Goal: Task Accomplishment & Management: Manage account settings

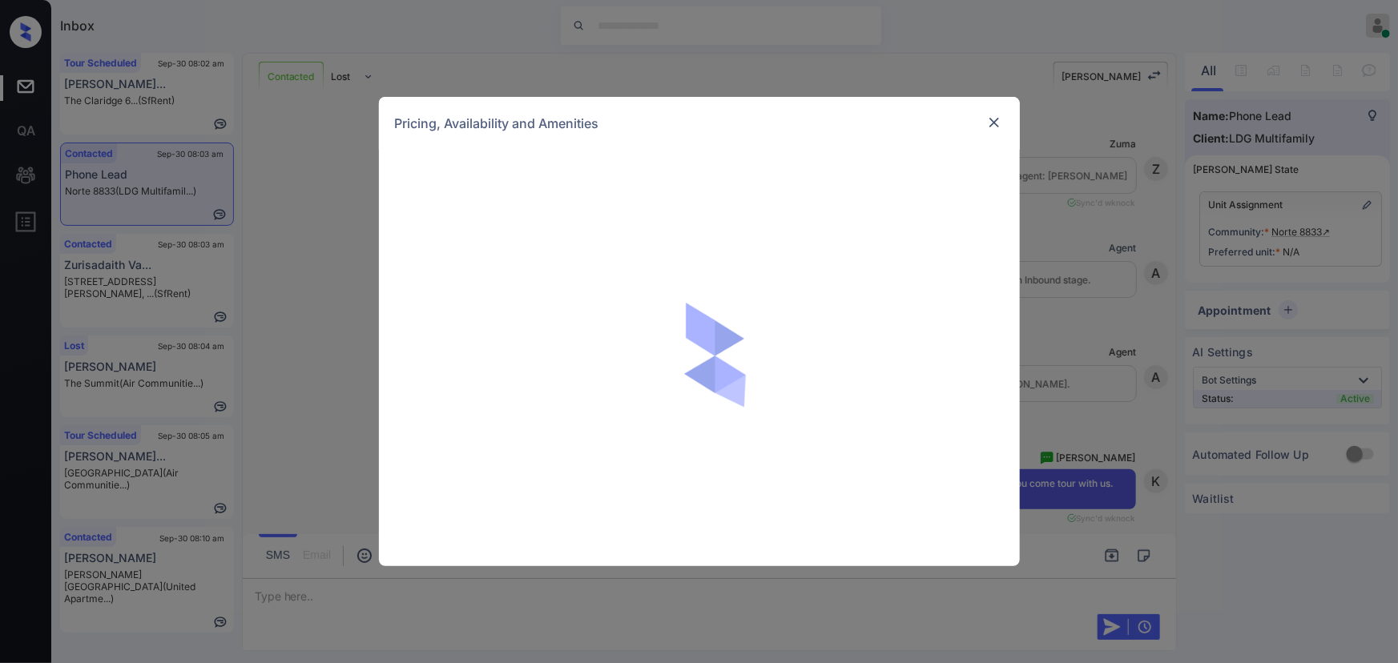
scroll to position [1045, 0]
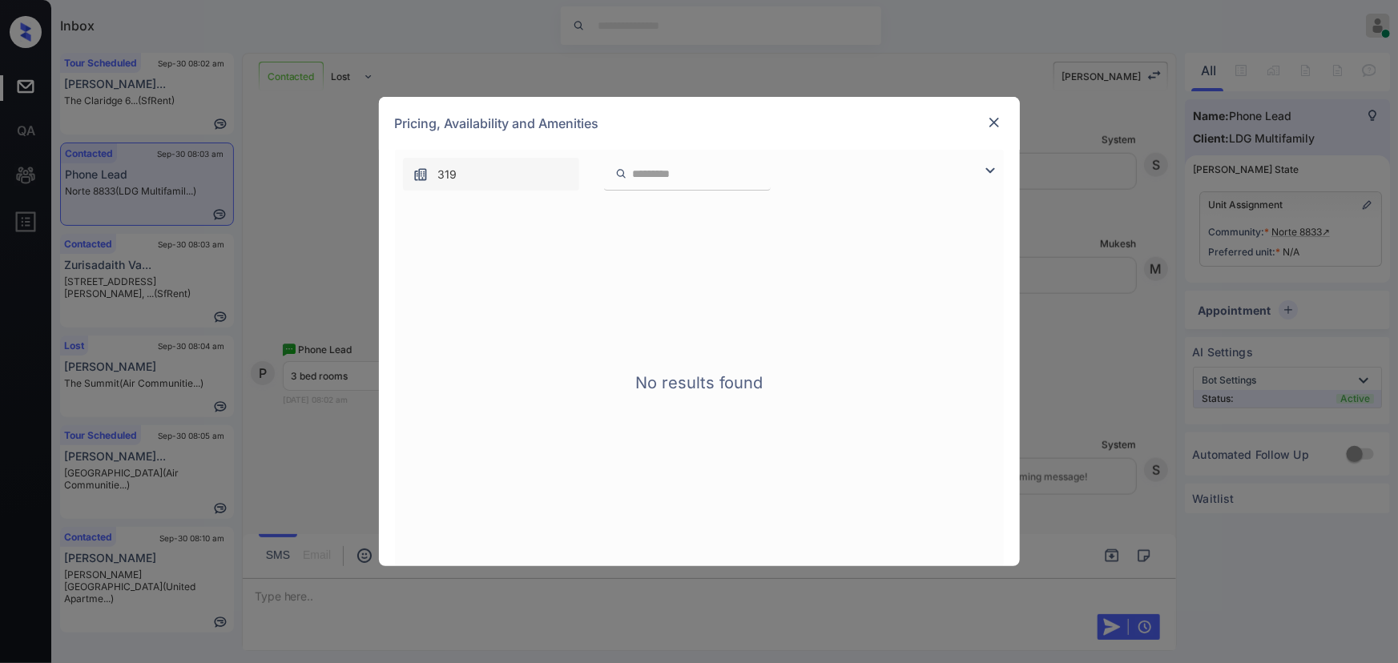
click at [992, 166] on img at bounding box center [990, 170] width 19 height 19
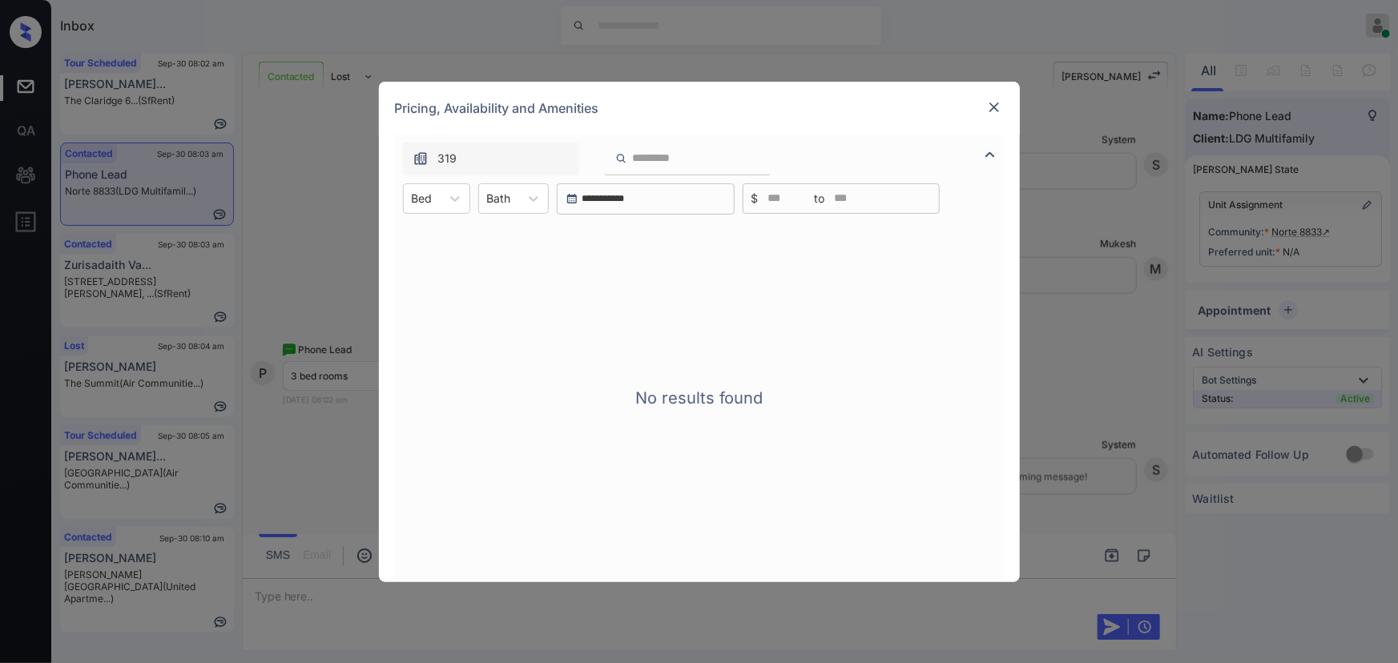
click at [992, 101] on img at bounding box center [994, 107] width 16 height 16
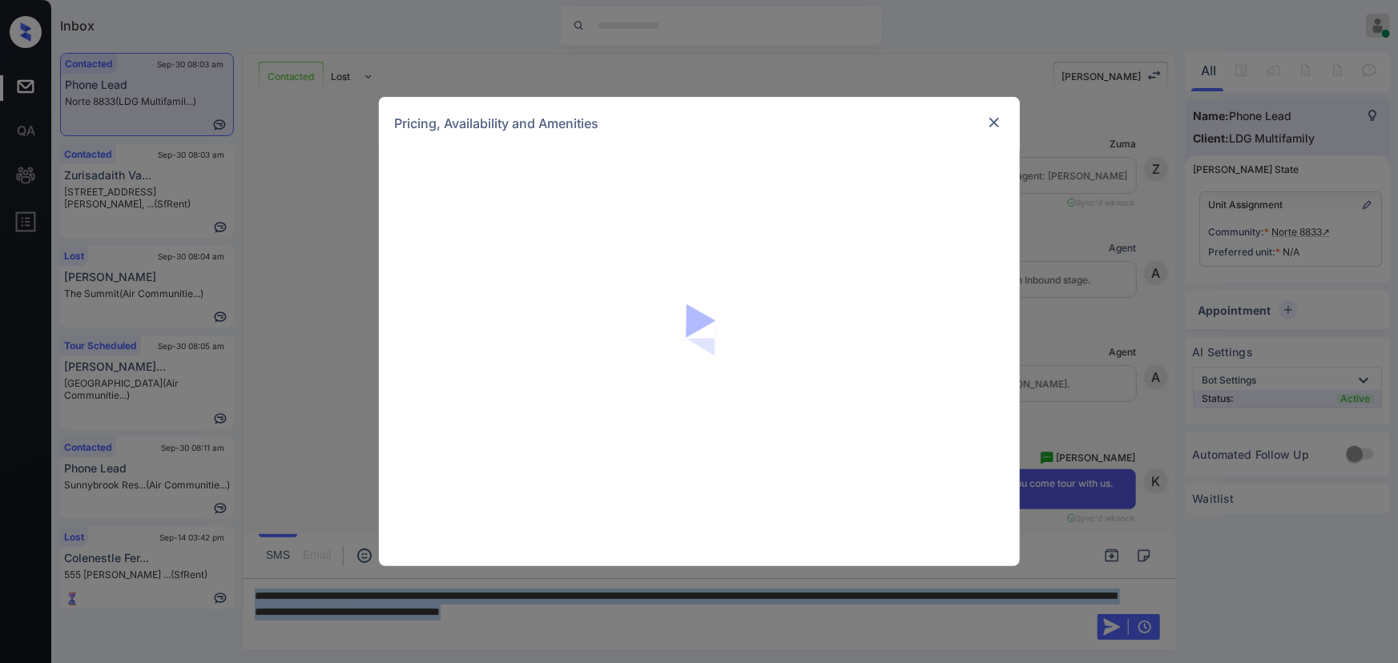
scroll to position [850, 0]
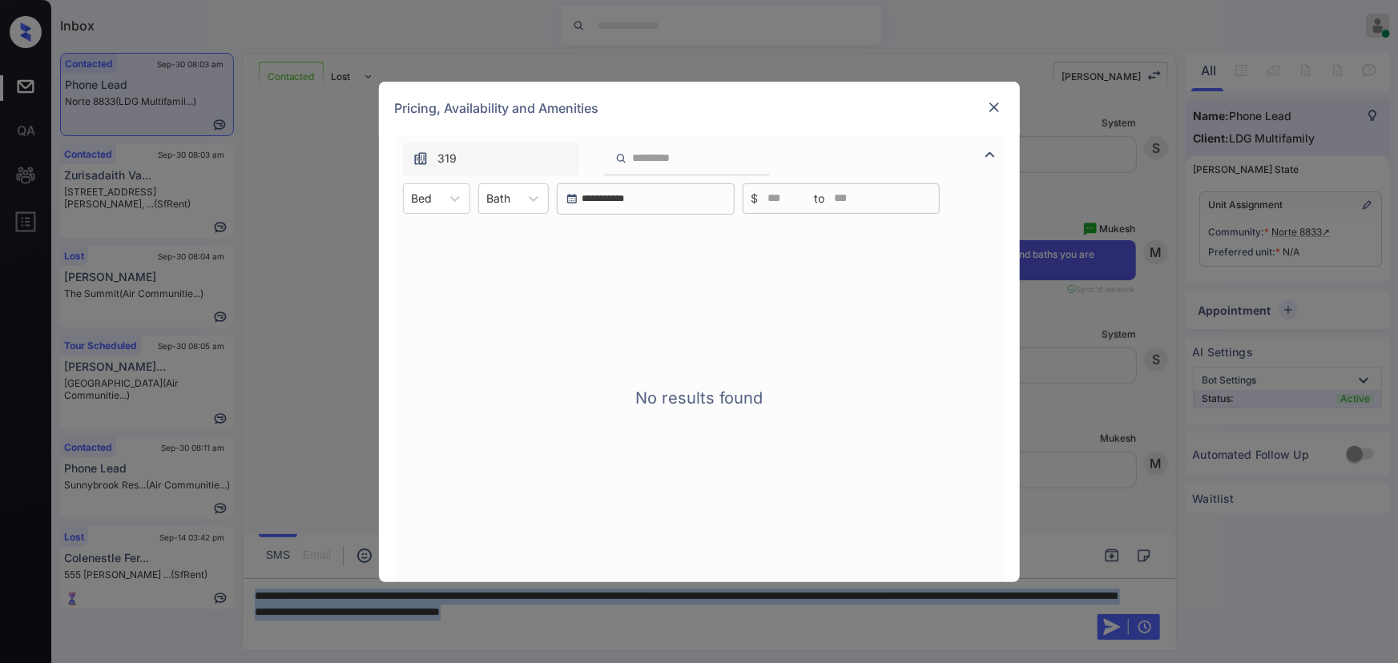
click at [990, 155] on img at bounding box center [990, 154] width 19 height 19
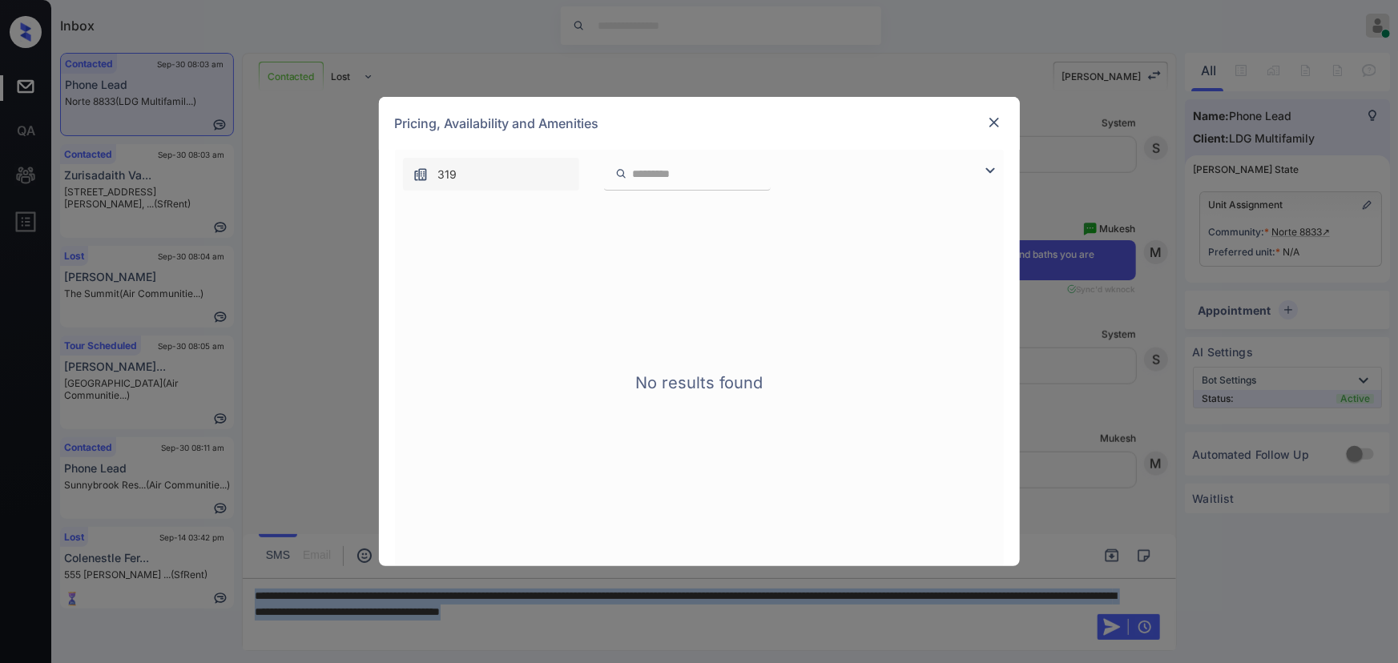
click at [994, 168] on img at bounding box center [990, 170] width 19 height 19
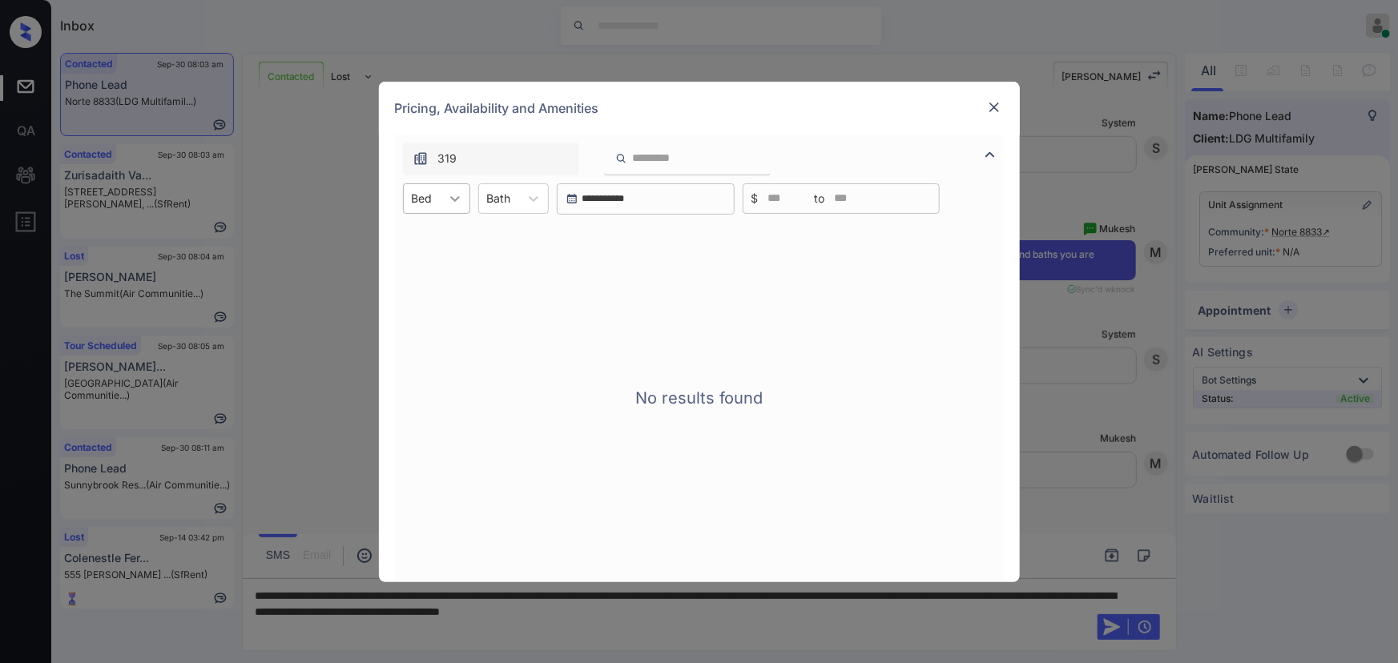
click at [456, 207] on div at bounding box center [455, 198] width 29 height 29
click at [994, 111] on img at bounding box center [994, 107] width 16 height 16
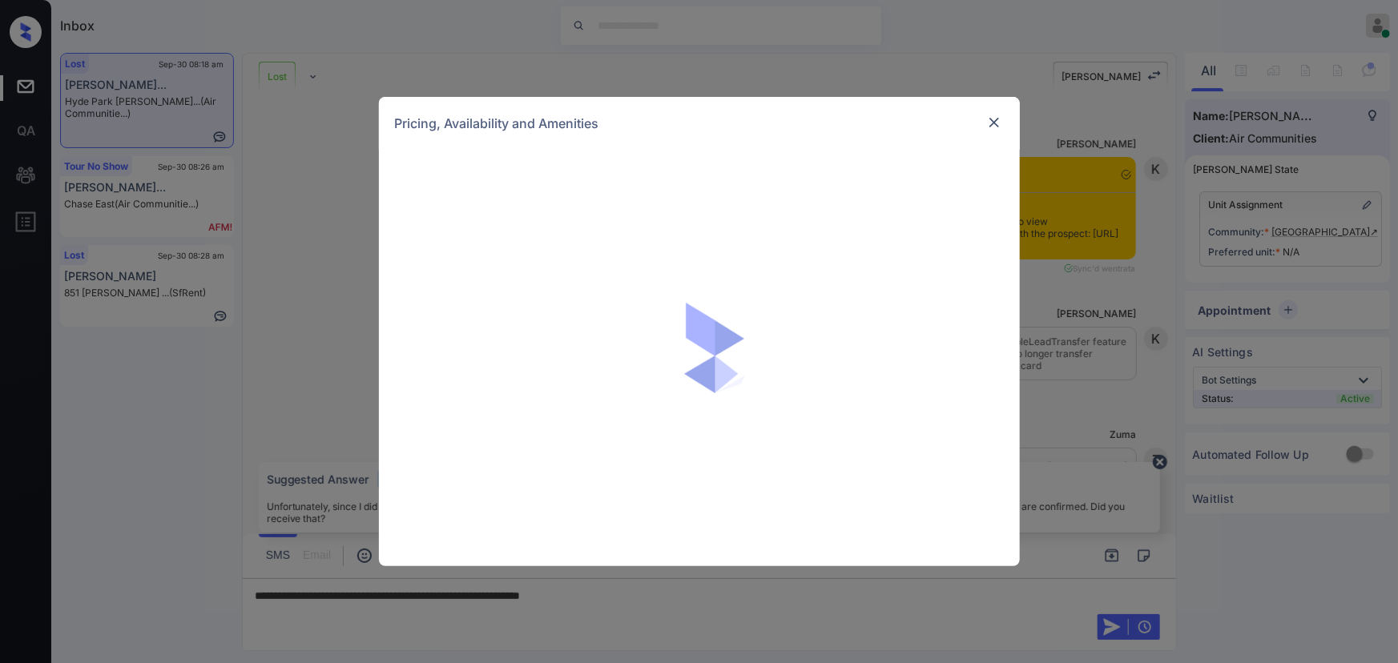
scroll to position [5840, 0]
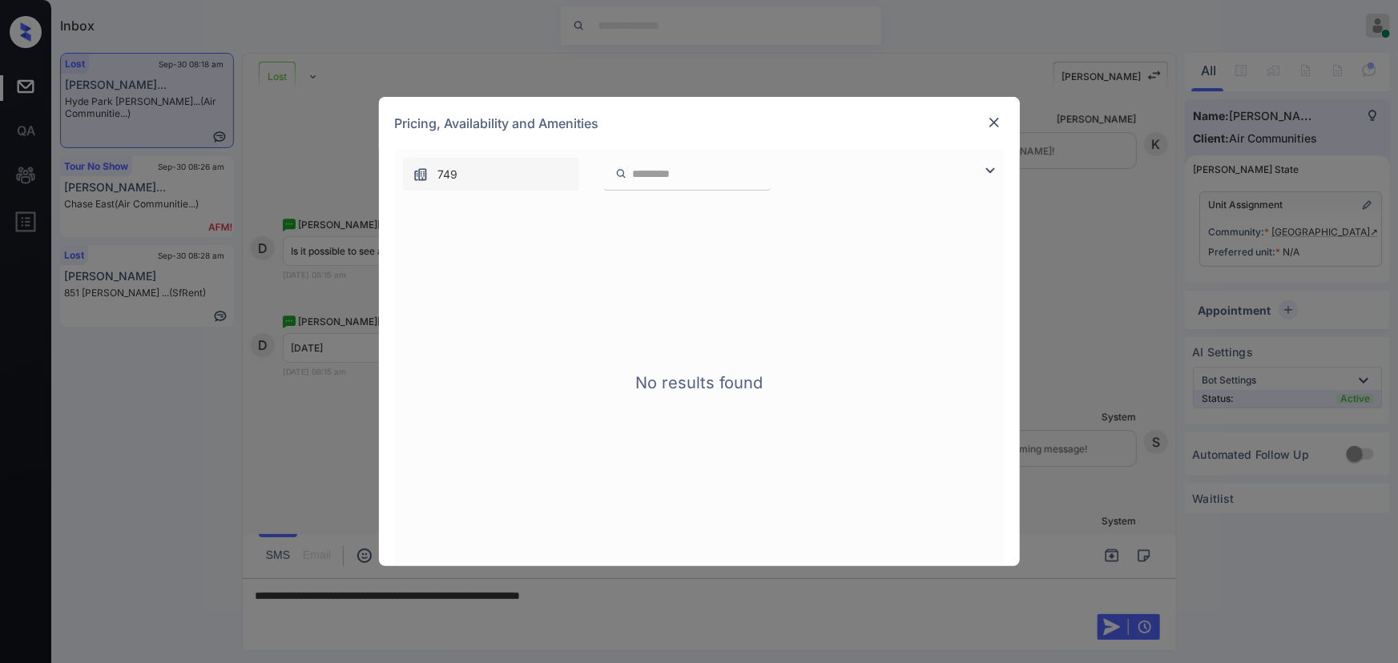
click at [990, 168] on img at bounding box center [990, 170] width 19 height 19
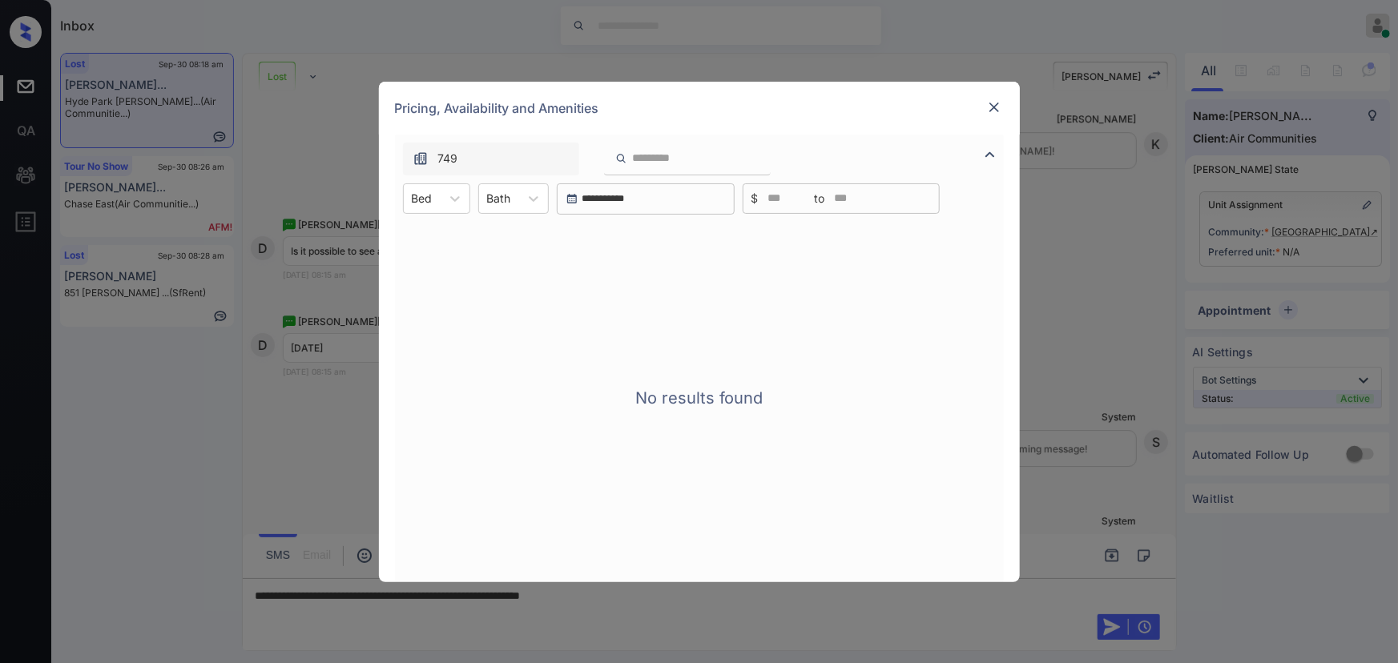
click at [994, 106] on img at bounding box center [994, 107] width 16 height 16
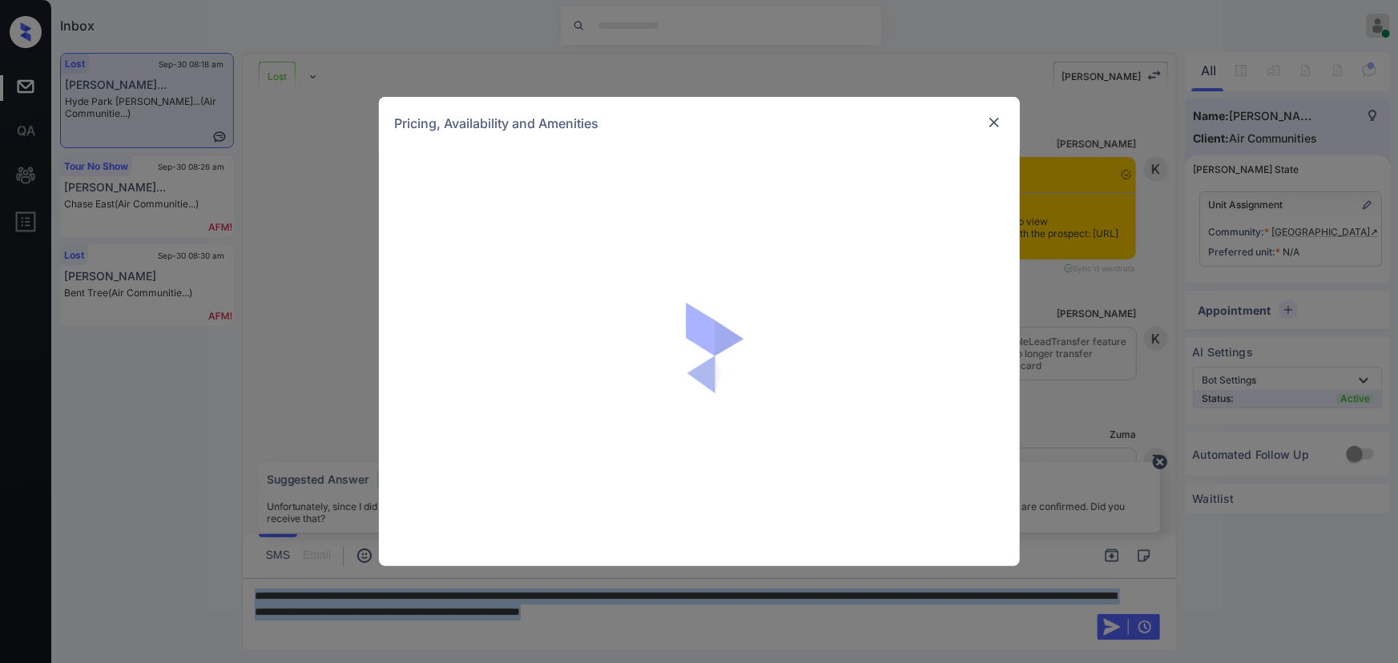
scroll to position [6811, 0]
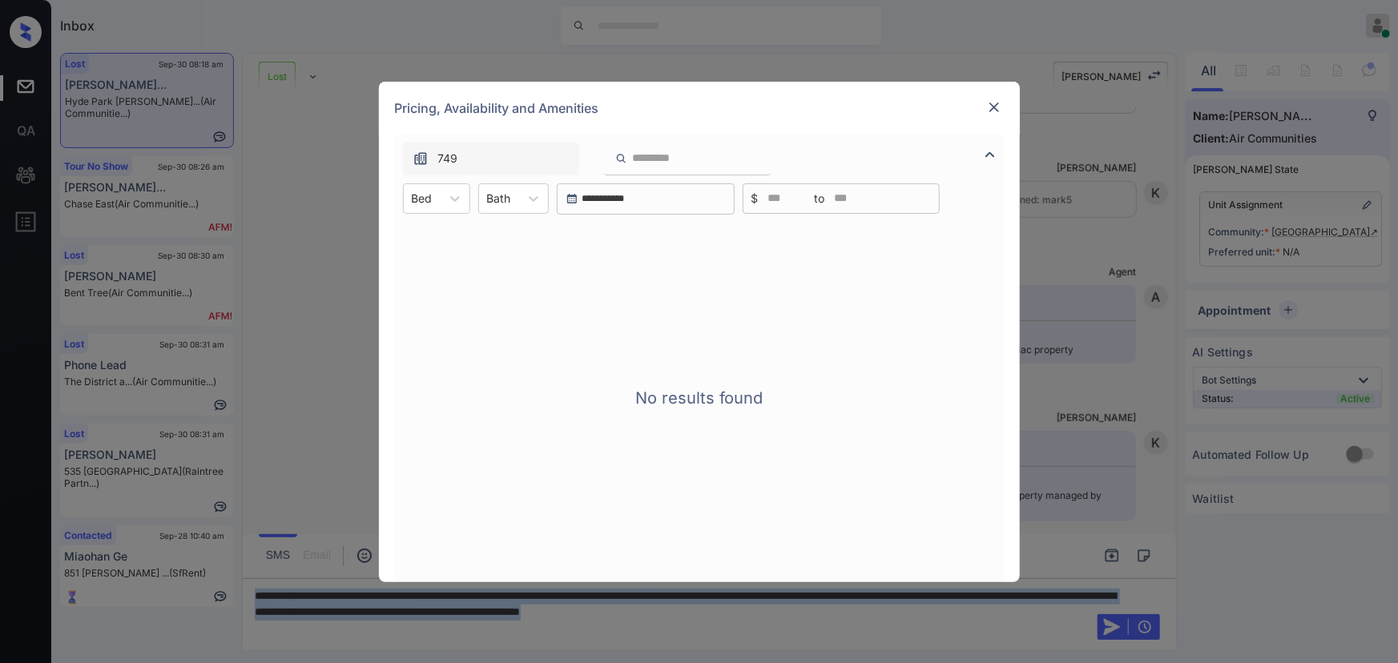
click at [989, 152] on img at bounding box center [990, 154] width 19 height 19
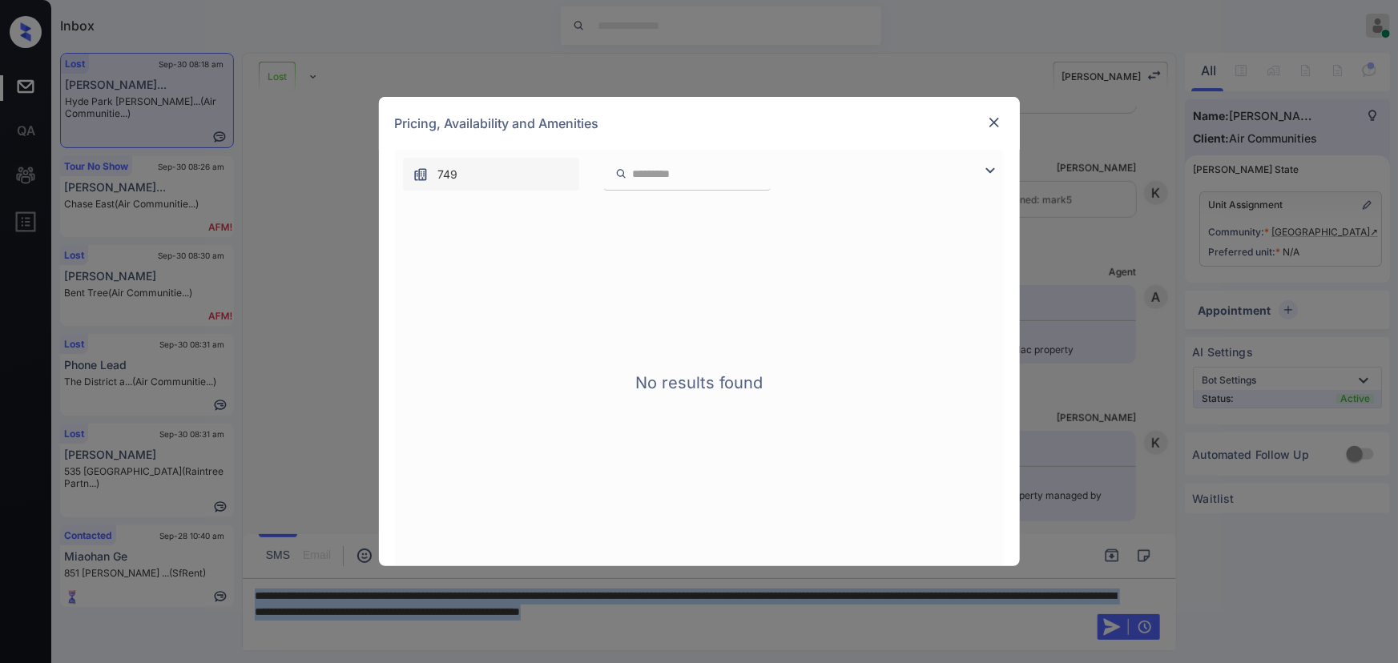
click at [994, 168] on img at bounding box center [990, 170] width 19 height 19
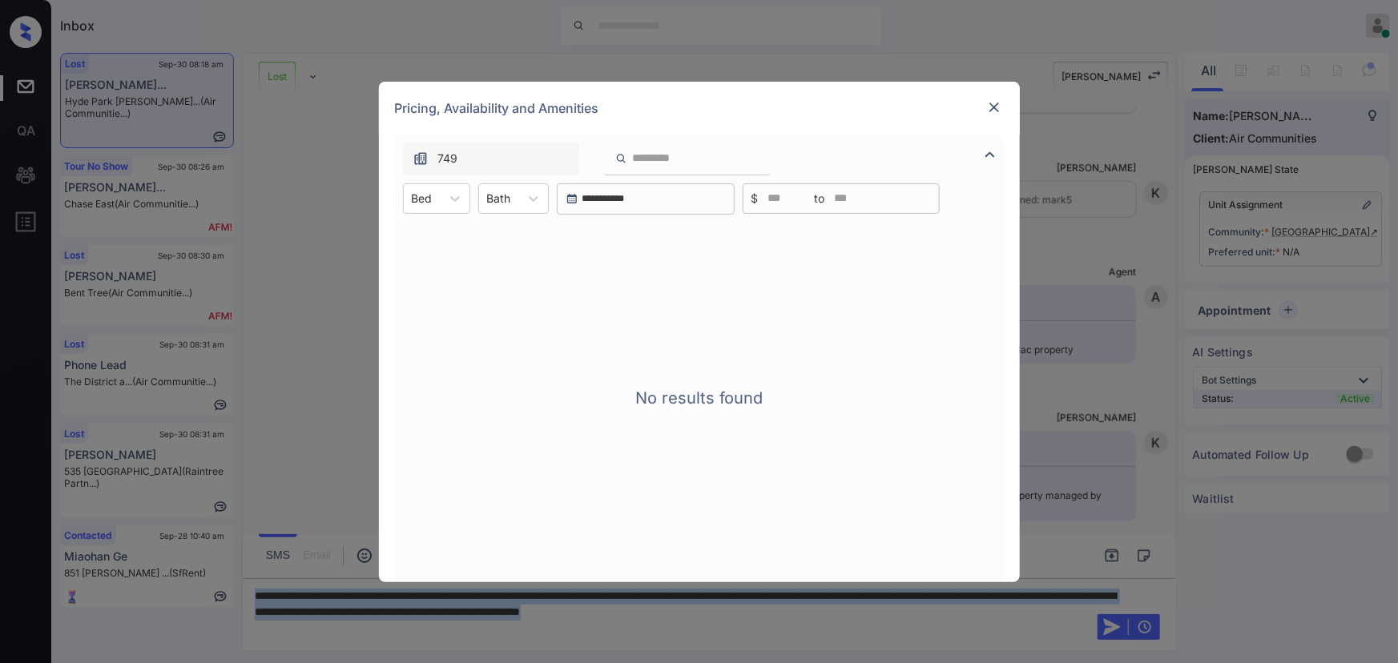
click at [992, 111] on img at bounding box center [994, 107] width 16 height 16
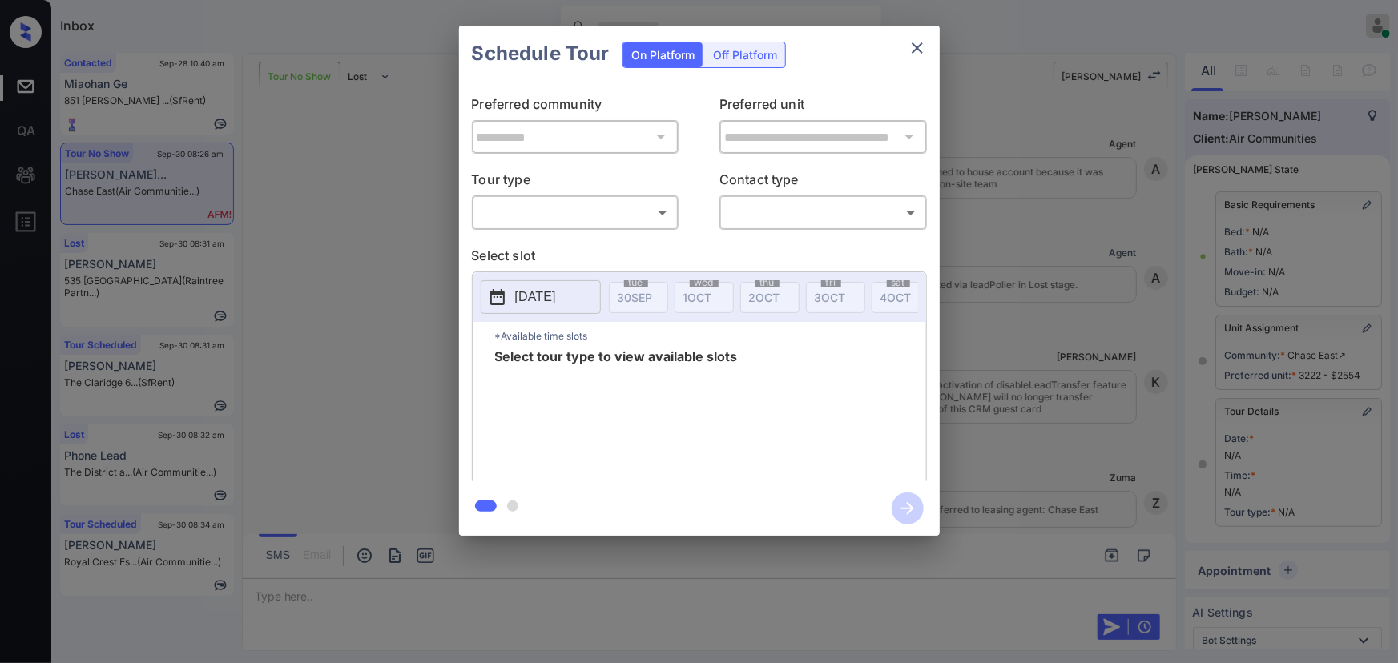
scroll to position [11125, 0]
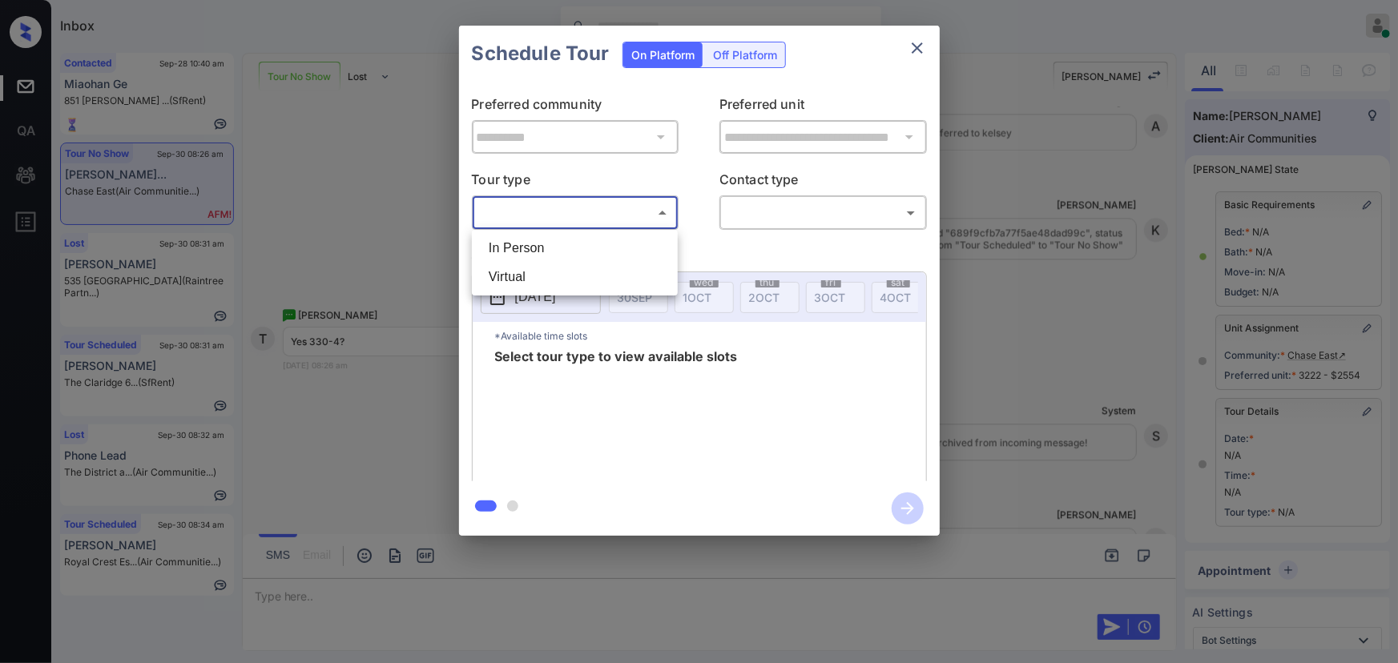
click at [575, 208] on body "Inbox Kenneth Umali Online Set yourself offline Set yourself on break Profile S…" at bounding box center [699, 331] width 1398 height 663
click at [558, 246] on li "In Person" at bounding box center [575, 248] width 198 height 29
type input "********"
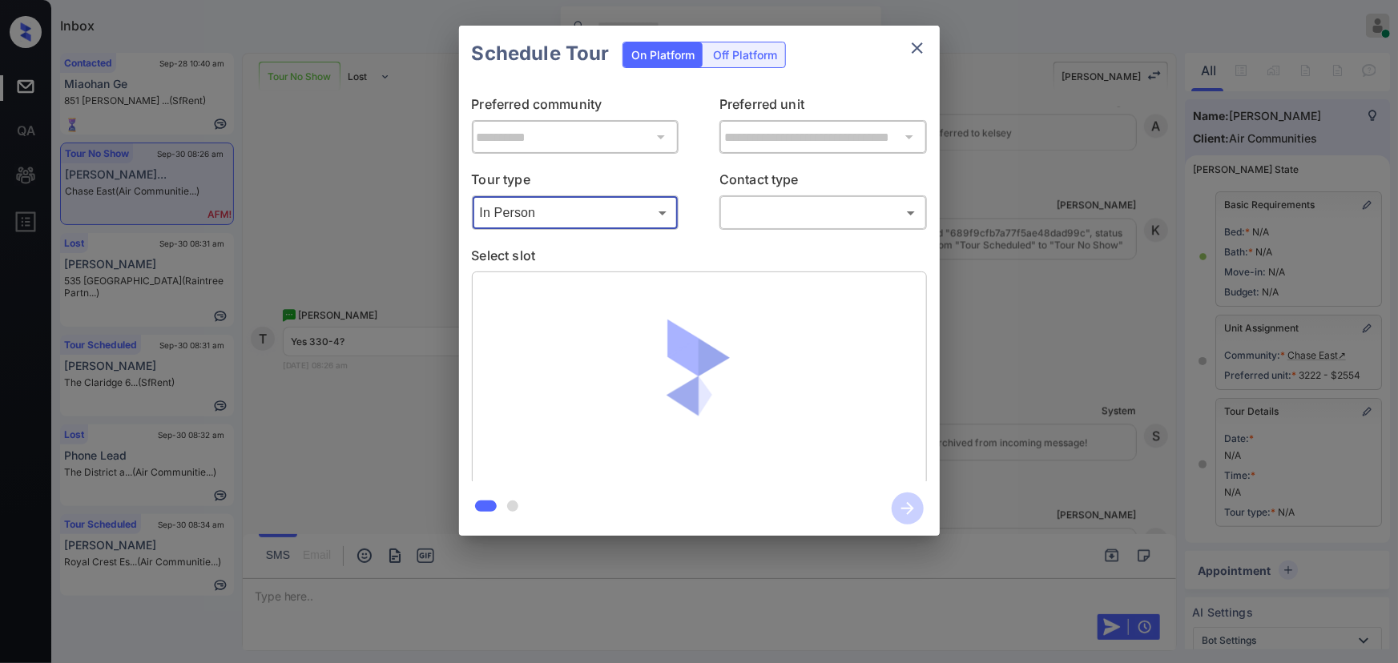
click at [768, 218] on body "Inbox Kenneth Umali Online Set yourself offline Set yourself on break Profile S…" at bounding box center [699, 331] width 1398 height 663
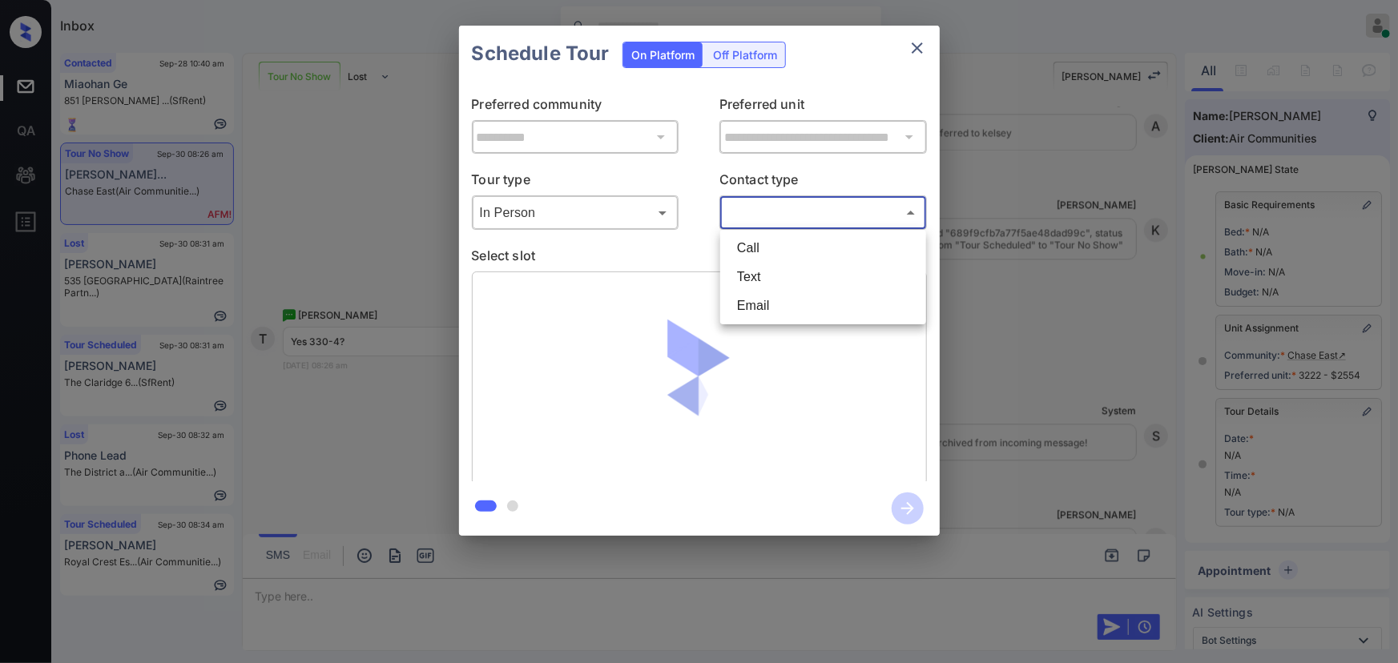
click at [763, 273] on li "Text" at bounding box center [823, 277] width 198 height 29
type input "****"
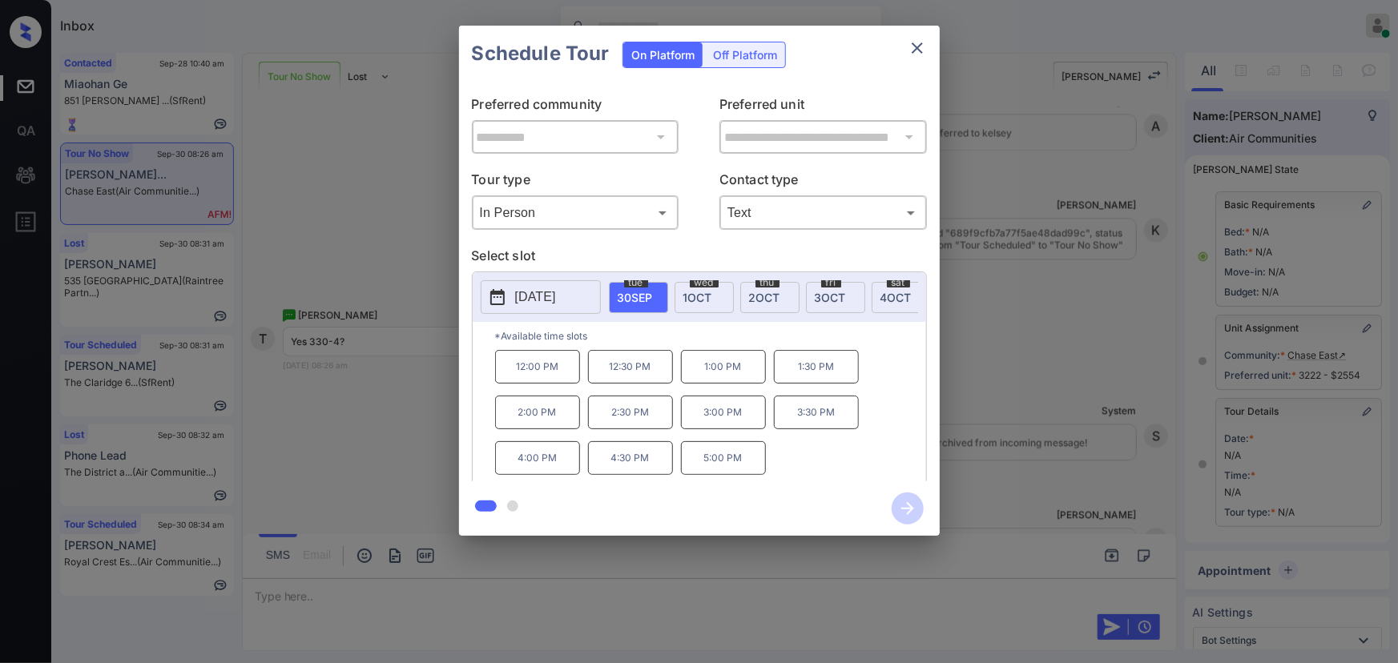
click at [826, 418] on p "3:30 PM" at bounding box center [816, 413] width 85 height 34
click at [1001, 452] on div "**********" at bounding box center [699, 281] width 1398 height 562
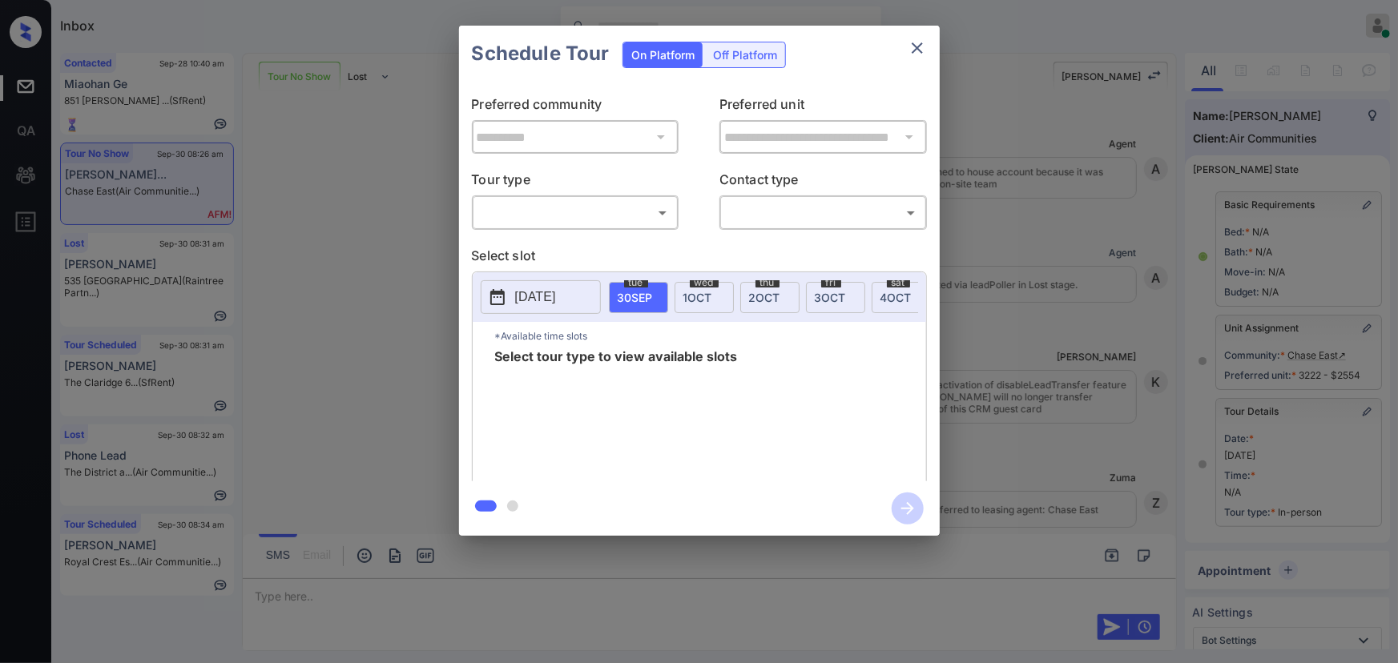
scroll to position [11379, 0]
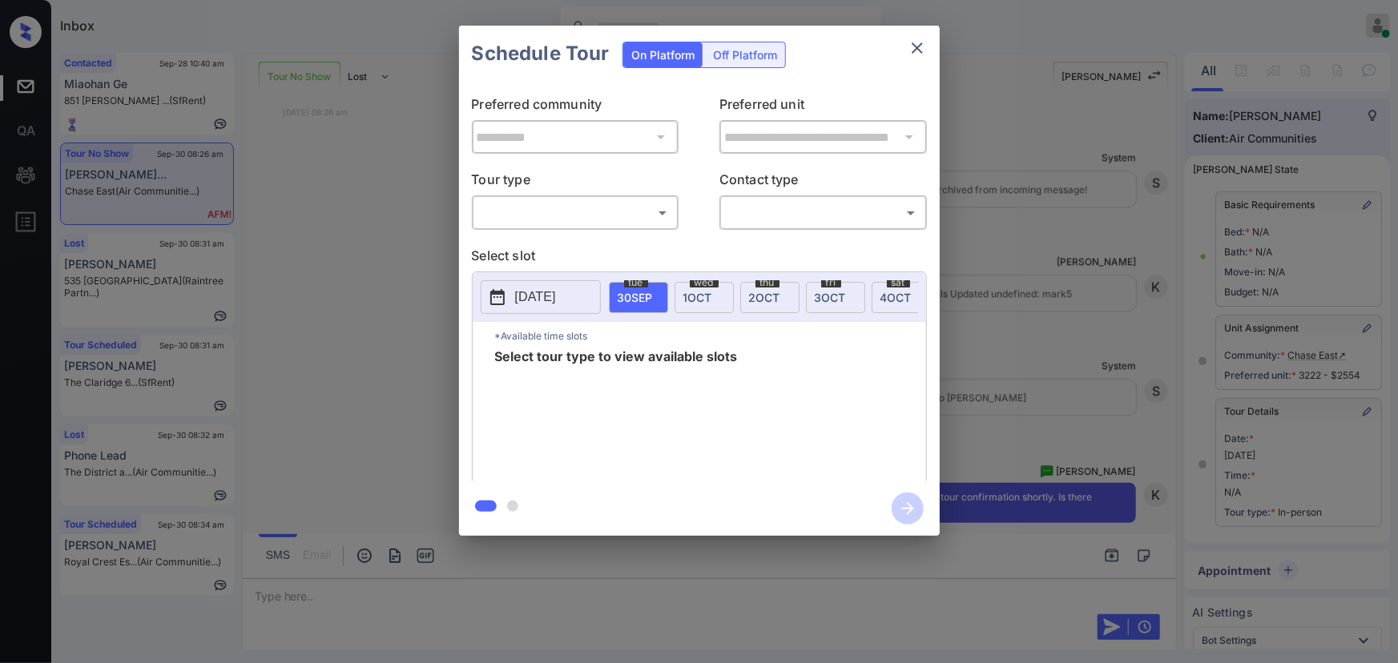
click at [545, 213] on body "Inbox [PERSON_NAME] Online Set yourself offline Set yourself on break Profile S…" at bounding box center [699, 331] width 1398 height 663
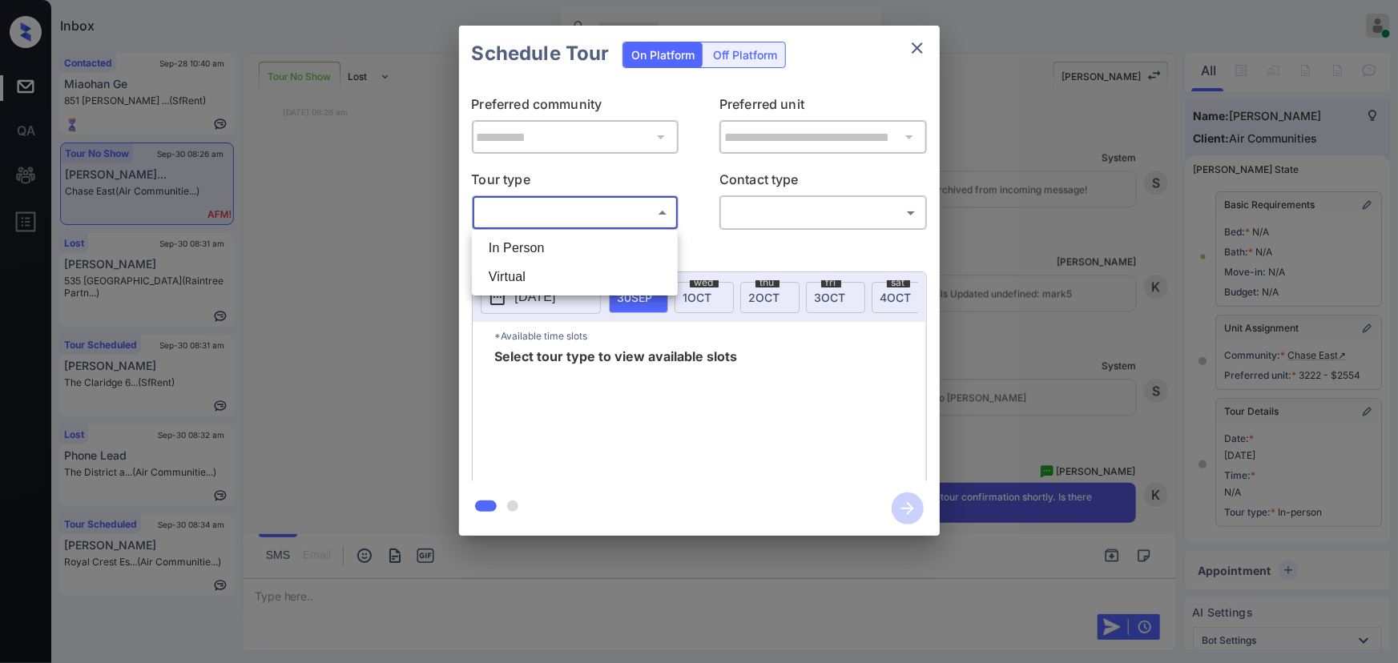
drag, startPoint x: 538, startPoint y: 248, endPoint x: 688, endPoint y: 239, distance: 151.0
click at [538, 248] on li "In Person" at bounding box center [575, 248] width 198 height 29
type input "********"
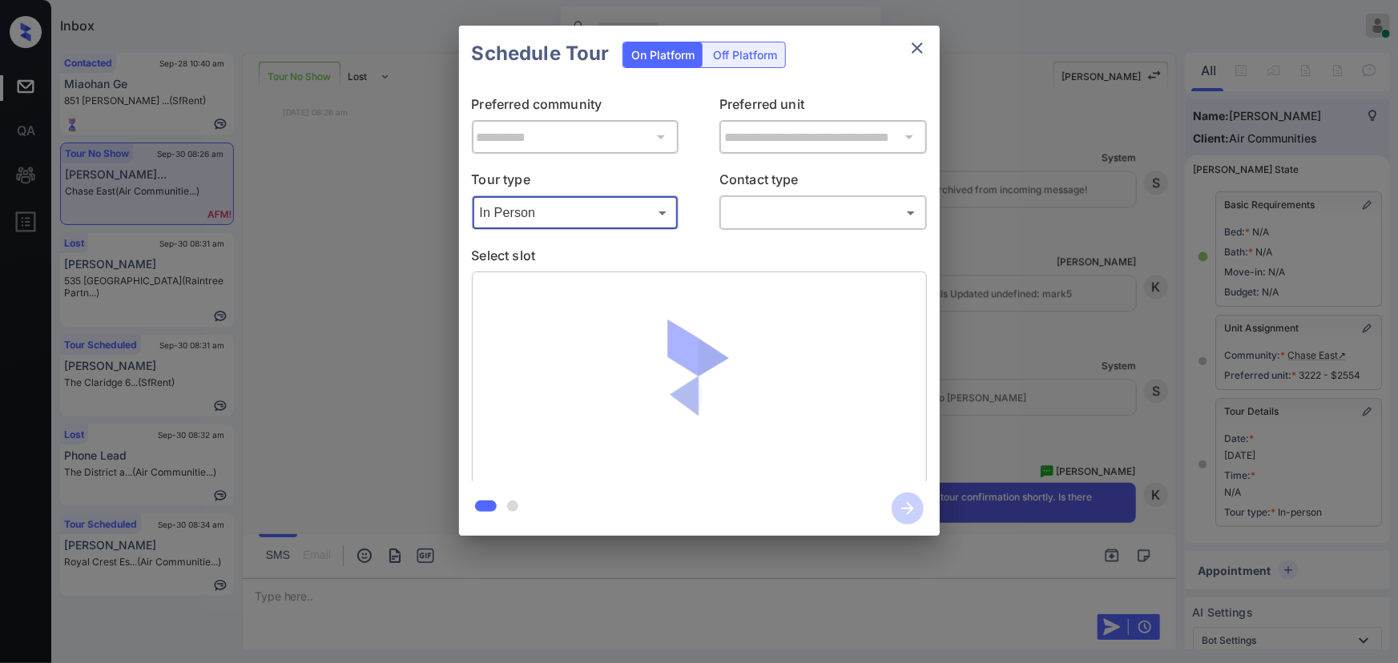
click at [813, 211] on body "Inbox Kenneth Umali Online Set yourself offline Set yourself on break Profile S…" at bounding box center [699, 331] width 1398 height 663
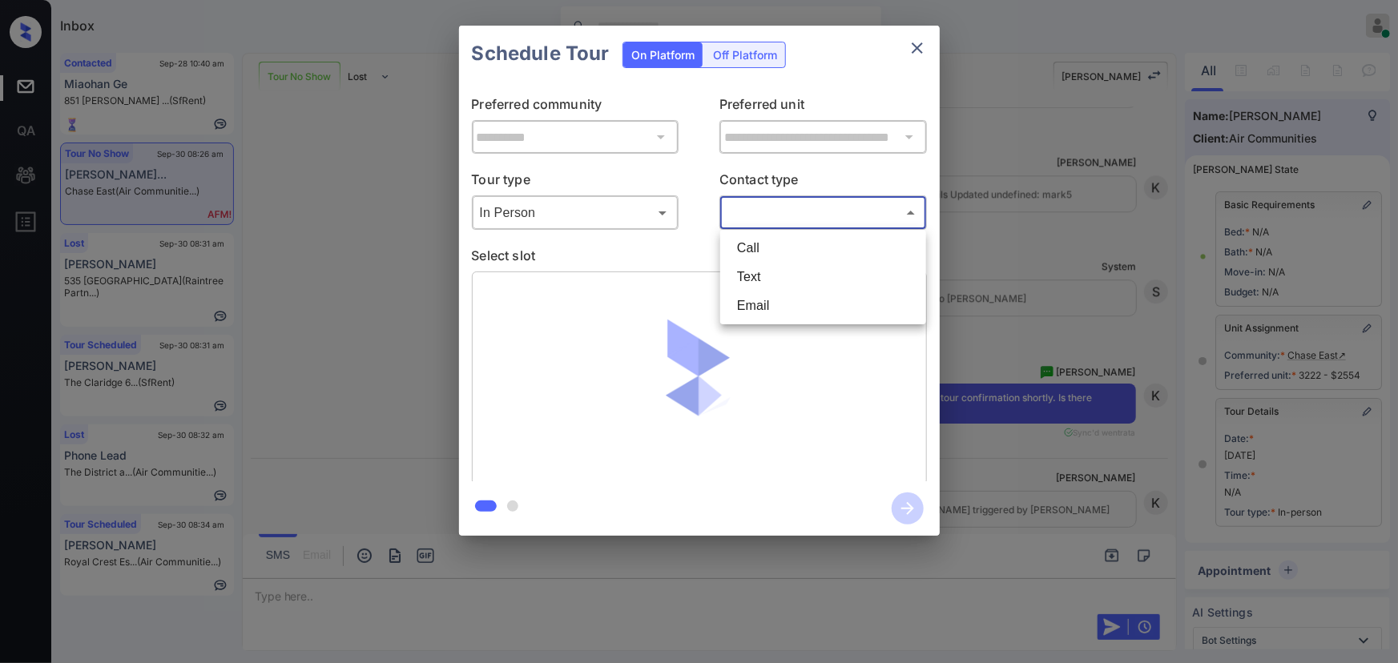
scroll to position [11483, 0]
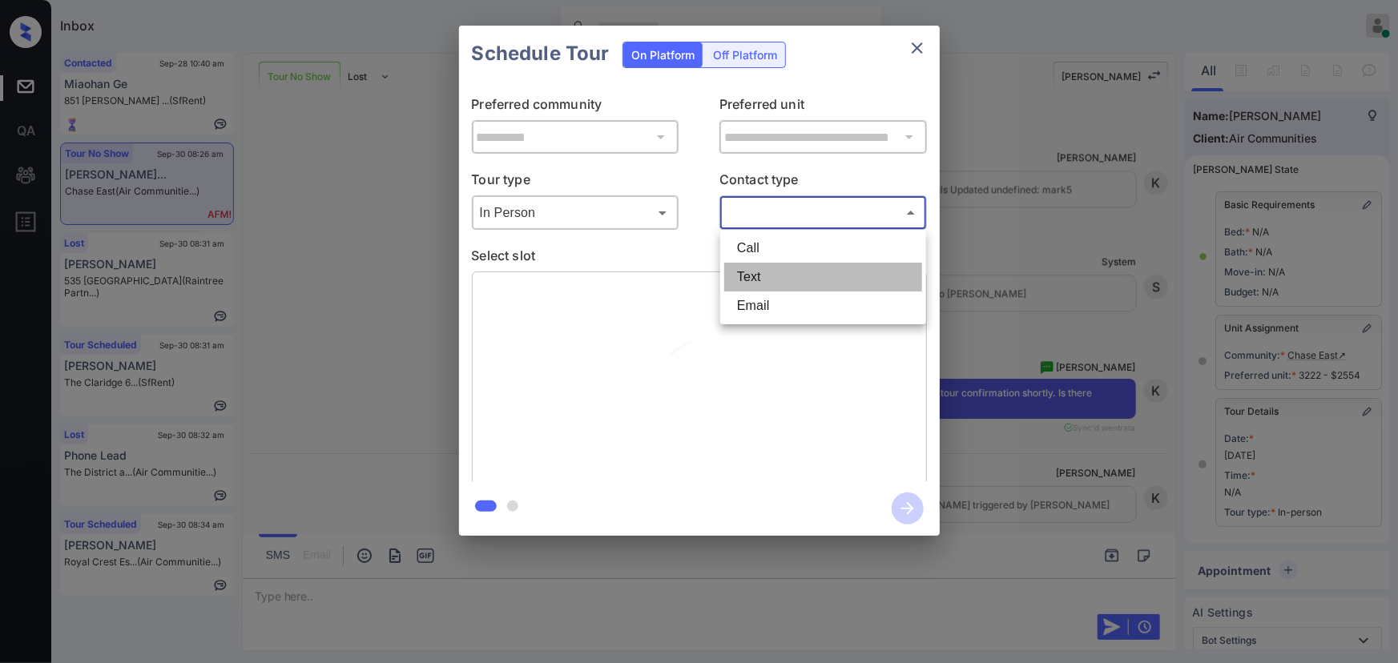
click at [768, 276] on li "Text" at bounding box center [823, 277] width 198 height 29
type input "****"
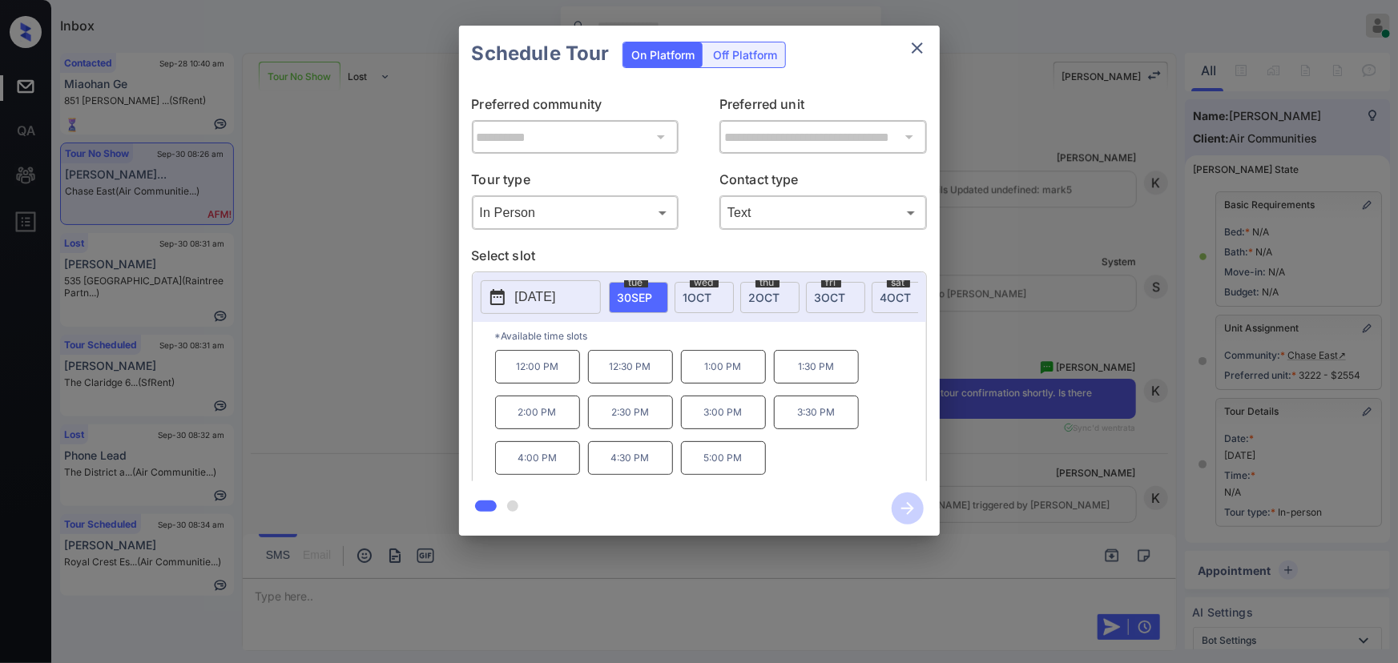
click at [805, 417] on p "3:30 PM" at bounding box center [816, 413] width 85 height 34
click at [909, 508] on icon "button" at bounding box center [907, 508] width 13 height 13
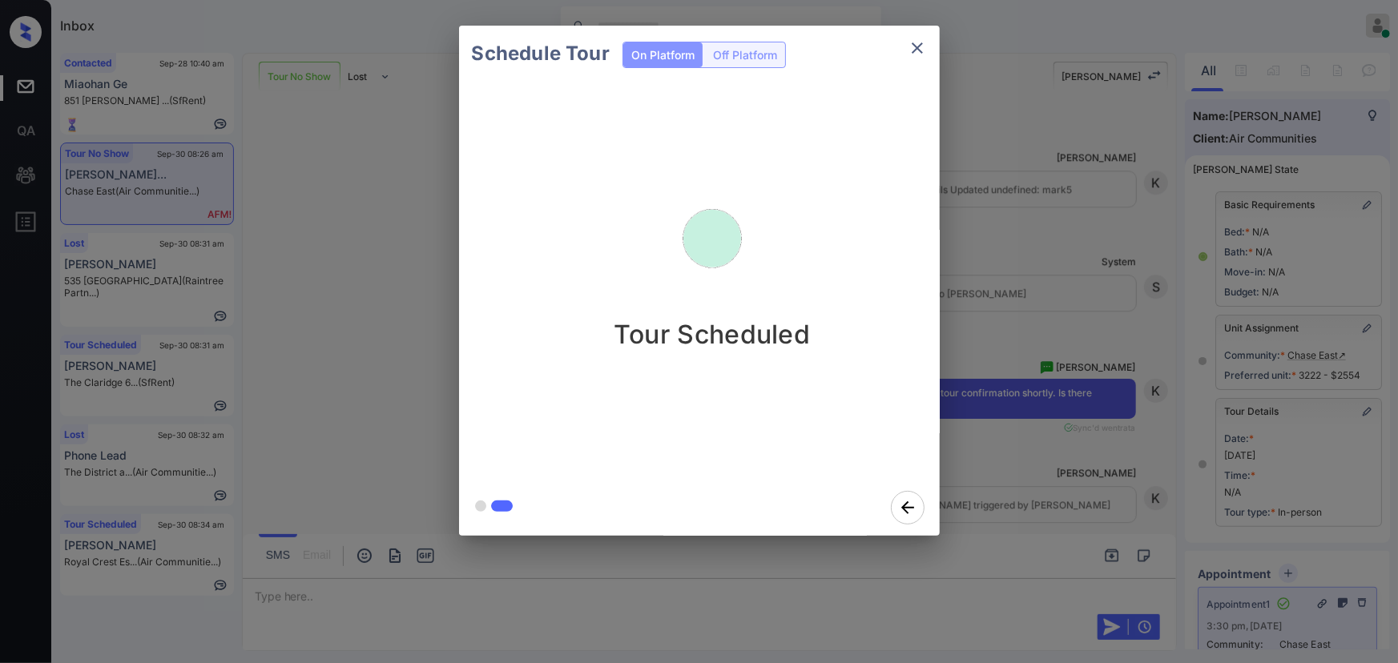
click at [914, 48] on icon "close" at bounding box center [917, 47] width 19 height 19
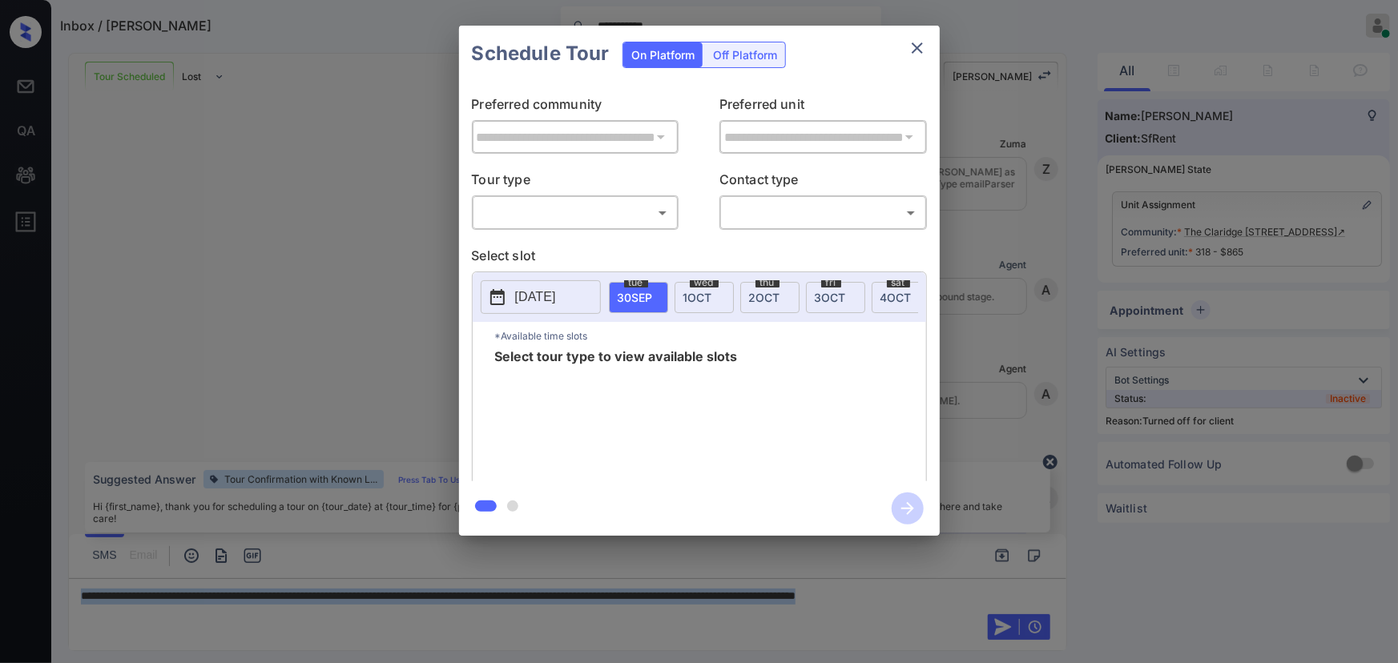
scroll to position [3413, 0]
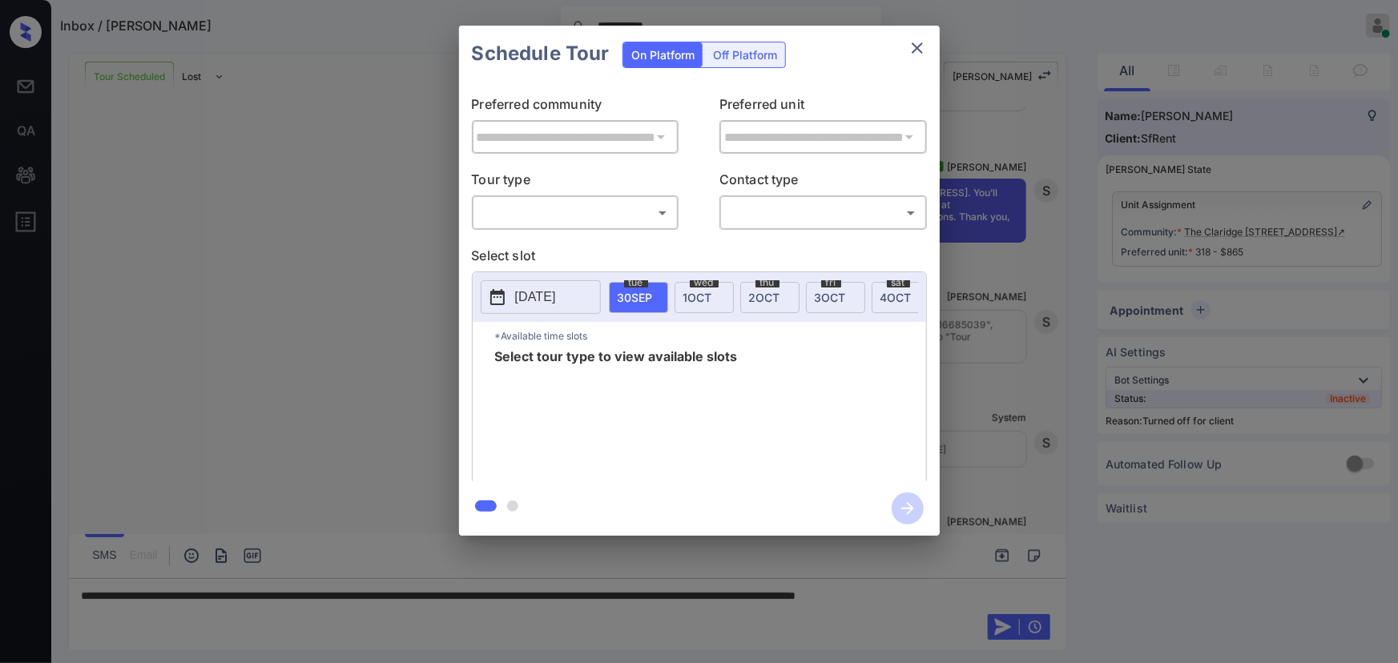
click at [740, 59] on div "Off Platform" at bounding box center [745, 54] width 80 height 25
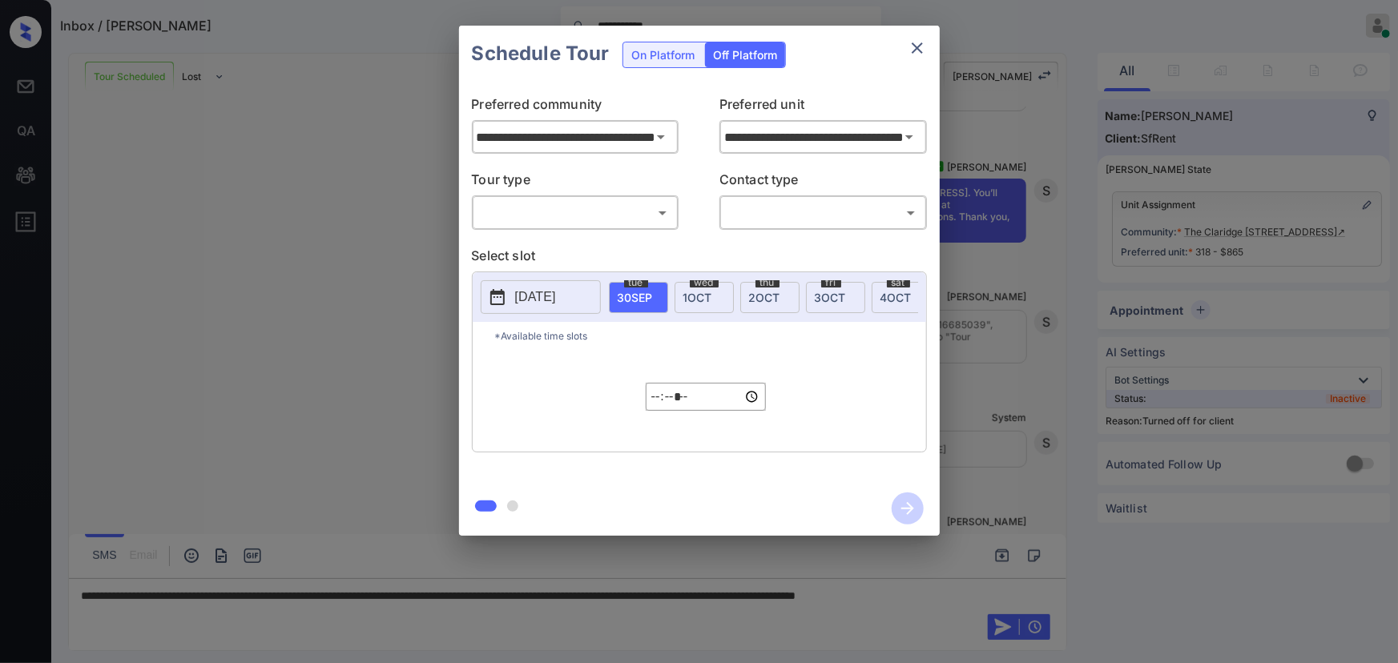
click at [597, 212] on body "**********" at bounding box center [699, 331] width 1398 height 663
click at [561, 249] on li "In Person" at bounding box center [575, 248] width 198 height 29
type input "********"
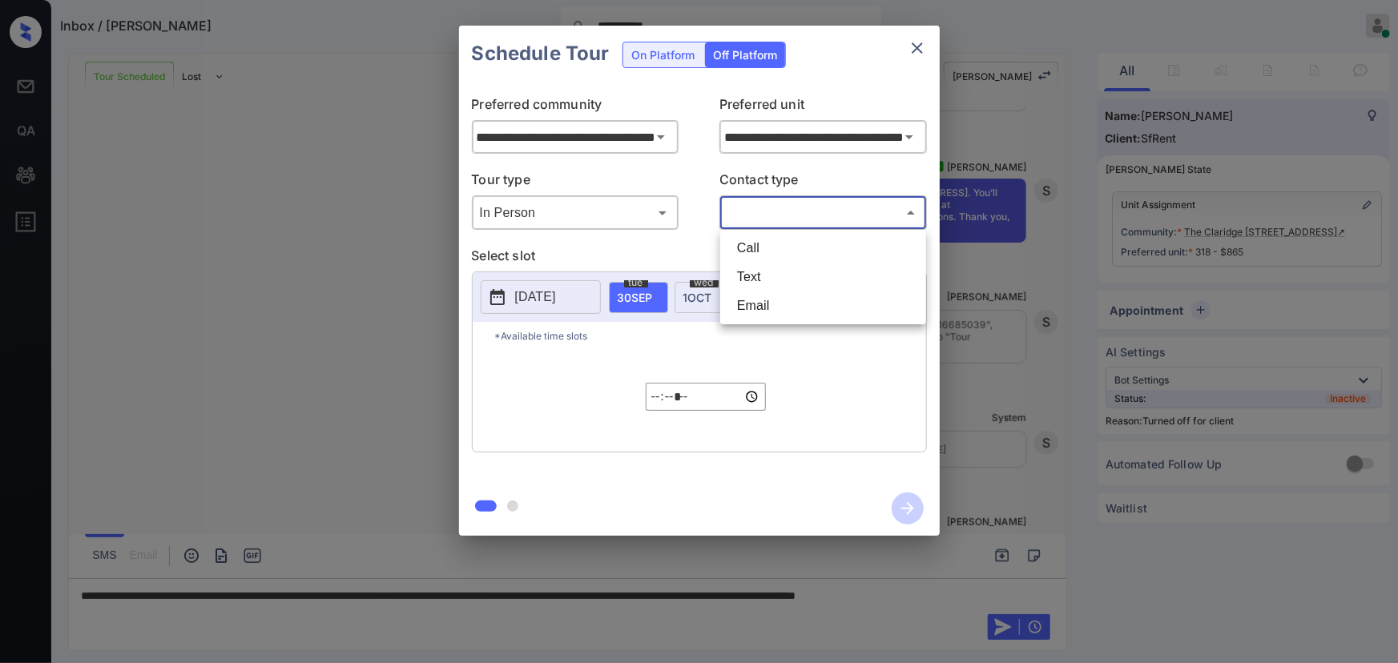
click at [792, 220] on body "**********" at bounding box center [699, 331] width 1398 height 663
click at [749, 274] on li "Text" at bounding box center [823, 277] width 198 height 29
type input "****"
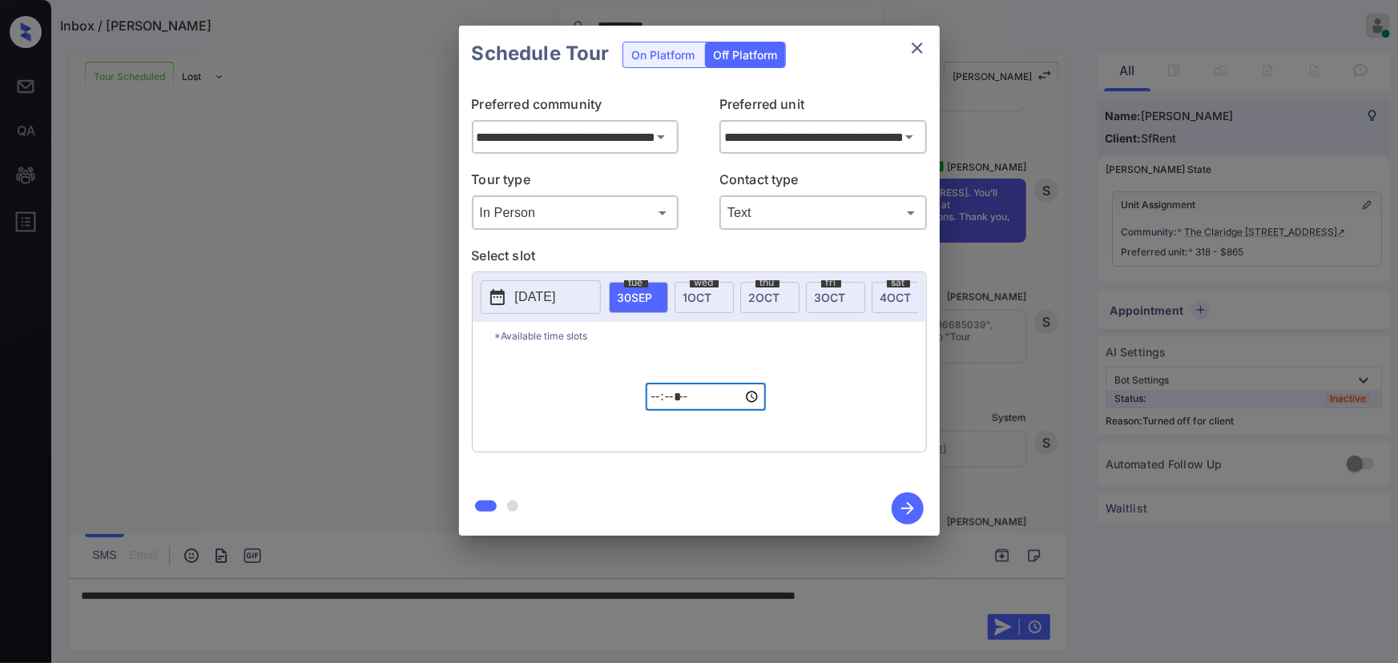
click at [664, 411] on input "*****" at bounding box center [706, 397] width 120 height 28
type input "*****"
click at [903, 511] on icon "button" at bounding box center [908, 509] width 32 height 32
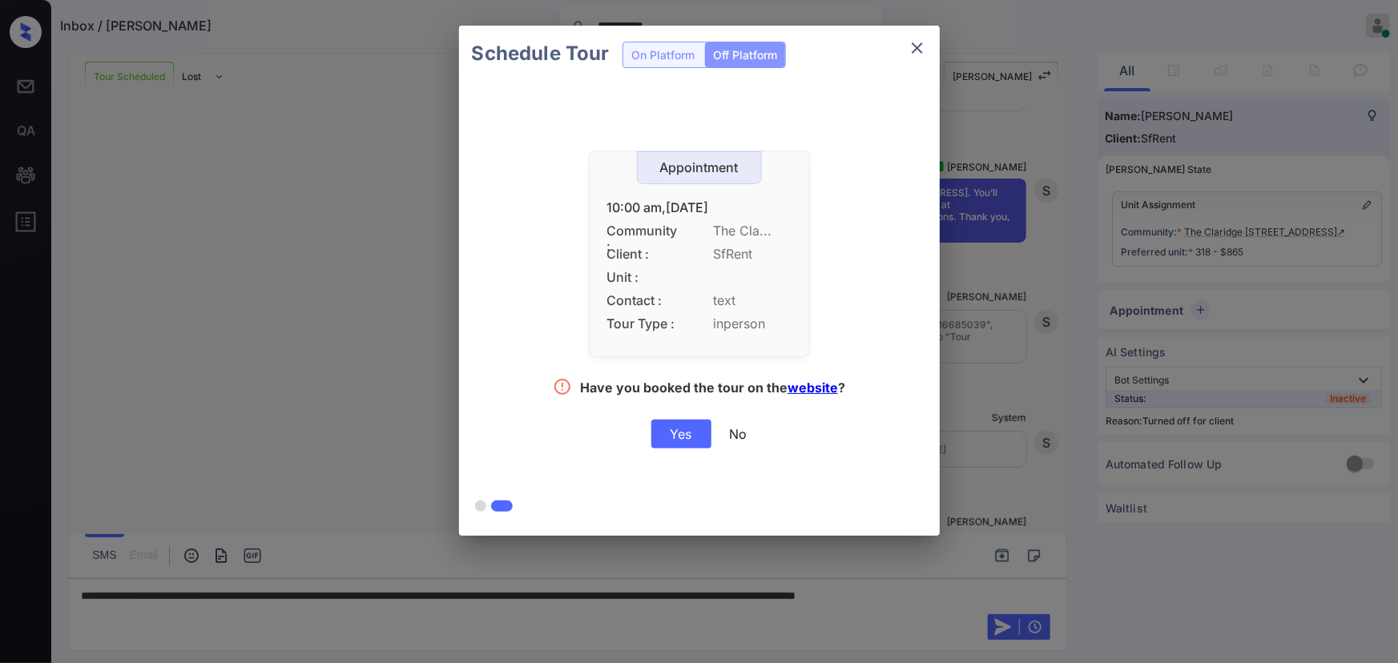
click at [685, 431] on div "Yes" at bounding box center [681, 434] width 60 height 29
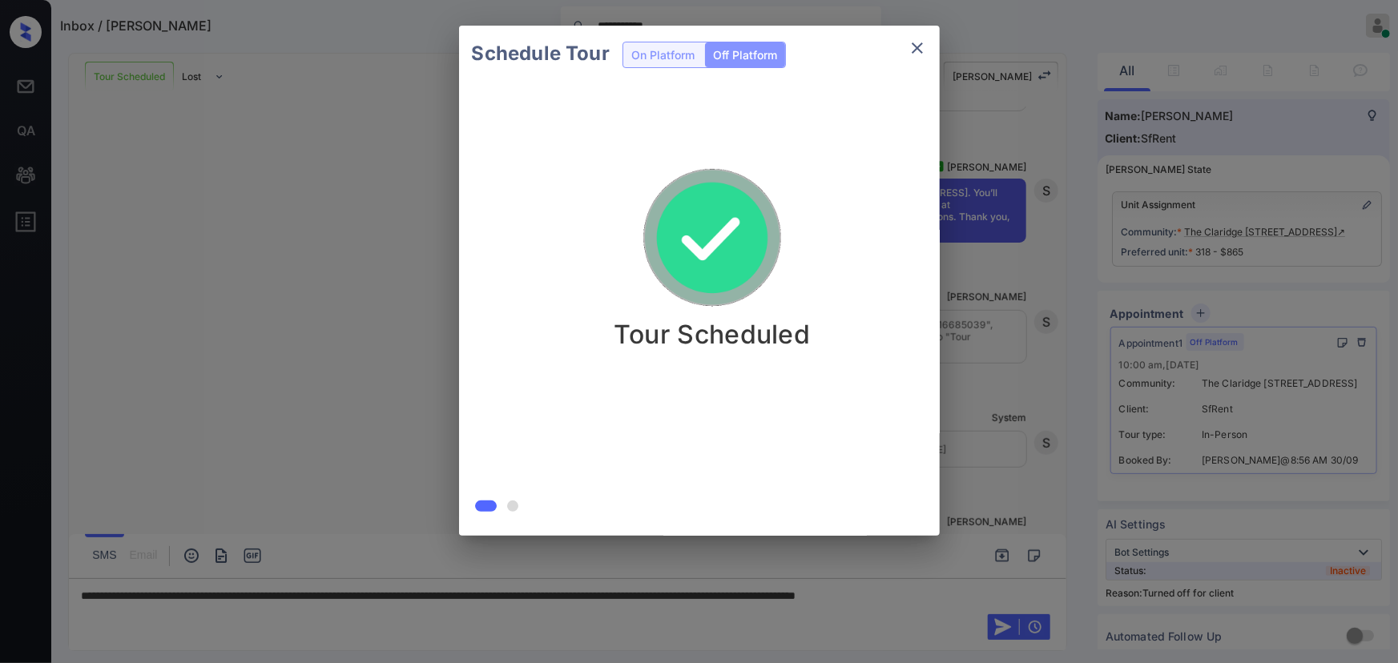
click at [917, 45] on icon "close" at bounding box center [917, 47] width 19 height 19
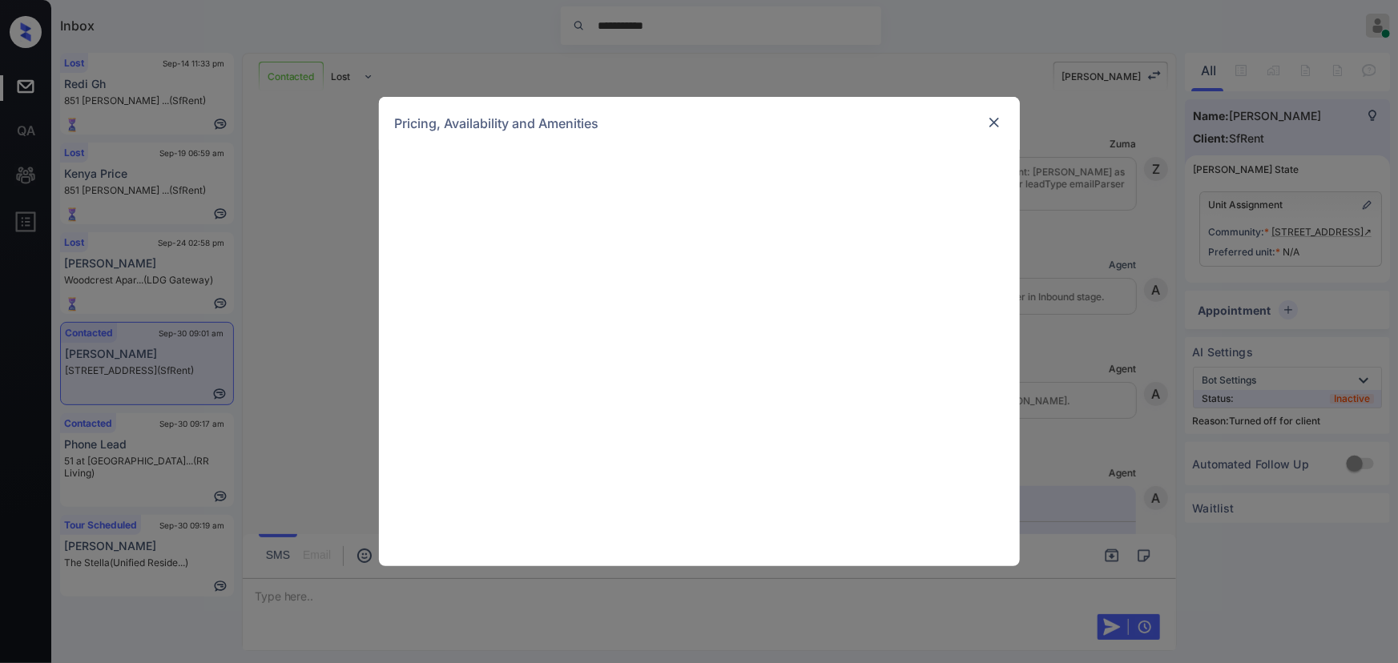
scroll to position [3015, 0]
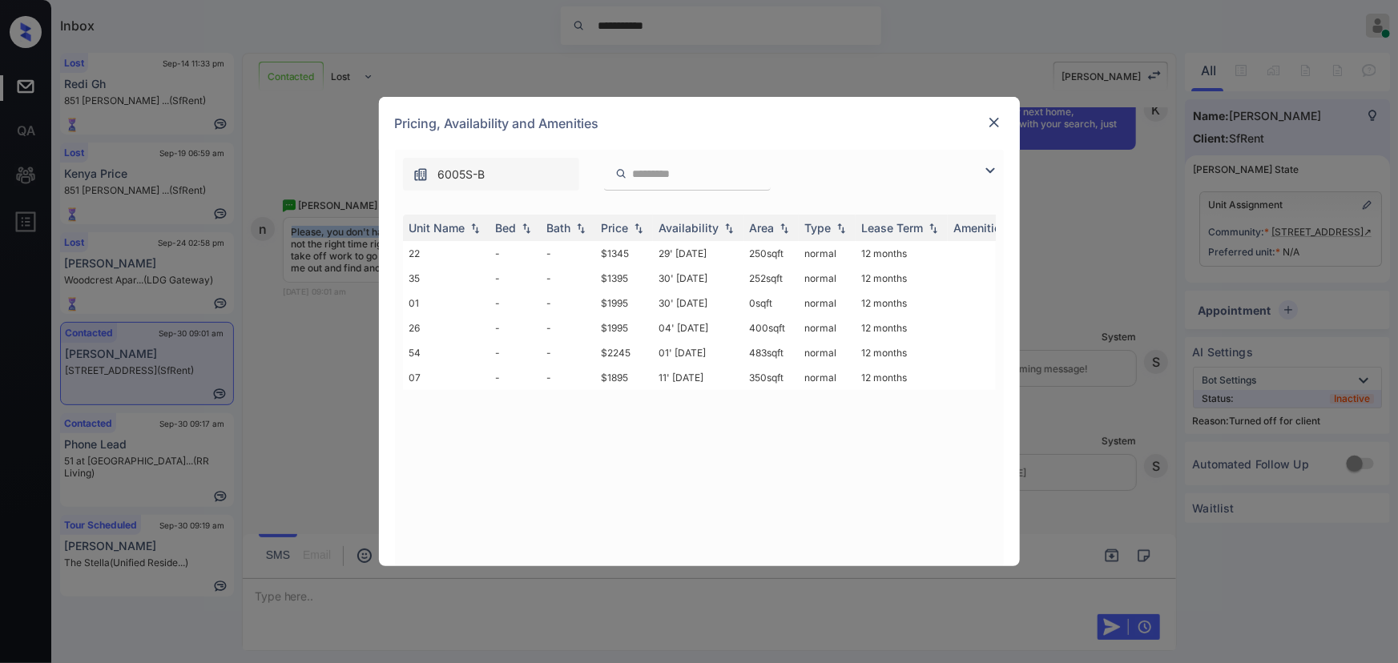
click at [990, 168] on img at bounding box center [990, 170] width 19 height 19
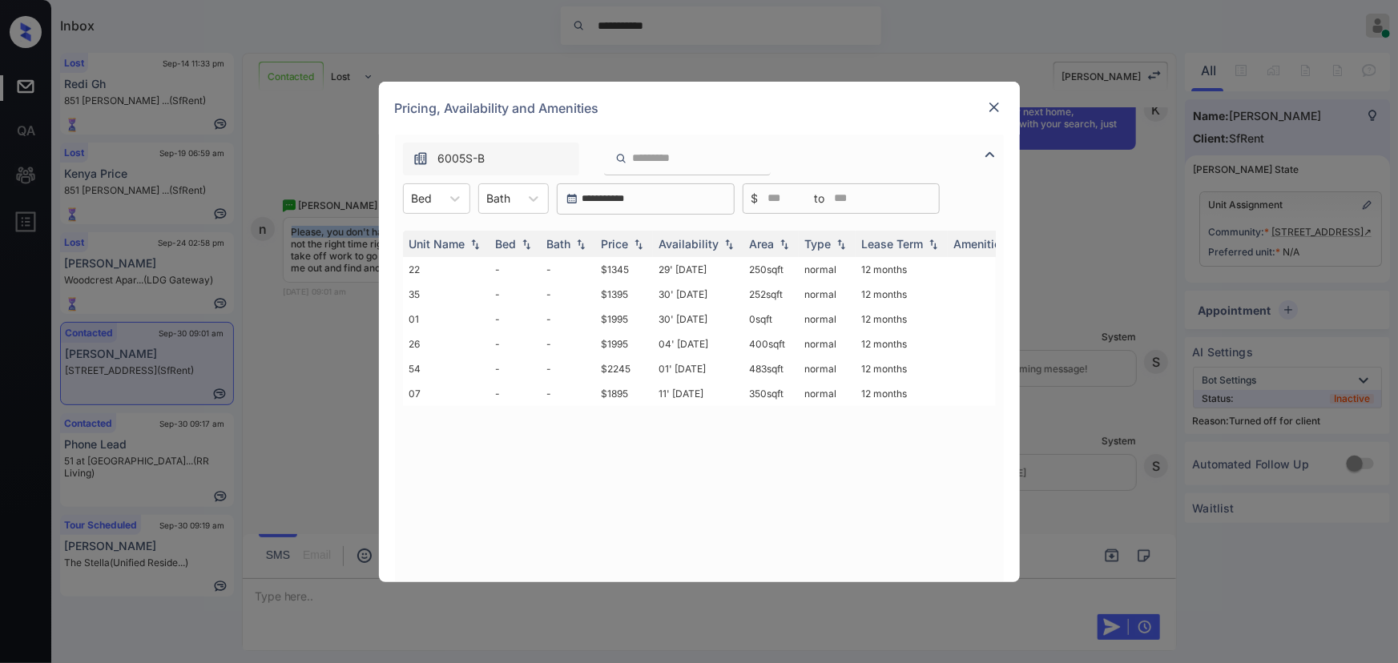
click at [992, 109] on img at bounding box center [994, 107] width 16 height 16
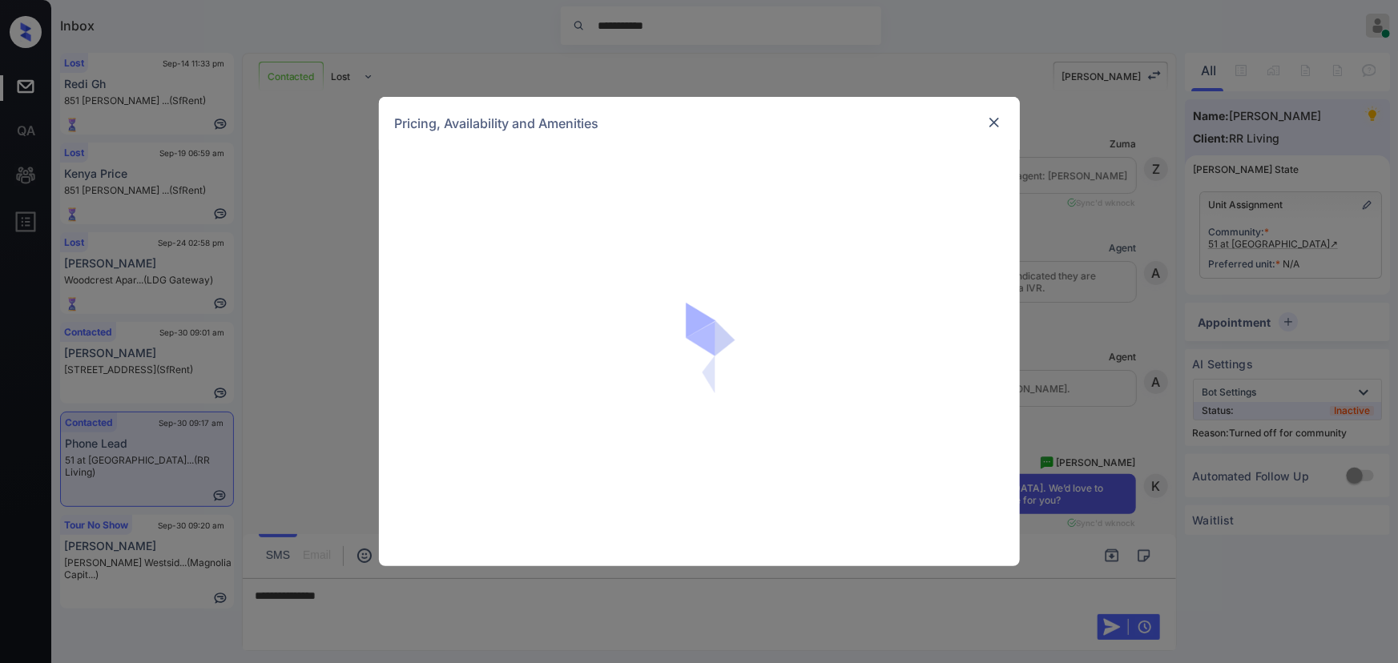
scroll to position [1875, 0]
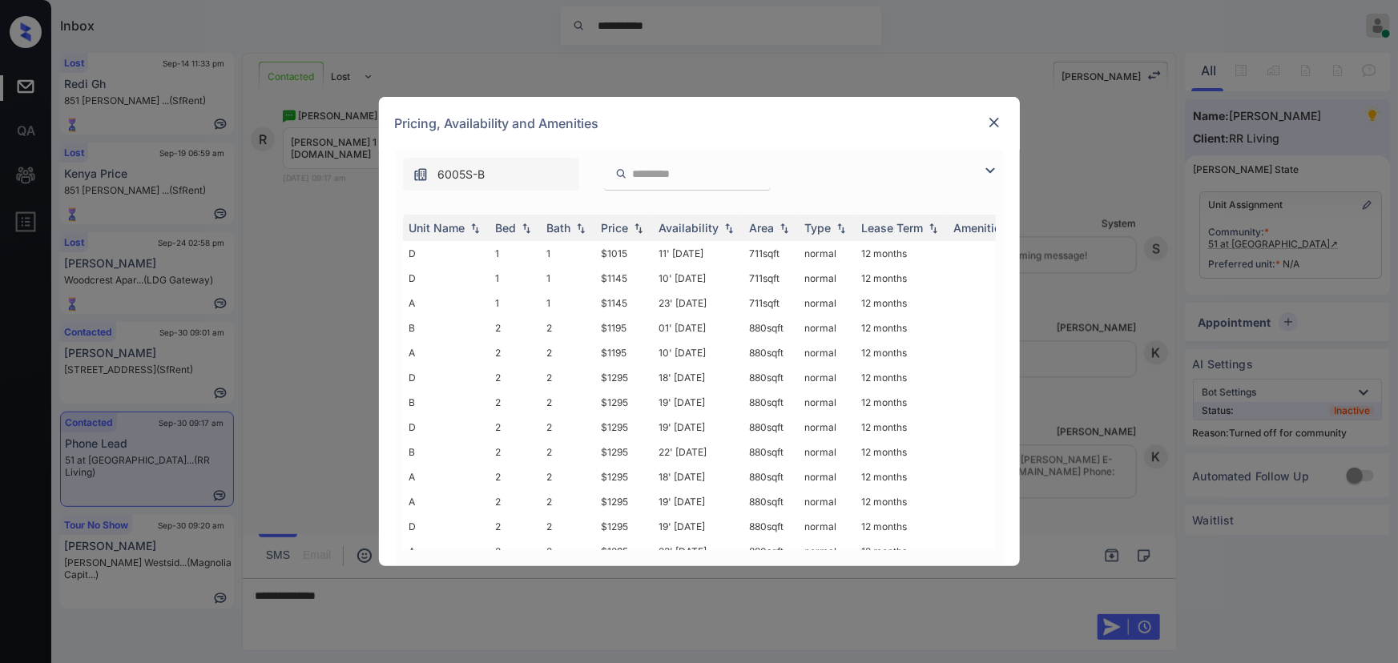
click at [989, 171] on img at bounding box center [990, 170] width 19 height 19
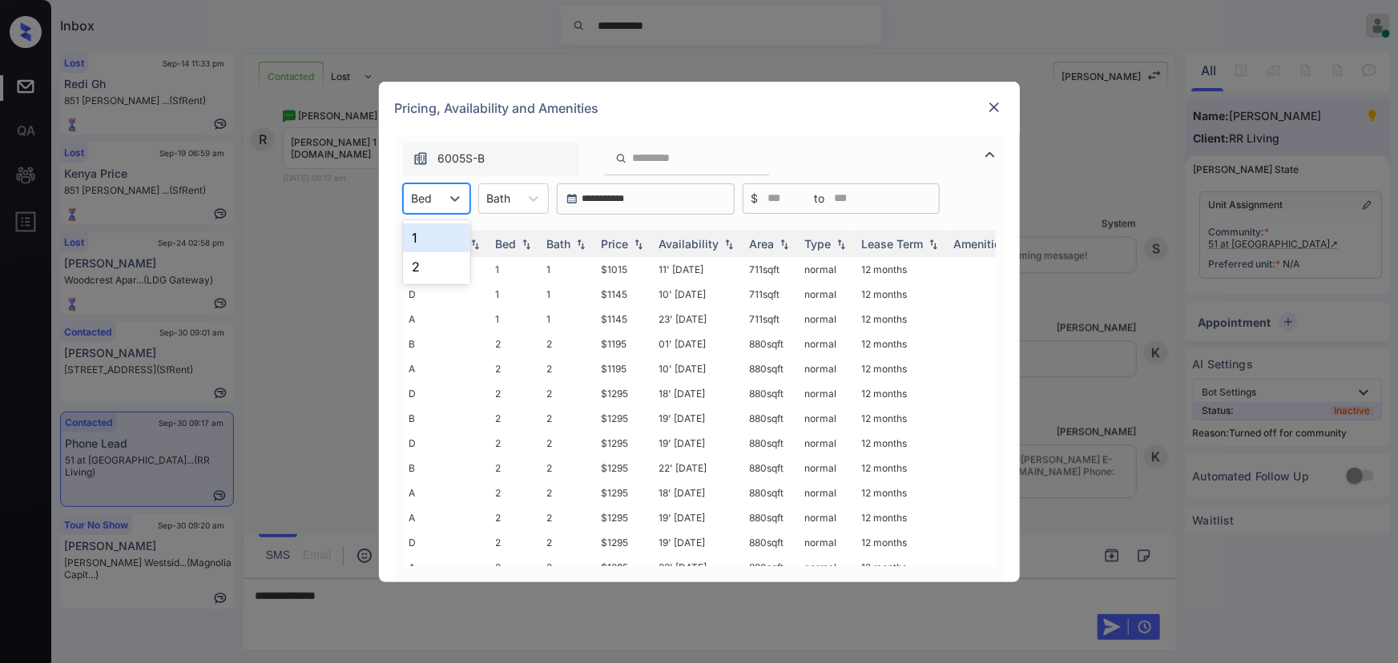
click at [433, 192] on div "Bed" at bounding box center [422, 198] width 37 height 23
click at [426, 224] on div "1" at bounding box center [436, 238] width 67 height 29
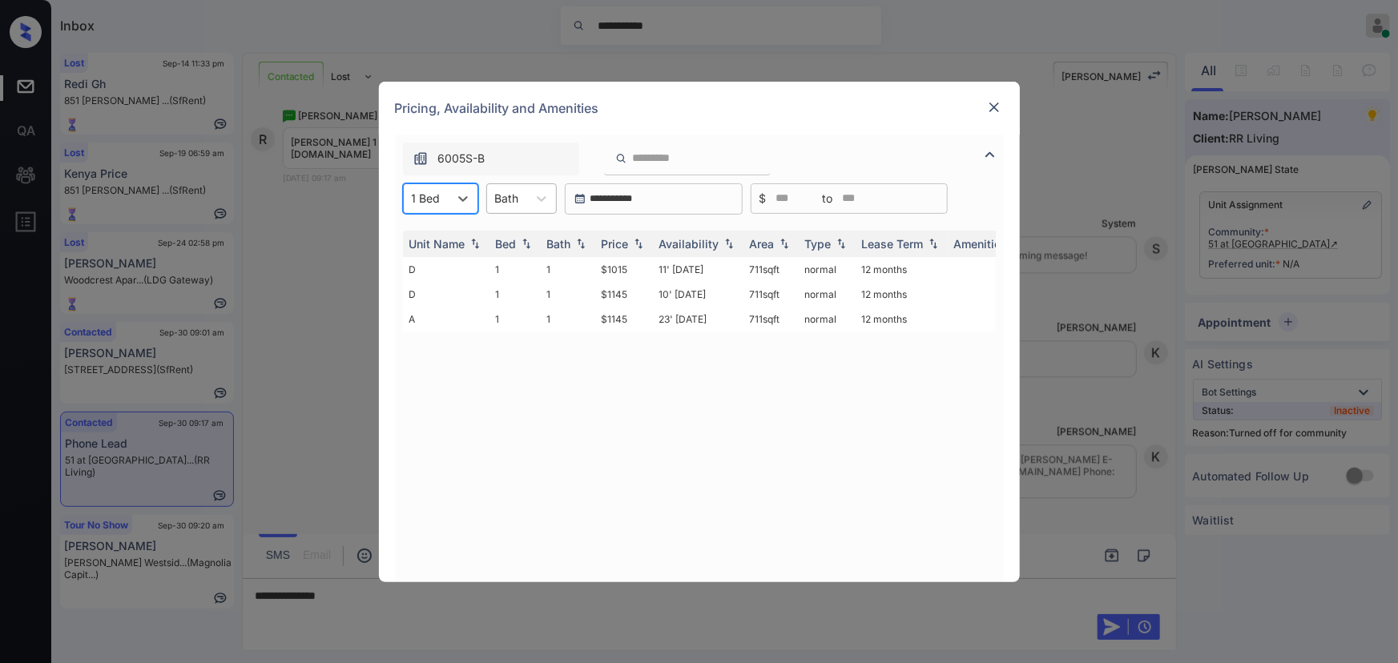
click at [526, 201] on div "Bath" at bounding box center [507, 198] width 40 height 23
click at [517, 241] on div "1" at bounding box center [521, 238] width 71 height 29
click at [639, 246] on img at bounding box center [639, 243] width 16 height 11
click at [639, 245] on img at bounding box center [639, 244] width 16 height 12
click at [630, 264] on td "$1015" at bounding box center [624, 269] width 58 height 25
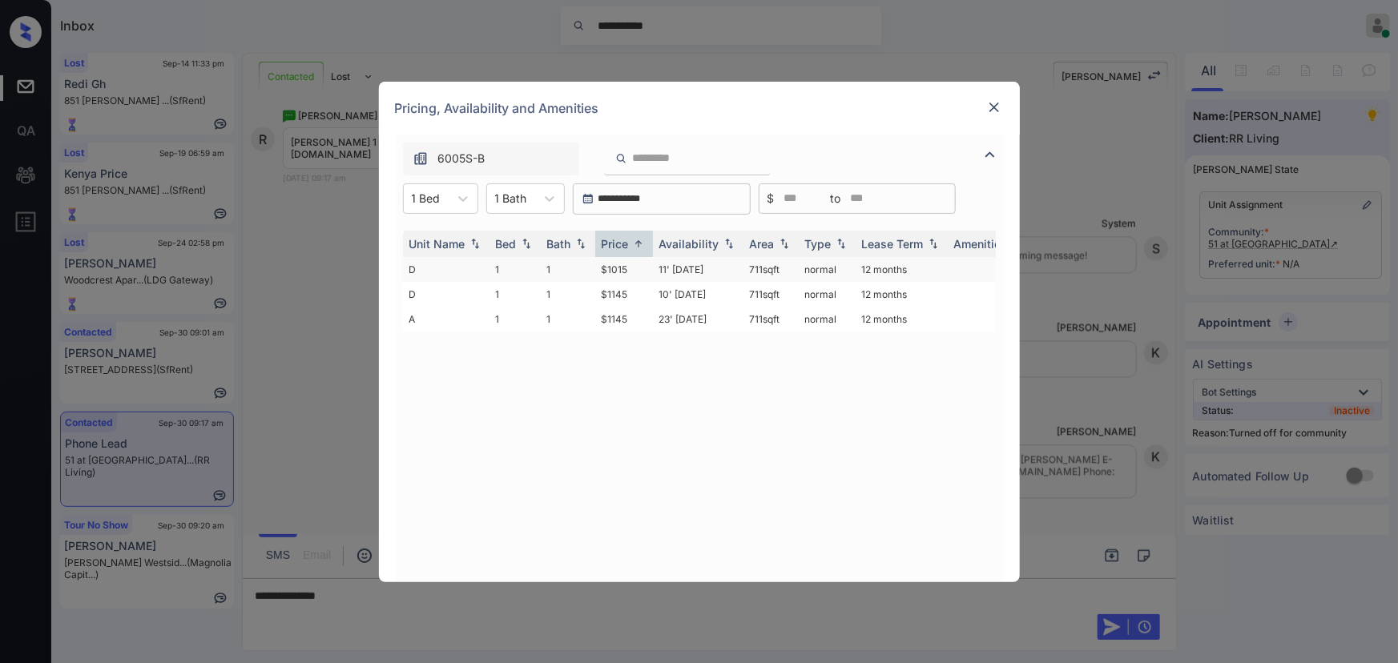
click at [630, 264] on td "$1015" at bounding box center [624, 269] width 58 height 25
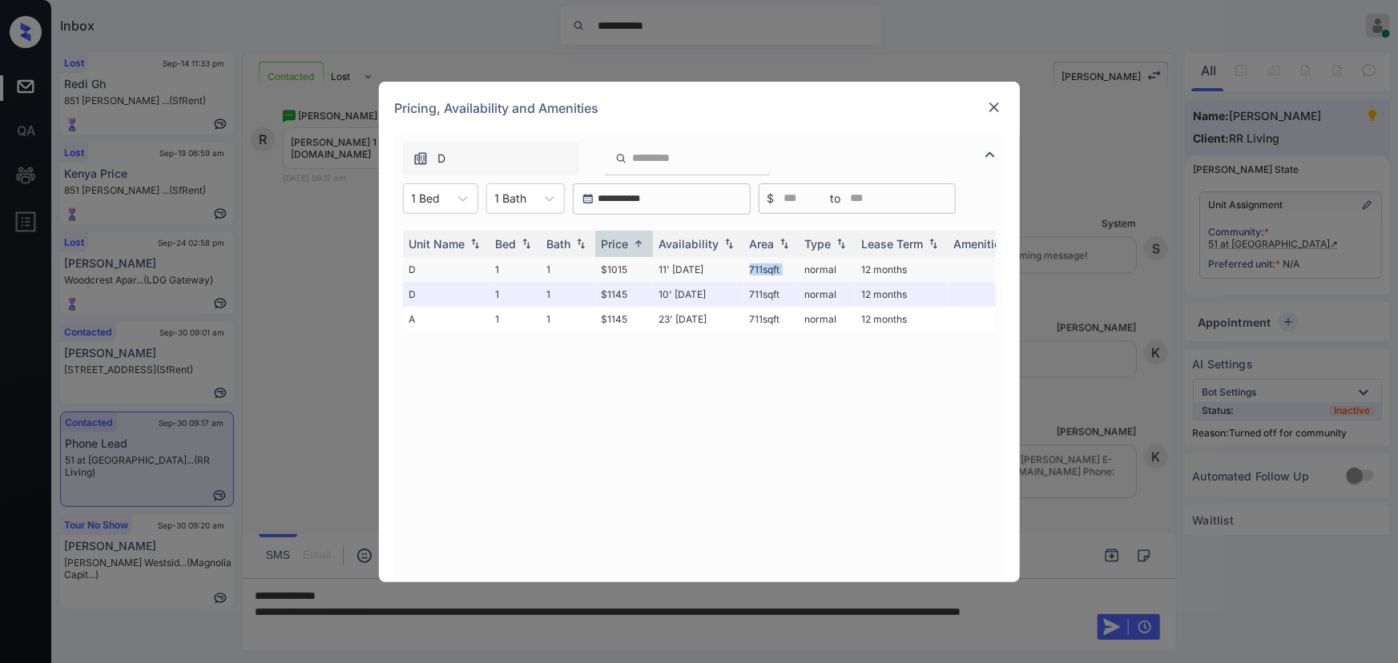
copy td "711 sqft"
drag, startPoint x: 796, startPoint y: 264, endPoint x: 749, endPoint y: 267, distance: 47.4
click at [749, 267] on tr "D 1 1 $1015 11' Oct 25 711 sqft normal 12 months" at bounding box center [821, 269] width 837 height 25
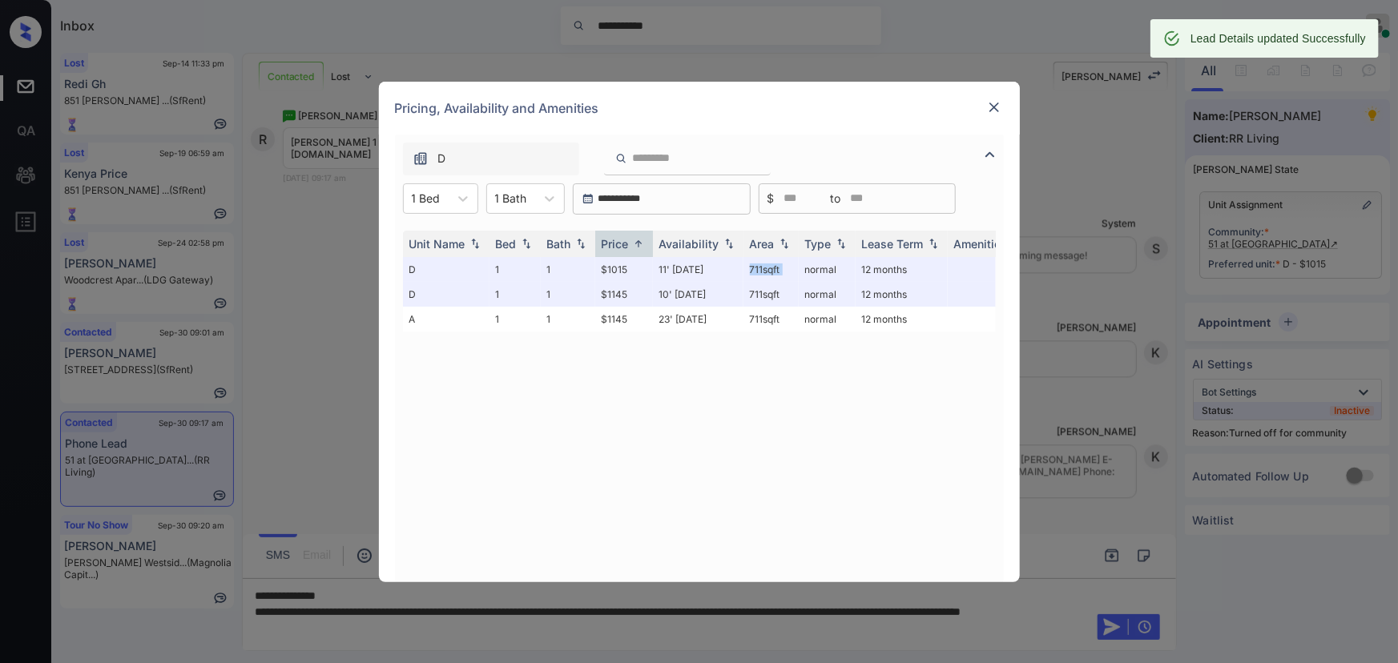
click at [990, 104] on img at bounding box center [994, 107] width 16 height 16
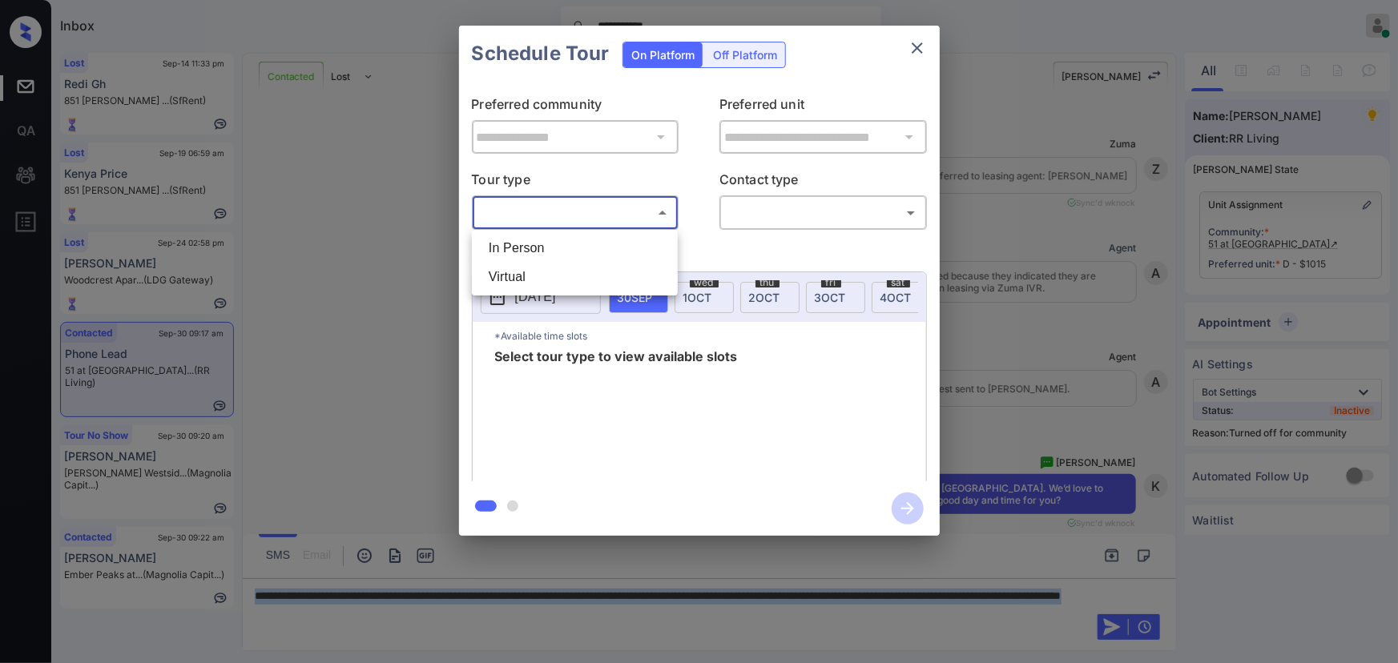
scroll to position [1293, 0]
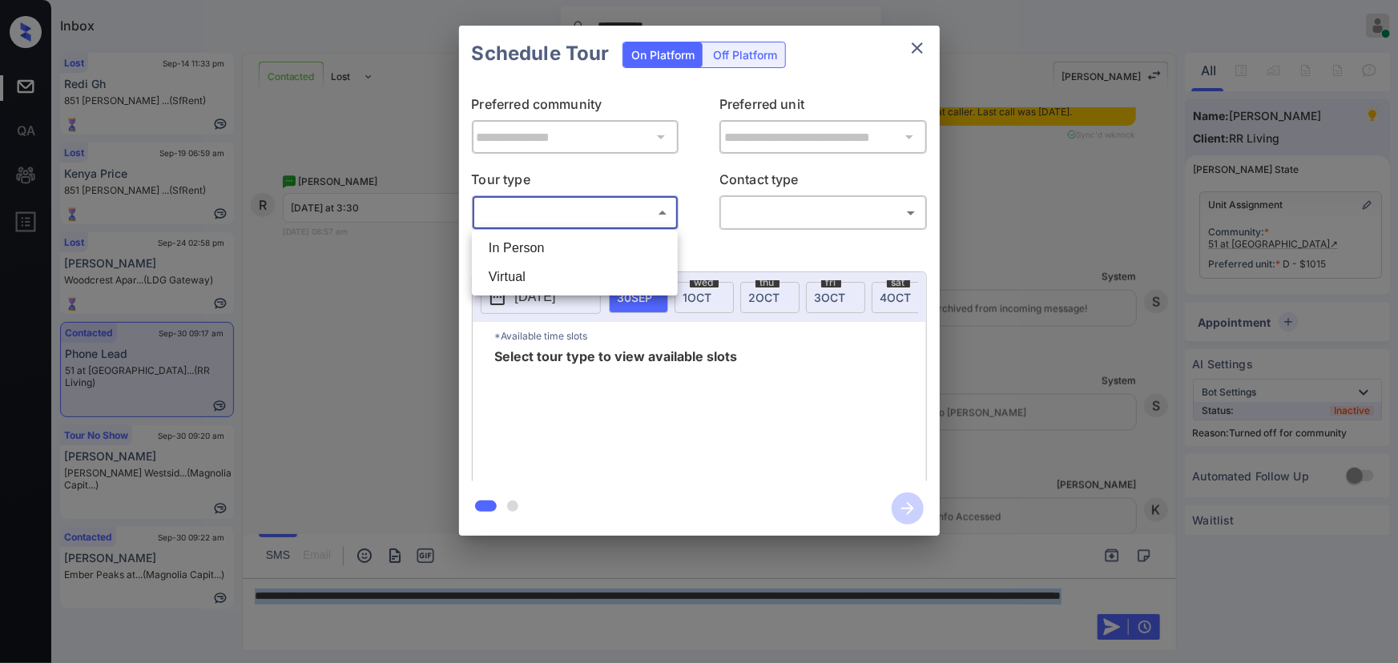
drag, startPoint x: 560, startPoint y: 240, endPoint x: 617, endPoint y: 232, distance: 57.5
click at [560, 241] on li "In Person" at bounding box center [575, 248] width 198 height 29
type input "********"
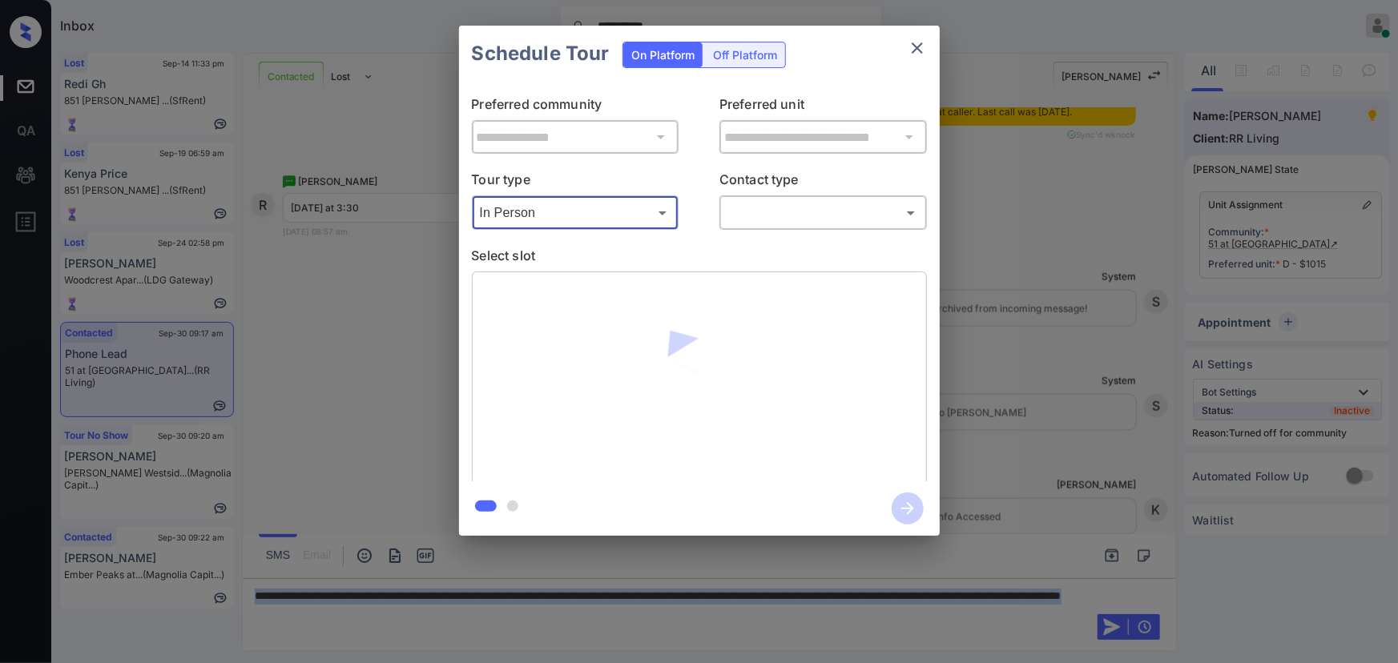
click at [751, 210] on body "**********" at bounding box center [699, 331] width 1398 height 663
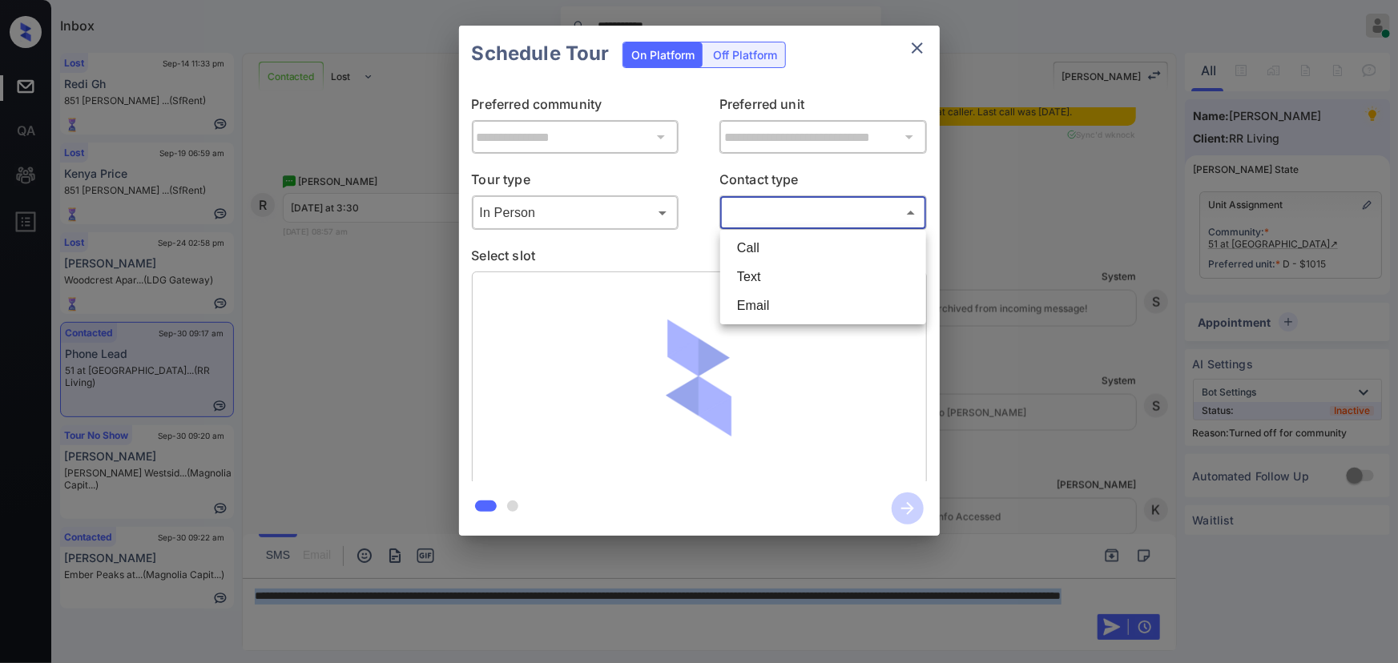
click at [740, 276] on li "Text" at bounding box center [823, 277] width 198 height 29
type input "****"
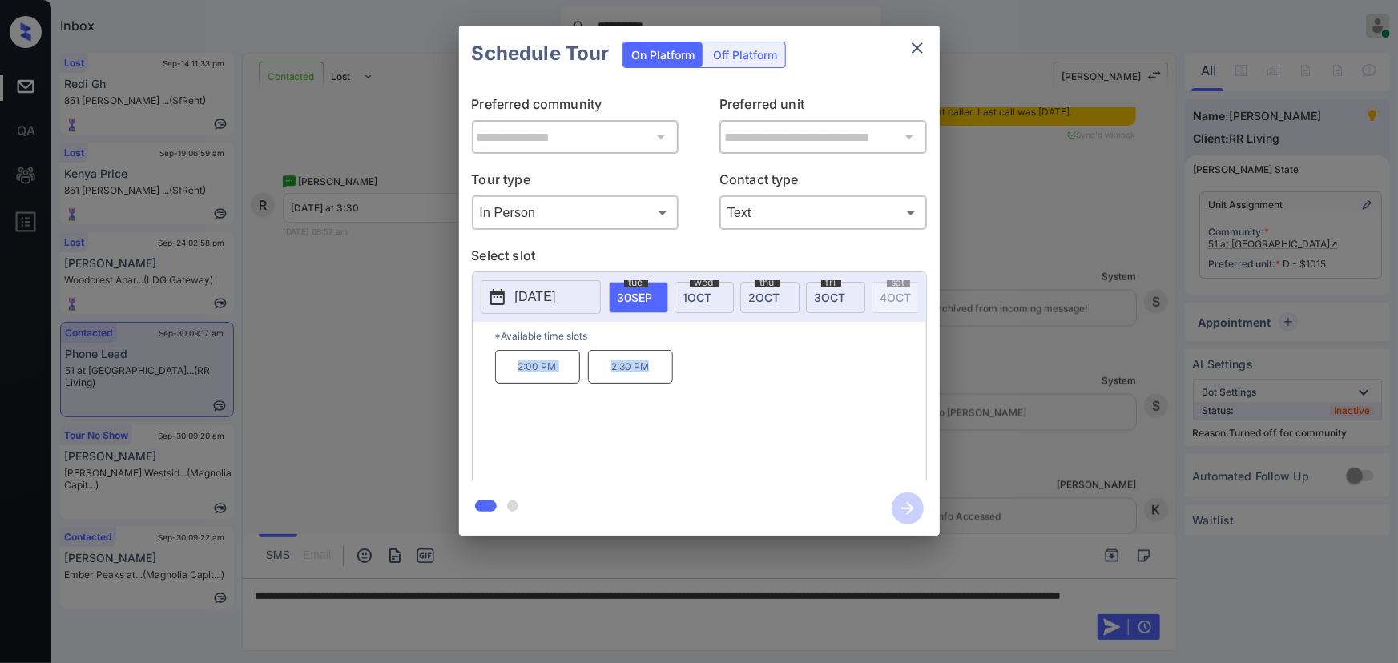
drag, startPoint x: 653, startPoint y: 375, endPoint x: 510, endPoint y: 368, distance: 143.6
click at [510, 368] on div "2:00 PM 2:30 PM" at bounding box center [710, 414] width 431 height 128
copy div "2:00 PM 2:30 PM"
click at [604, 611] on div at bounding box center [699, 331] width 1398 height 663
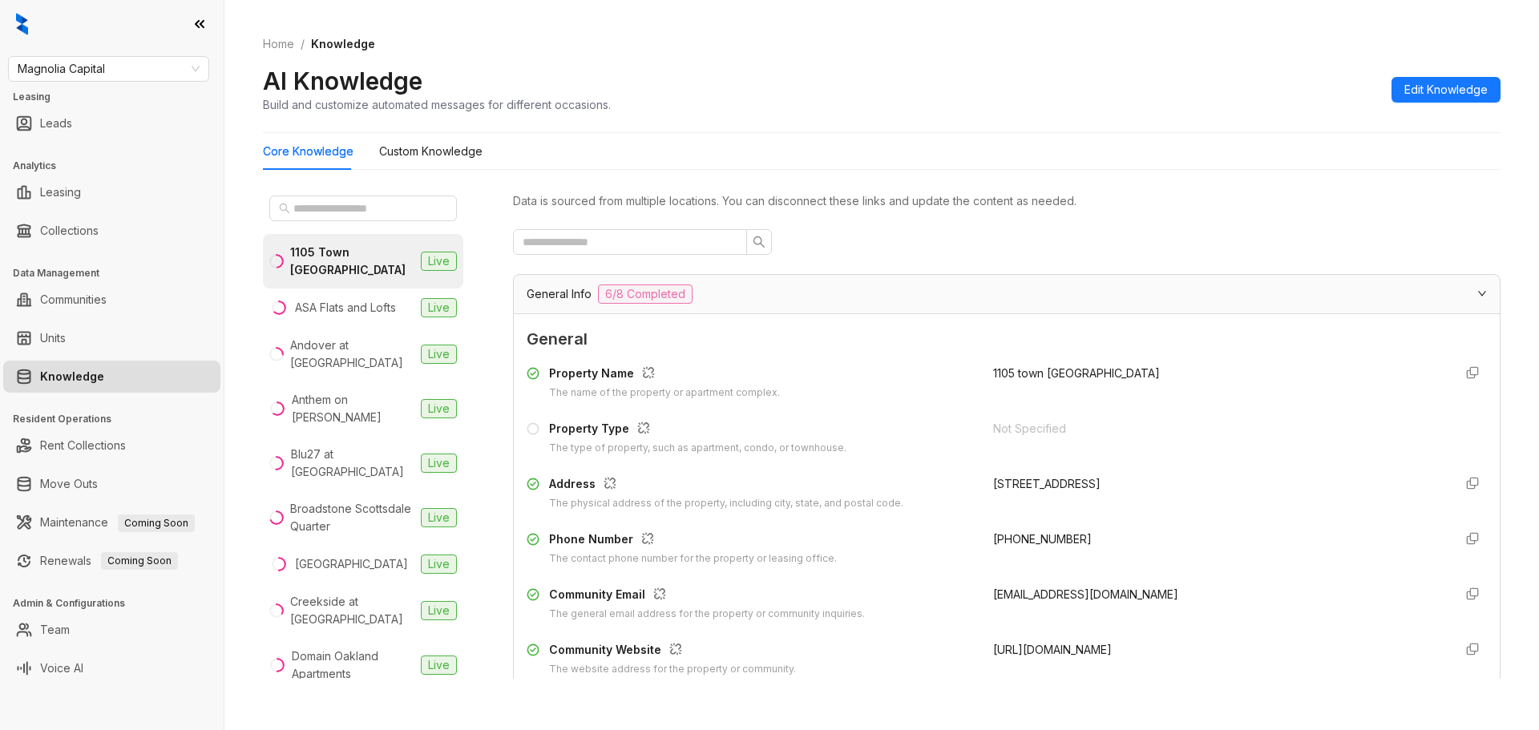
click at [104, 368] on link "Knowledge" at bounding box center [72, 377] width 64 height 32
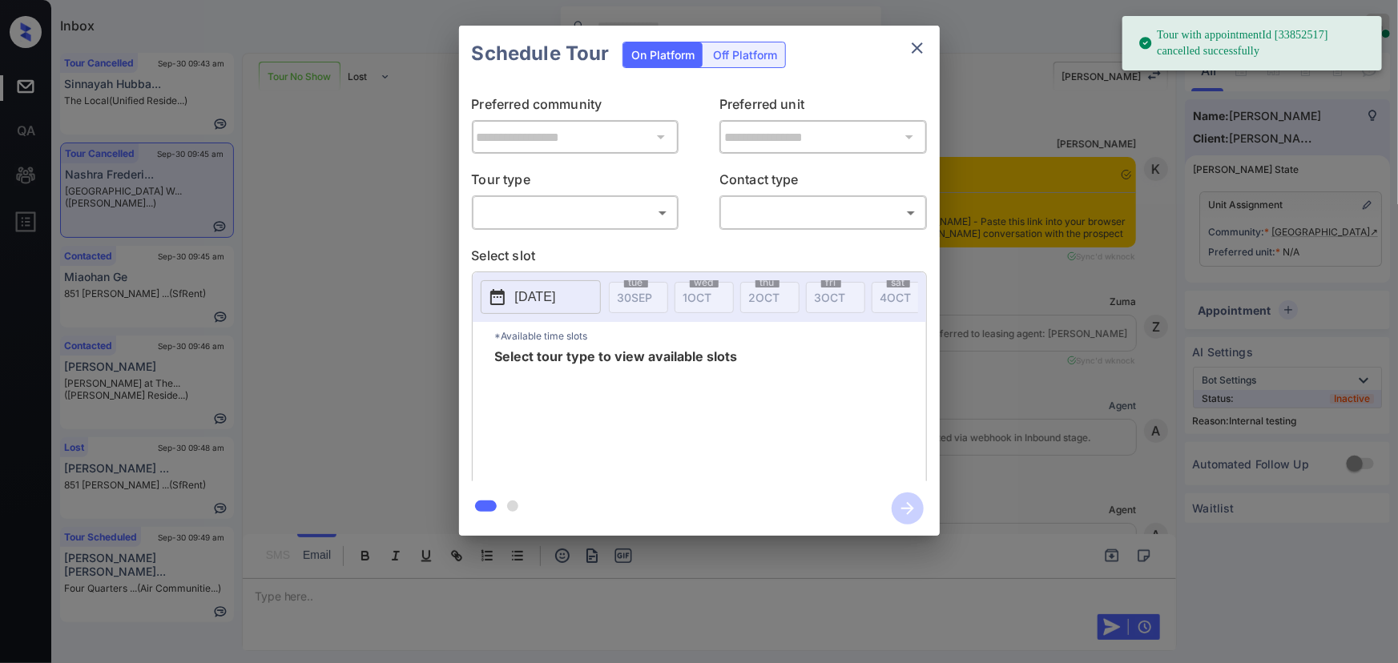
scroll to position [7941, 0]
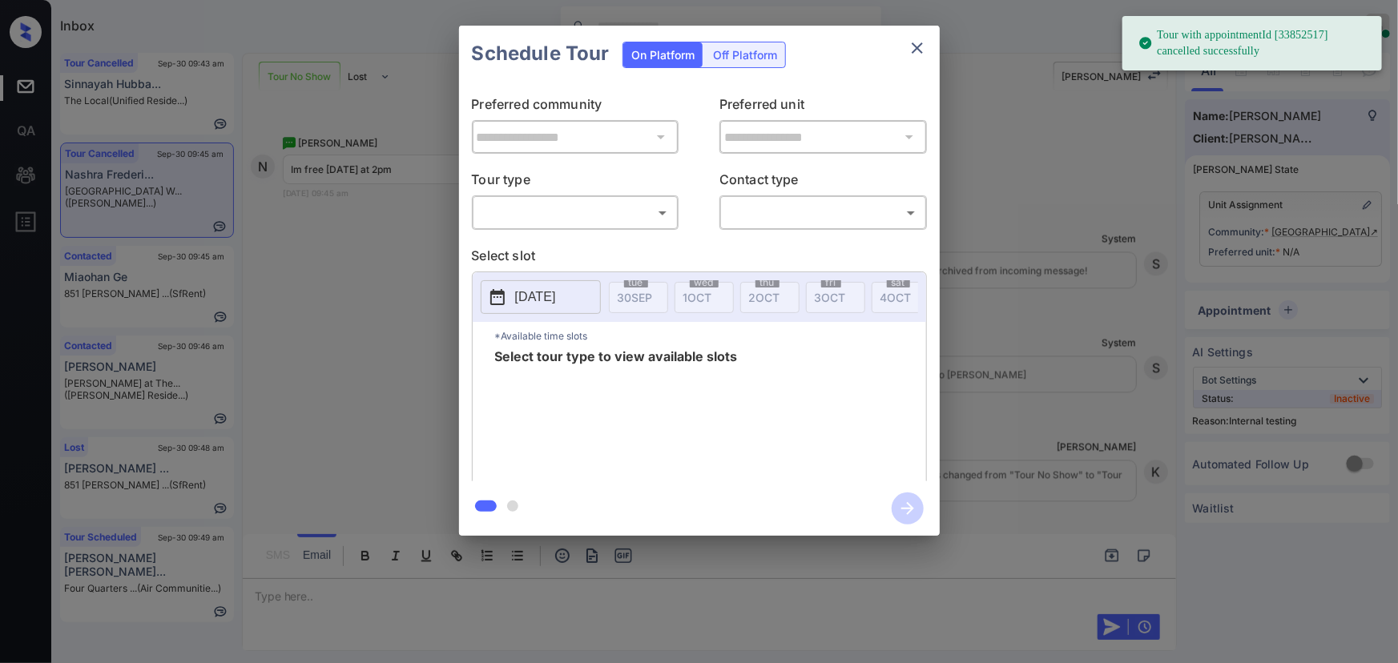
click at [596, 222] on body "Tour with appointmentId [33852517] cancelled successfully Inbox Kenneth Umali O…" at bounding box center [699, 331] width 1398 height 663
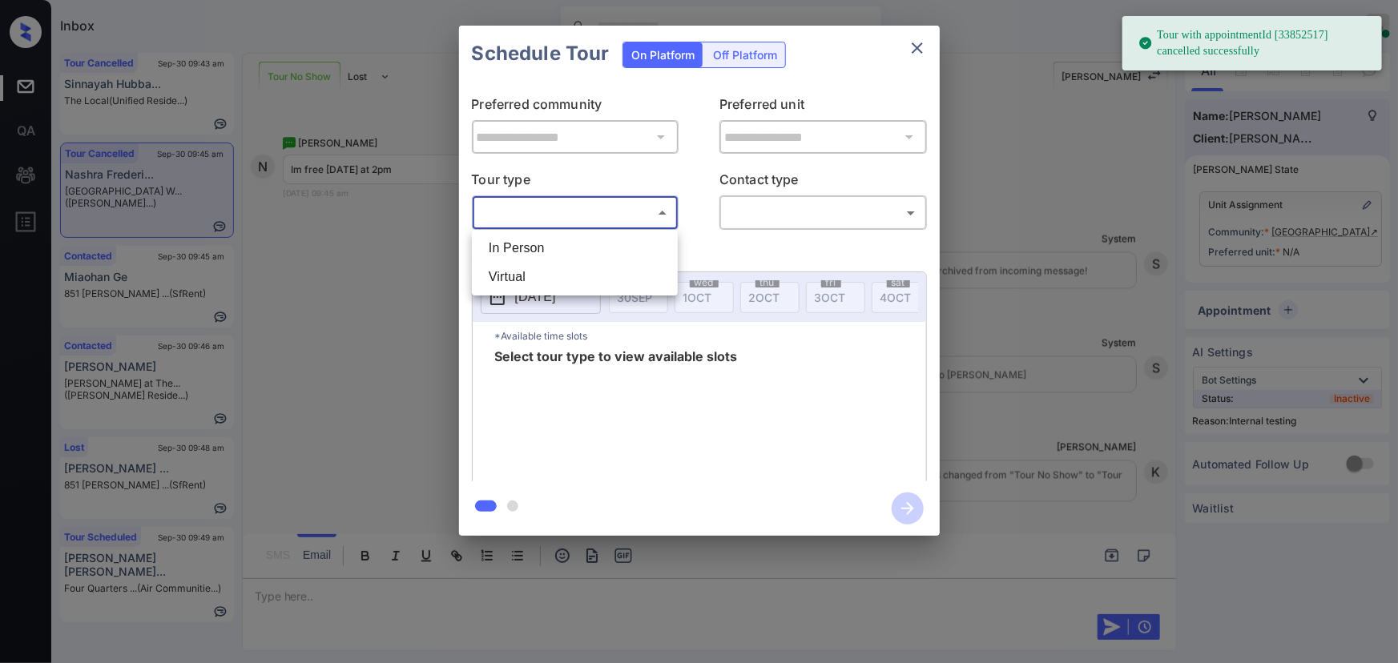
drag, startPoint x: 542, startPoint y: 246, endPoint x: 747, endPoint y: 240, distance: 204.4
click at [548, 245] on li "In Person" at bounding box center [575, 248] width 198 height 29
type input "********"
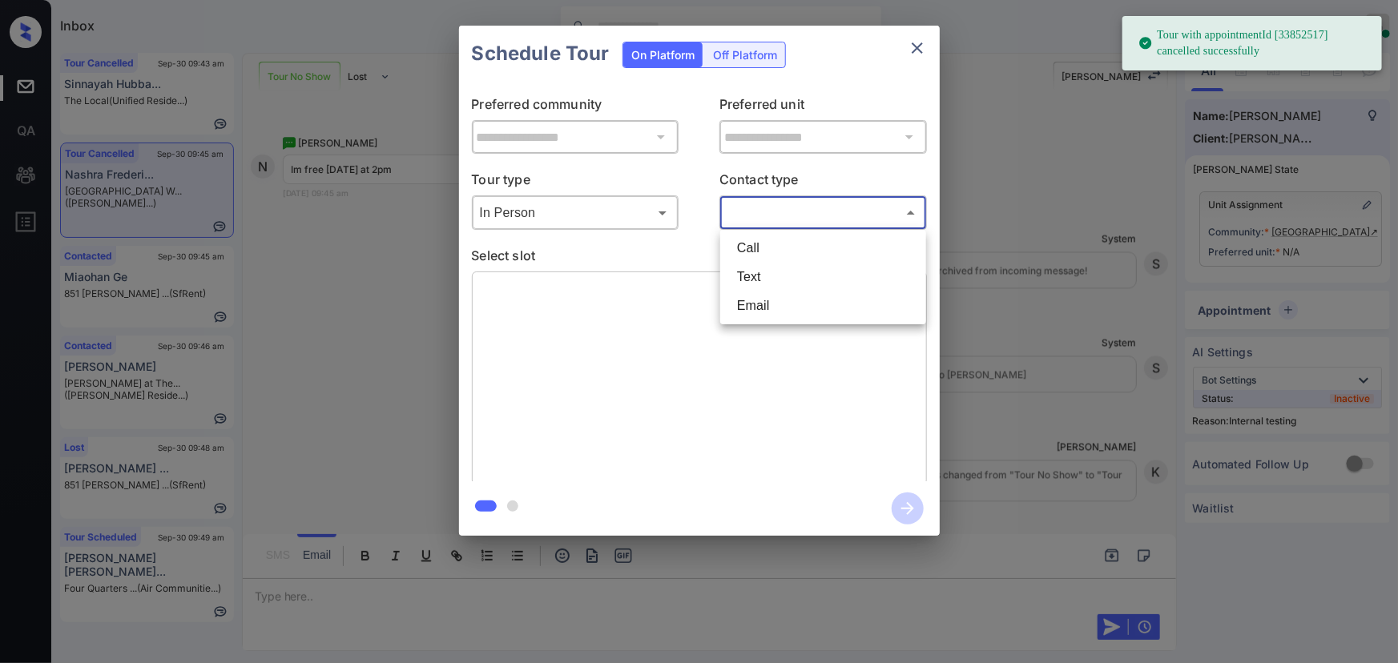
click at [806, 216] on body "Tour with appointmentId [33852517] cancelled successfully Inbox Kenneth Umali O…" at bounding box center [699, 331] width 1398 height 663
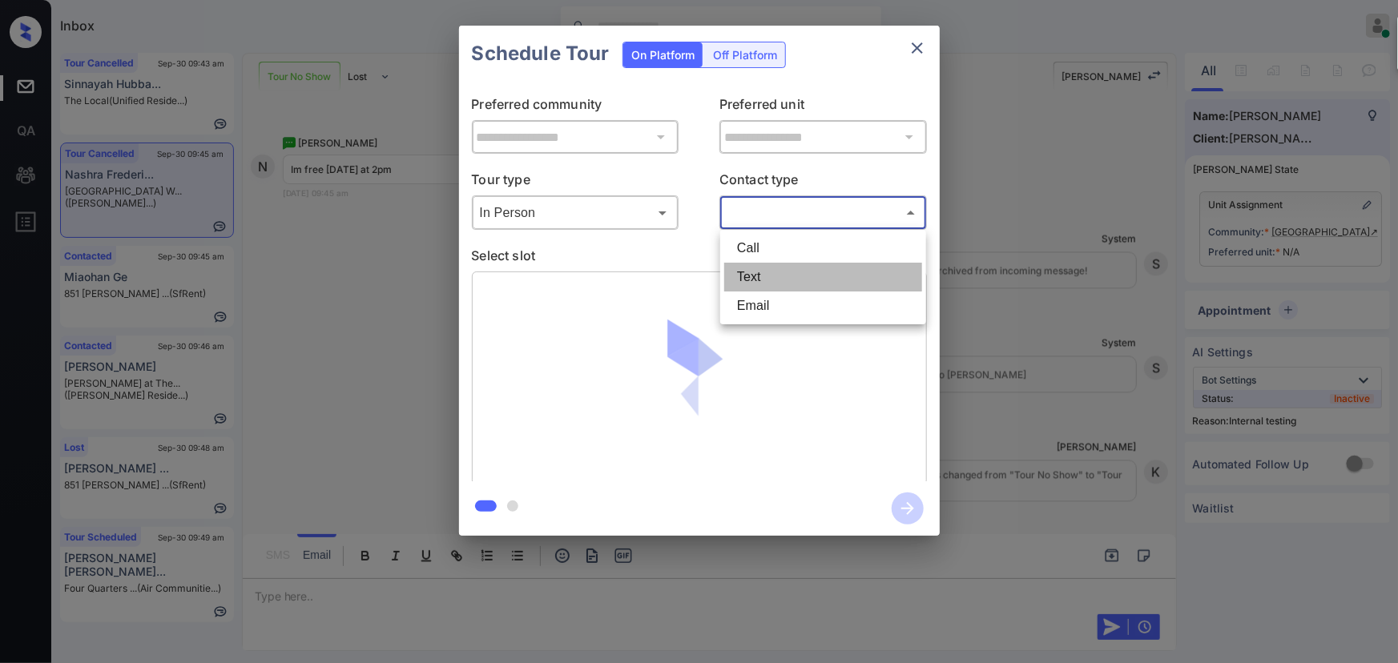
click at [762, 272] on li "Text" at bounding box center [823, 277] width 198 height 29
type input "****"
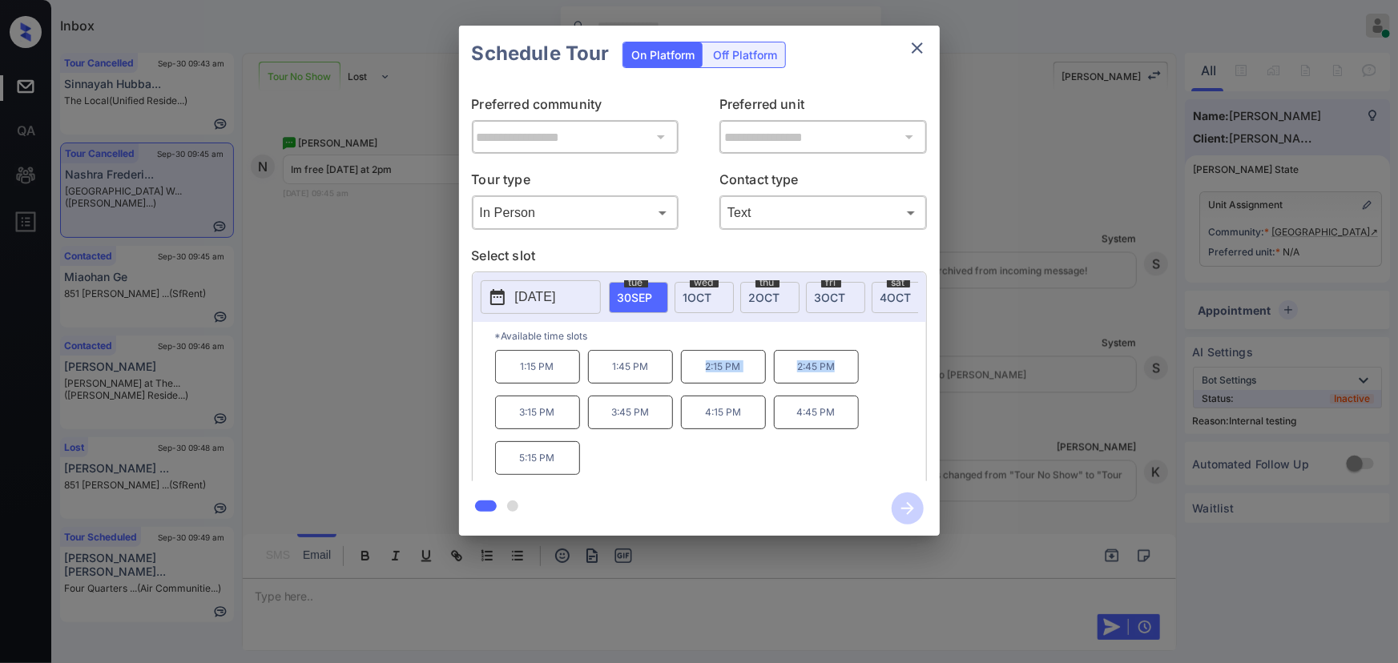
copy div "2:15 PM 2:45 PM"
drag, startPoint x: 841, startPoint y: 373, endPoint x: 677, endPoint y: 369, distance: 164.3
click at [677, 369] on div "1:15 PM 1:45 PM 2:15 PM 2:45 PM 3:15 PM 3:45 PM 4:15 PM 4:45 PM 5:15 PM" at bounding box center [710, 414] width 431 height 128
click at [276, 553] on div "**********" at bounding box center [699, 281] width 1398 height 562
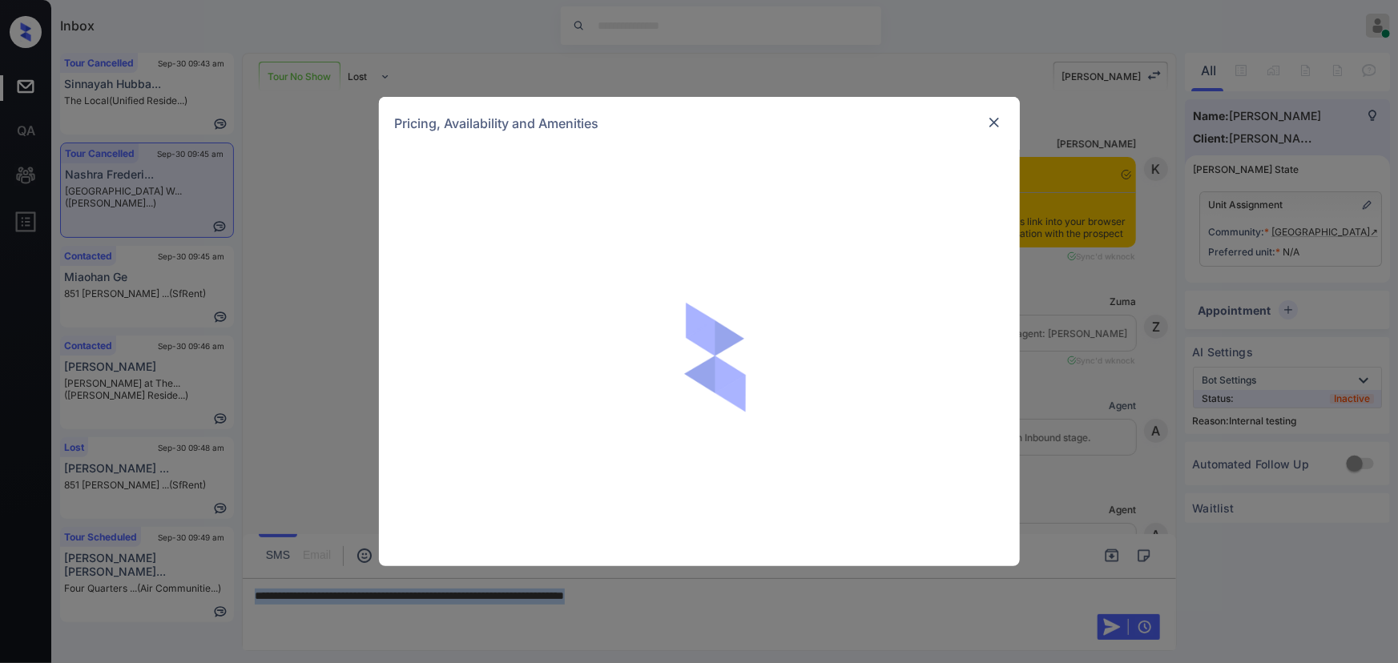
scroll to position [7941, 0]
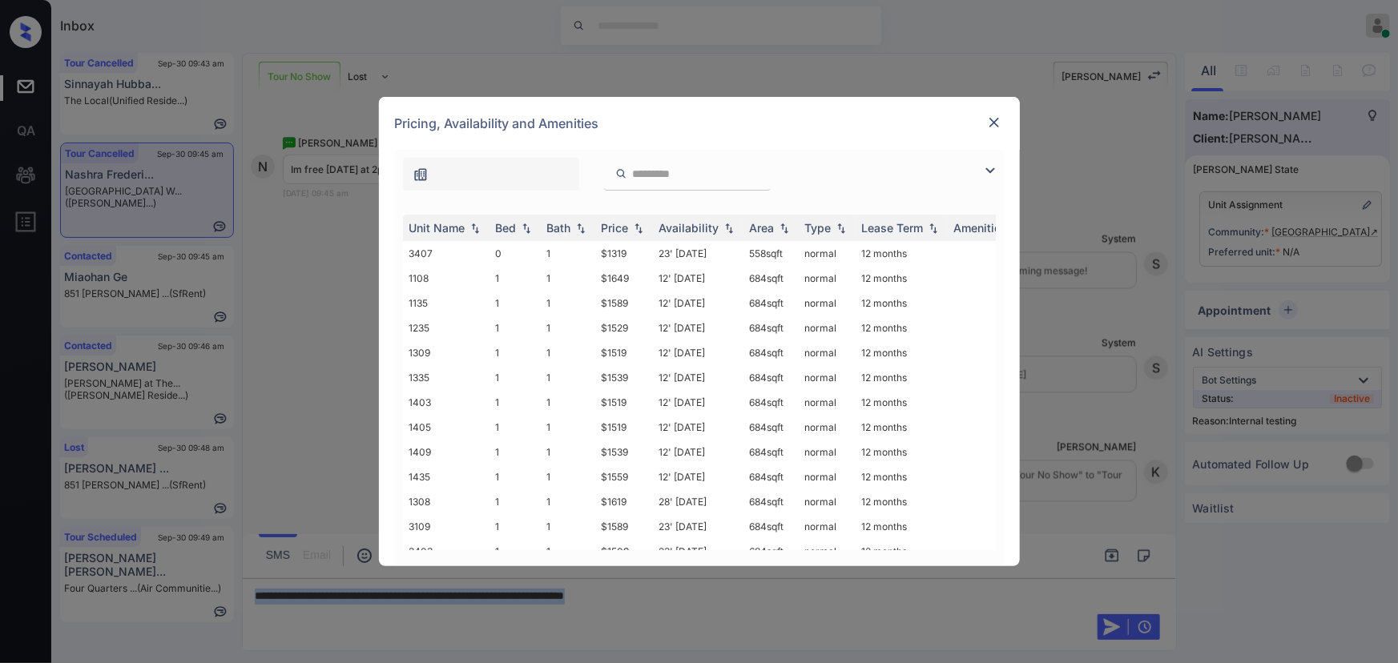
click at [989, 163] on img at bounding box center [990, 170] width 19 height 19
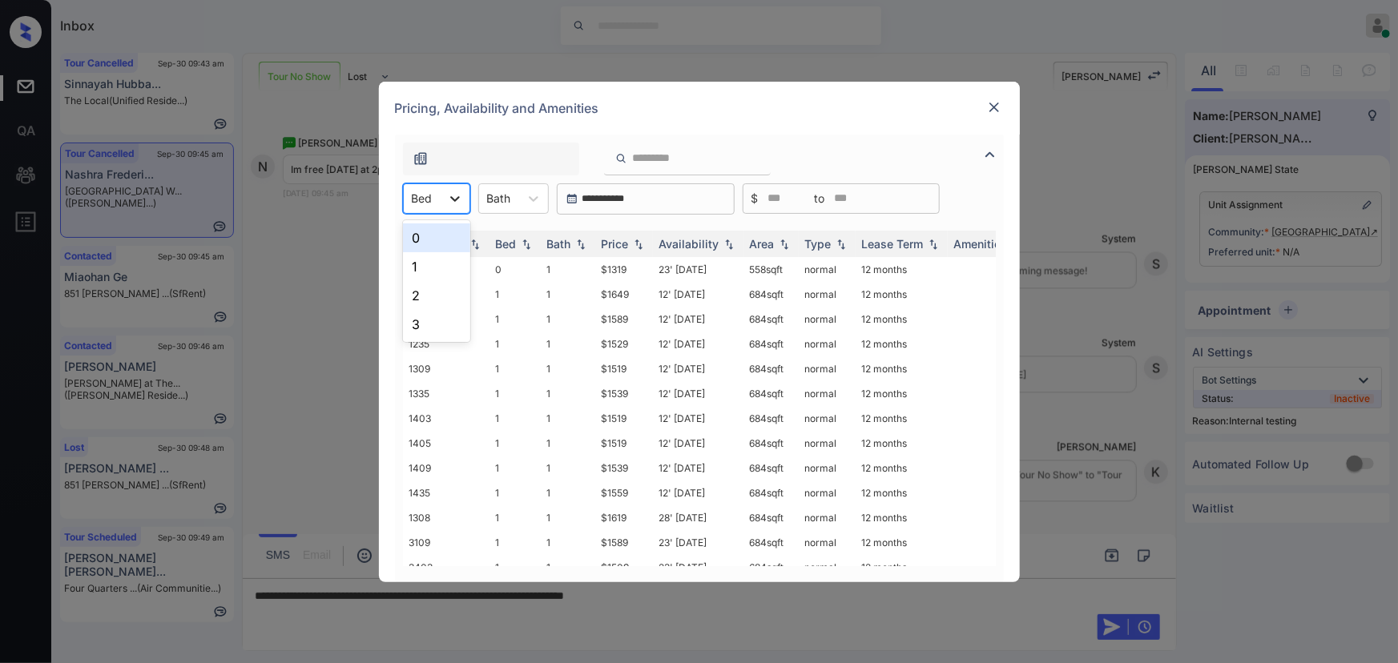
click at [442, 200] on div at bounding box center [455, 198] width 29 height 29
click at [429, 259] on div "1" at bounding box center [436, 266] width 67 height 29
click at [528, 196] on div at bounding box center [541, 198] width 29 height 29
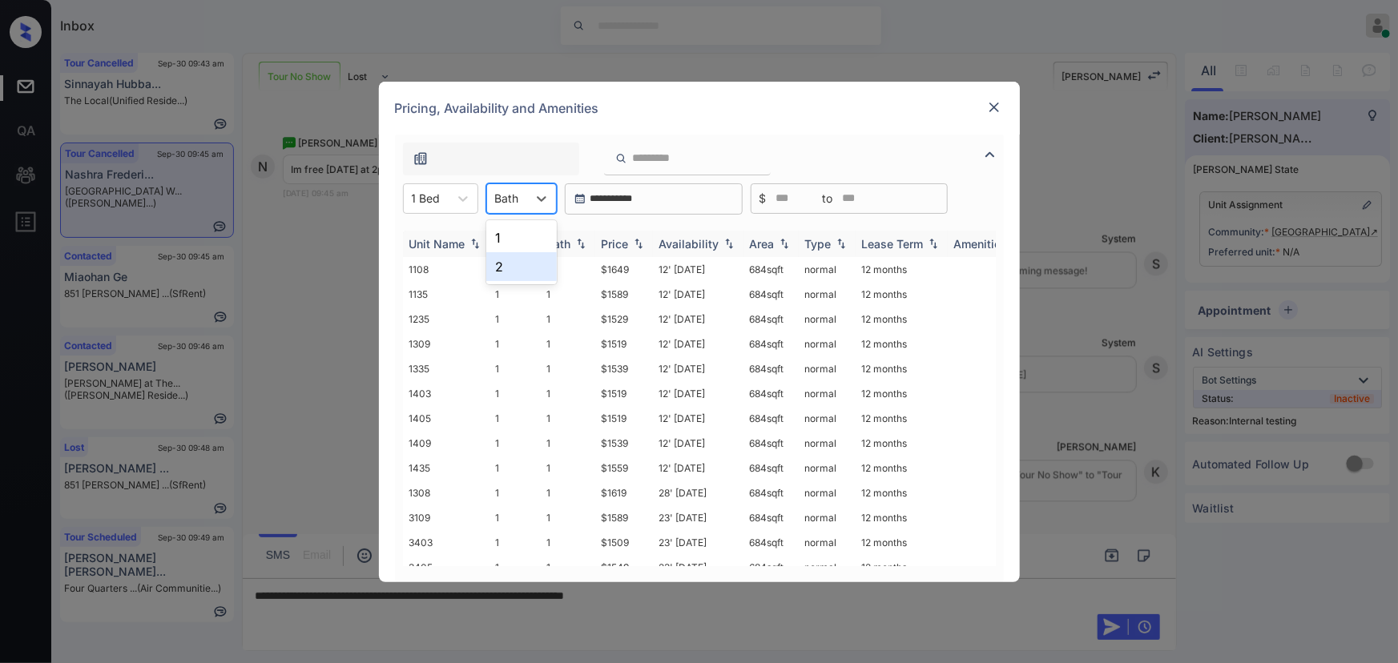
click at [512, 245] on div "1" at bounding box center [521, 238] width 71 height 29
click at [637, 246] on img at bounding box center [639, 243] width 16 height 11
click at [637, 246] on img at bounding box center [639, 244] width 16 height 12
click at [641, 272] on td "$1339" at bounding box center [624, 269] width 58 height 25
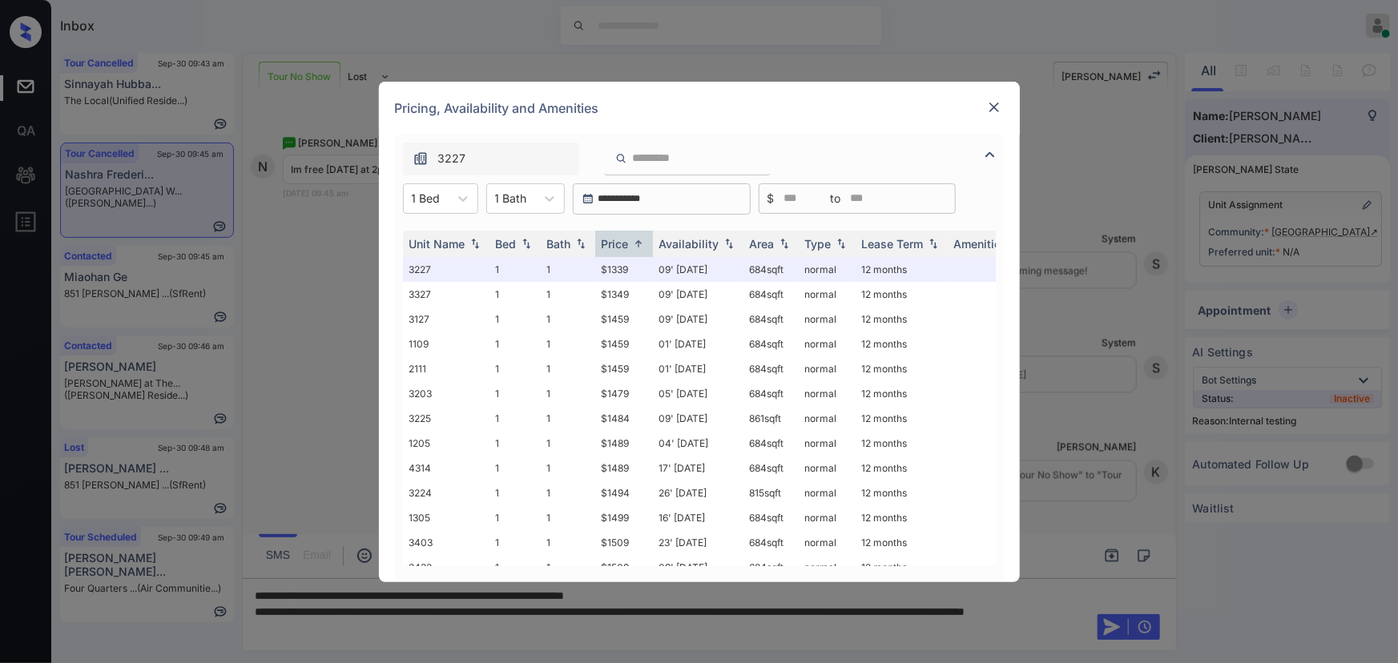
click at [994, 98] on div at bounding box center [994, 107] width 19 height 19
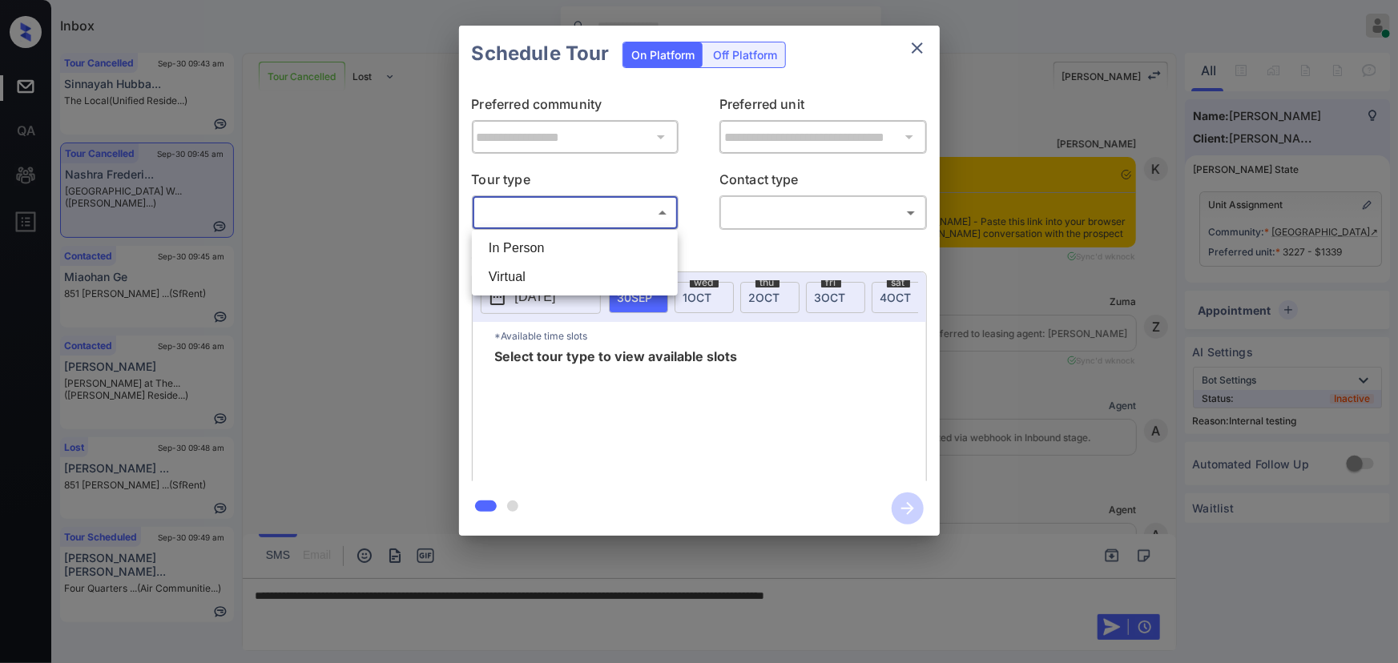
scroll to position [7941, 0]
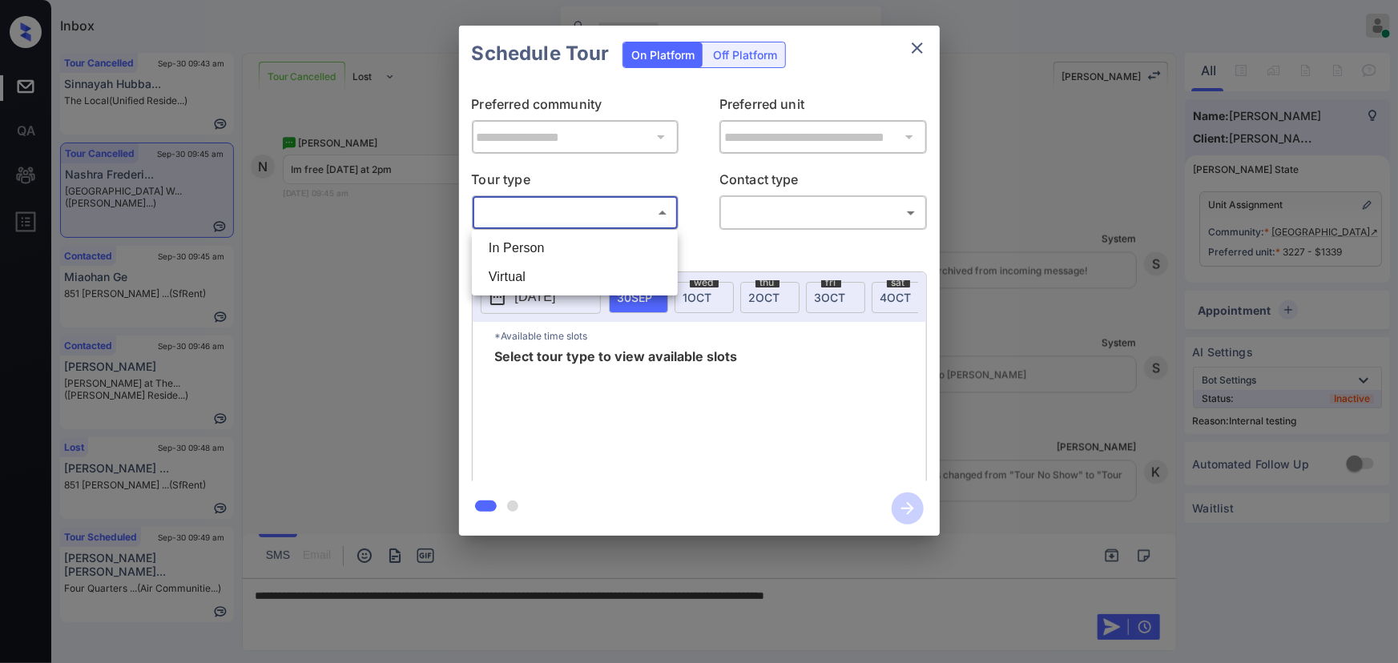
drag, startPoint x: 558, startPoint y: 253, endPoint x: 566, endPoint y: 248, distance: 9.8
click at [558, 251] on li "In Person" at bounding box center [575, 248] width 198 height 29
type input "********"
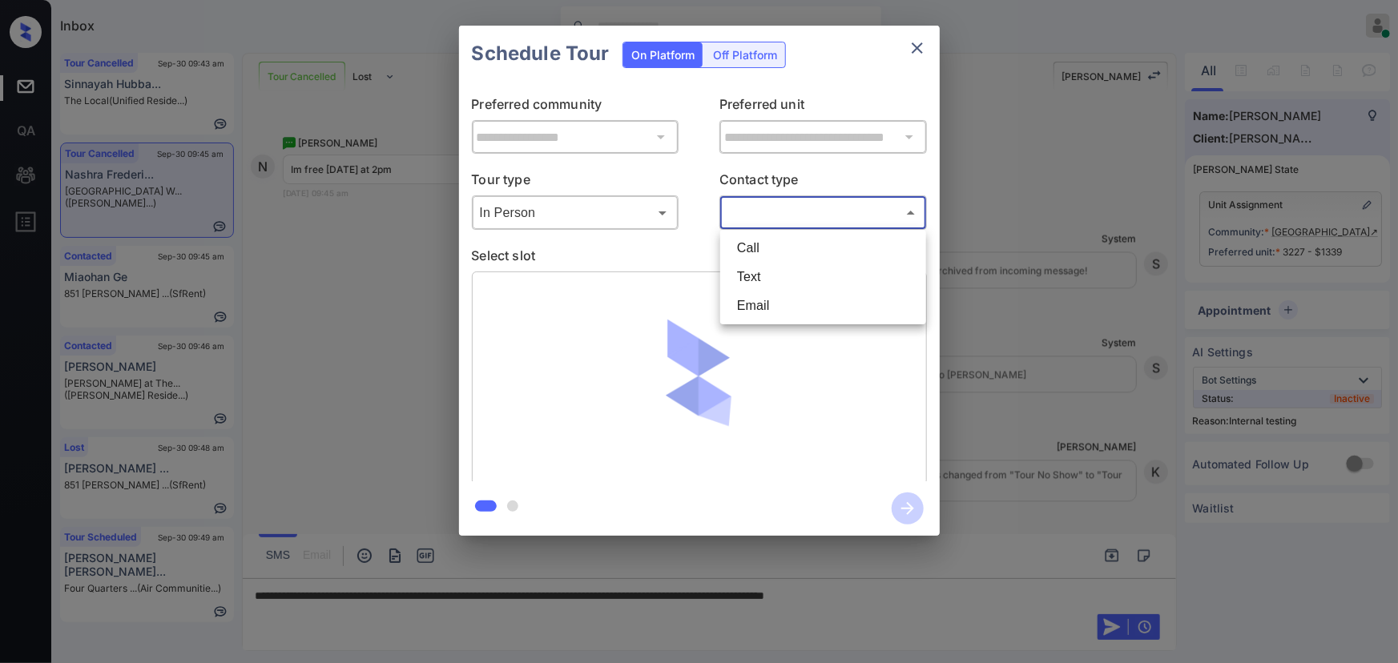
drag, startPoint x: 785, startPoint y: 213, endPoint x: 784, endPoint y: 238, distance: 24.9
click at [788, 213] on body "Inbox [PERSON_NAME] Online Set yourself offline Set yourself on break Profile S…" at bounding box center [699, 331] width 1398 height 663
click at [767, 288] on li "Text" at bounding box center [823, 277] width 198 height 29
type input "****"
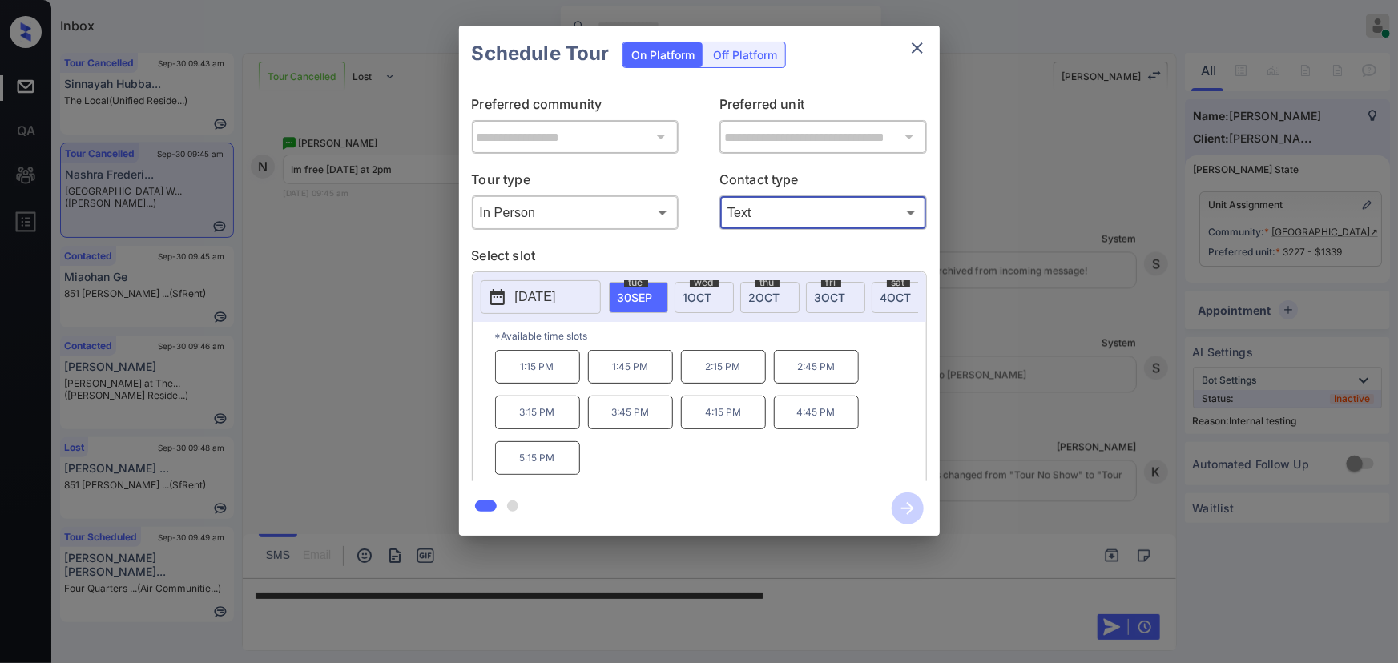
click at [915, 47] on icon "close" at bounding box center [917, 47] width 19 height 19
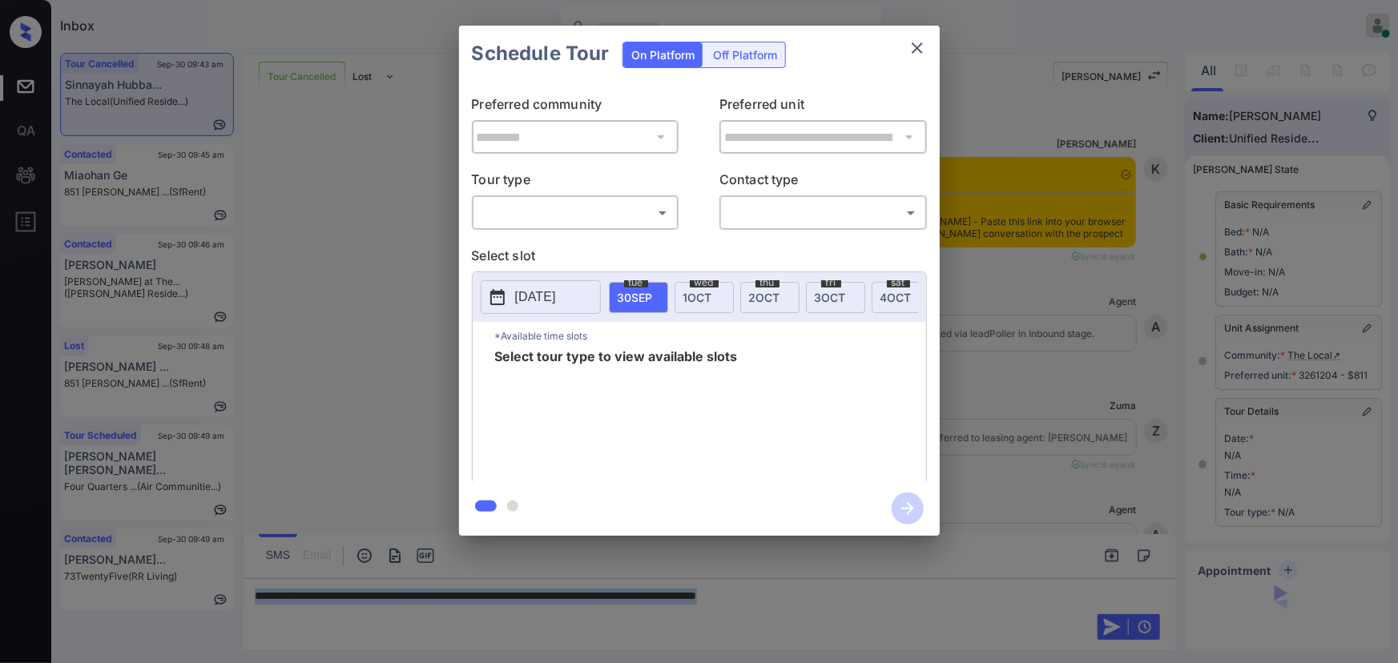
scroll to position [5634, 0]
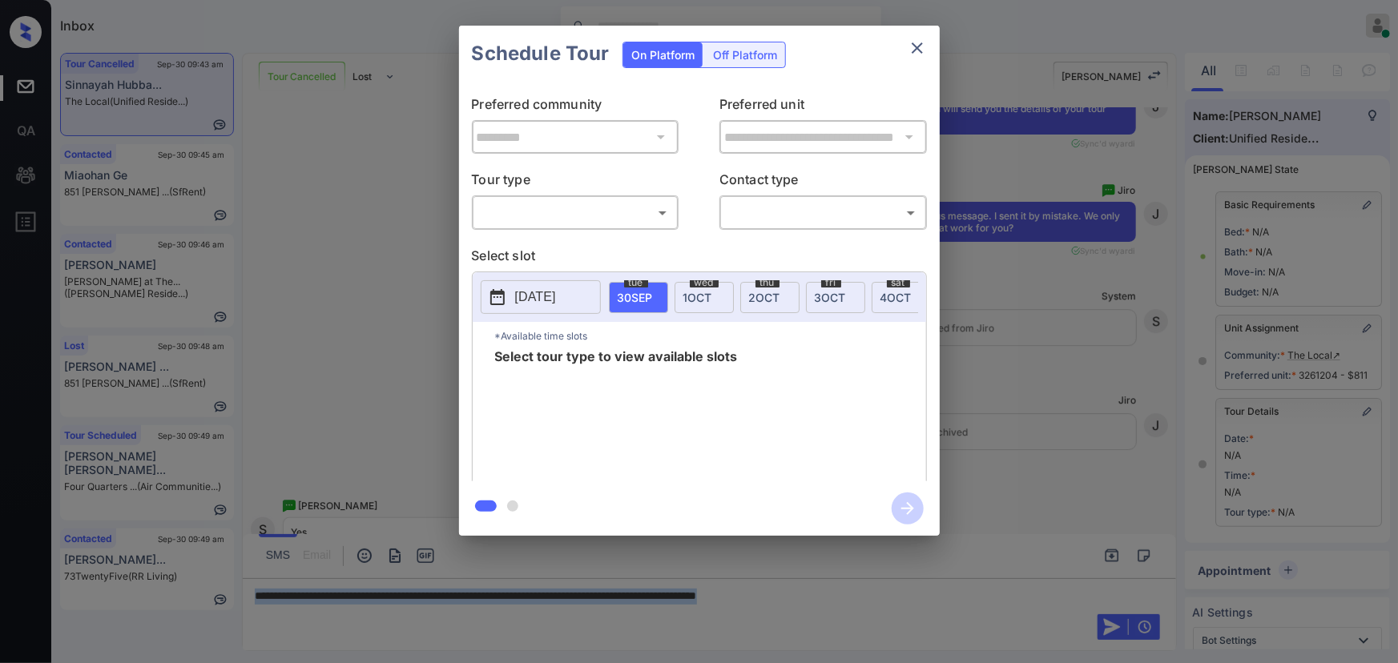
click at [588, 221] on body "Inbox [PERSON_NAME] Online Set yourself offline Set yourself on break Profile S…" at bounding box center [699, 331] width 1398 height 663
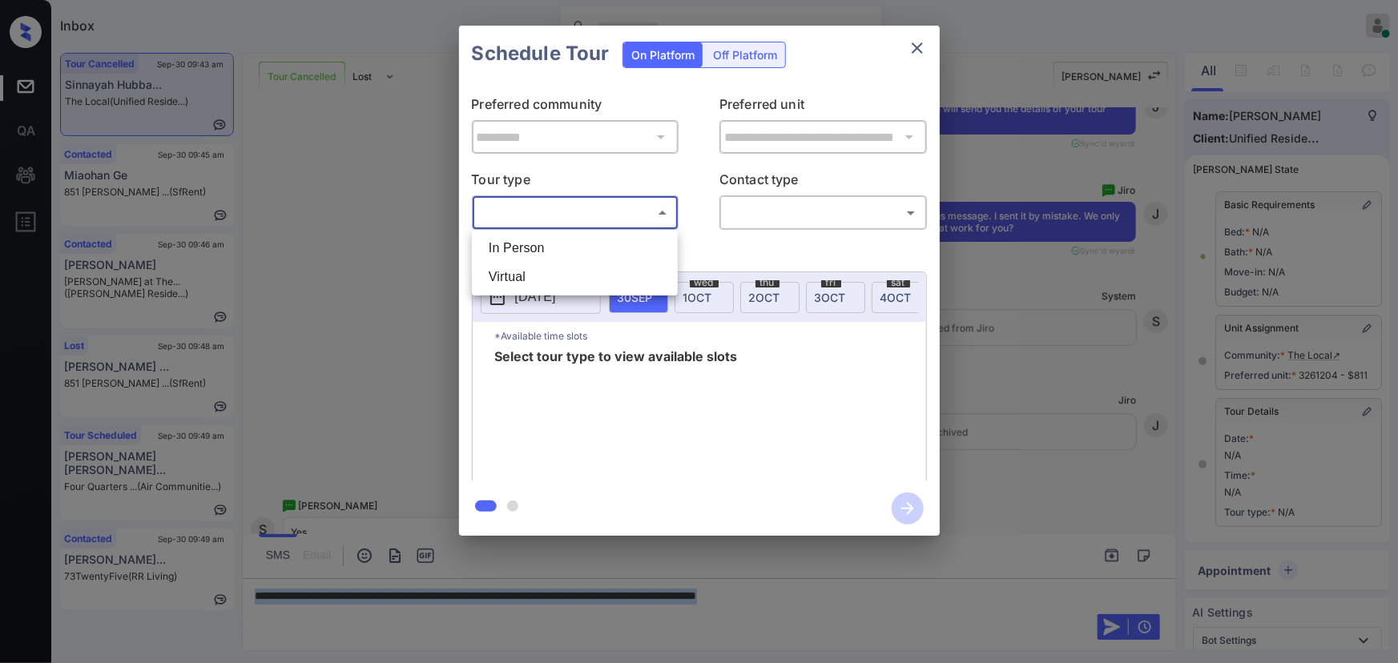
drag, startPoint x: 575, startPoint y: 256, endPoint x: 592, endPoint y: 248, distance: 19.0
click at [575, 256] on li "In Person" at bounding box center [575, 248] width 198 height 29
type input "********"
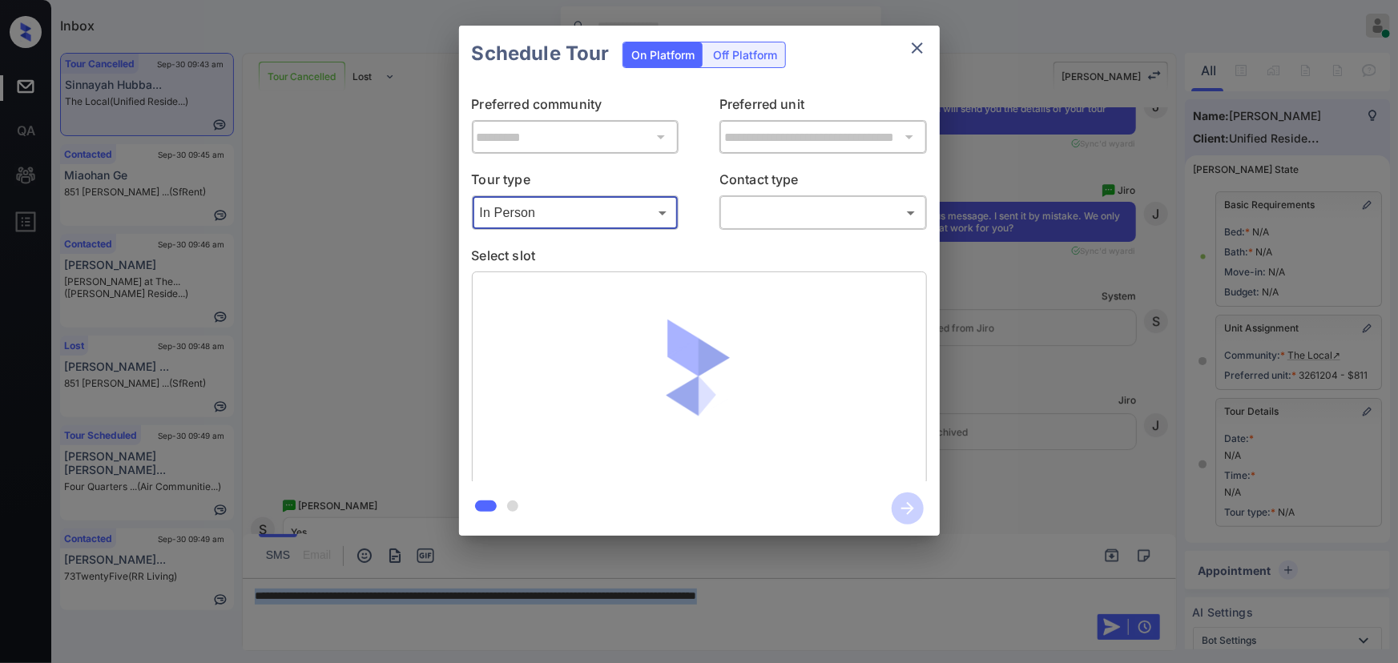
click at [792, 219] on body "Inbox [PERSON_NAME] Online Set yourself offline Set yourself on break Profile S…" at bounding box center [699, 331] width 1398 height 663
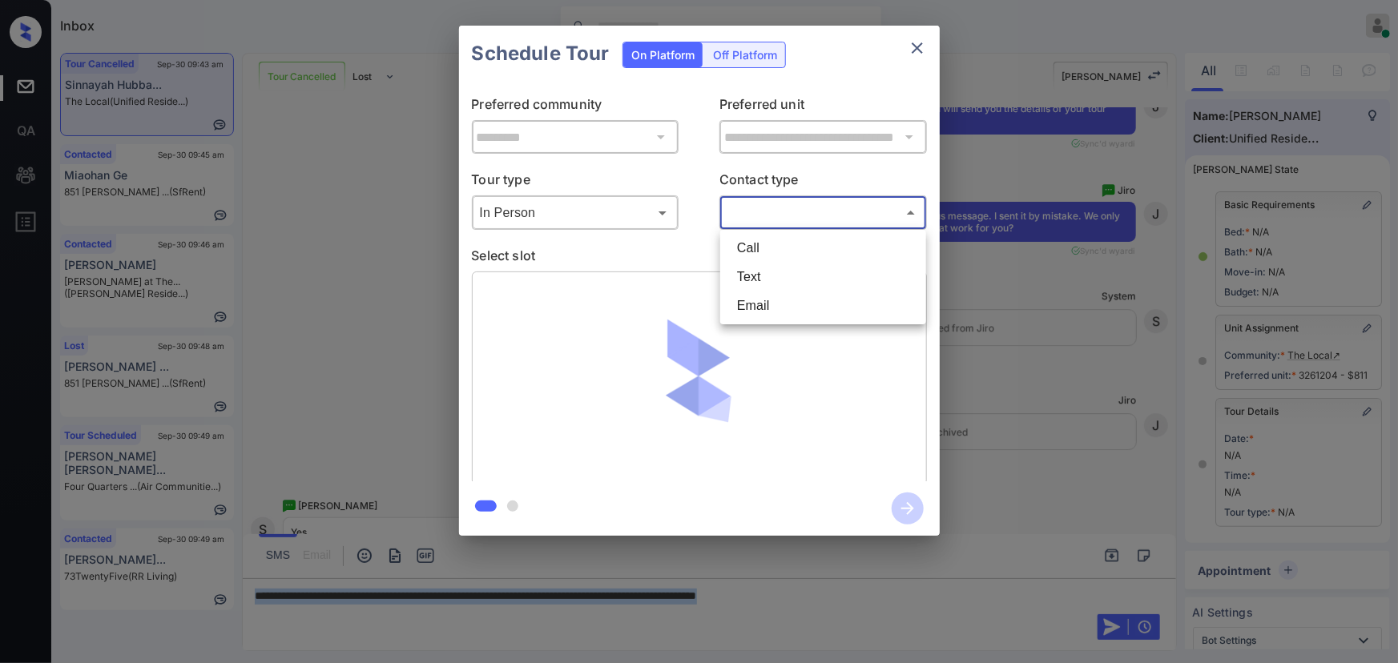
click at [765, 276] on li "Text" at bounding box center [823, 277] width 198 height 29
type input "****"
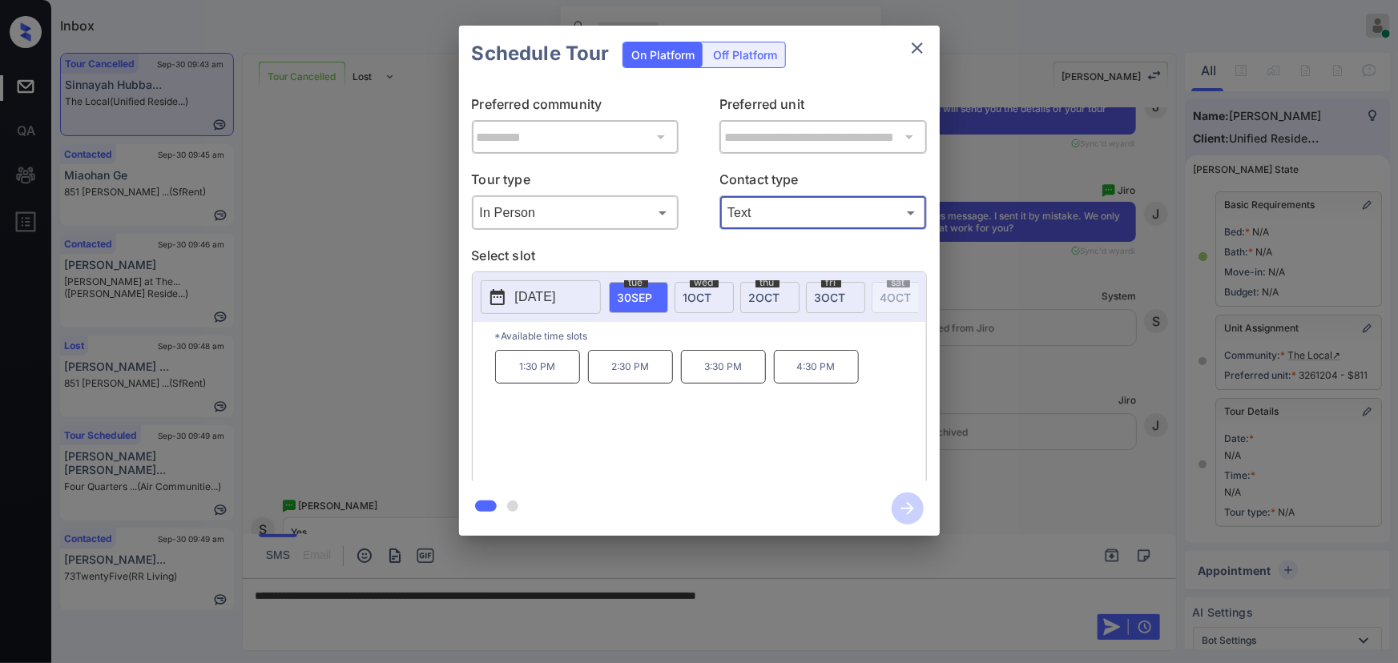
click at [696, 286] on div "wed 1 OCT" at bounding box center [704, 297] width 59 height 31
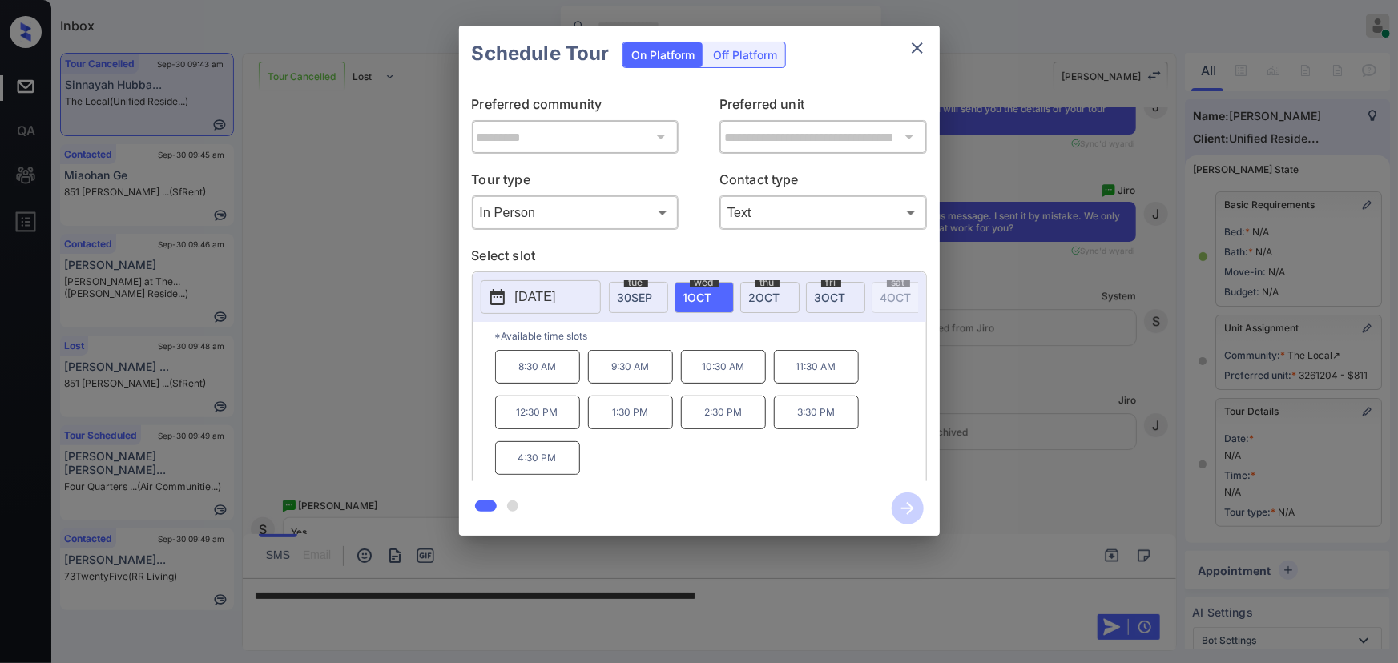
click at [542, 423] on p "12:30 PM" at bounding box center [537, 413] width 85 height 34
click at [1048, 521] on div "**********" at bounding box center [699, 281] width 1398 height 562
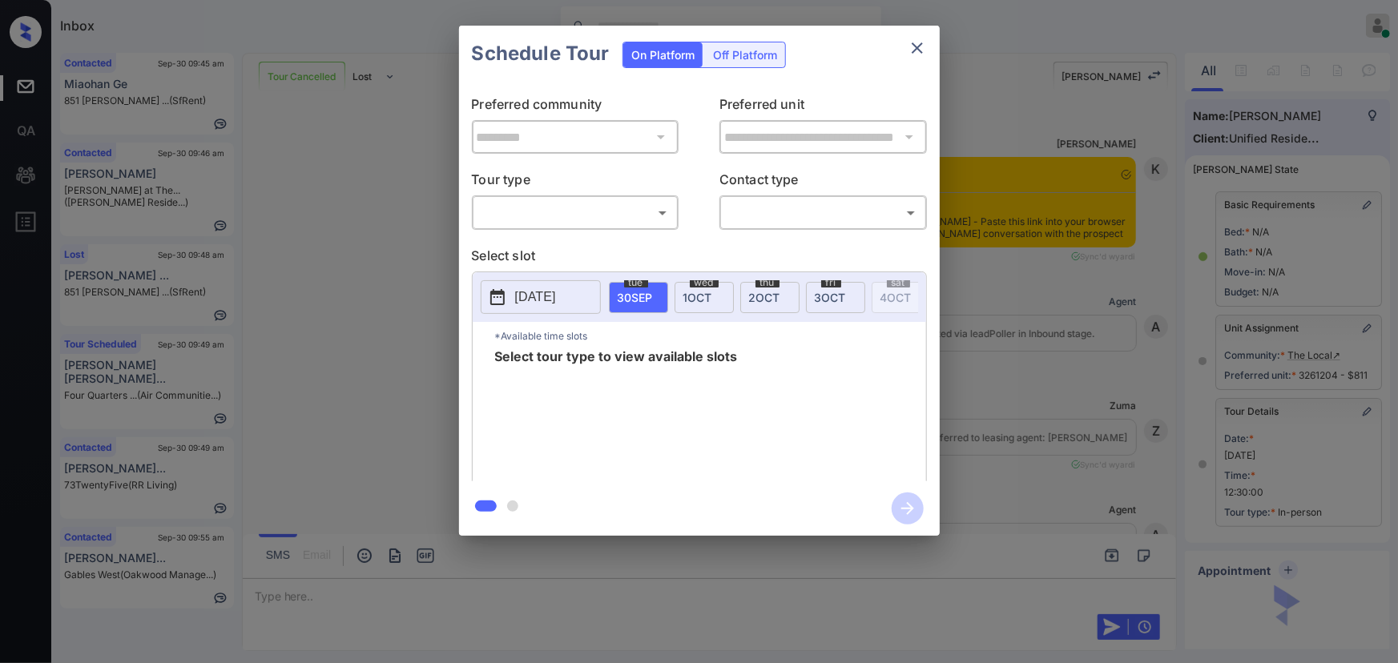
scroll to position [5579, 0]
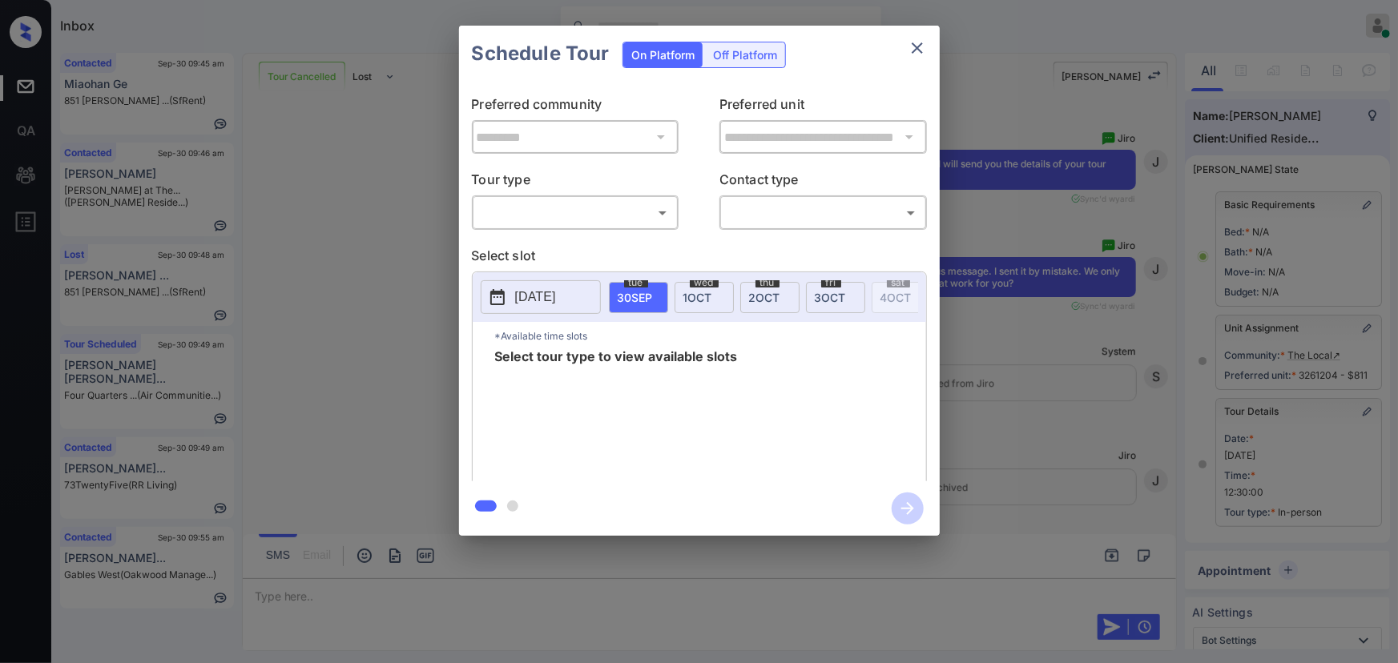
click at [545, 212] on body "Inbox [PERSON_NAME] Online Set yourself offline Set yourself on break Profile S…" at bounding box center [699, 331] width 1398 height 663
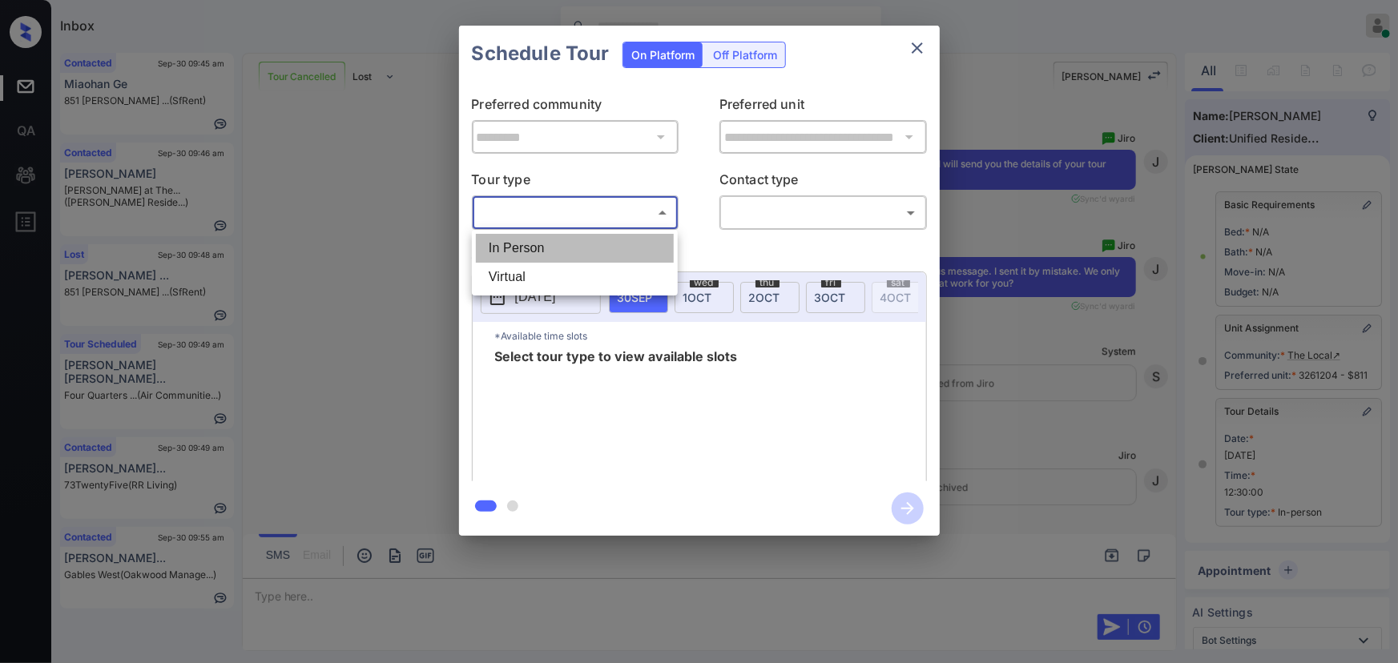
drag, startPoint x: 537, startPoint y: 243, endPoint x: 700, endPoint y: 244, distance: 163.5
click at [540, 244] on li "In Person" at bounding box center [575, 248] width 198 height 29
type input "********"
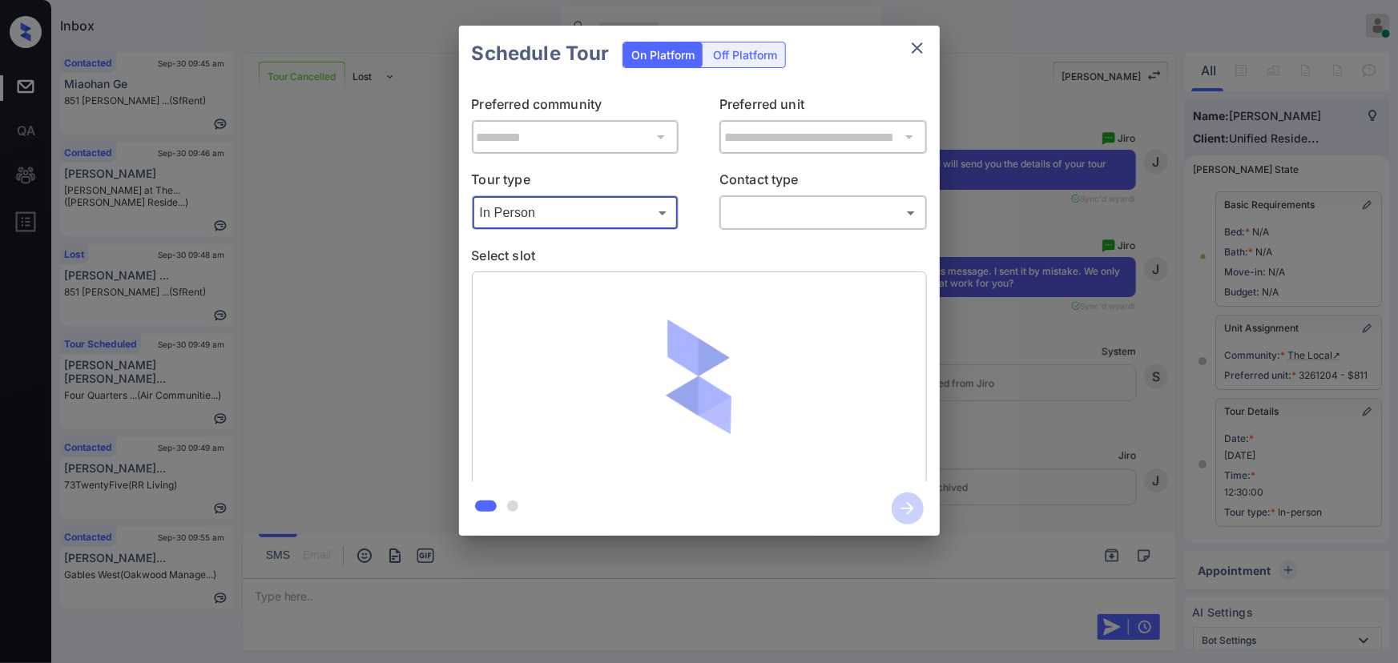
click at [801, 223] on body "Inbox [PERSON_NAME] Online Set yourself offline Set yourself on break Profile S…" at bounding box center [699, 331] width 1398 height 663
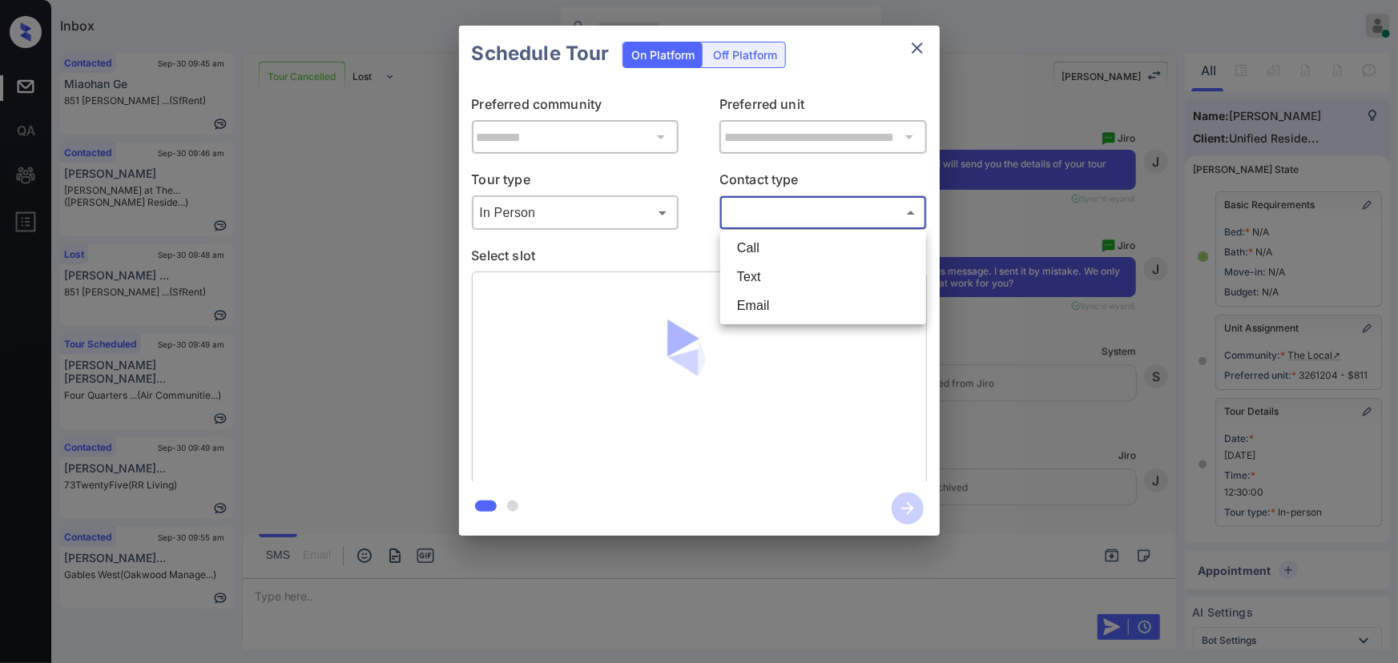
click at [760, 282] on li "Text" at bounding box center [823, 277] width 198 height 29
type input "****"
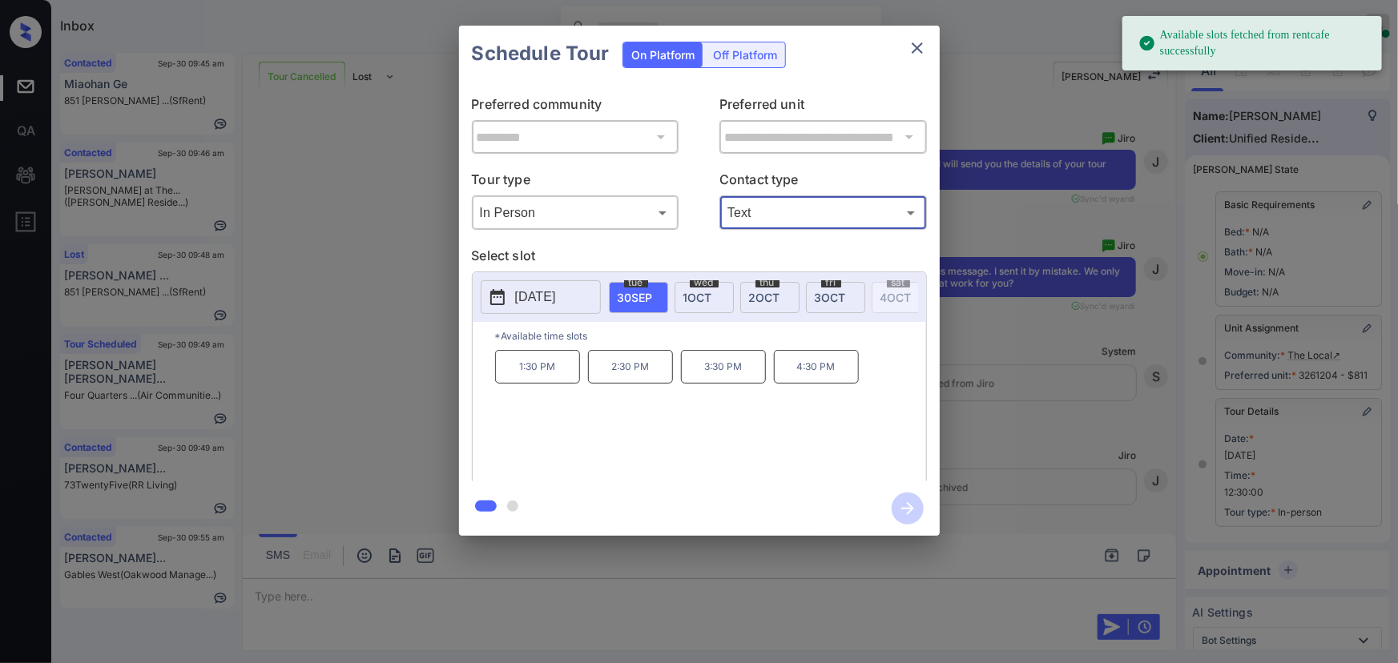
click at [701, 291] on span "1 OCT" at bounding box center [698, 298] width 29 height 14
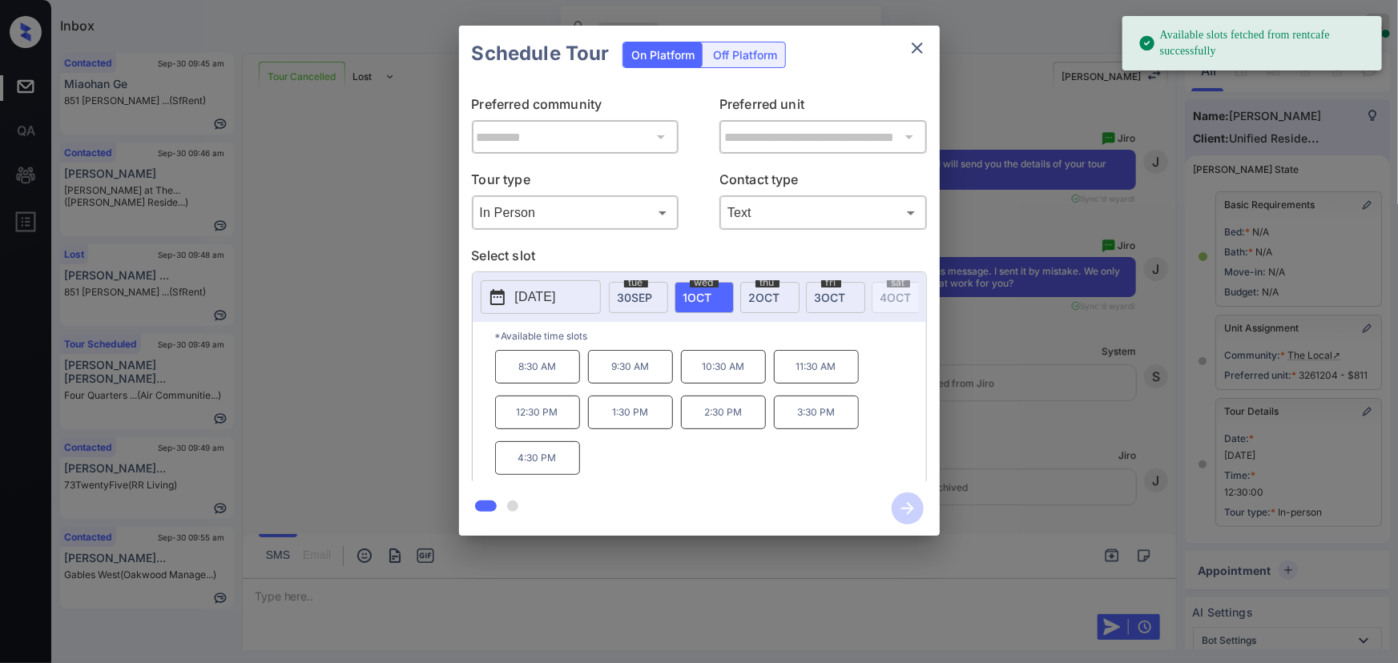
click at [512, 411] on p "12:30 PM" at bounding box center [537, 413] width 85 height 34
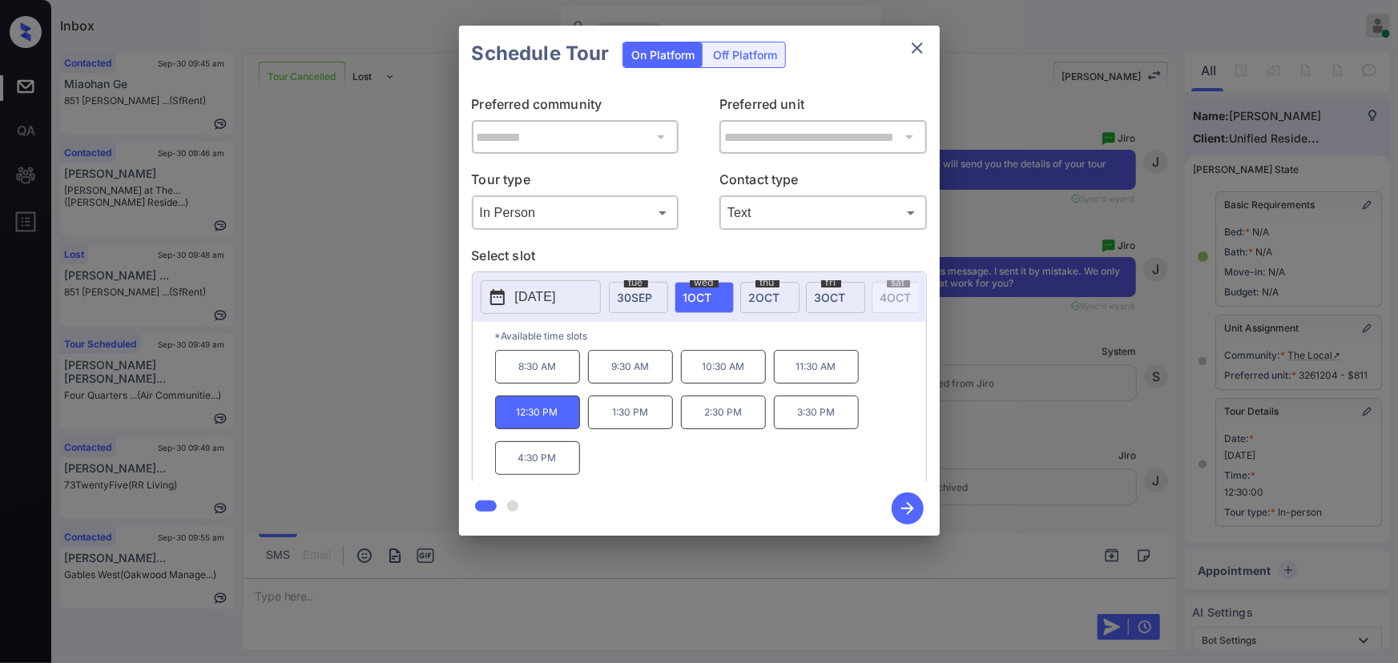
click at [900, 506] on icon "button" at bounding box center [908, 509] width 32 height 32
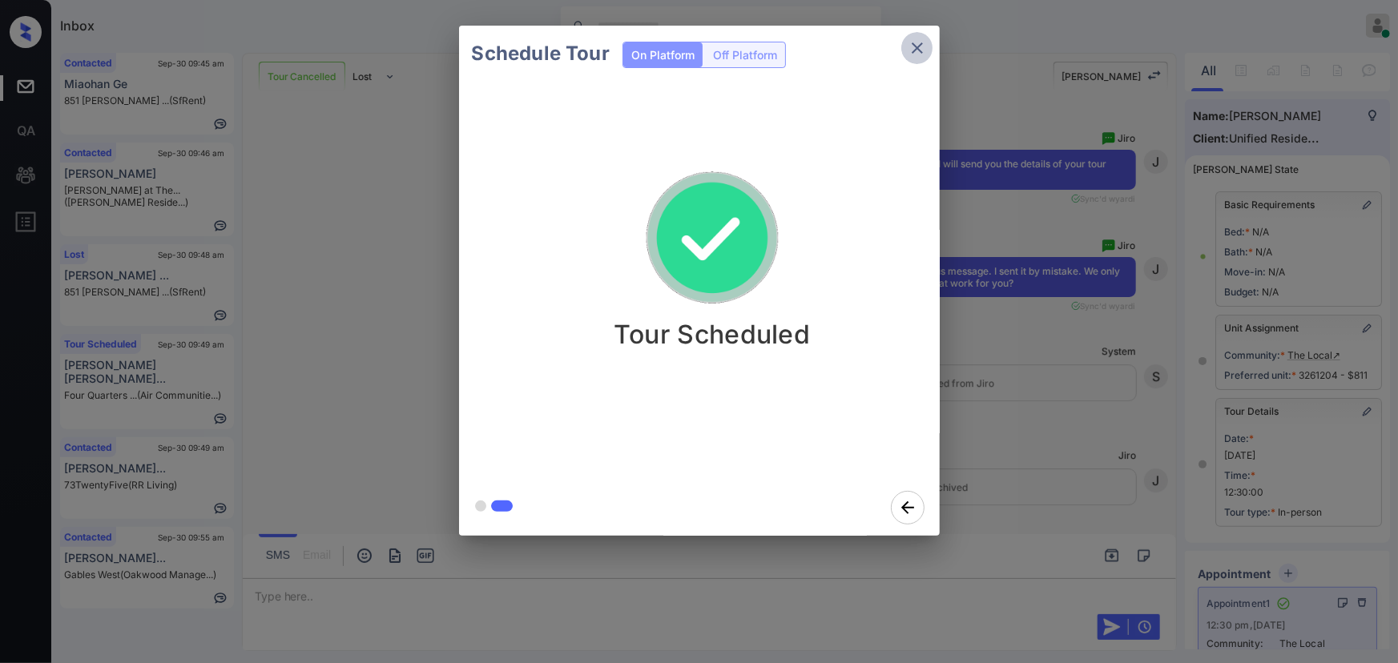
click at [928, 40] on button "close" at bounding box center [917, 48] width 32 height 32
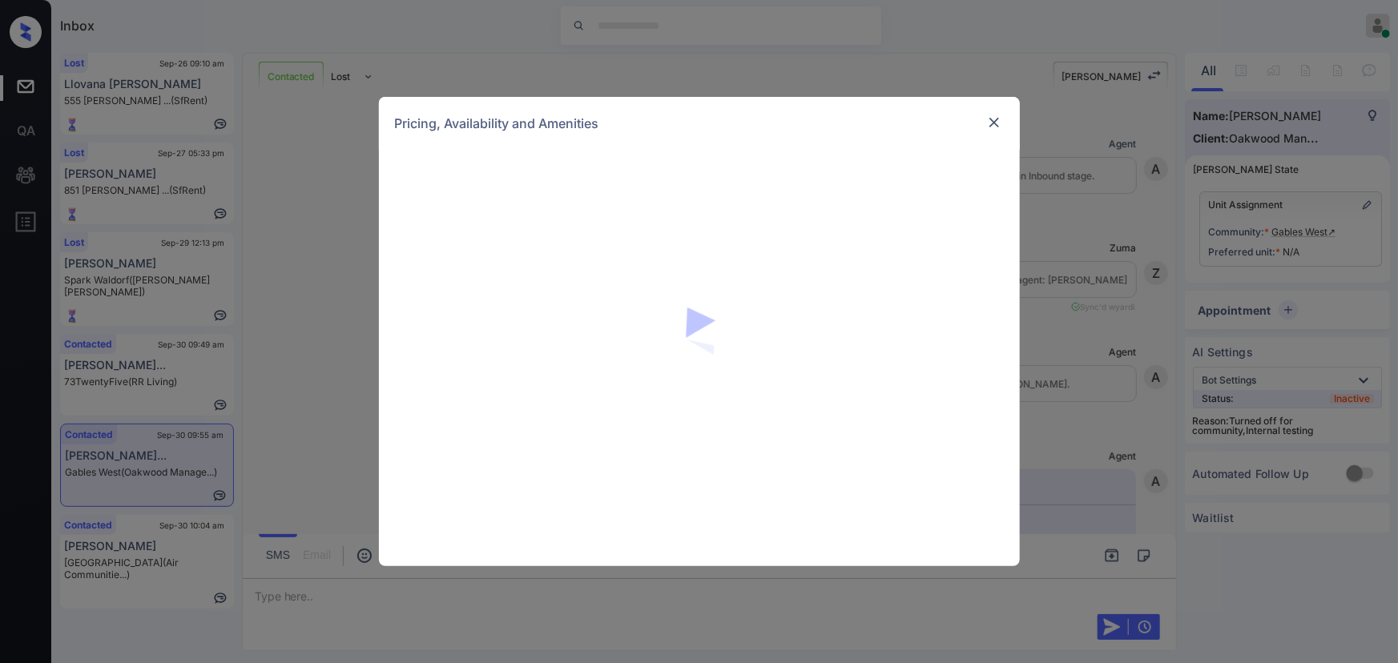
scroll to position [2323, 0]
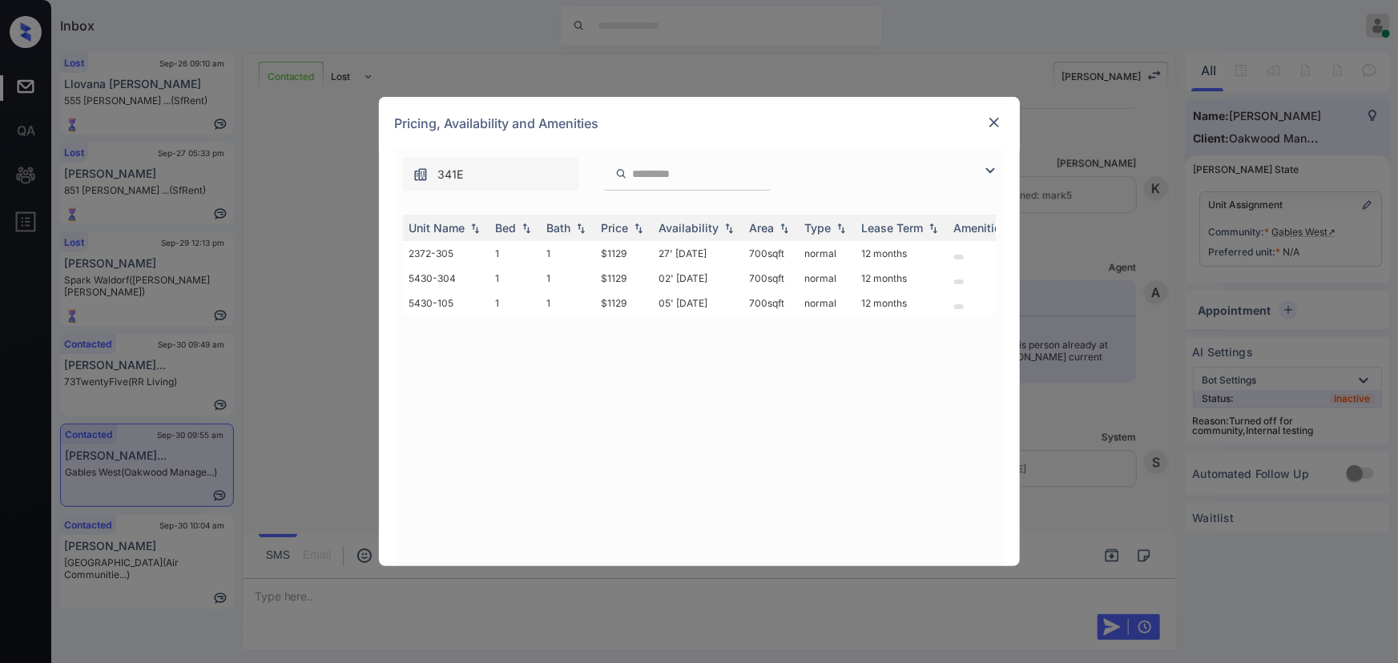
click at [986, 171] on img at bounding box center [990, 170] width 19 height 19
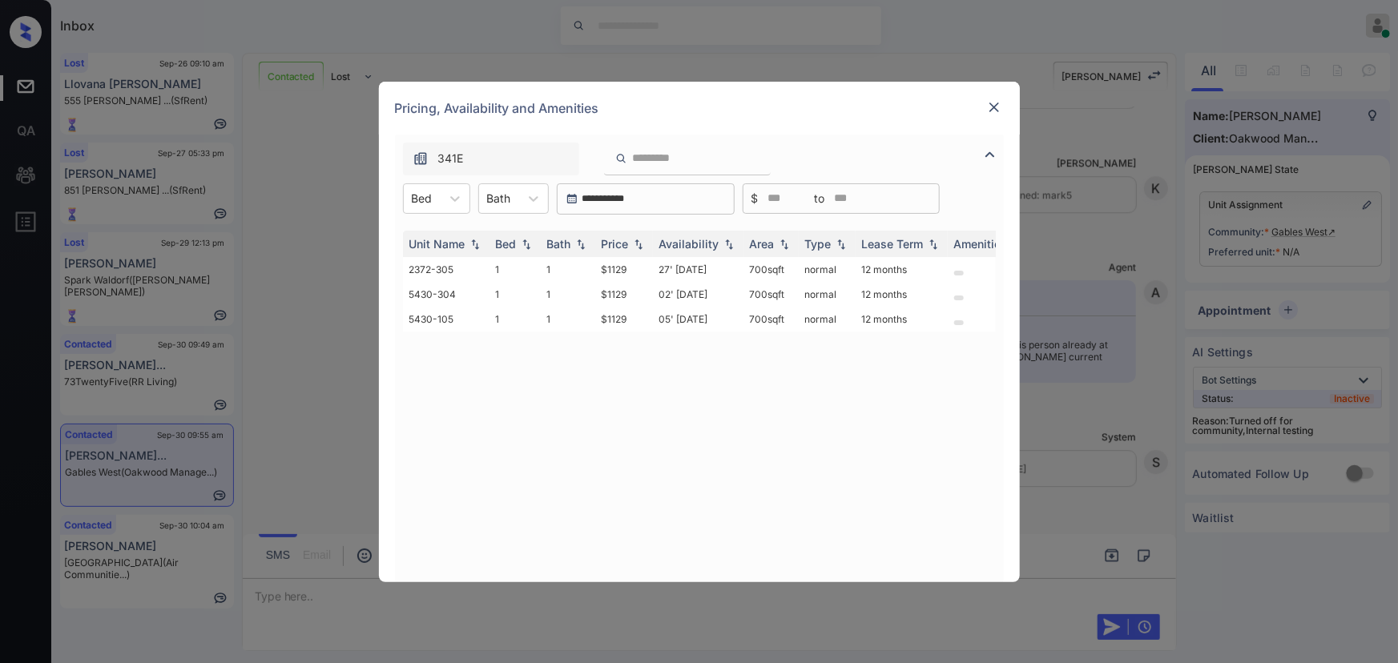
click at [994, 107] on img at bounding box center [994, 107] width 16 height 16
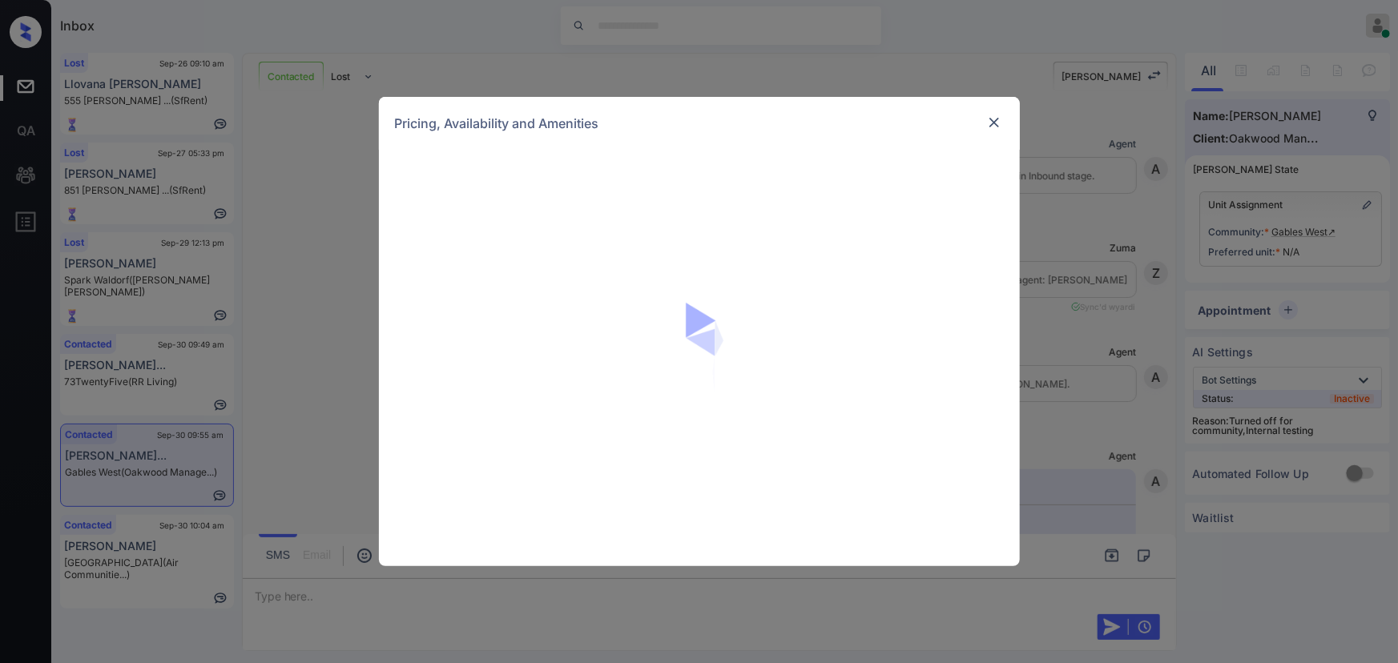
scroll to position [2858, 0]
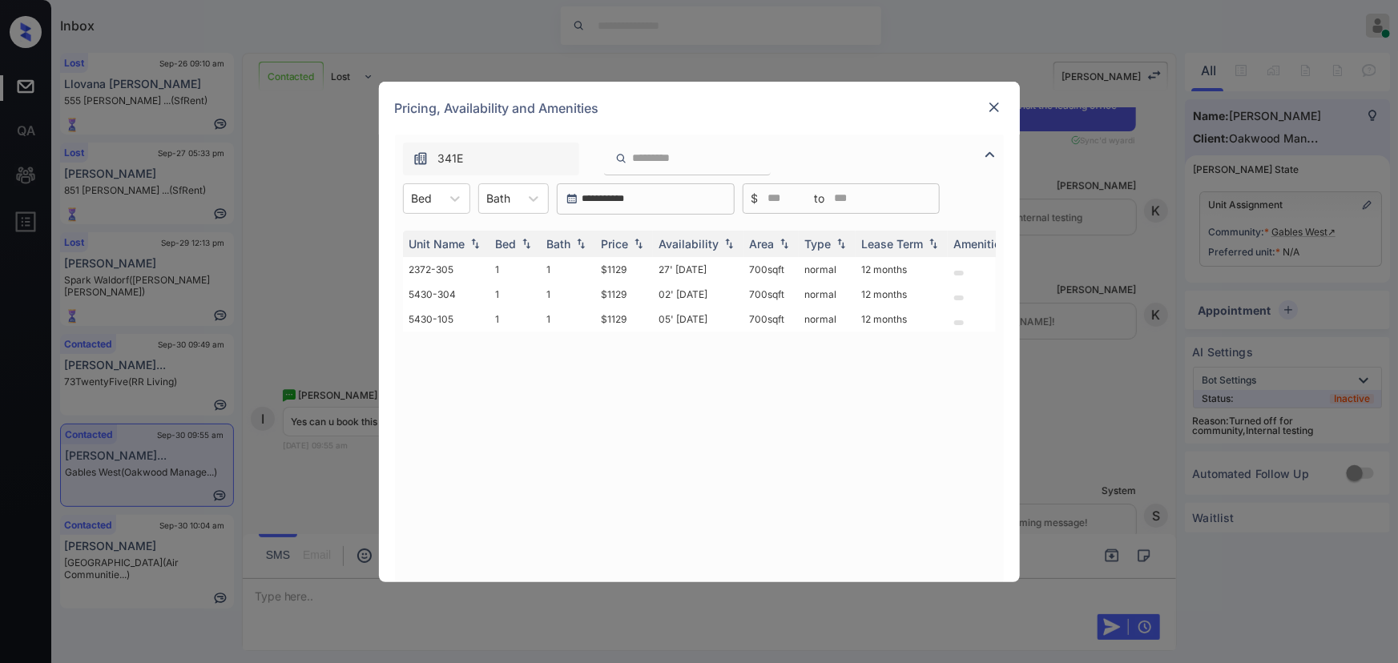
click at [998, 107] on img at bounding box center [994, 107] width 16 height 16
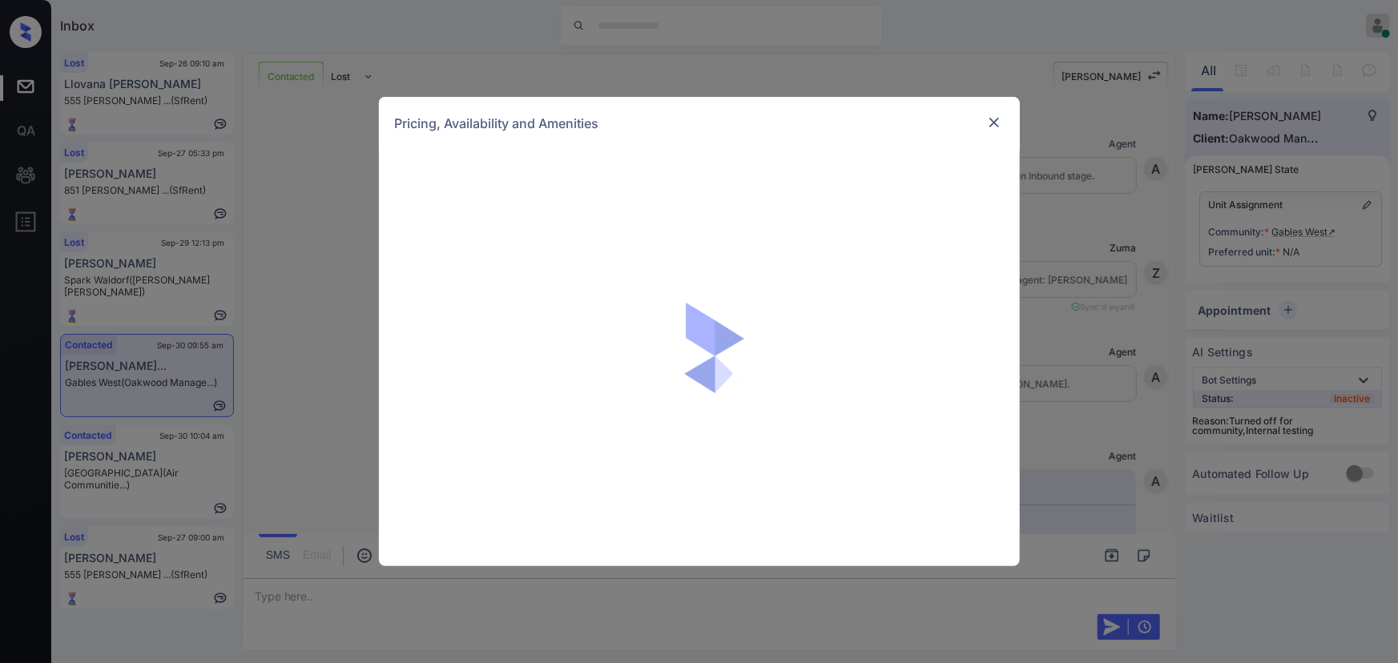
scroll to position [978, 0]
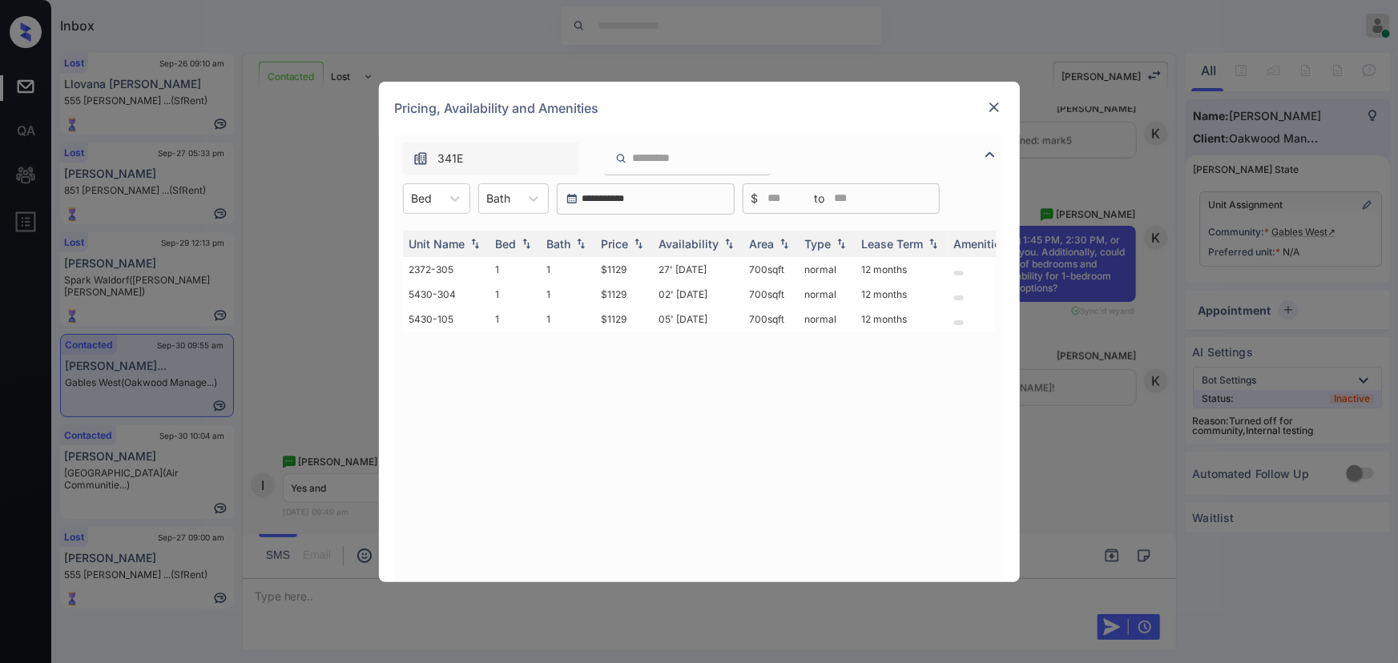
click at [994, 155] on img at bounding box center [990, 154] width 19 height 19
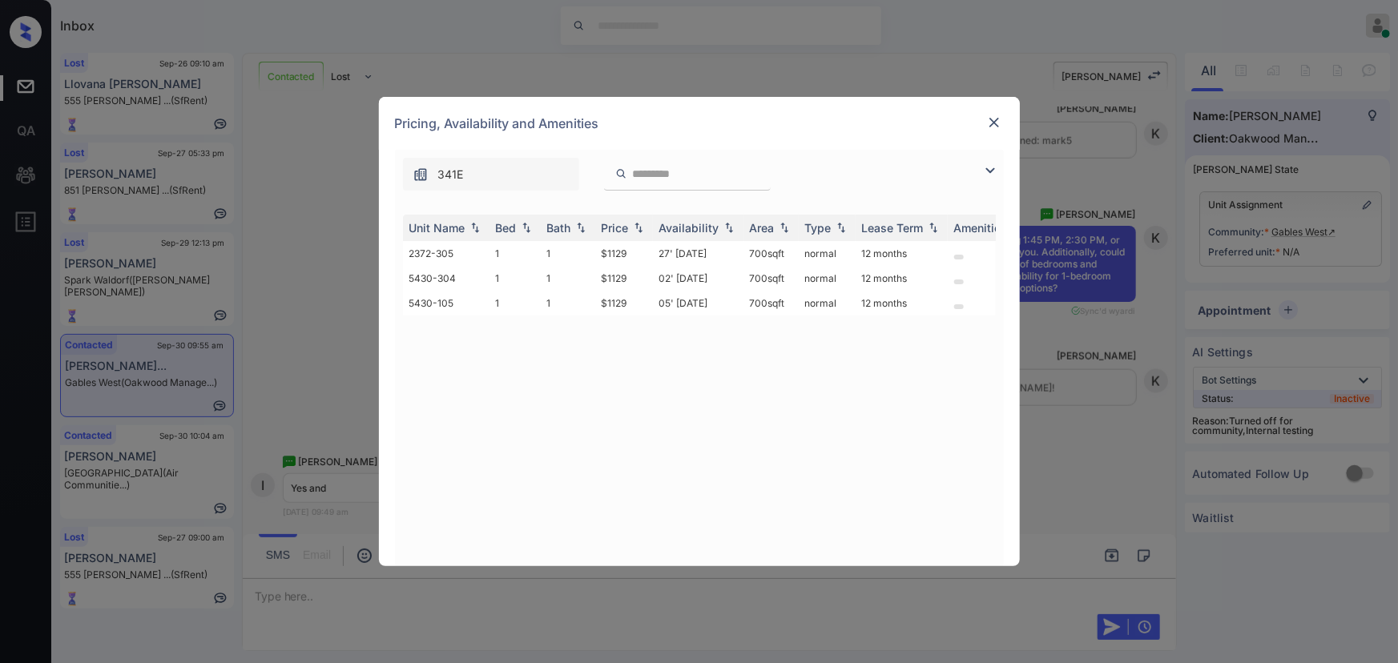
click at [990, 167] on img at bounding box center [990, 170] width 19 height 19
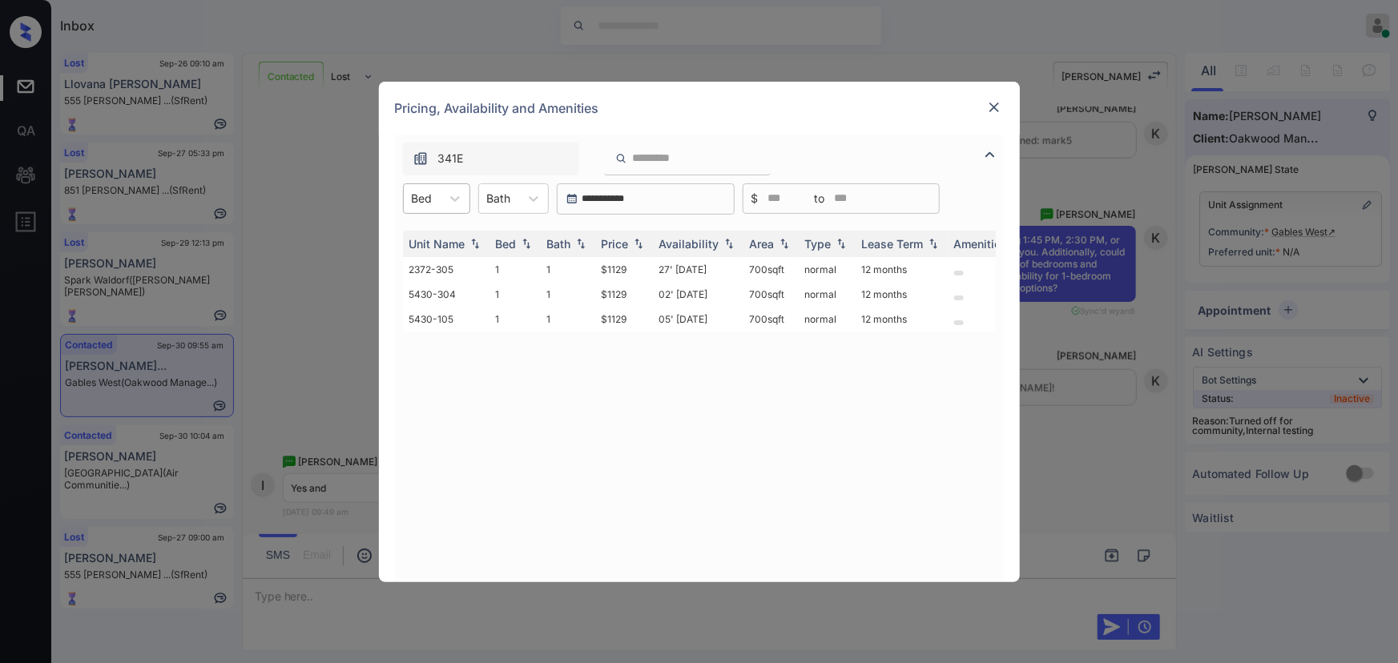
click at [438, 202] on div "Bed" at bounding box center [422, 198] width 37 height 23
click at [429, 232] on div "1" at bounding box center [436, 238] width 67 height 29
click at [530, 197] on div at bounding box center [541, 198] width 29 height 29
click at [516, 232] on div "1" at bounding box center [521, 238] width 71 height 29
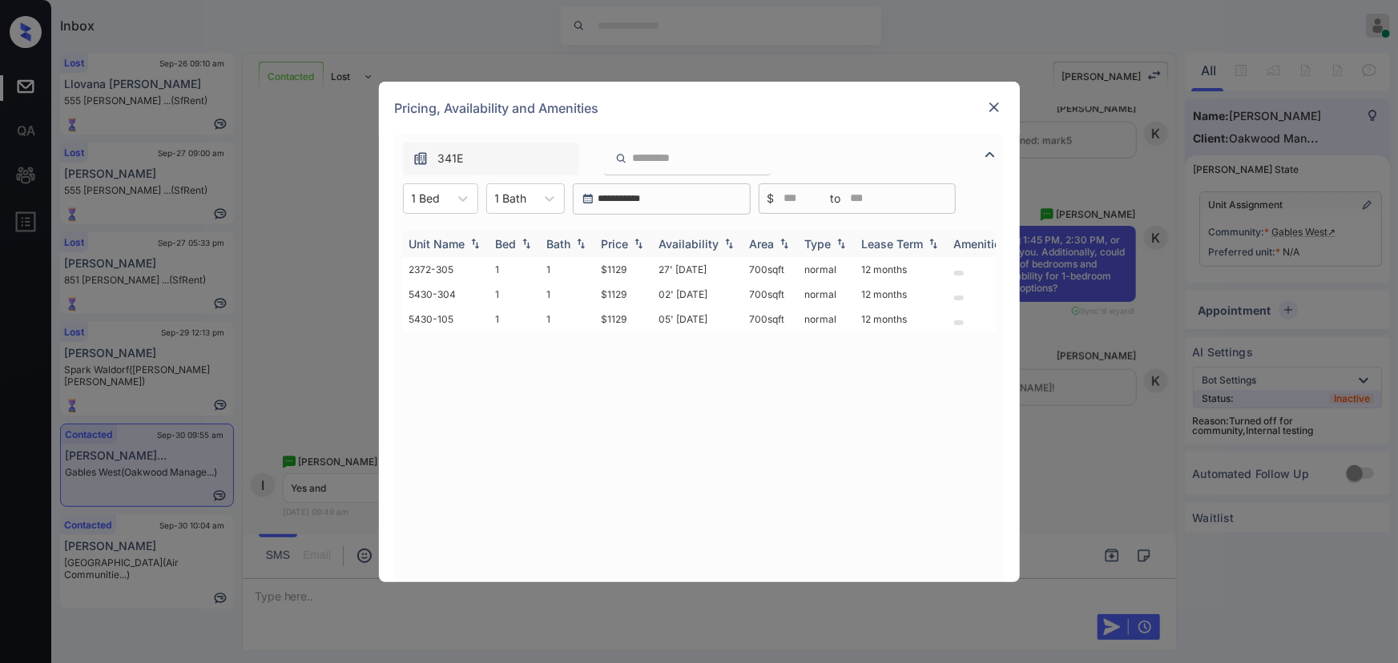
click at [637, 247] on img at bounding box center [639, 243] width 16 height 11
click at [637, 247] on img at bounding box center [639, 244] width 16 height 12
click at [635, 270] on td "$1129" at bounding box center [624, 269] width 58 height 25
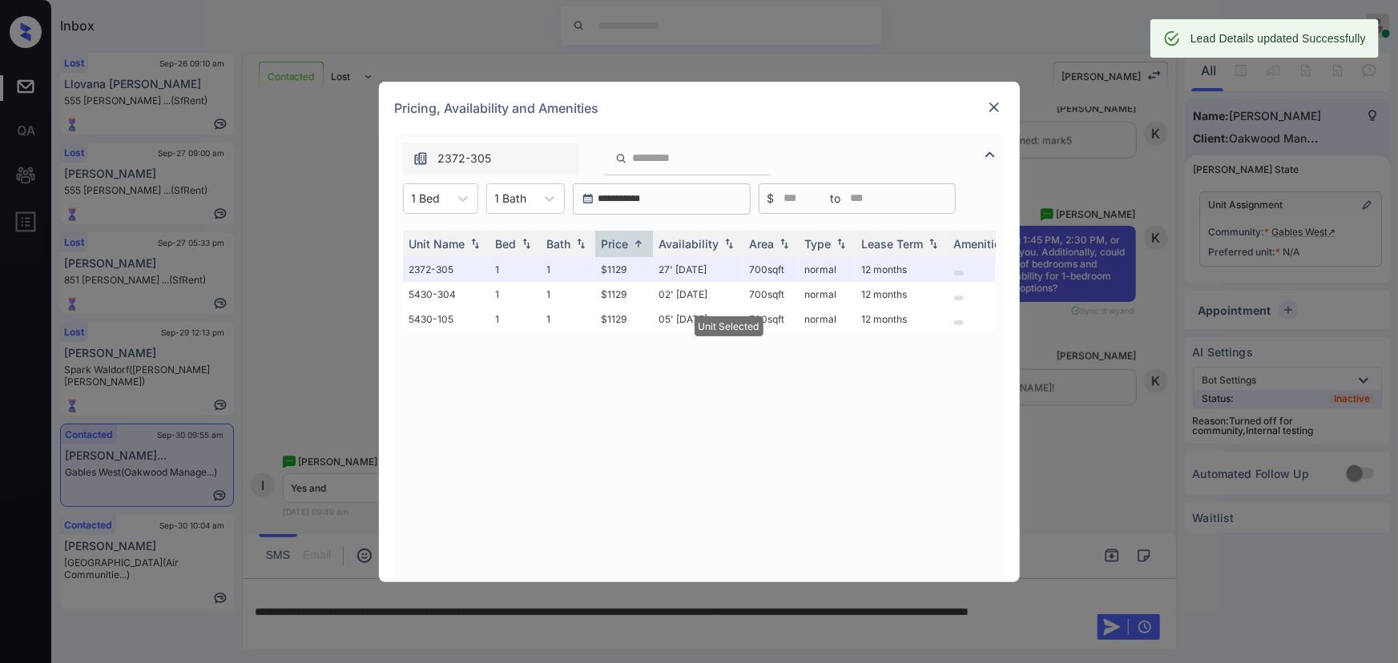
click at [993, 113] on img at bounding box center [994, 107] width 16 height 16
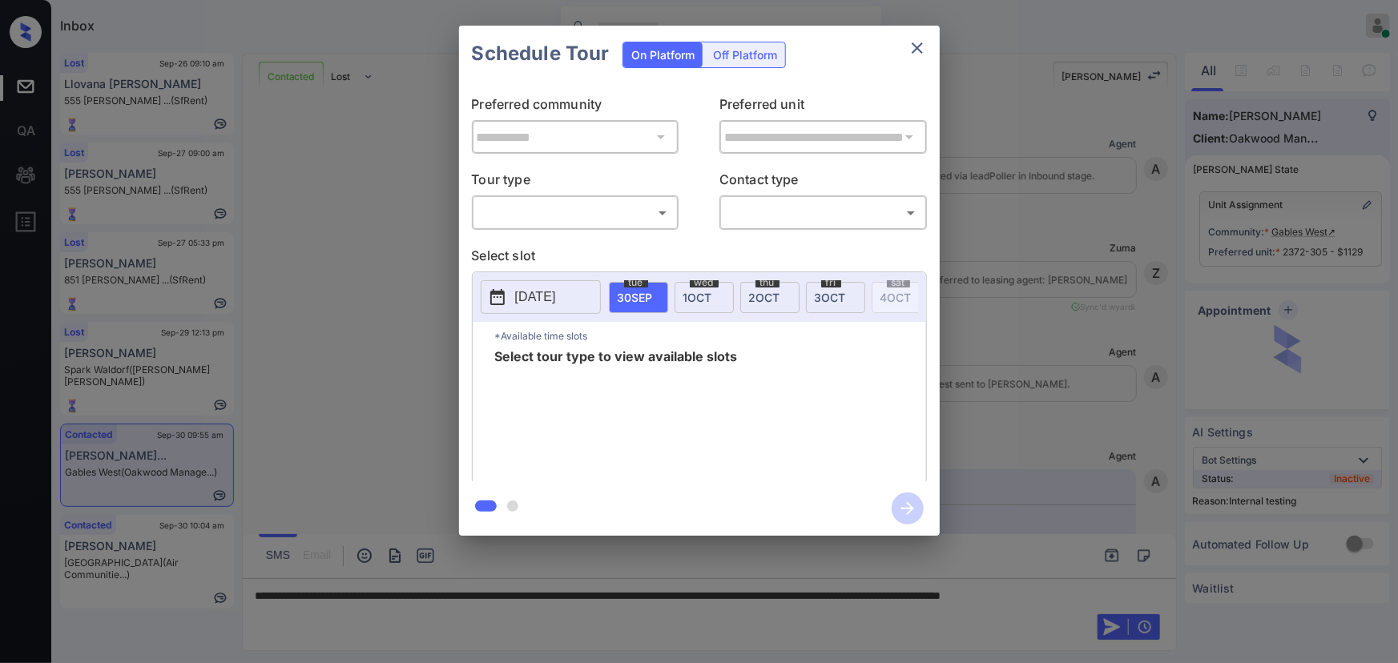
scroll to position [2914, 0]
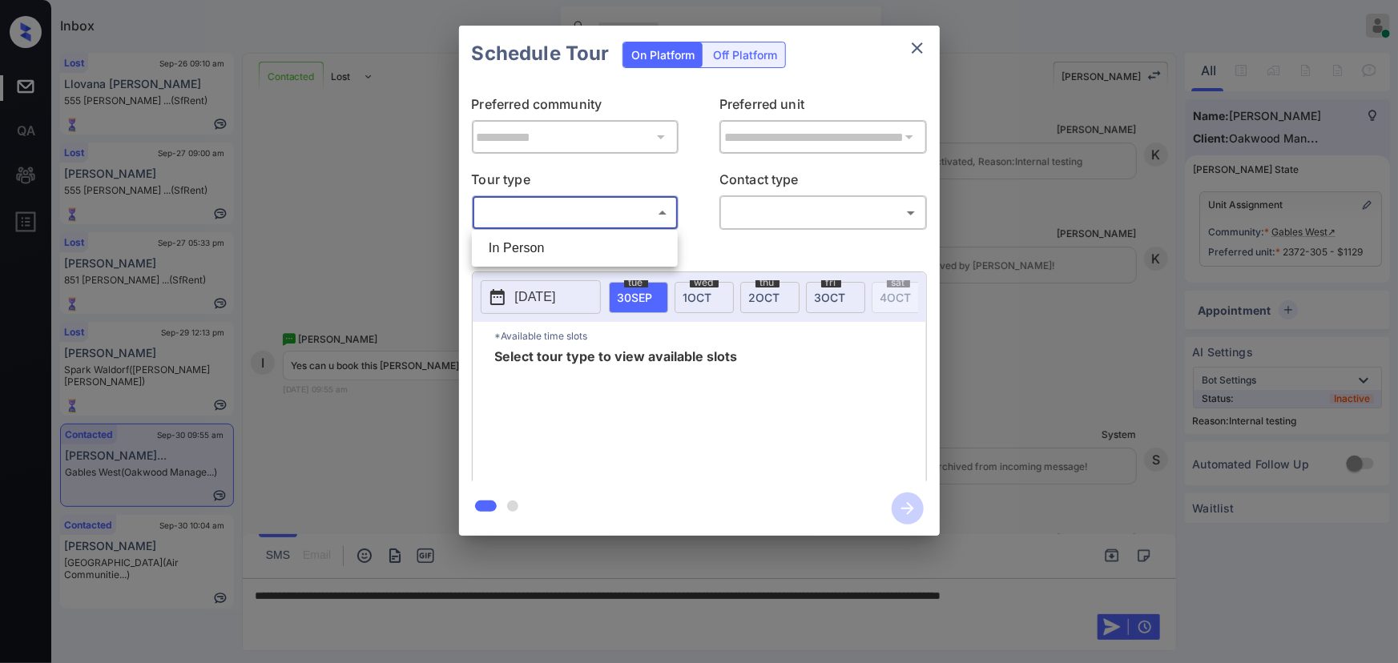
click at [607, 216] on body "Inbox [PERSON_NAME] Online Set yourself offline Set yourself on break Profile S…" at bounding box center [699, 331] width 1398 height 663
click at [591, 240] on li "In Person" at bounding box center [575, 248] width 198 height 29
type input "********"
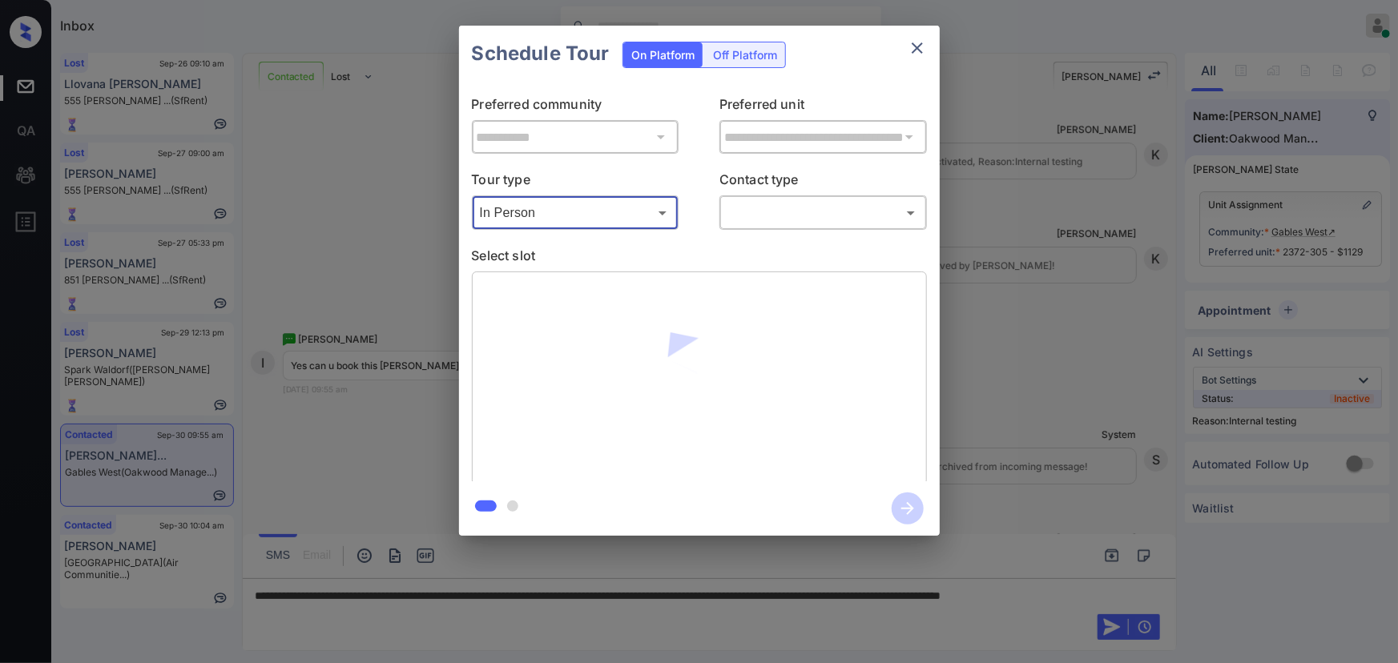
click at [776, 208] on body "Inbox [PERSON_NAME] Online Set yourself offline Set yourself on break Profile S…" at bounding box center [699, 331] width 1398 height 663
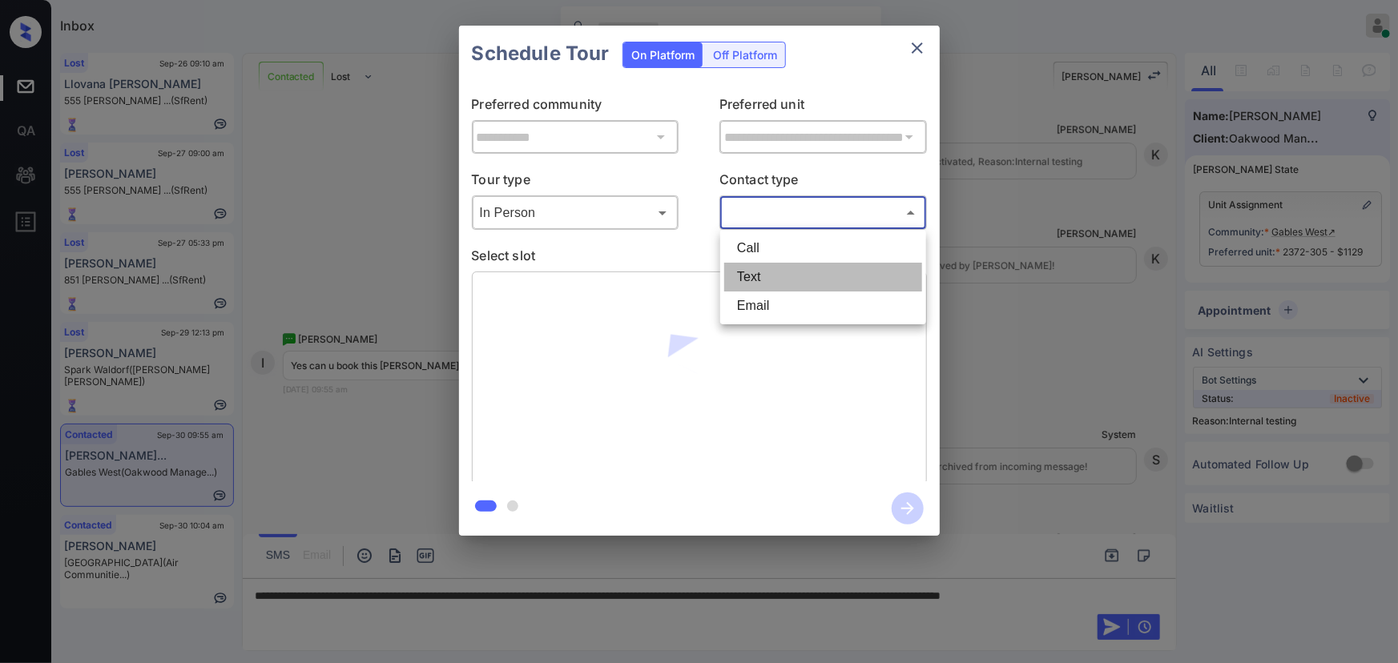
click at [760, 270] on li "Text" at bounding box center [823, 277] width 198 height 29
type input "****"
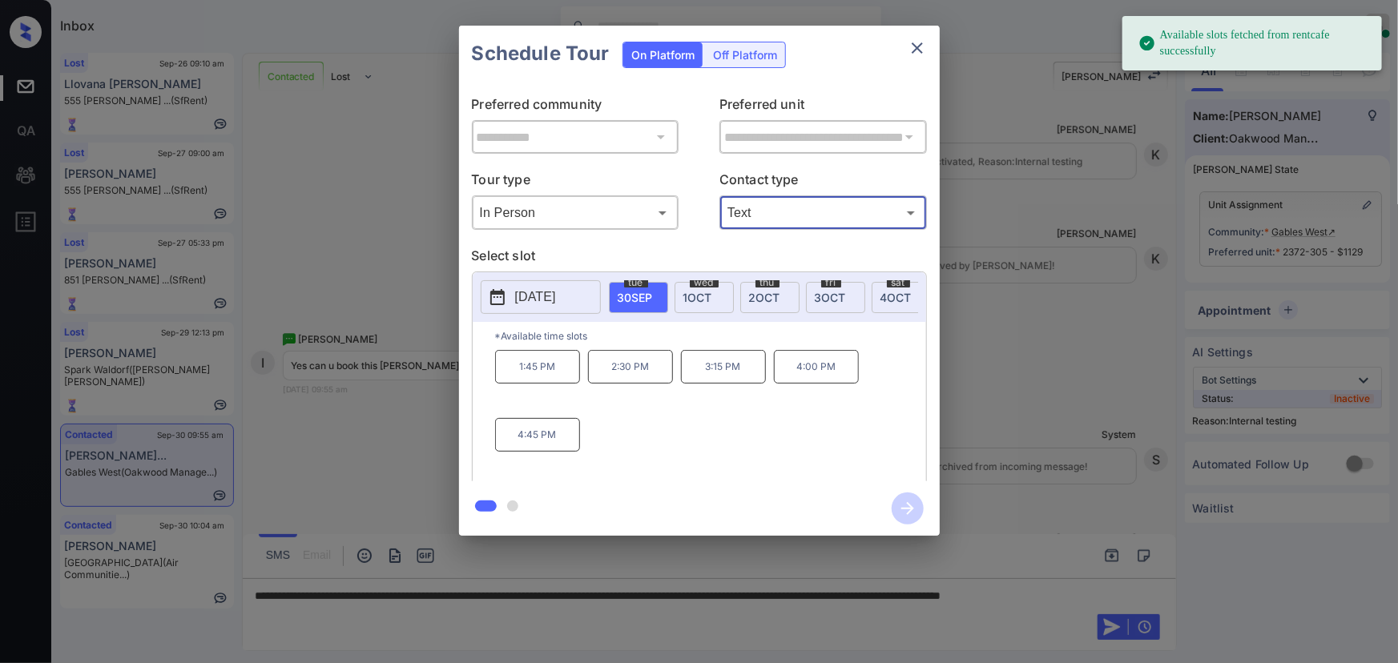
click at [889, 298] on span "4 OCT" at bounding box center [896, 298] width 31 height 14
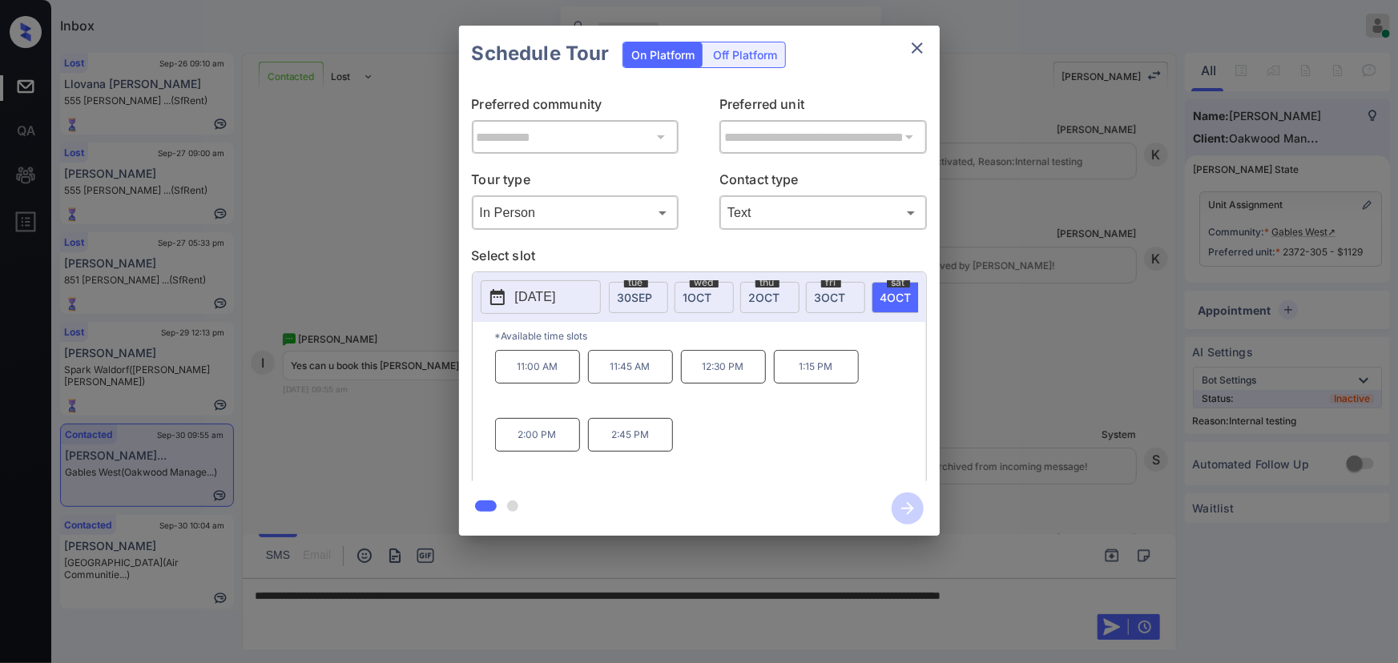
click at [555, 376] on p "11:00 AM" at bounding box center [537, 367] width 85 height 34
click at [1002, 439] on div "**********" at bounding box center [699, 281] width 1398 height 562
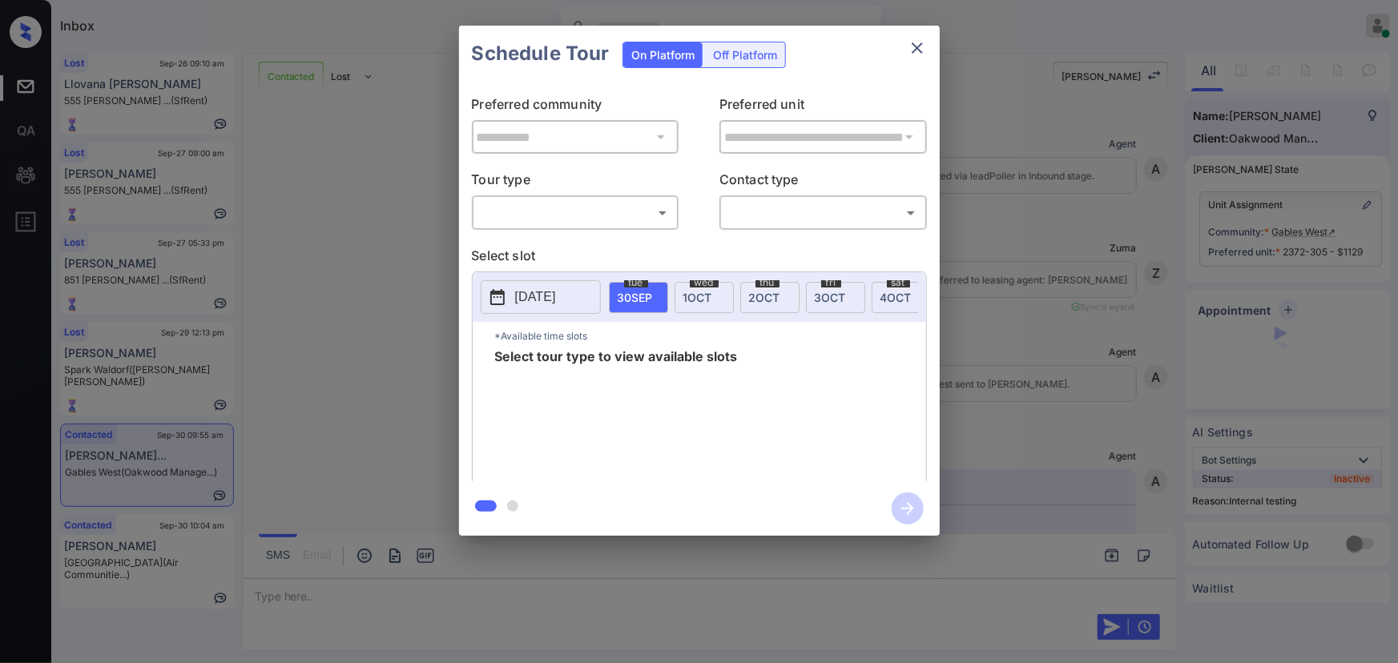
scroll to position [2914, 0]
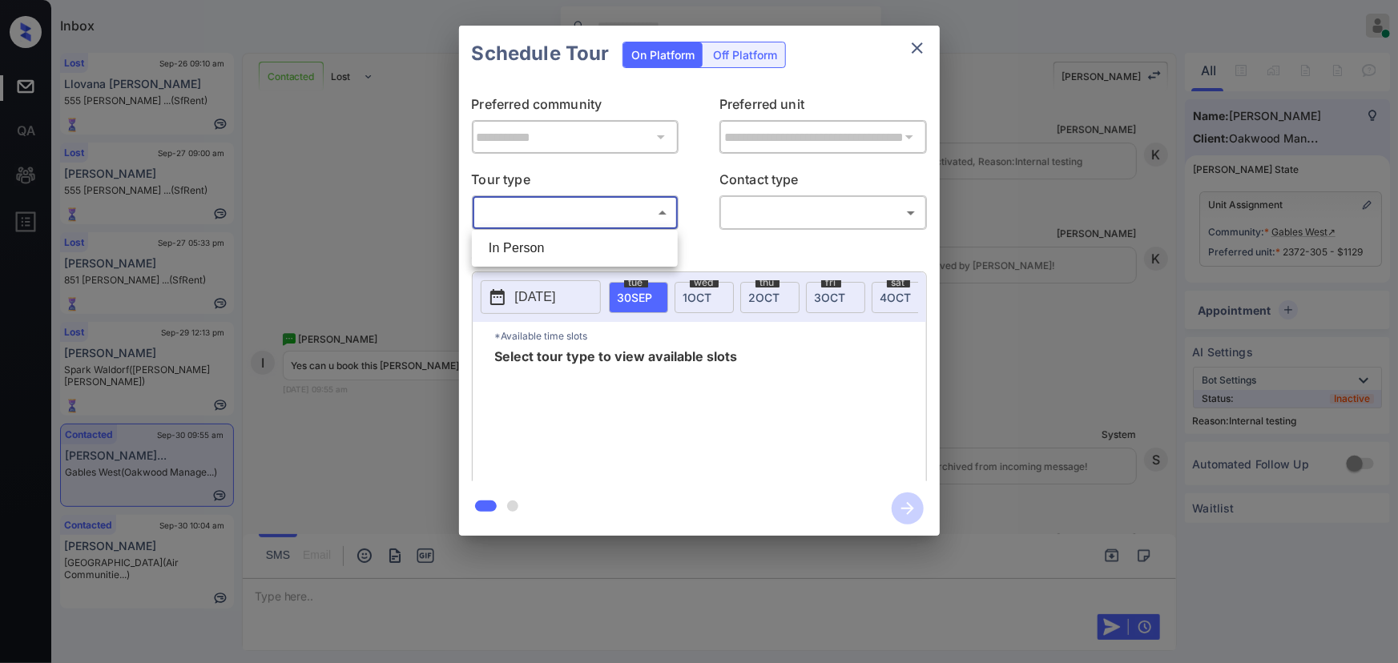
click at [589, 220] on body "Inbox Kenneth Umali Online Set yourself offline Set yourself on break Profile S…" at bounding box center [699, 331] width 1398 height 663
drag, startPoint x: 561, startPoint y: 242, endPoint x: 641, endPoint y: 236, distance: 80.4
click at [560, 244] on li "In Person" at bounding box center [575, 248] width 198 height 29
type input "********"
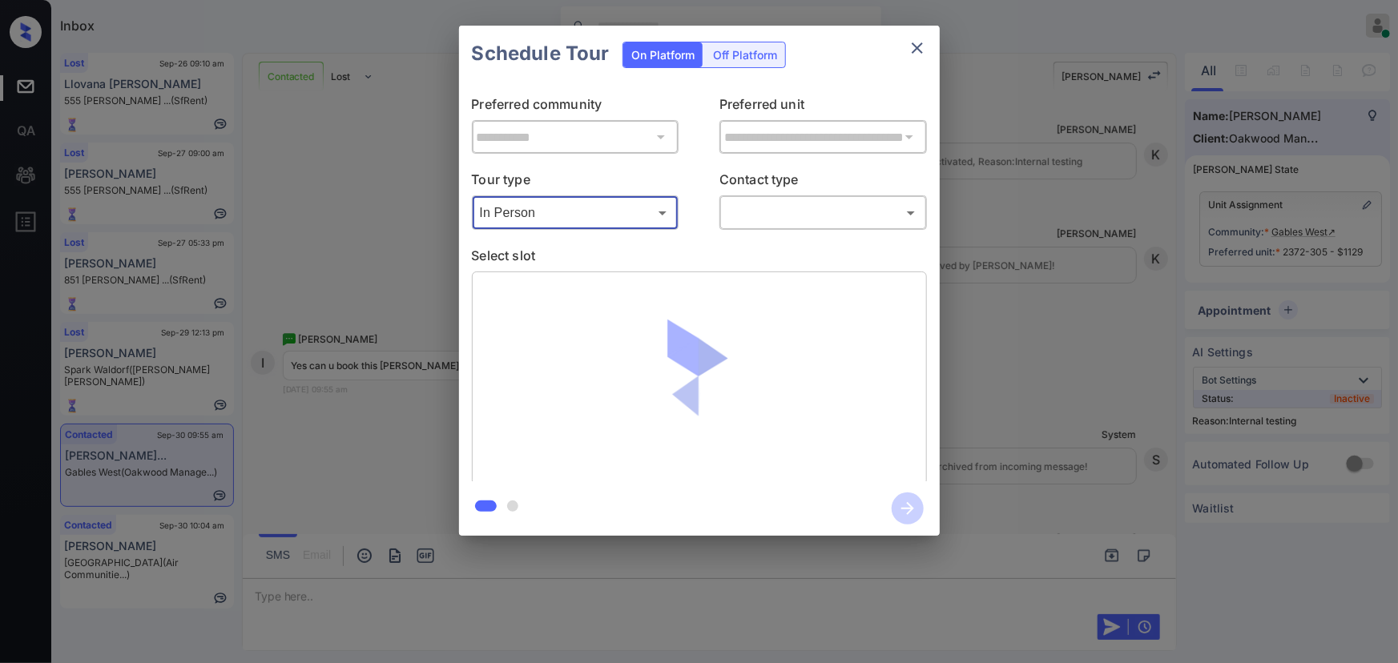
click at [809, 204] on body "Inbox Kenneth Umali Online Set yourself offline Set yourself on break Profile S…" at bounding box center [699, 331] width 1398 height 663
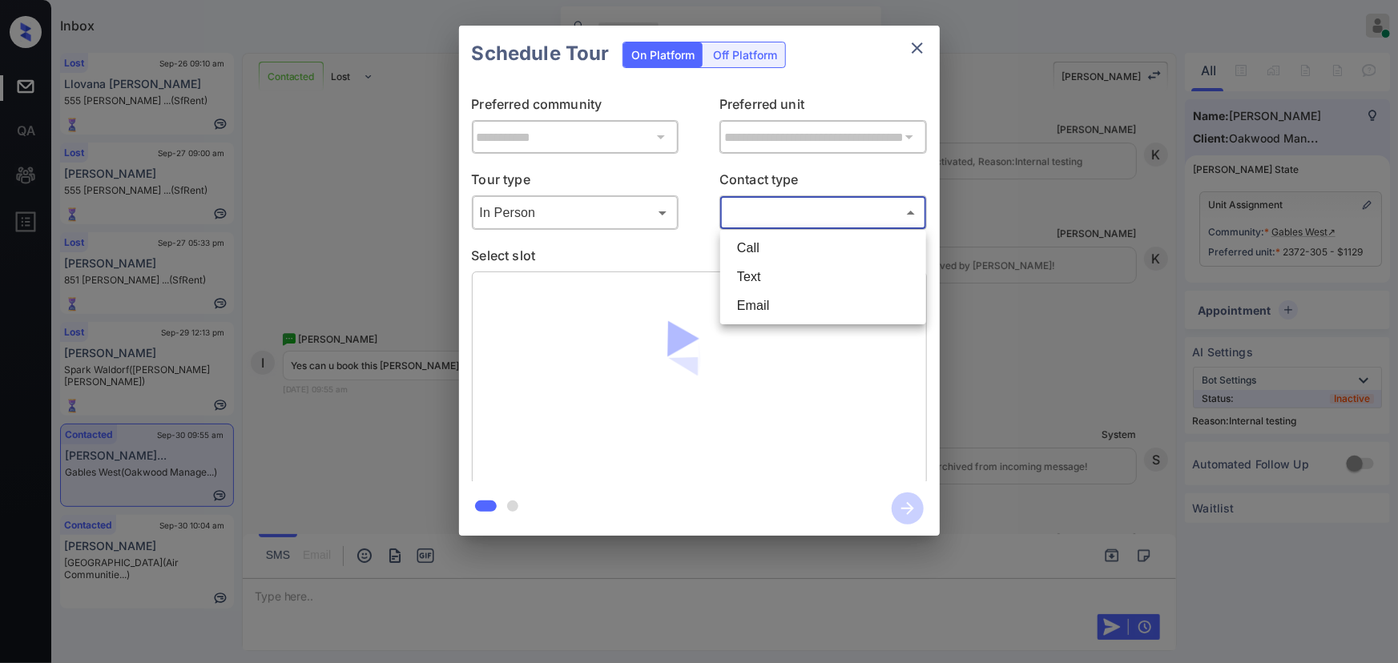
click at [748, 272] on li "Text" at bounding box center [823, 277] width 198 height 29
type input "****"
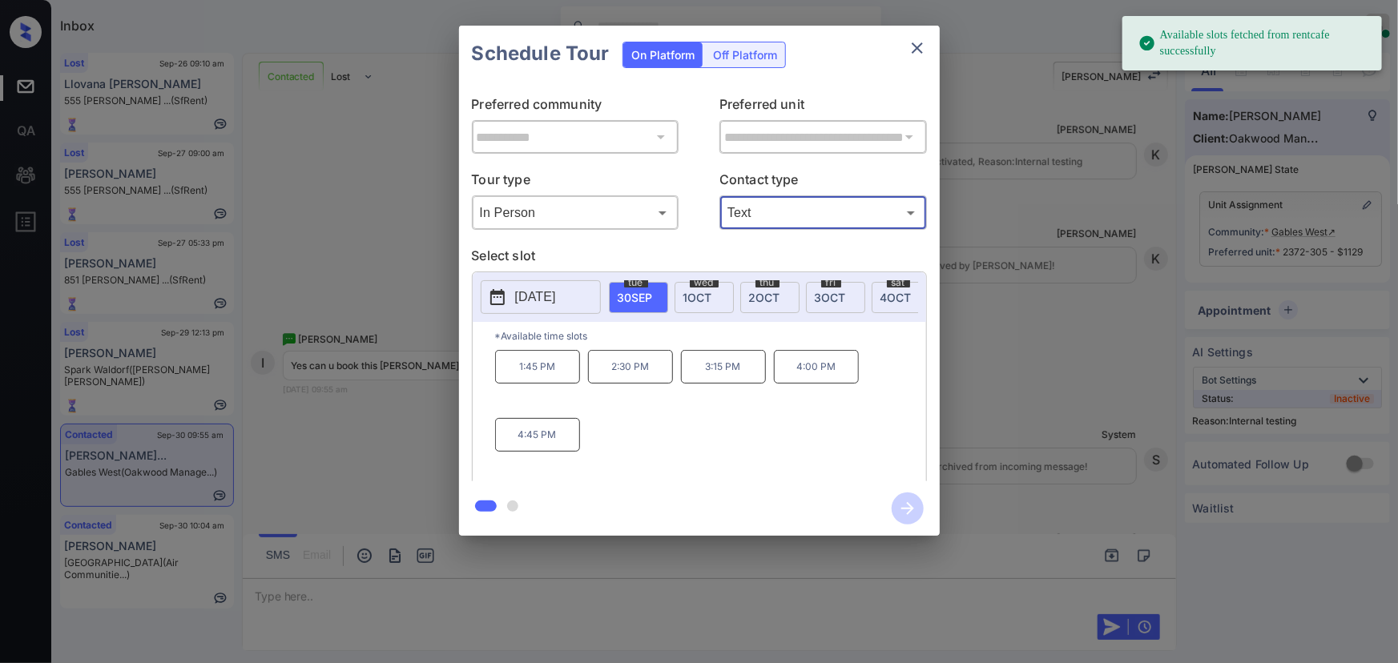
click at [889, 296] on span "4 OCT" at bounding box center [896, 298] width 31 height 14
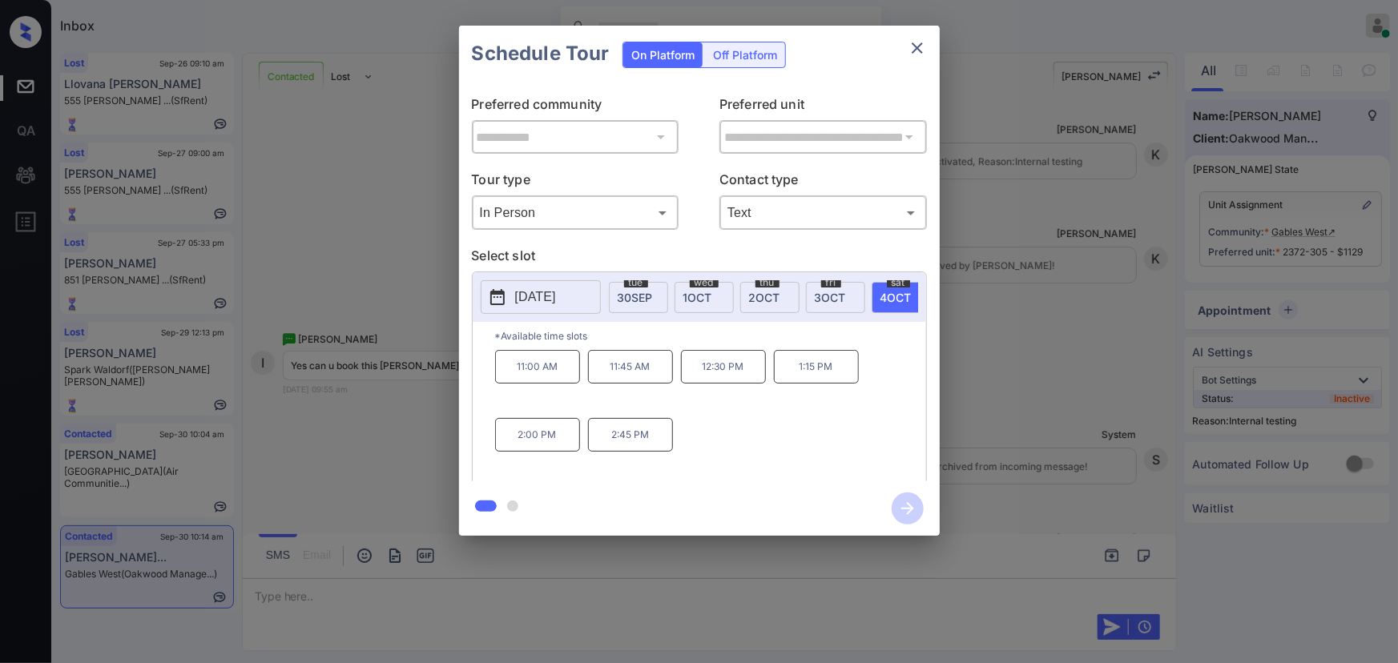
click at [540, 369] on p "11:00 AM" at bounding box center [537, 367] width 85 height 34
drag, startPoint x: 906, startPoint y: 506, endPoint x: 953, endPoint y: 593, distance: 98.9
click at [907, 507] on icon "button" at bounding box center [908, 509] width 32 height 32
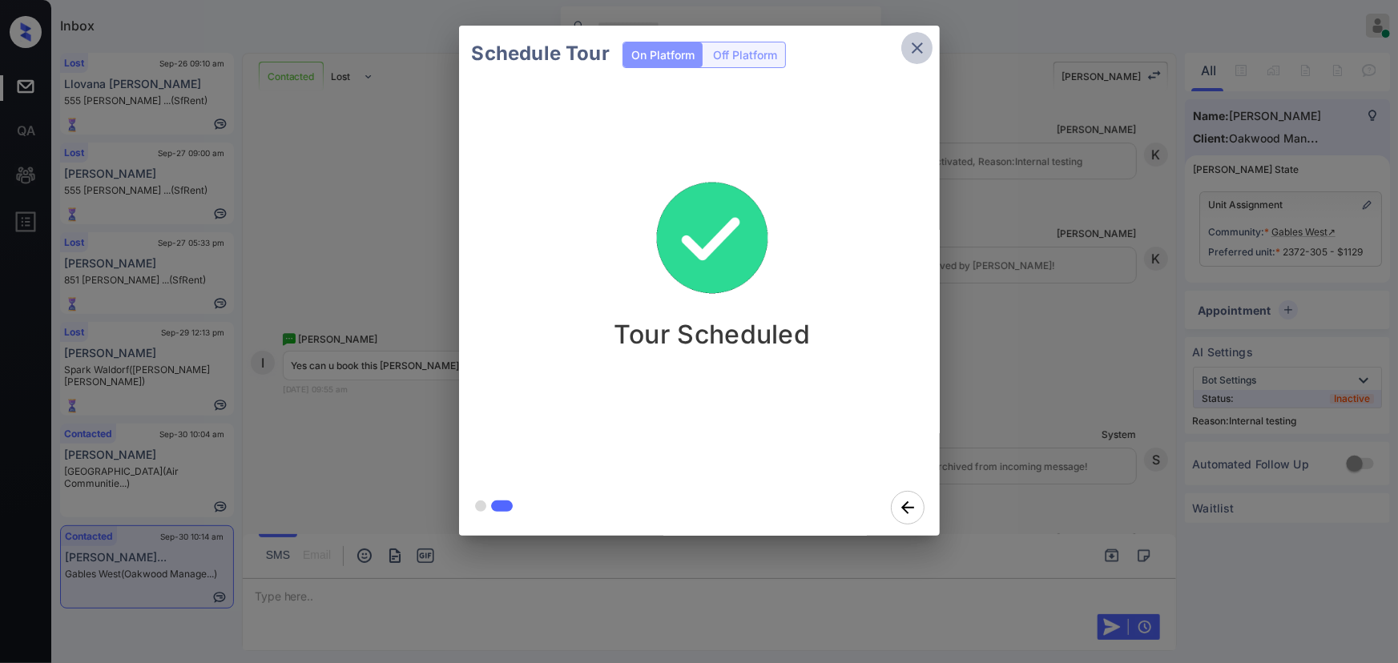
click at [913, 43] on icon "close" at bounding box center [917, 47] width 19 height 19
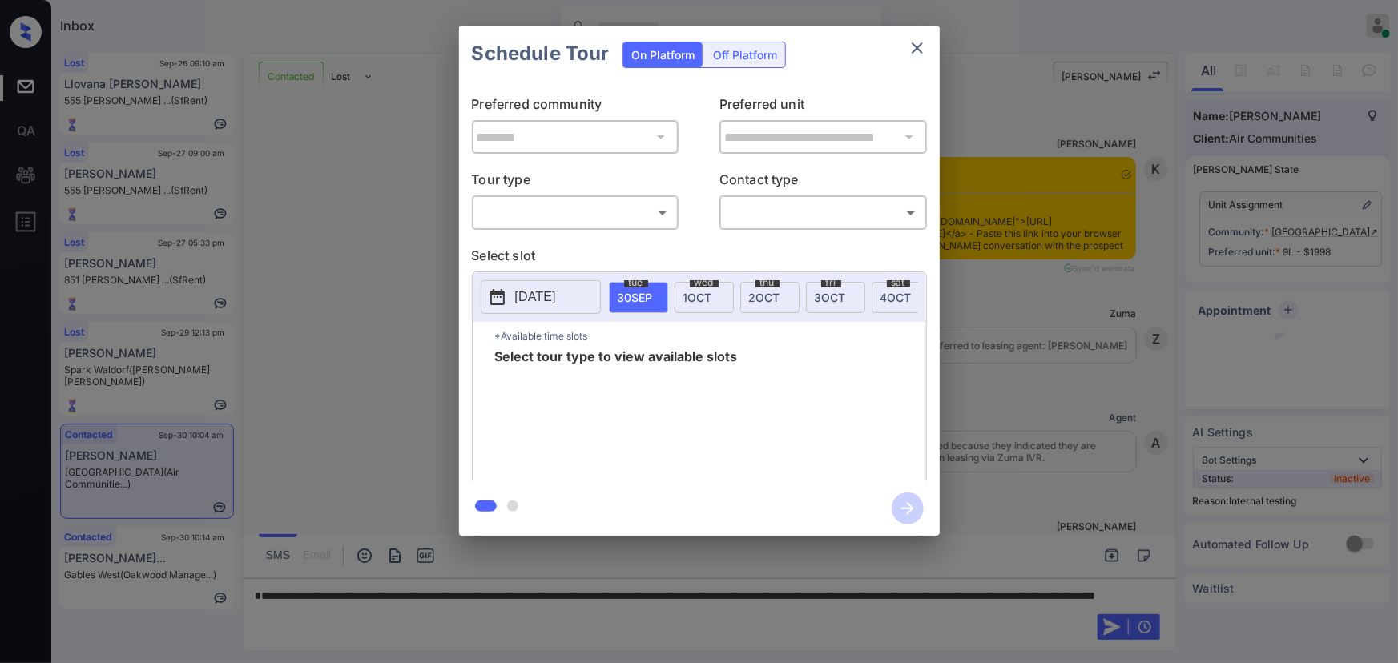
scroll to position [3047, 0]
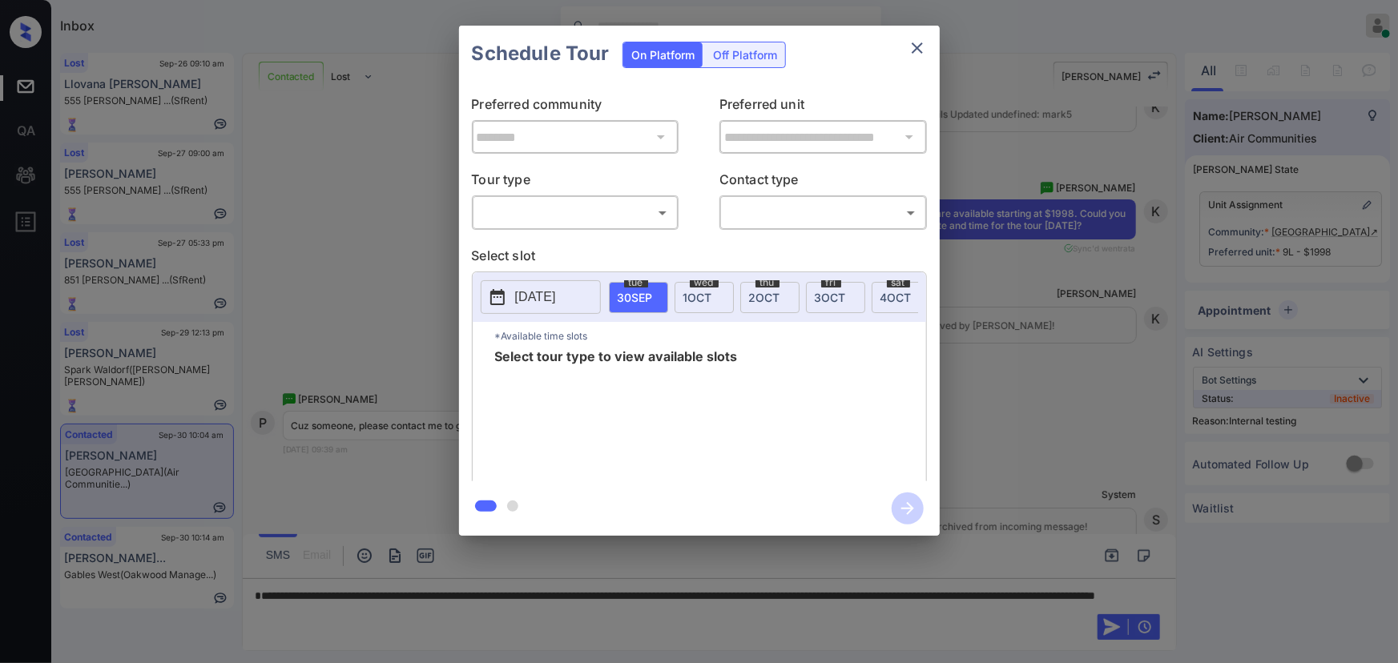
click at [1034, 360] on div "**********" at bounding box center [699, 281] width 1398 height 562
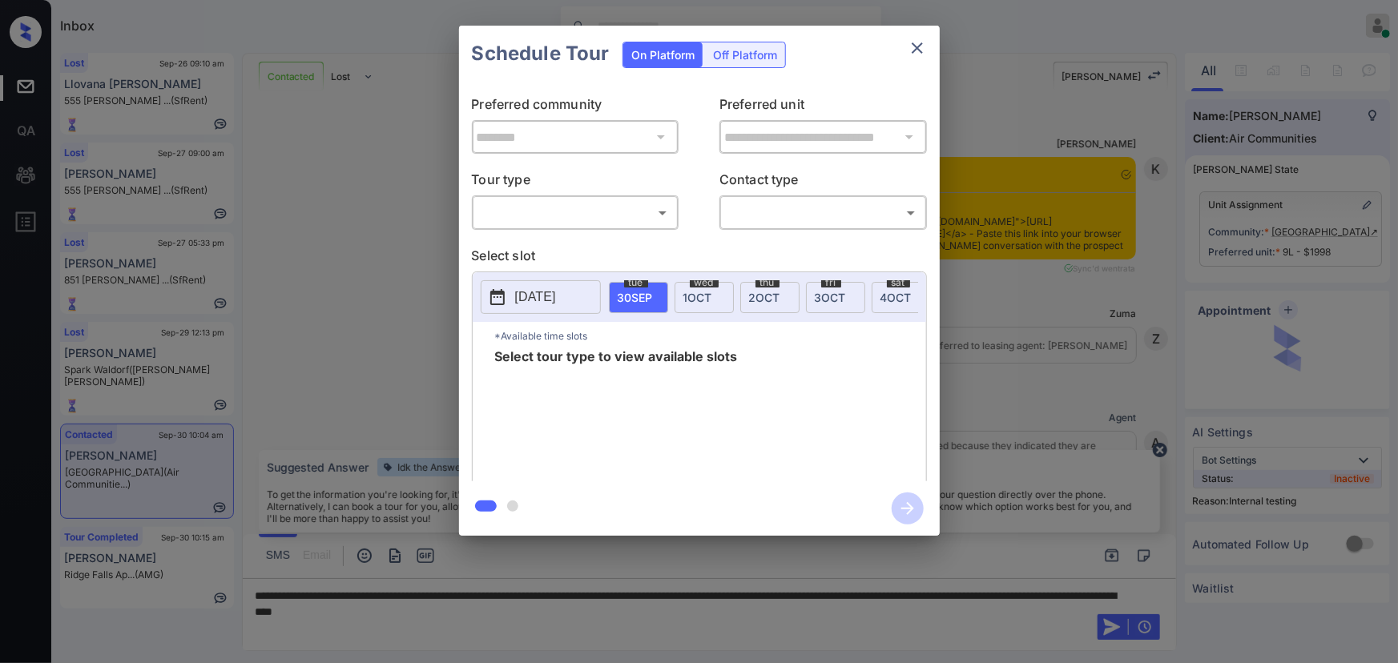
scroll to position [2982, 0]
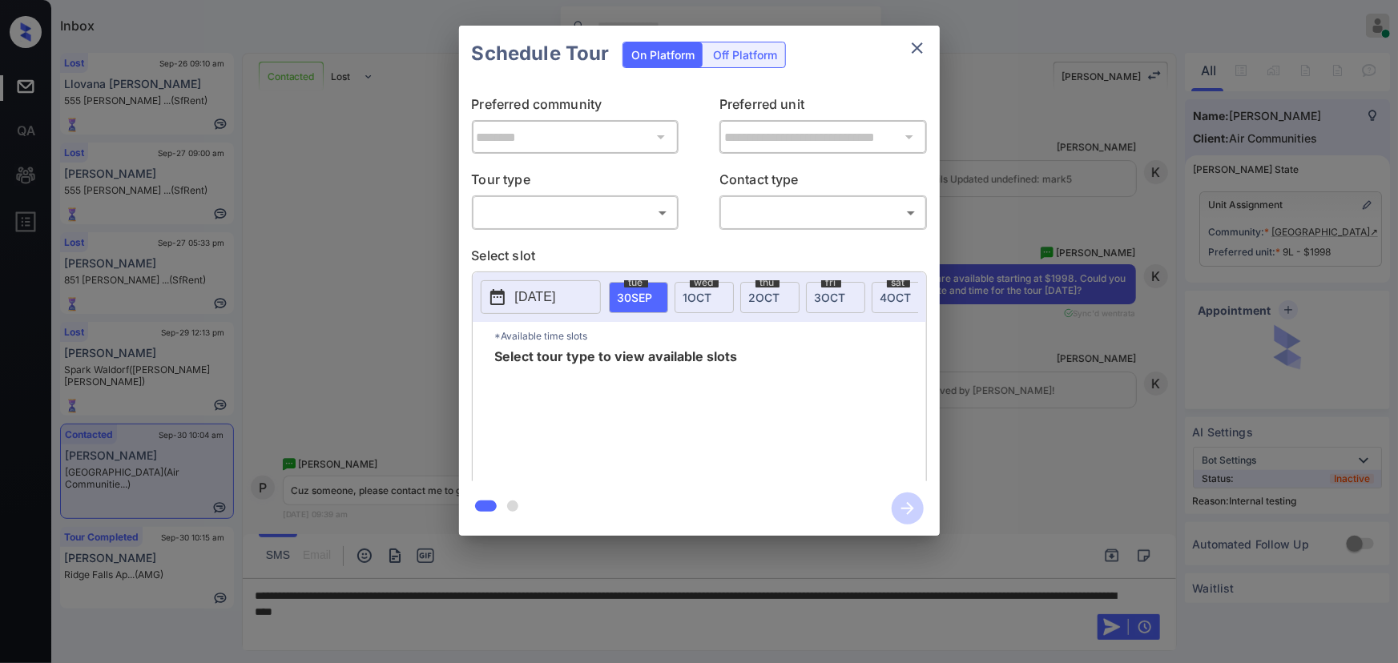
click at [557, 205] on body "Inbox Kenneth Umali Online Set yourself offline Set yourself on break Profile S…" at bounding box center [699, 331] width 1398 height 663
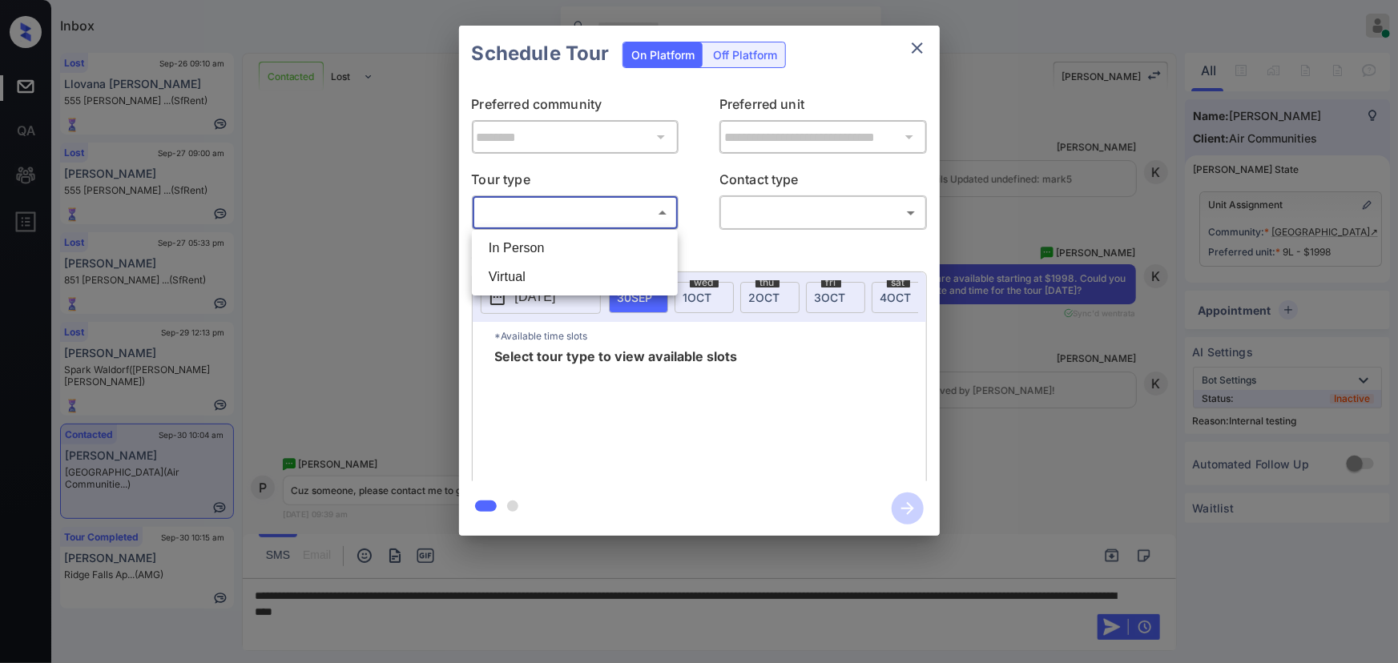
click at [543, 248] on li "In Person" at bounding box center [575, 248] width 198 height 29
type input "********"
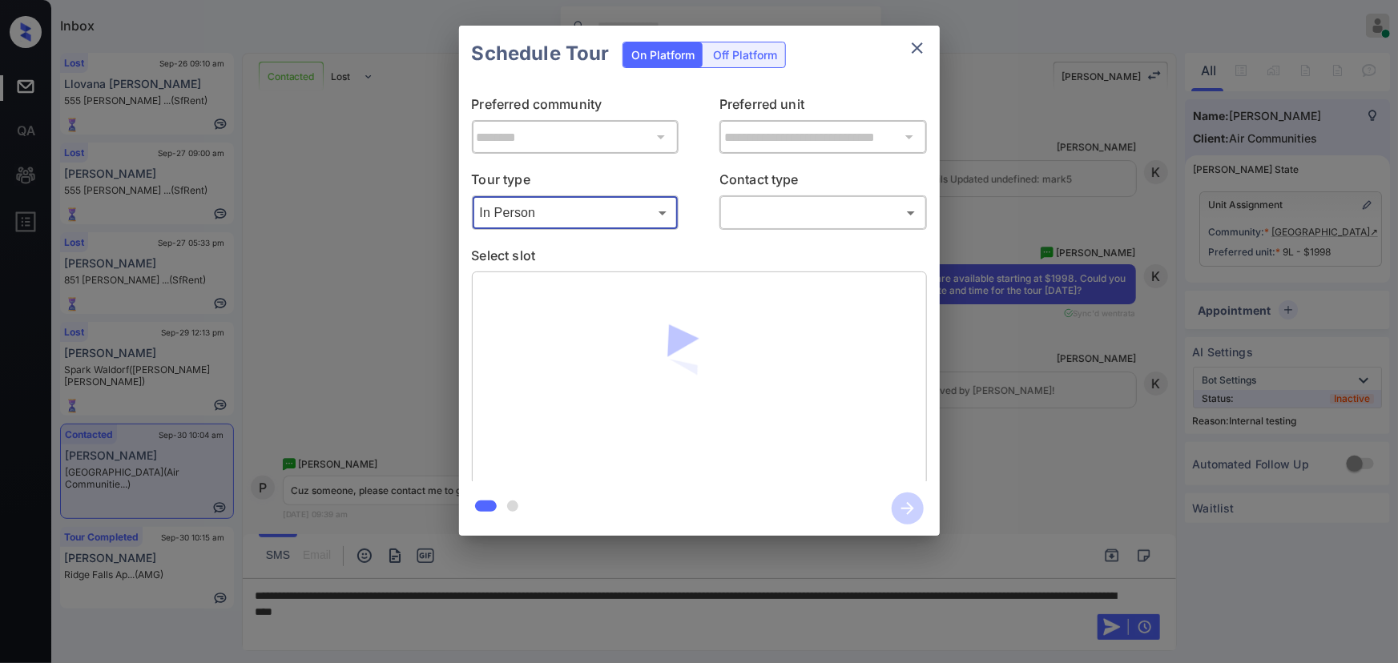
click at [752, 216] on body "Inbox Kenneth Umali Online Set yourself offline Set yourself on break Profile S…" at bounding box center [699, 331] width 1398 height 663
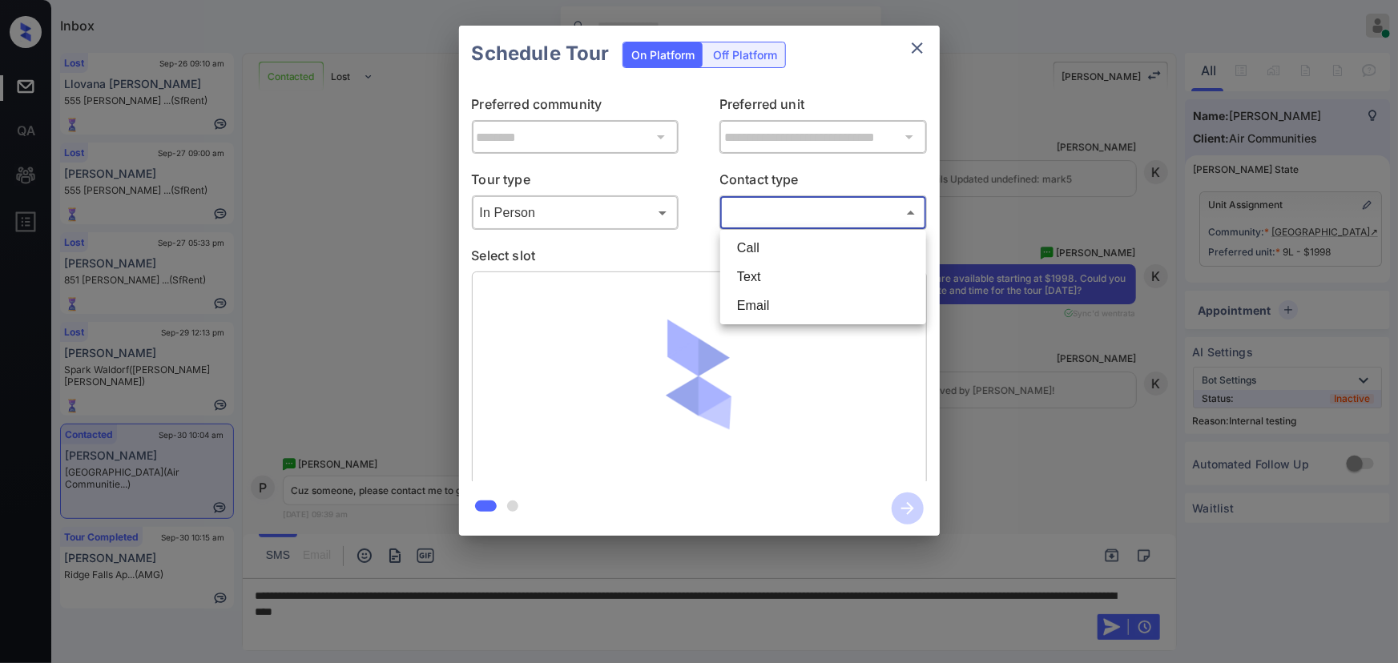
click at [744, 276] on li "Text" at bounding box center [823, 277] width 198 height 29
type input "****"
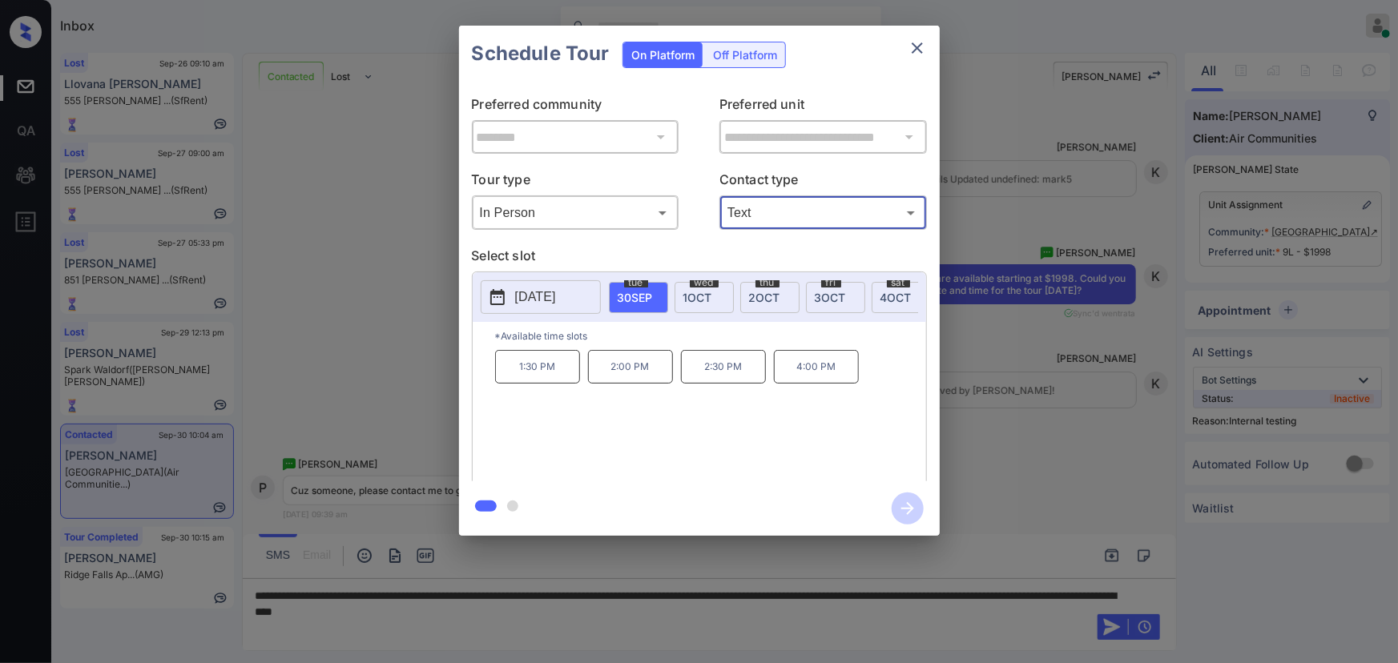
click at [825, 293] on span "3 OCT" at bounding box center [830, 298] width 31 height 14
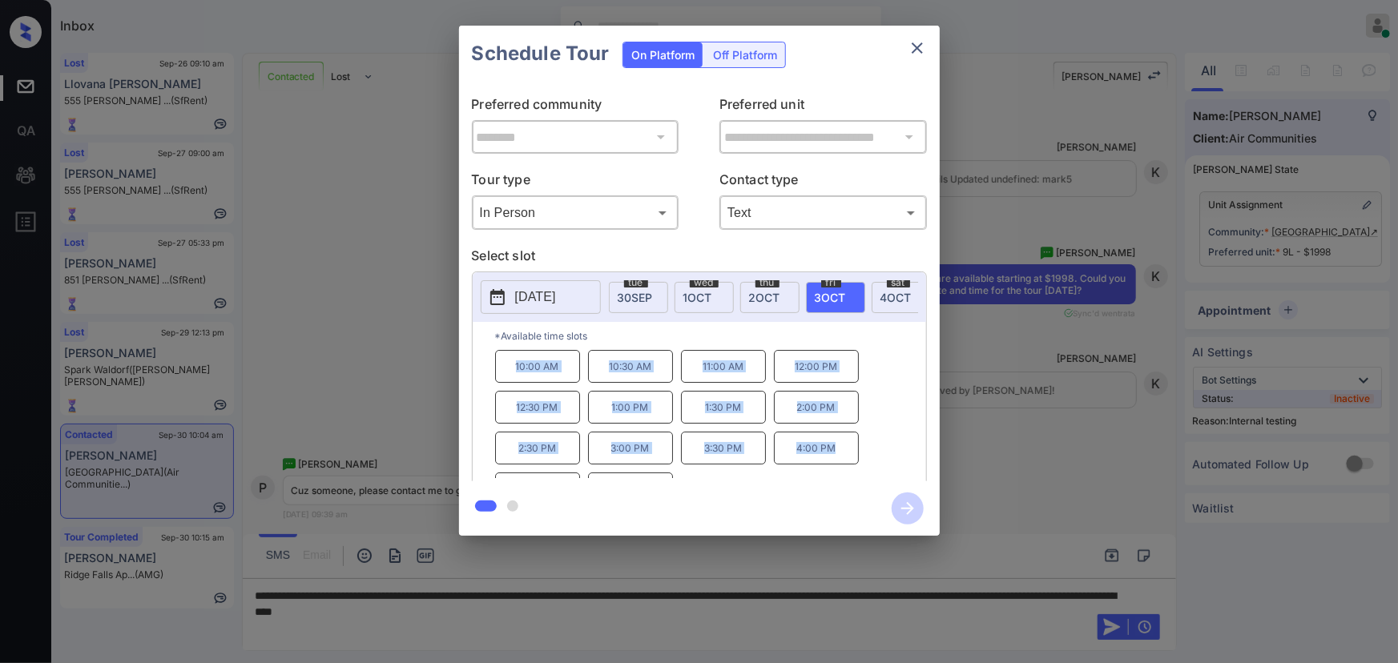
copy div "10:00 AM 10:30 AM 11:00 AM 12:00 PM 12:30 PM 1:00 PM 1:30 PM 2:00 PM 2:30 PM 3:…"
drag, startPoint x: 840, startPoint y: 456, endPoint x: 502, endPoint y: 377, distance: 347.1
click at [510, 373] on div "10:00 AM 10:30 AM 11:00 AM 12:00 PM 12:30 PM 1:00 PM 1:30 PM 2:00 PM 2:30 PM 3:…" at bounding box center [710, 414] width 431 height 128
click at [570, 619] on div at bounding box center [699, 331] width 1398 height 663
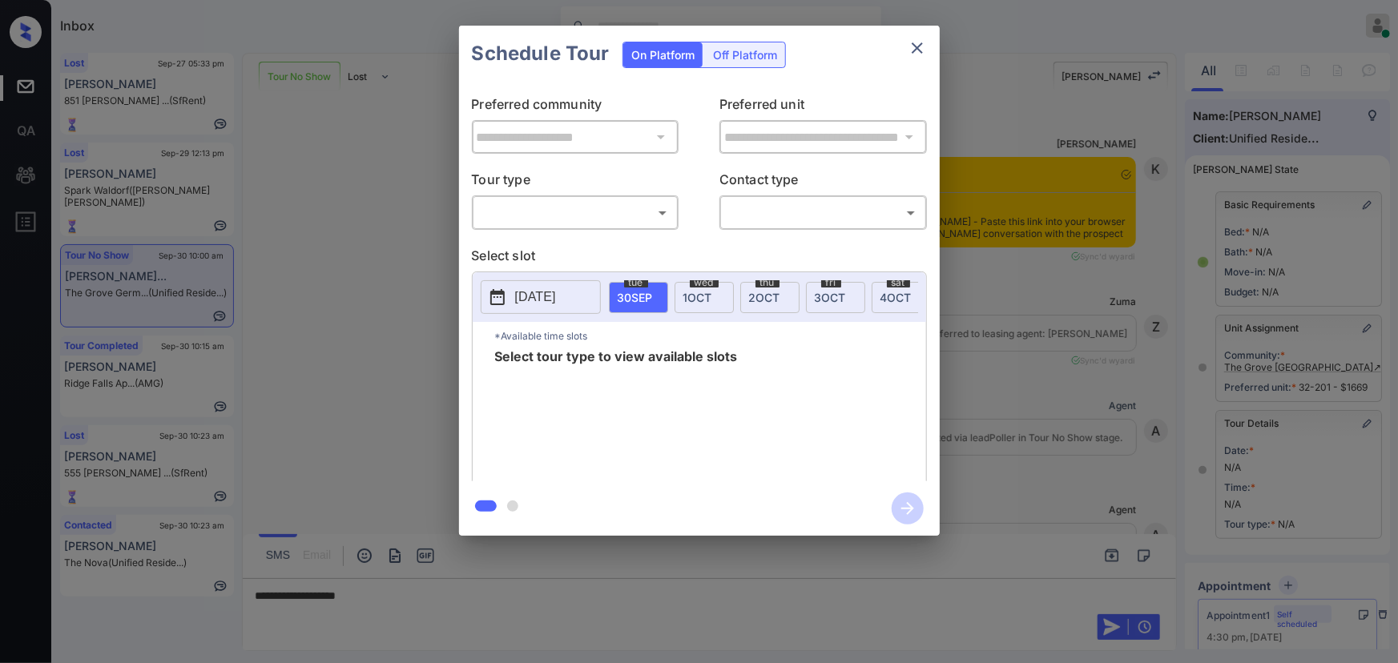
scroll to position [145, 0]
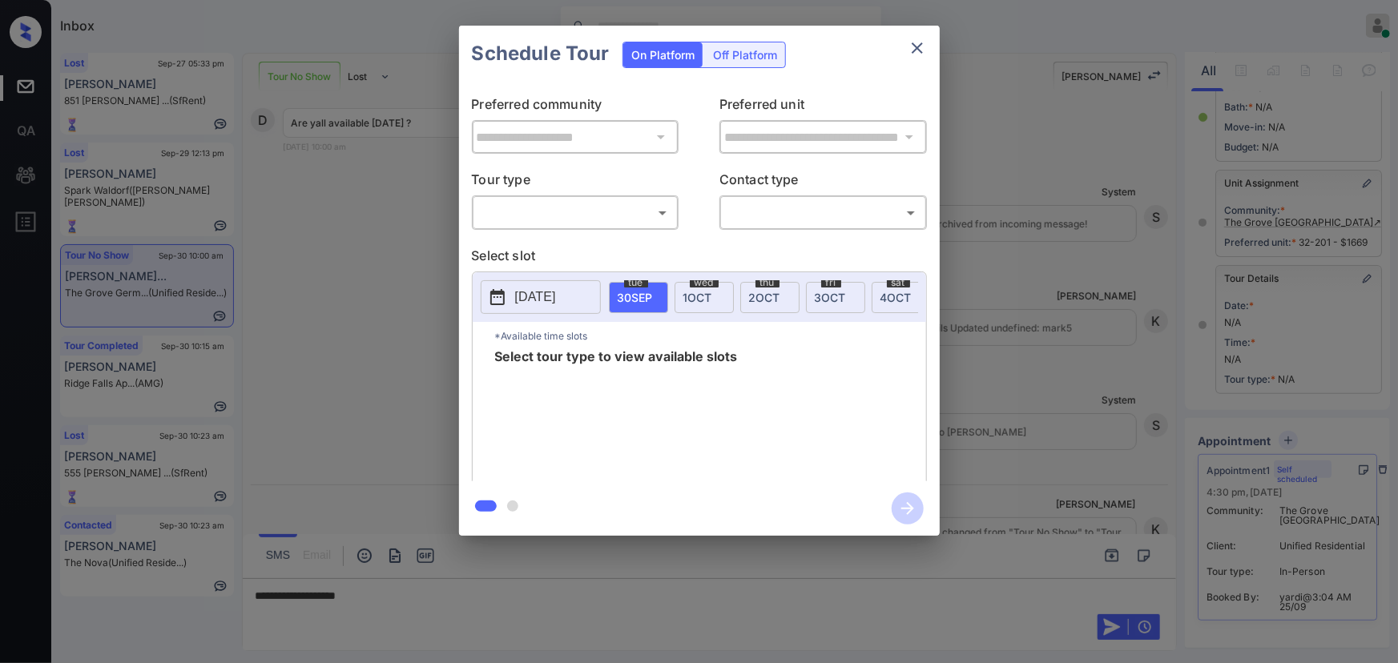
click at [617, 204] on body "Inbox Kenneth Umali Online Set yourself offline Set yourself on break Profile S…" at bounding box center [699, 331] width 1398 height 663
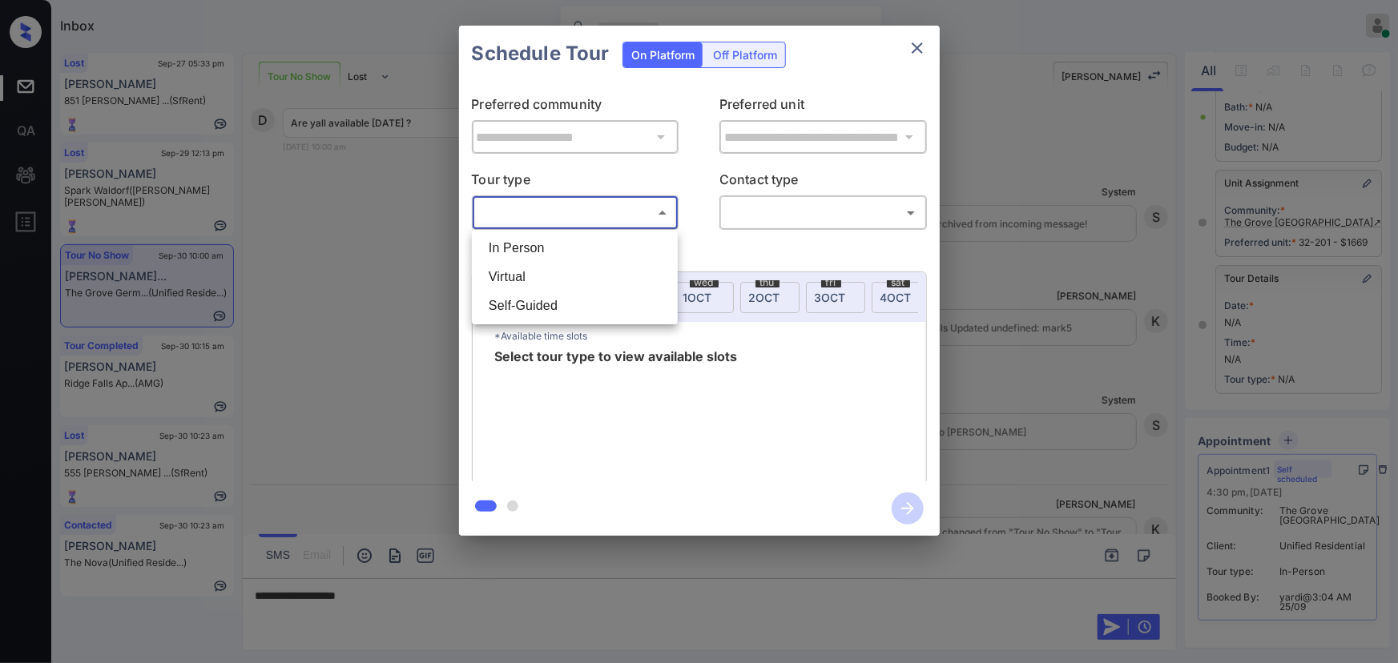
click at [577, 254] on li "In Person" at bounding box center [575, 248] width 198 height 29
type input "********"
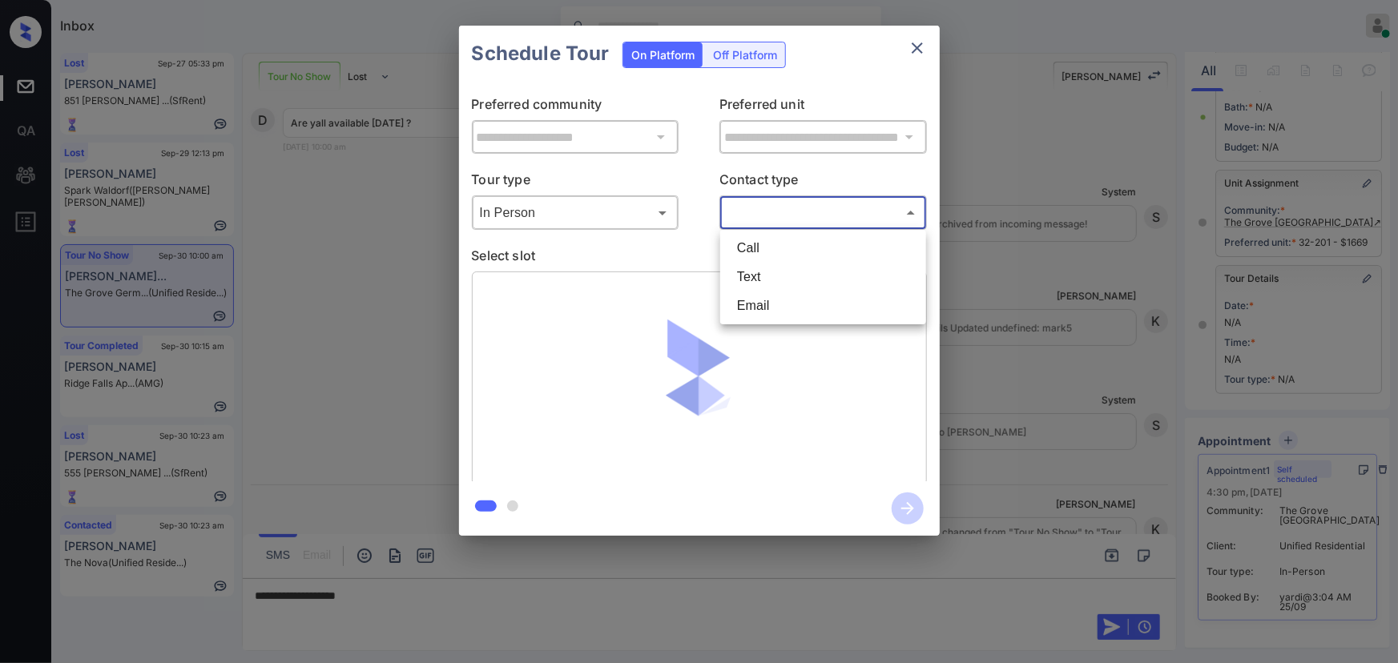
click at [769, 224] on body "Inbox Kenneth Umali Online Set yourself offline Set yourself on break Profile S…" at bounding box center [699, 331] width 1398 height 663
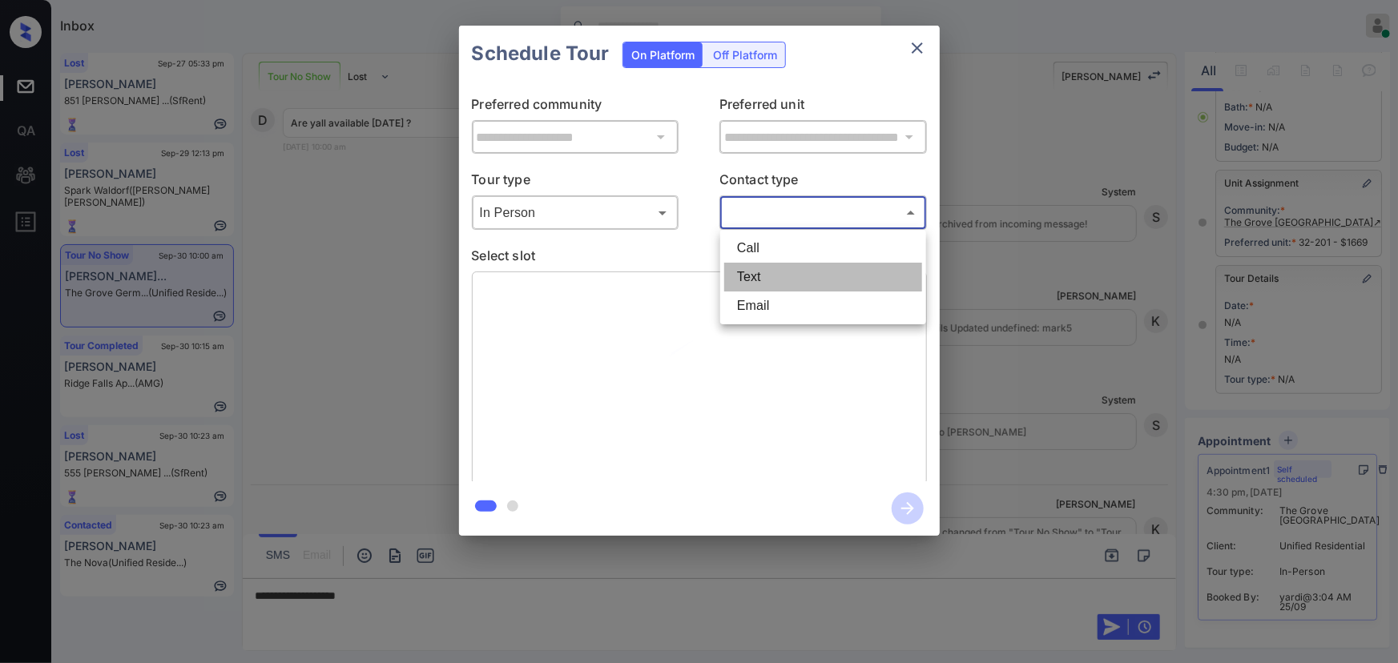
click at [761, 263] on li "Text" at bounding box center [823, 277] width 198 height 29
type input "****"
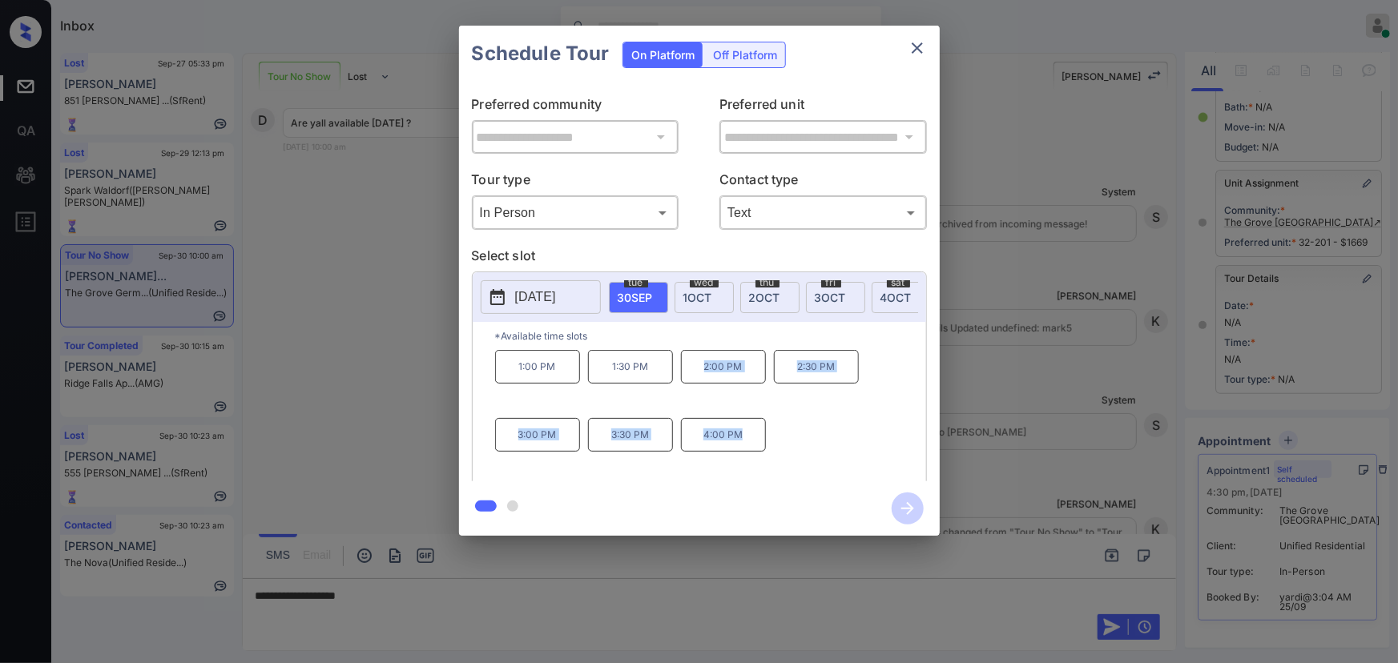
copy div "2:00 PM 2:30 PM 3:00 PM 3:30 PM 4:00 PM"
drag, startPoint x: 744, startPoint y: 442, endPoint x: 693, endPoint y: 379, distance: 81.5
click at [693, 379] on div "1:00 PM 1:30 PM 2:00 PM 2:30 PM 3:00 PM 3:30 PM 4:00 PM" at bounding box center [710, 414] width 431 height 128
click at [465, 586] on div at bounding box center [699, 331] width 1398 height 663
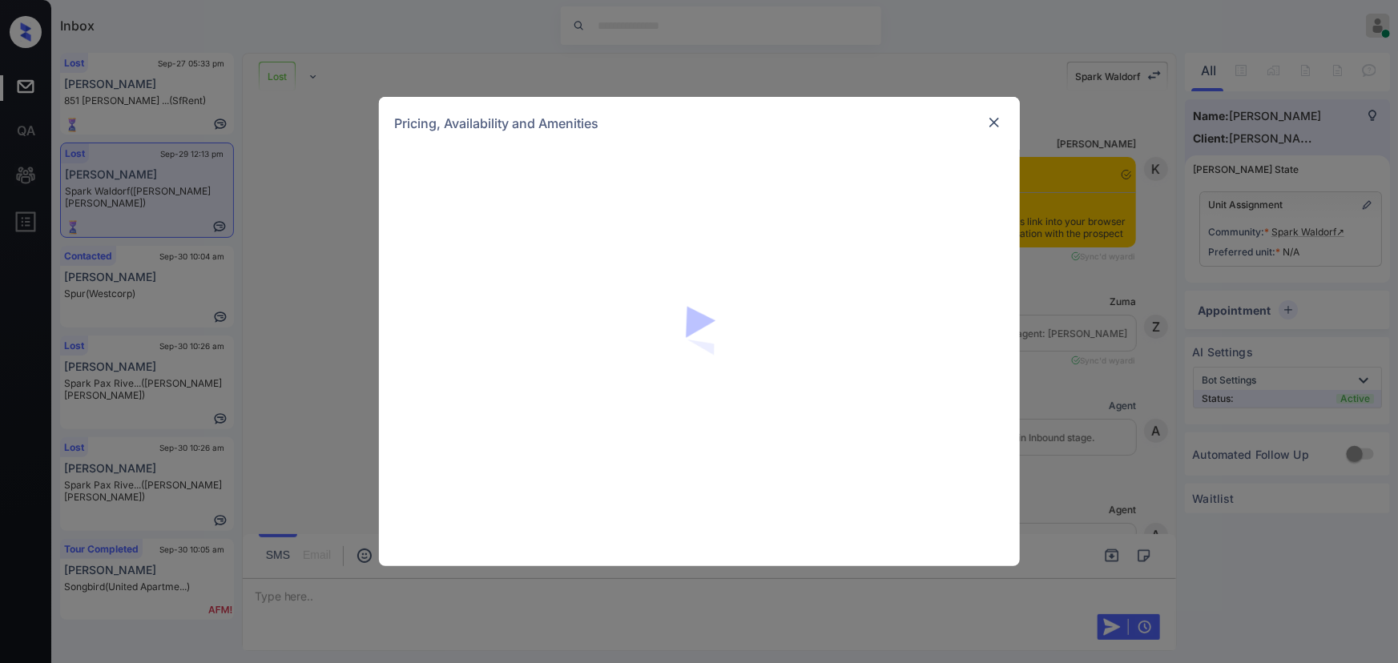
scroll to position [5128, 0]
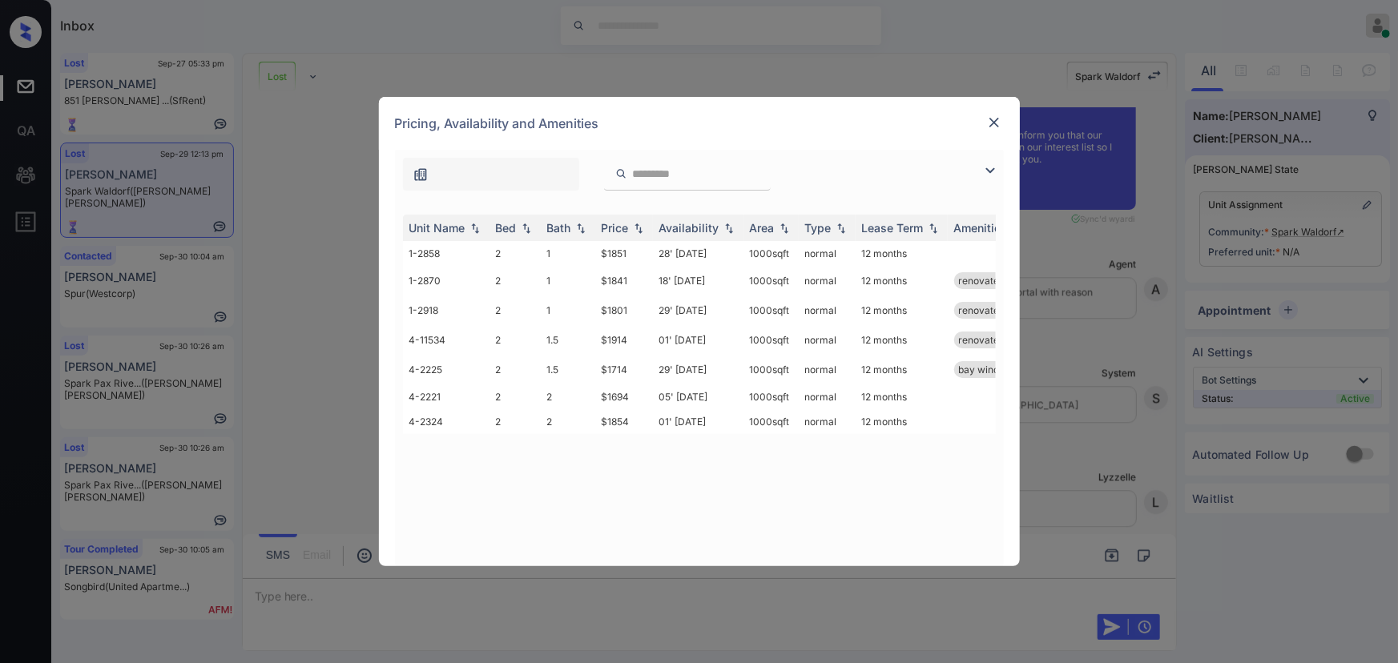
click at [994, 123] on img at bounding box center [994, 123] width 16 height 16
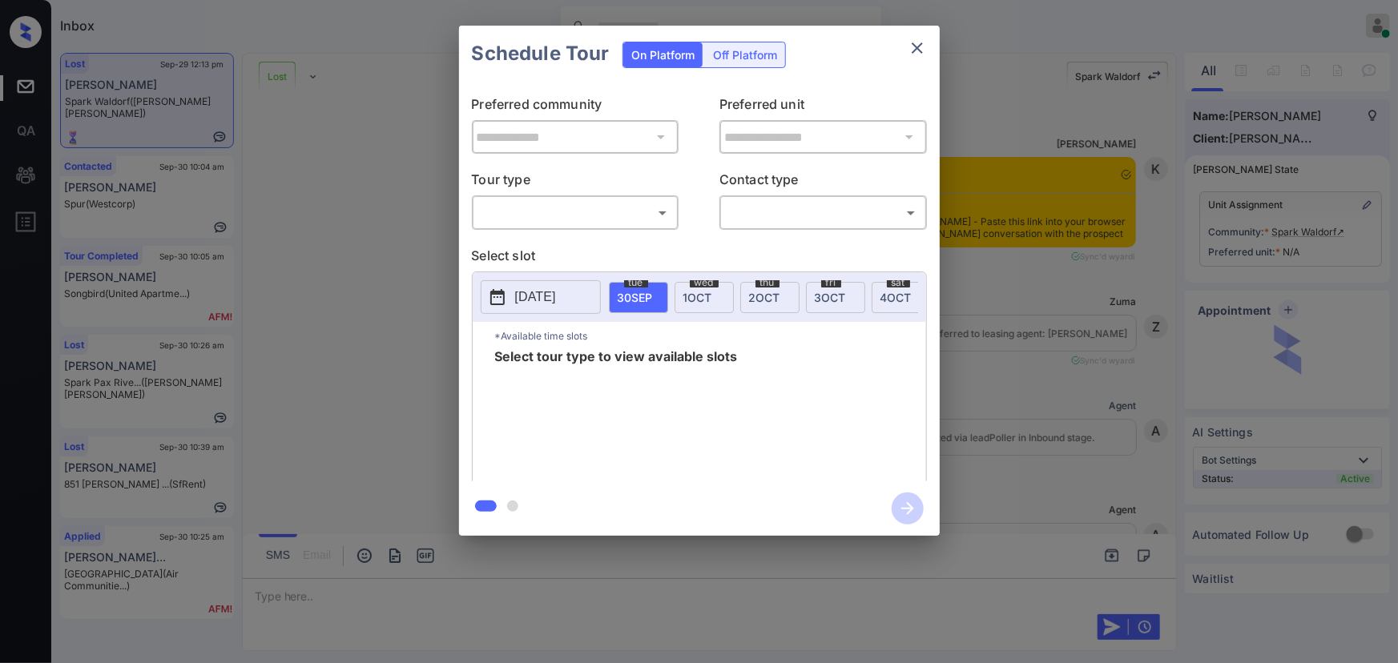
scroll to position [5128, 0]
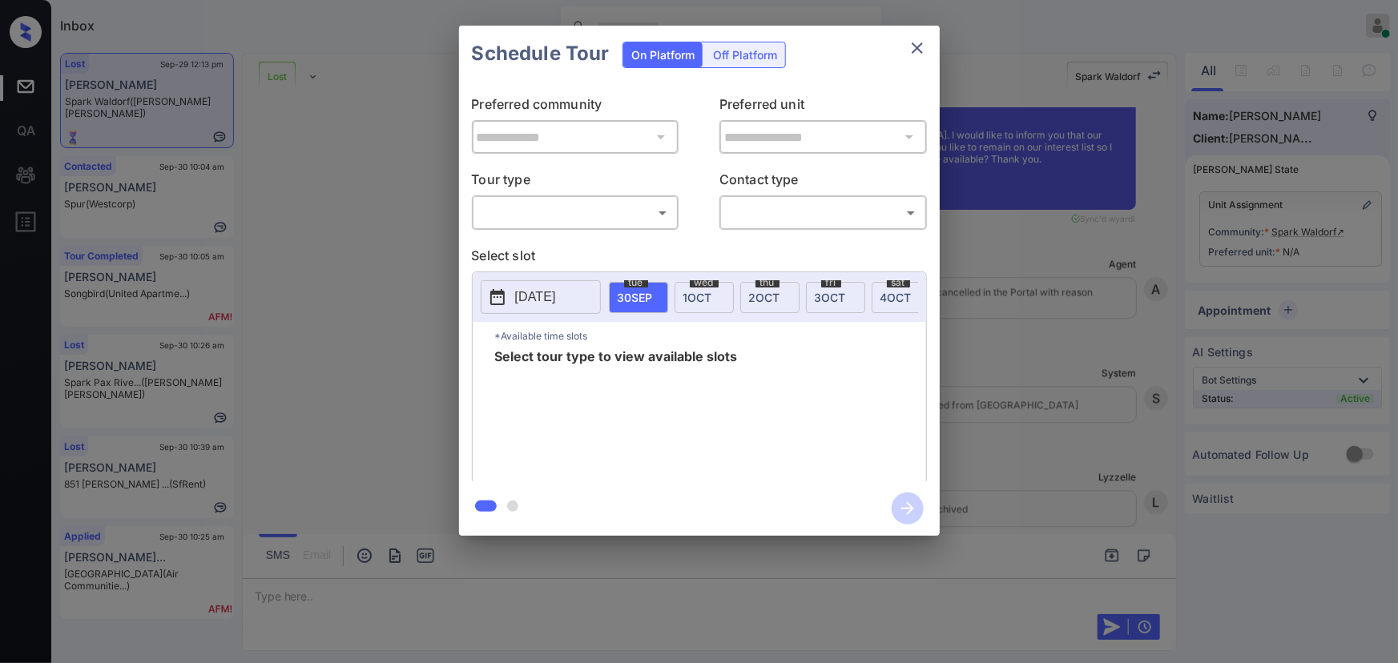
click at [595, 219] on body "Inbox [PERSON_NAME] Online Set yourself offline Set yourself on break Profile S…" at bounding box center [699, 331] width 1398 height 663
drag, startPoint x: 578, startPoint y: 248, endPoint x: 720, endPoint y: 239, distance: 142.2
click at [579, 248] on li "In Person" at bounding box center [575, 248] width 198 height 29
type input "********"
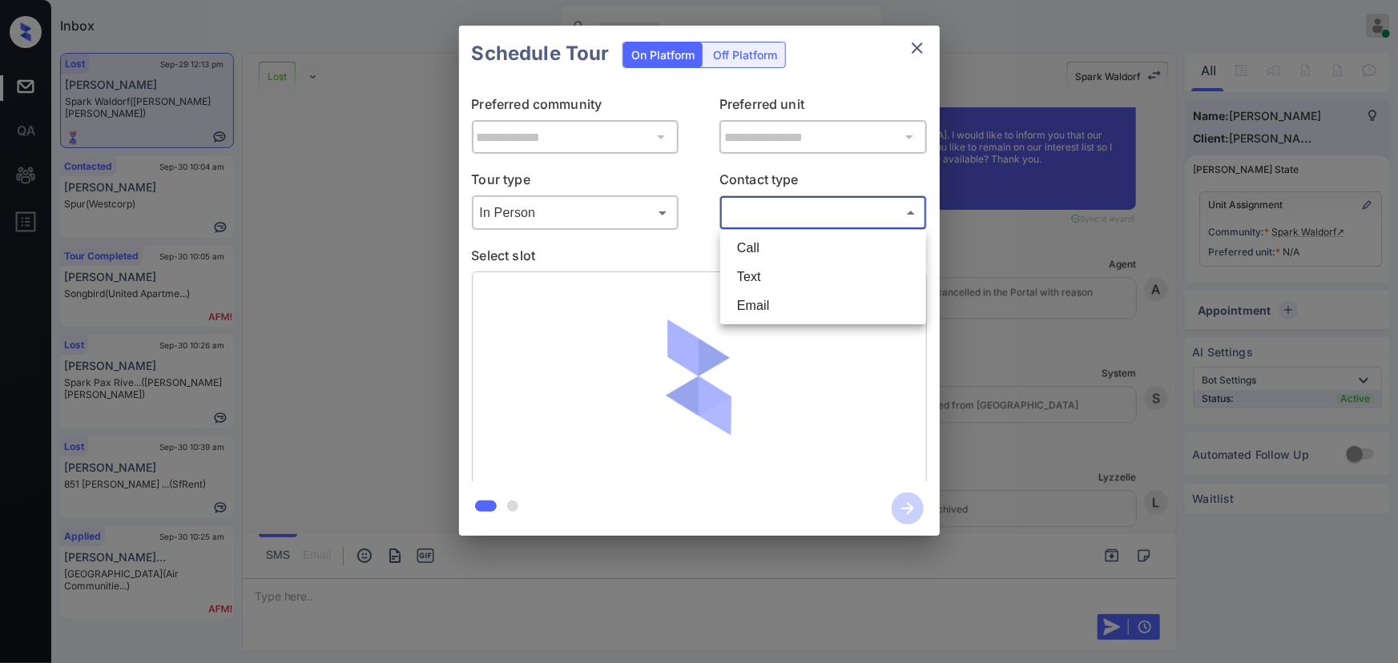
drag, startPoint x: 765, startPoint y: 225, endPoint x: 761, endPoint y: 250, distance: 25.2
click at [766, 225] on body "Inbox [PERSON_NAME] Online Set yourself offline Set yourself on break Profile S…" at bounding box center [699, 331] width 1398 height 663
click at [758, 269] on li "Text" at bounding box center [823, 277] width 198 height 29
type input "****"
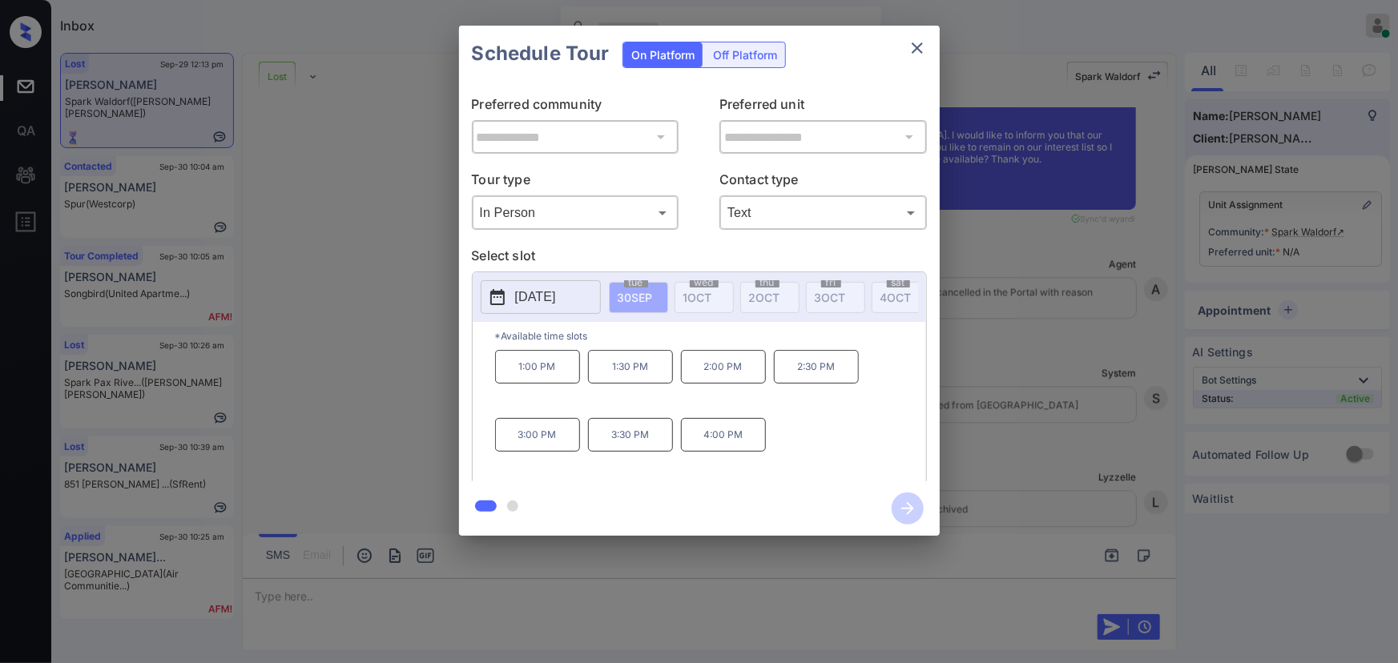
click at [556, 300] on p "[DATE]" at bounding box center [535, 297] width 41 height 19
drag, startPoint x: 615, startPoint y: 370, endPoint x: 623, endPoint y: 372, distance: 9.0
click at [617, 370] on p "1:30 PM" at bounding box center [630, 367] width 85 height 34
click at [724, 374] on p "2:00 PM" at bounding box center [723, 367] width 85 height 34
click at [802, 377] on p "2:30 PM" at bounding box center [816, 367] width 85 height 34
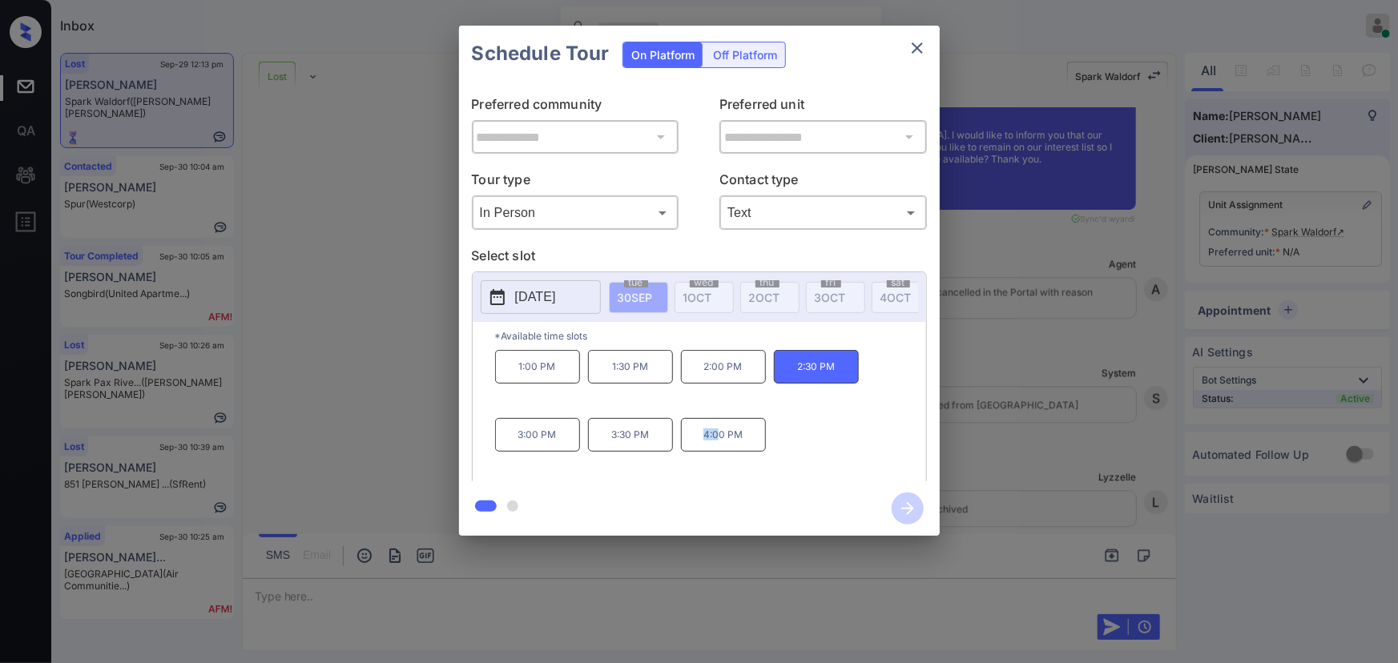
click at [696, 441] on p "4:00 PM" at bounding box center [723, 435] width 85 height 34
click at [922, 43] on icon "close" at bounding box center [917, 47] width 19 height 19
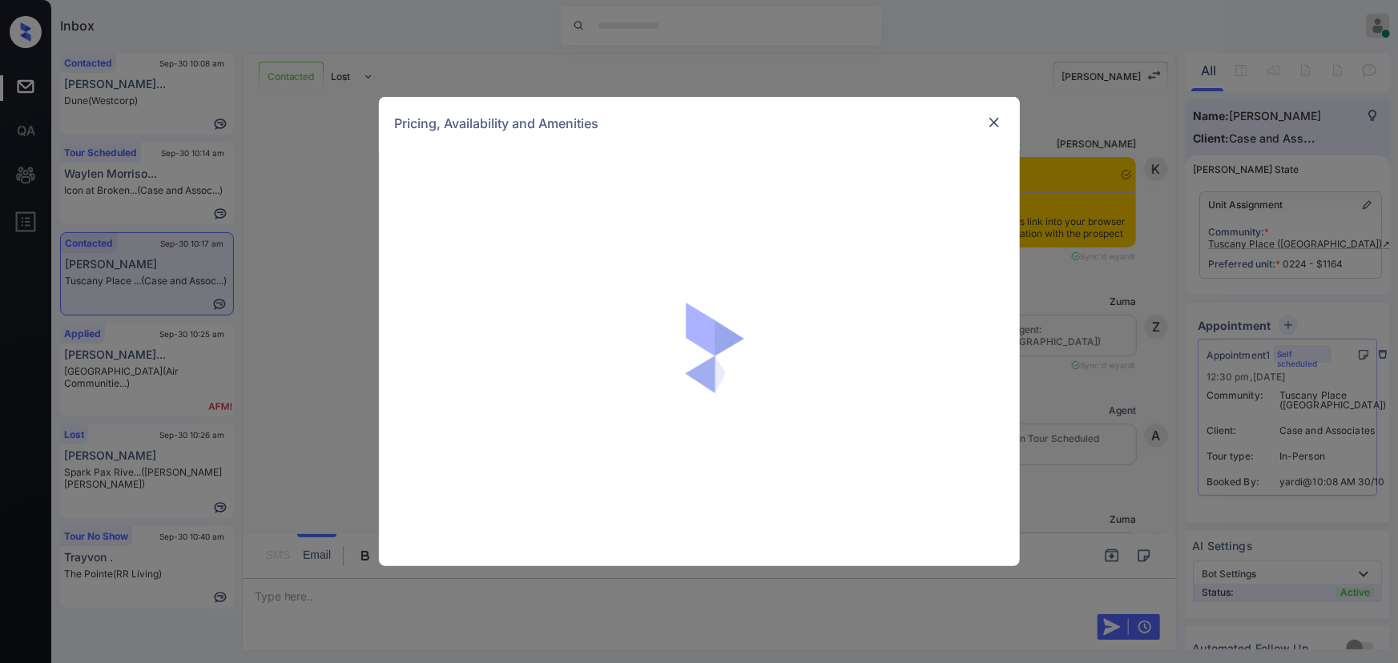
scroll to position [4726, 0]
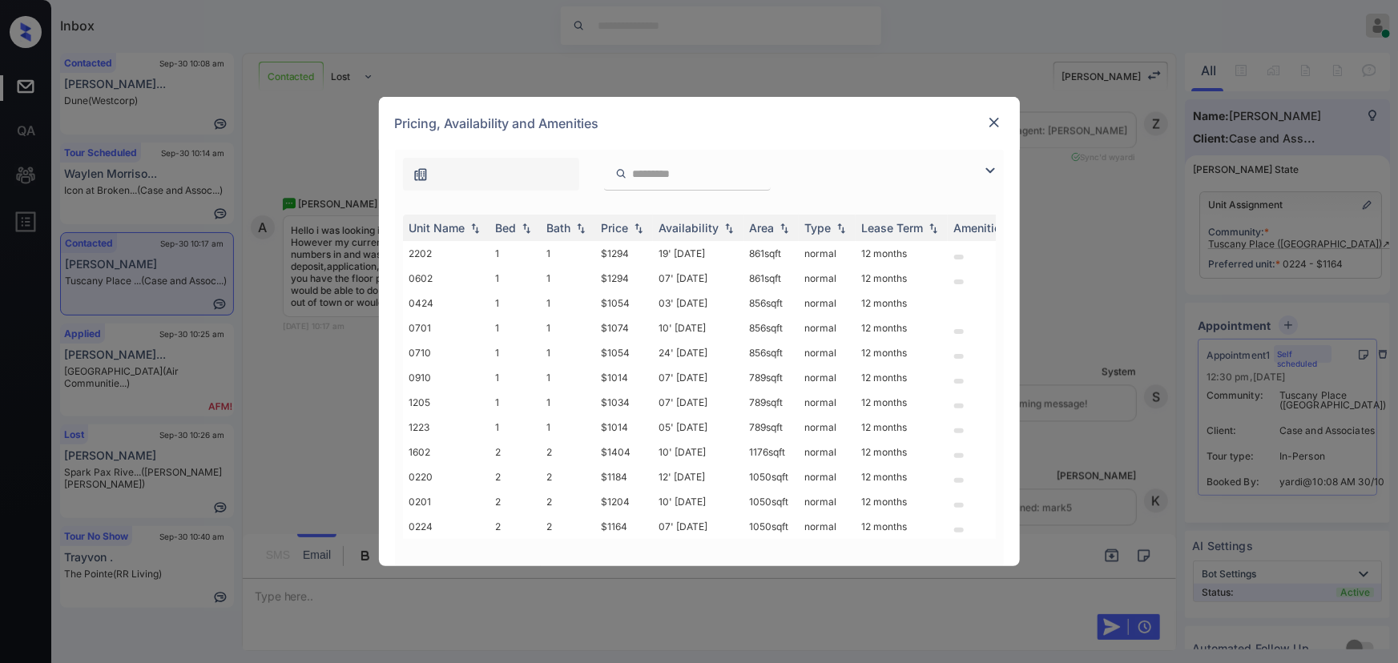
click at [991, 167] on img at bounding box center [990, 170] width 19 height 19
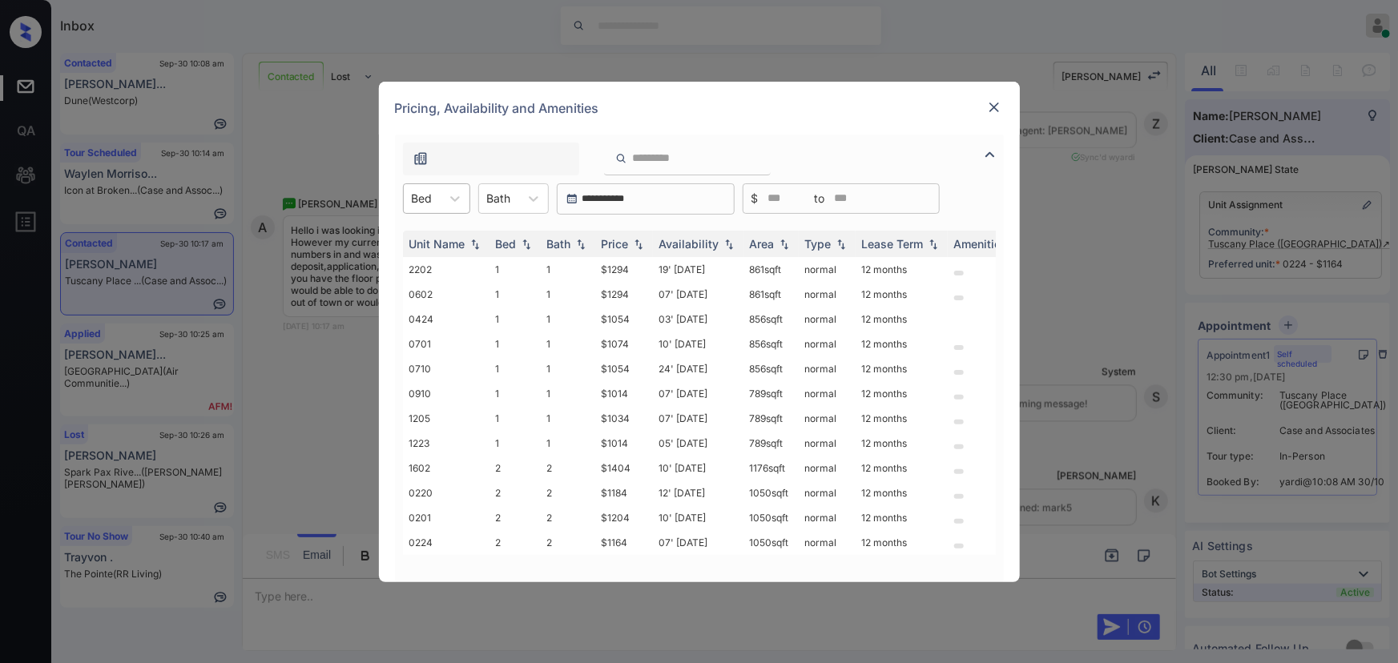
click at [438, 188] on div "Bed" at bounding box center [422, 198] width 37 height 23
click at [418, 265] on div "2" at bounding box center [436, 266] width 67 height 29
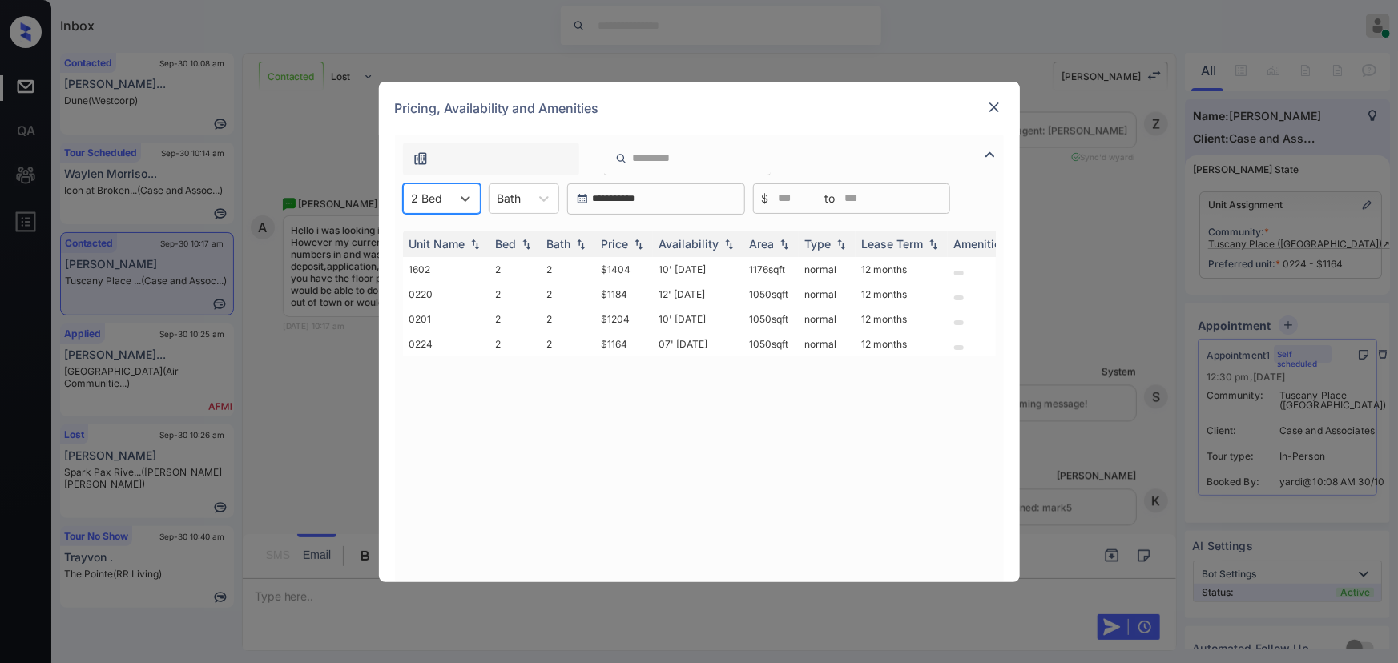
click at [526, 205] on div "Bath" at bounding box center [510, 198] width 40 height 23
click at [517, 232] on div "1" at bounding box center [524, 238] width 71 height 29
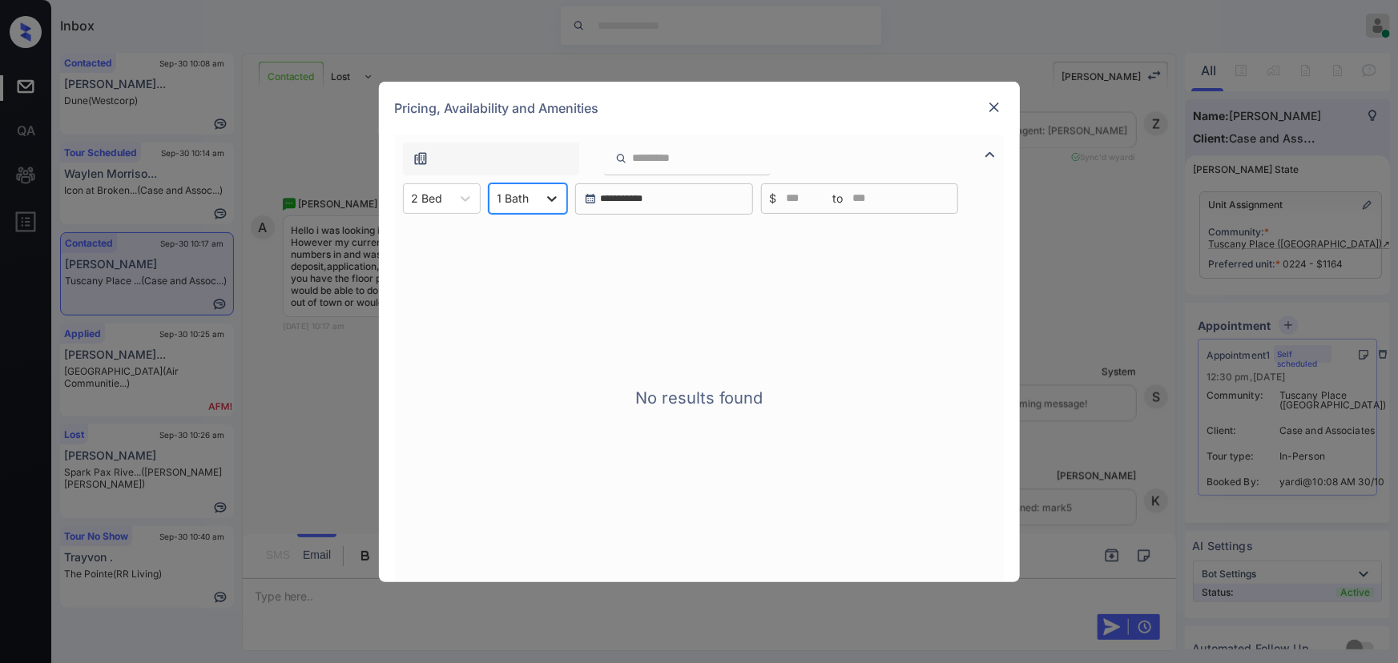
click at [545, 192] on icon at bounding box center [552, 199] width 16 height 16
click at [523, 257] on div "2" at bounding box center [528, 266] width 79 height 29
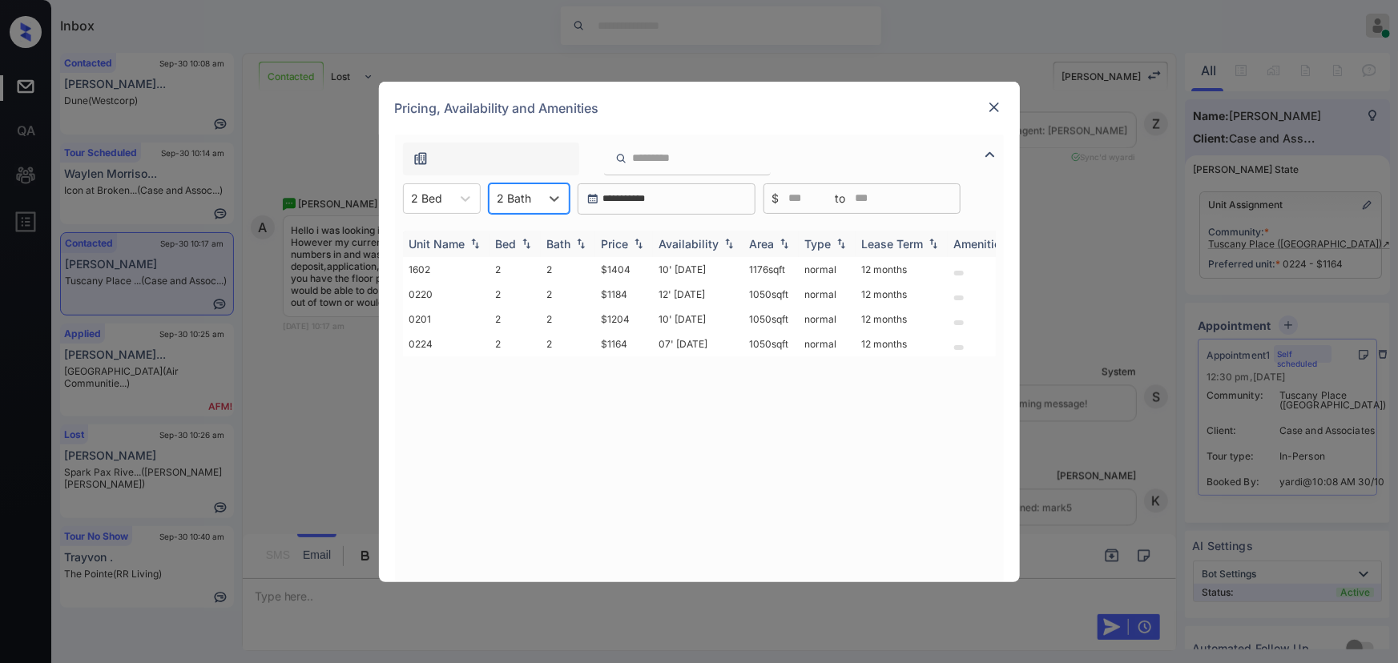
click at [635, 244] on img at bounding box center [639, 243] width 16 height 11
click at [635, 244] on img at bounding box center [639, 244] width 16 height 12
click at [631, 268] on td "$1164" at bounding box center [624, 269] width 58 height 25
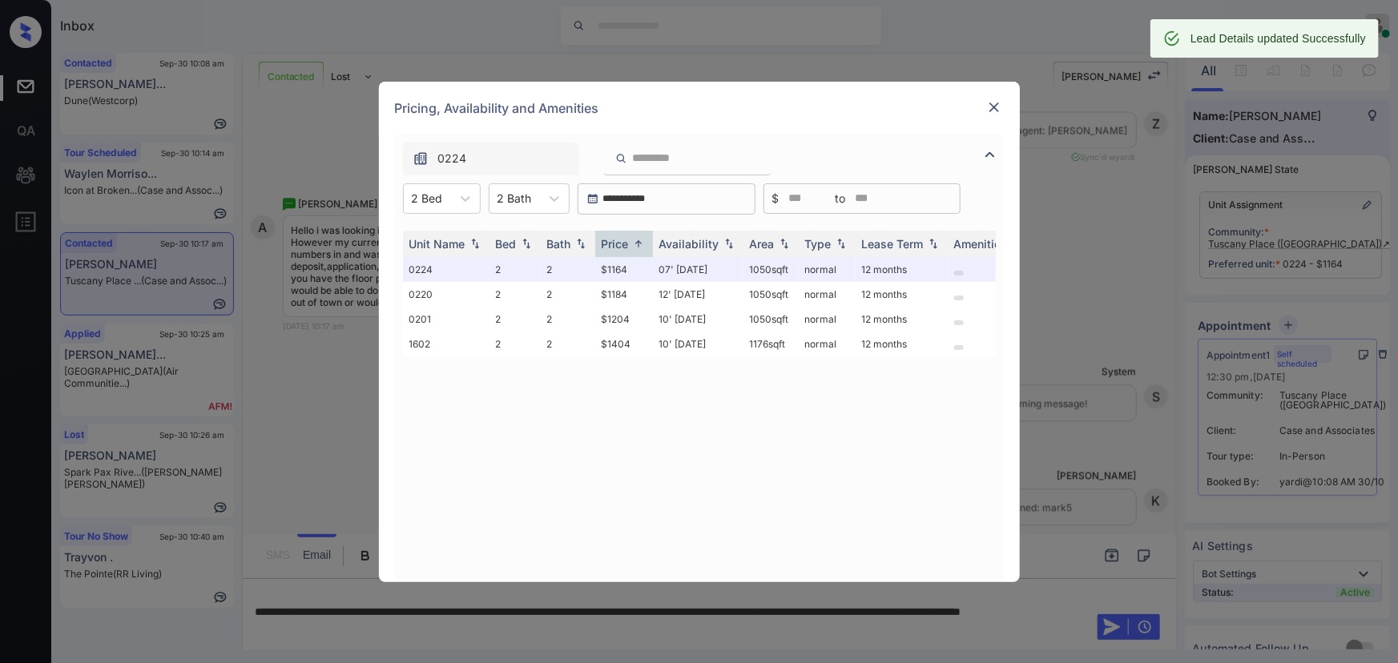
click at [995, 111] on img at bounding box center [994, 107] width 16 height 16
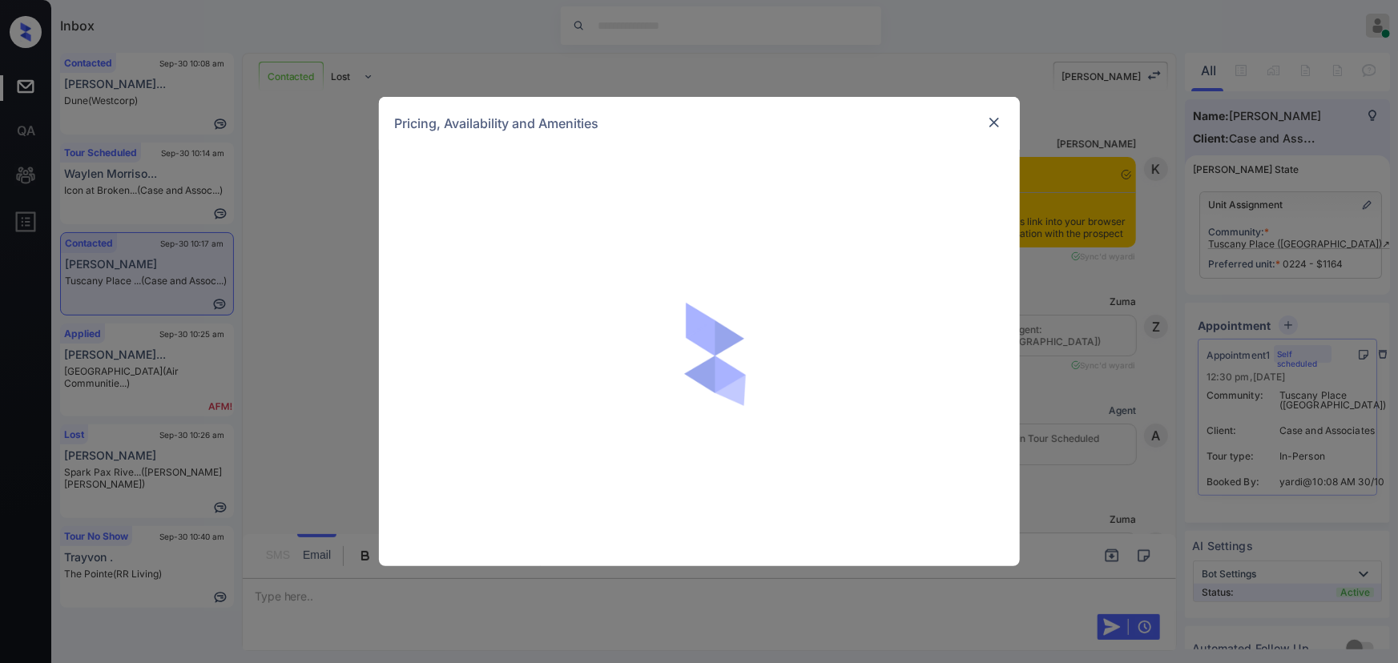
scroll to position [4726, 0]
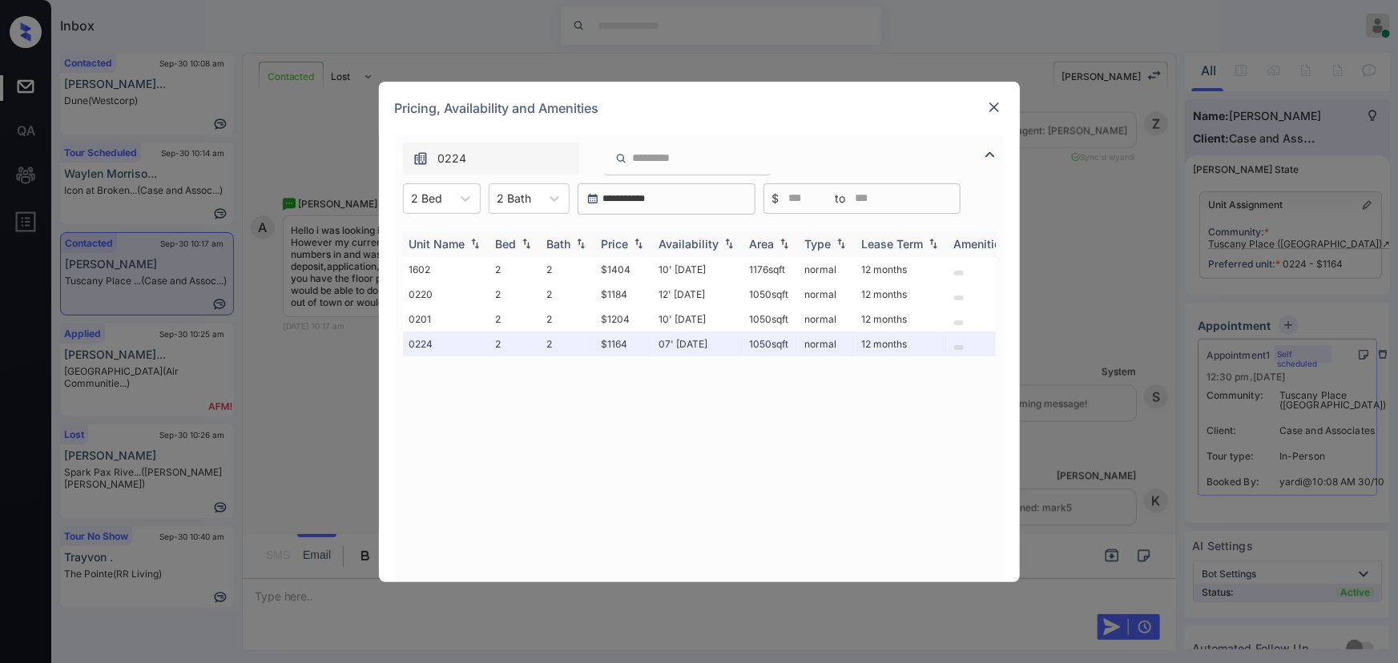
click at [639, 244] on img at bounding box center [639, 243] width 16 height 11
click at [638, 242] on img at bounding box center [639, 244] width 16 height 12
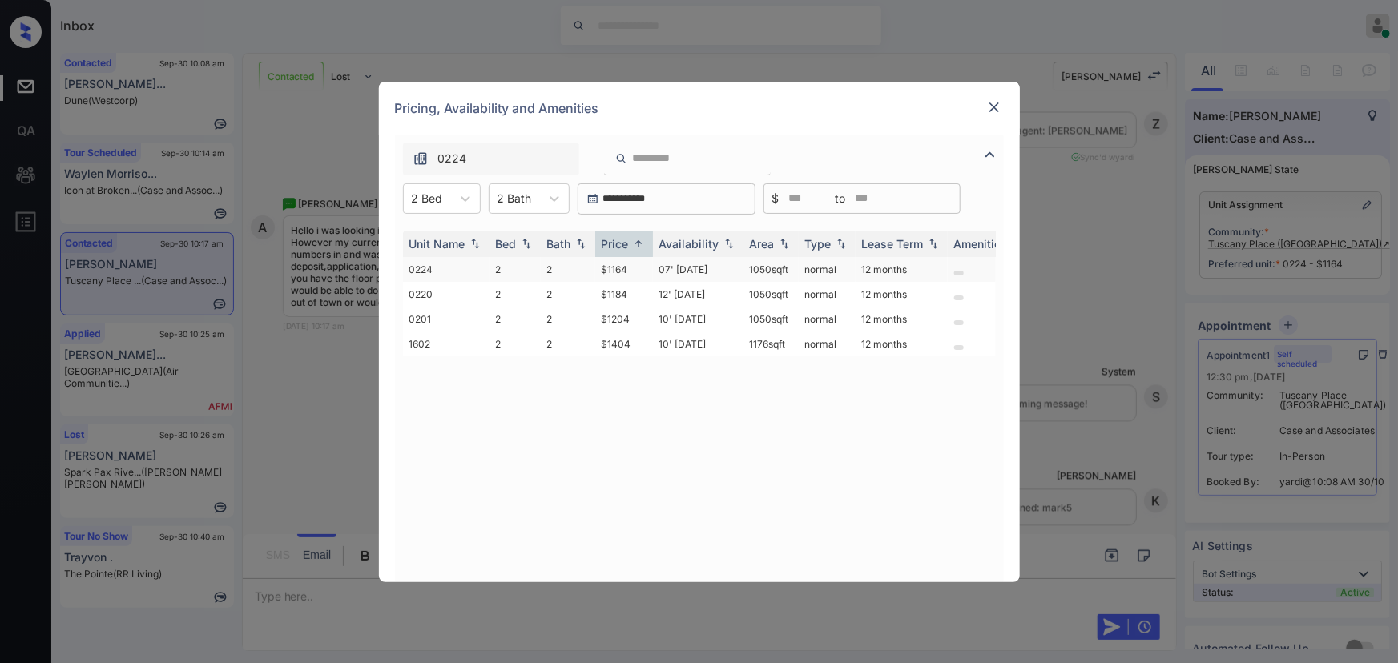
click at [644, 278] on td "$1164" at bounding box center [624, 269] width 58 height 25
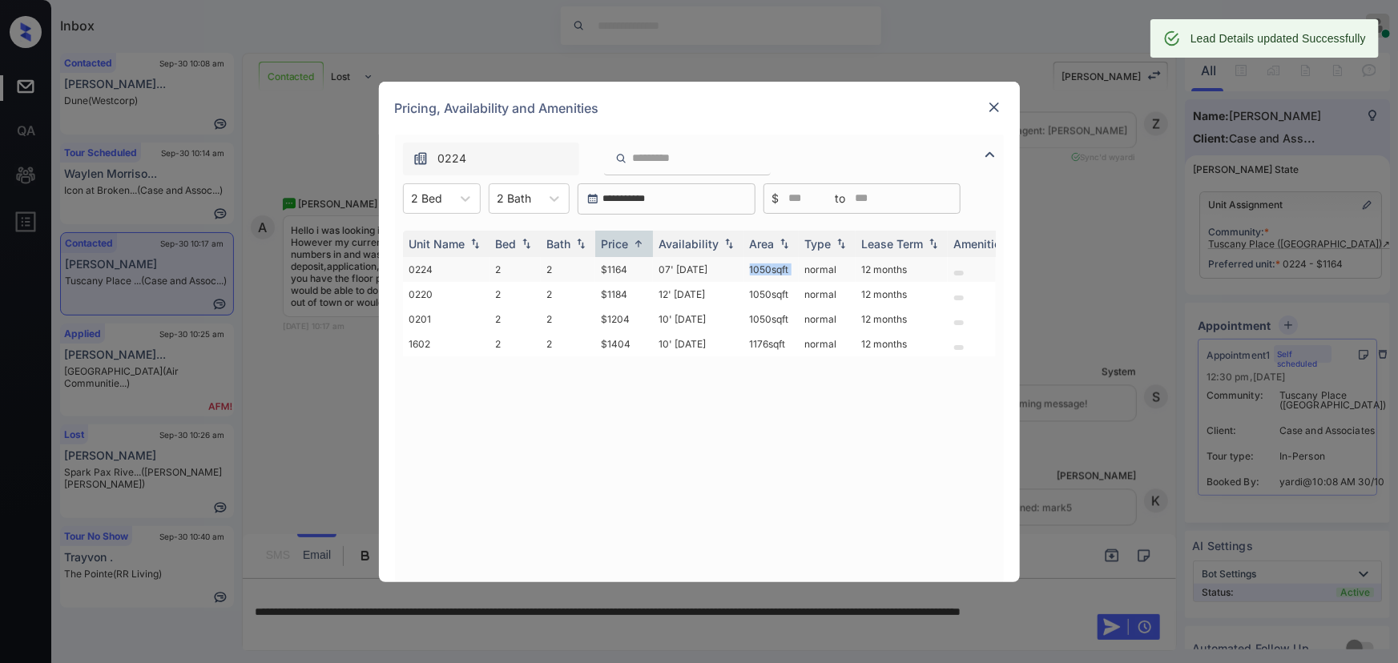
drag, startPoint x: 788, startPoint y: 272, endPoint x: 828, endPoint y: 224, distance: 62.1
click at [749, 269] on tr "0224 2 2 $1164 07' [DATE] sqft normal 12 months" at bounding box center [821, 269] width 837 height 25
copy td "1050 sqft"
click at [992, 108] on img at bounding box center [994, 107] width 16 height 16
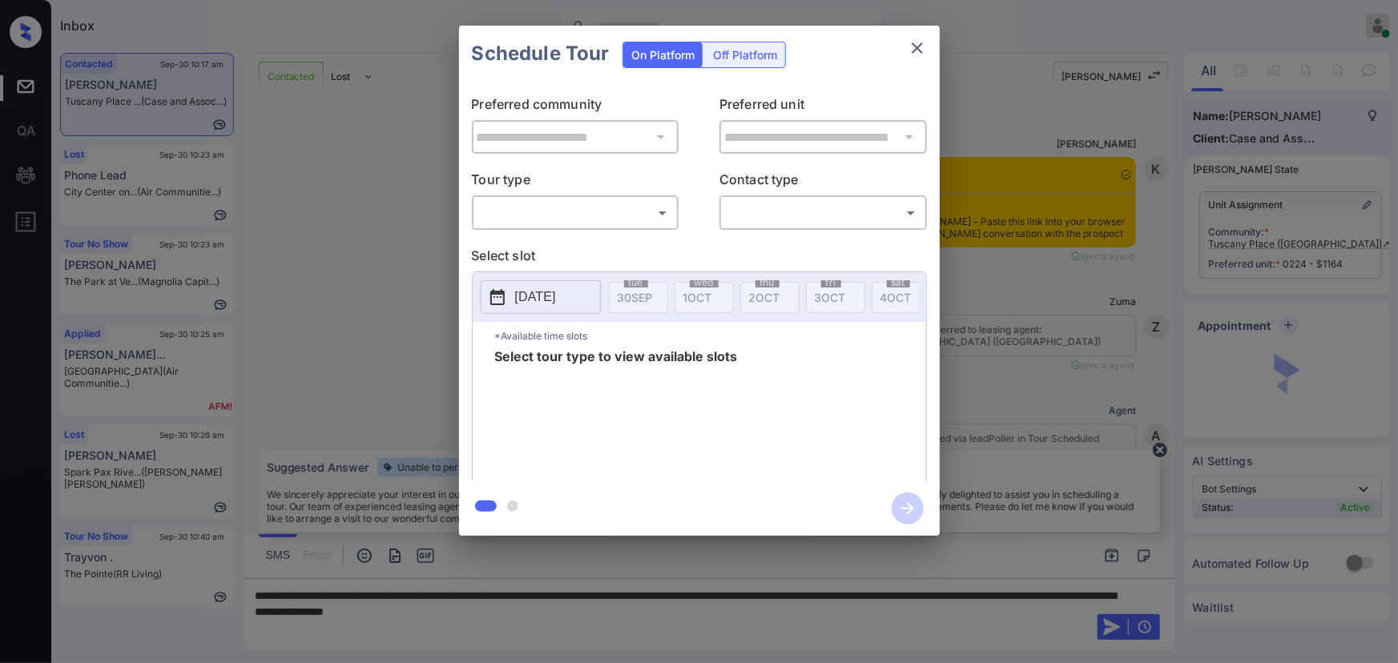
scroll to position [4678, 0]
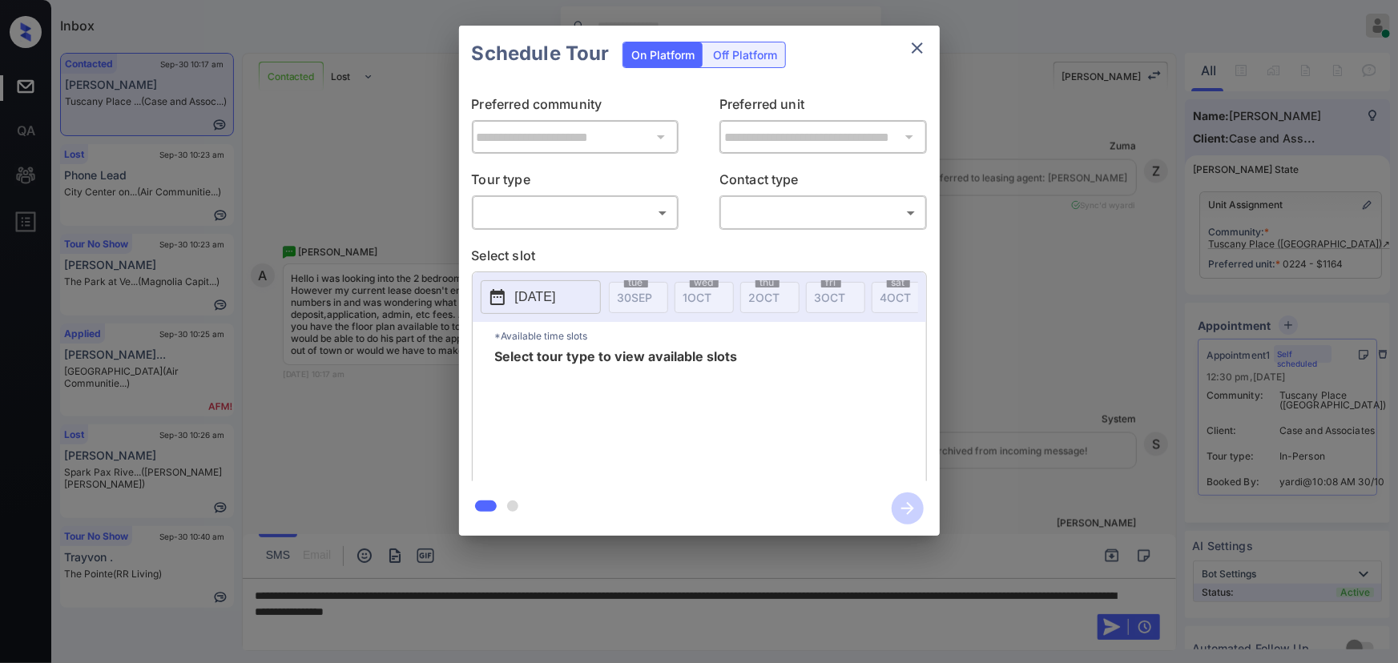
click at [593, 204] on body "Inbox [PERSON_NAME] Online Set yourself offline Set yourself on break Profile S…" at bounding box center [699, 331] width 1398 height 663
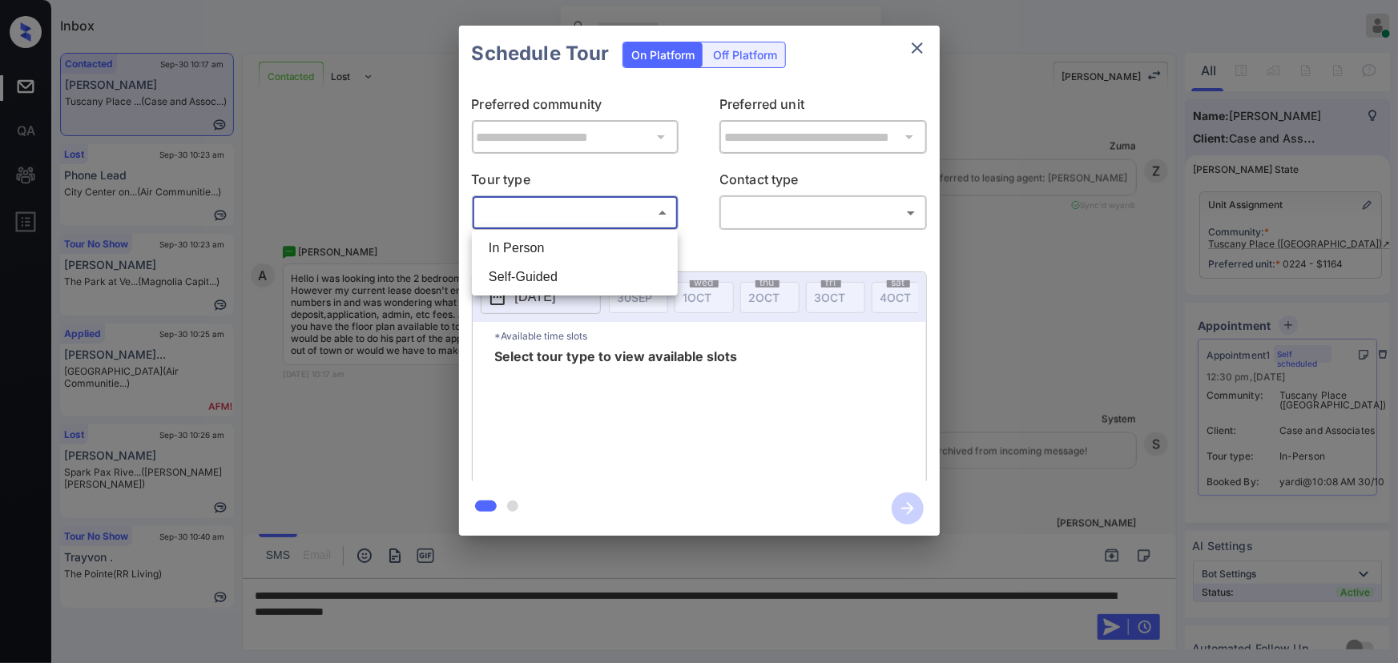
click at [545, 249] on li "In Person" at bounding box center [575, 248] width 198 height 29
type input "********"
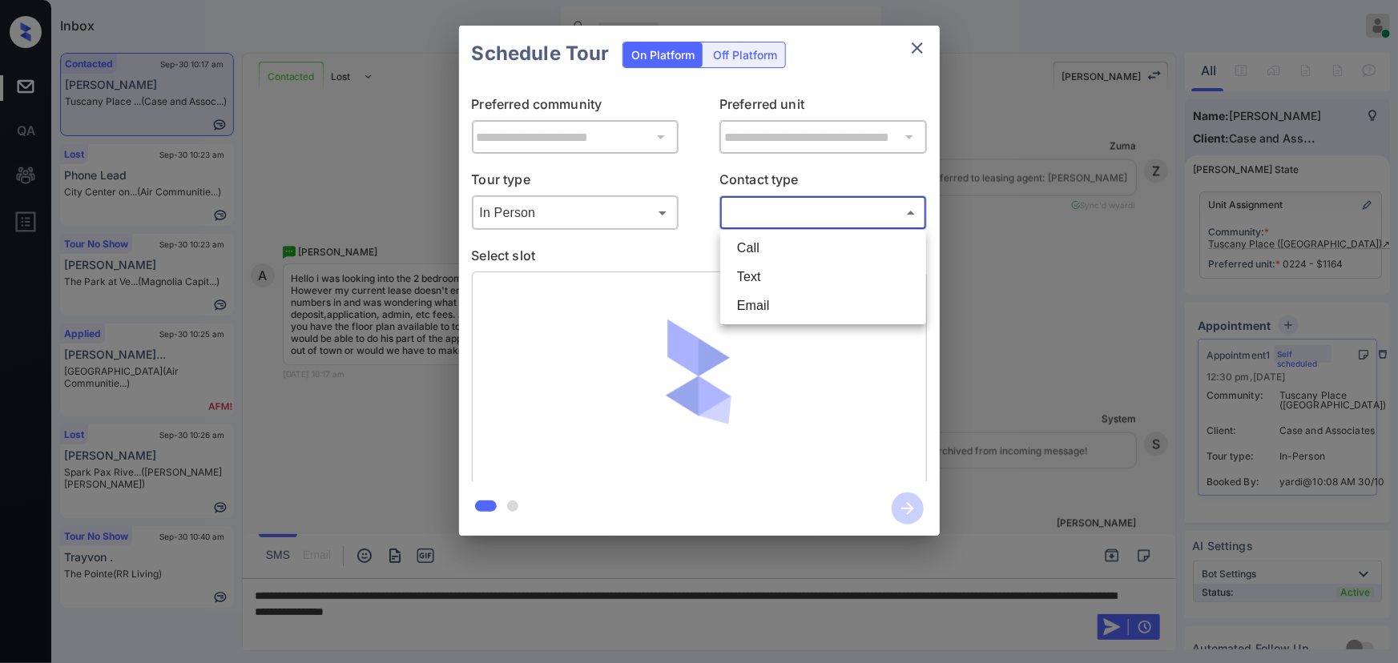
drag, startPoint x: 781, startPoint y: 210, endPoint x: 778, endPoint y: 246, distance: 36.2
click at [784, 210] on body "Inbox [PERSON_NAME] Online Set yourself offline Set yourself on break Profile S…" at bounding box center [699, 331] width 1398 height 663
click at [763, 267] on li "Text" at bounding box center [823, 277] width 198 height 29
type input "****"
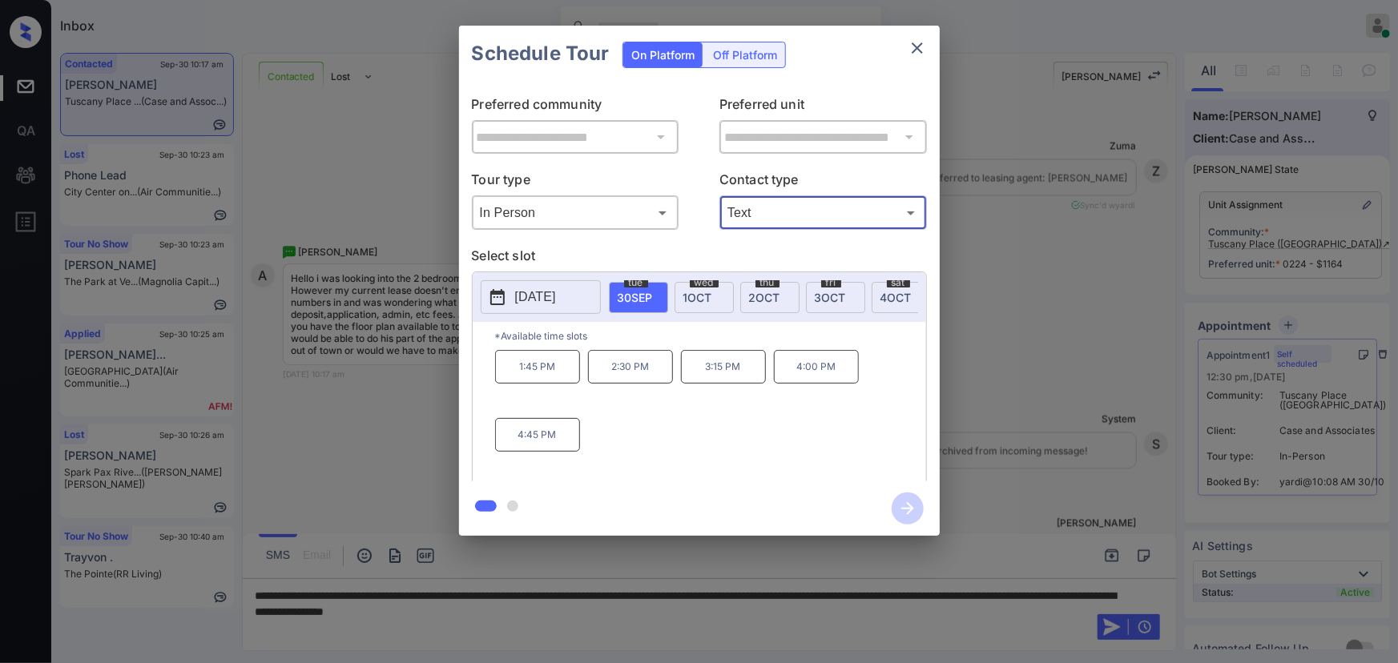
click at [889, 291] on span "[DATE]" at bounding box center [896, 298] width 31 height 14
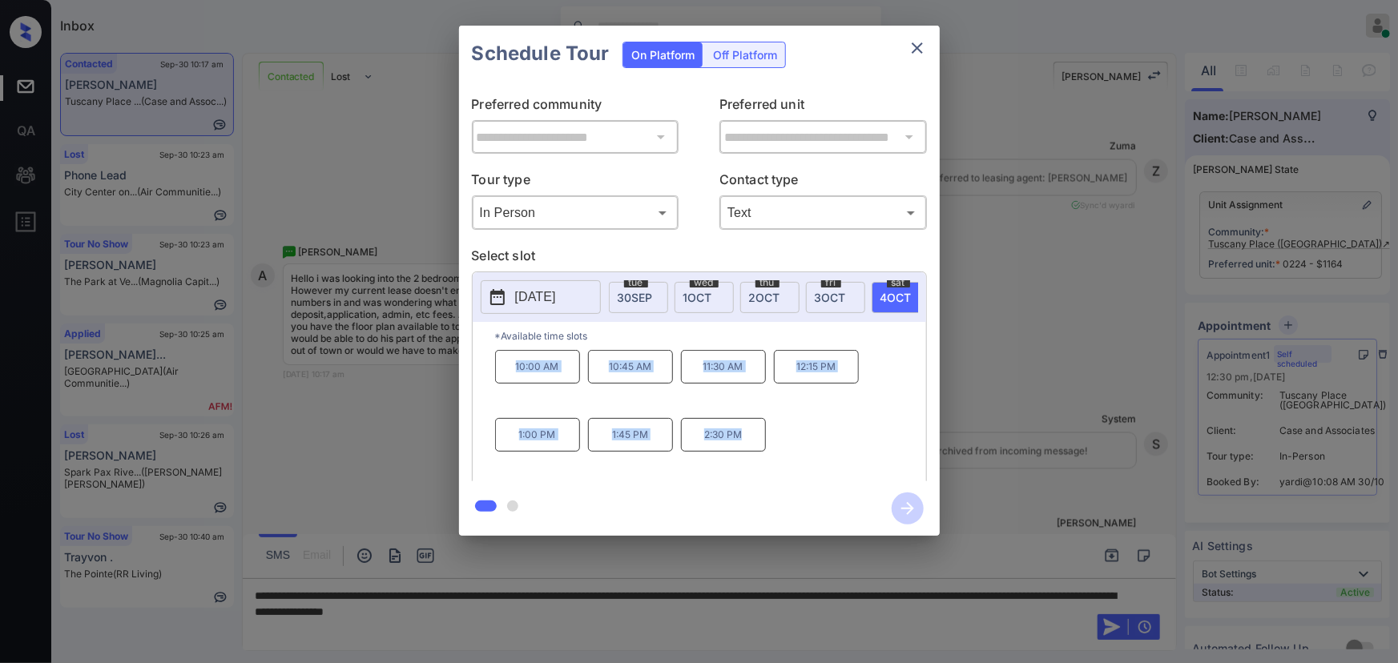
drag, startPoint x: 744, startPoint y: 445, endPoint x: 498, endPoint y: 374, distance: 256.7
click at [498, 374] on div "10:00 AM 10:45 AM 11:30 AM 12:15 PM 1:00 PM 1:45 PM 2:30 PM" at bounding box center [710, 414] width 431 height 128
copy div "10:00 AM 10:45 AM 11:30 AM 12:15 PM 1:00 PM 1:45 PM 2:30 PM"
click at [689, 615] on div at bounding box center [699, 331] width 1398 height 663
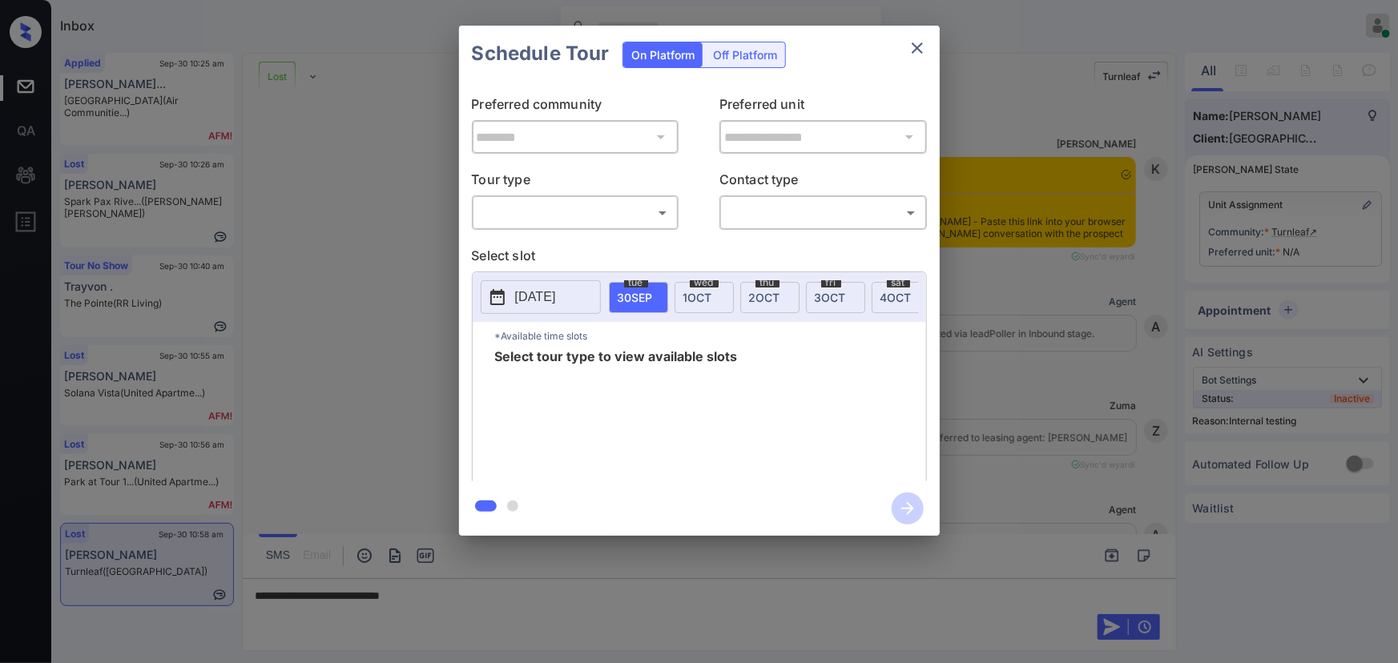
scroll to position [5813, 0]
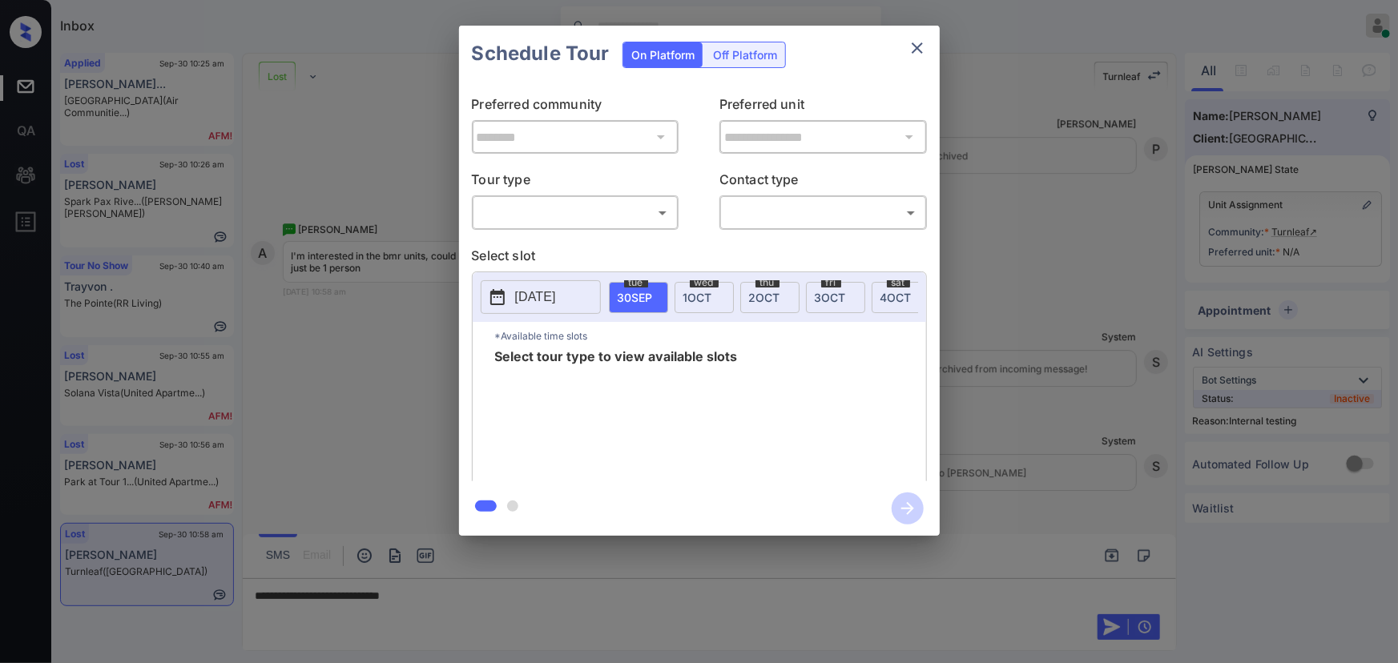
click at [593, 220] on body "Inbox [PERSON_NAME] Online Set yourself offline Set yourself on break Profile S…" at bounding box center [699, 331] width 1398 height 663
click at [569, 252] on li "In Person" at bounding box center [575, 248] width 198 height 29
type input "********"
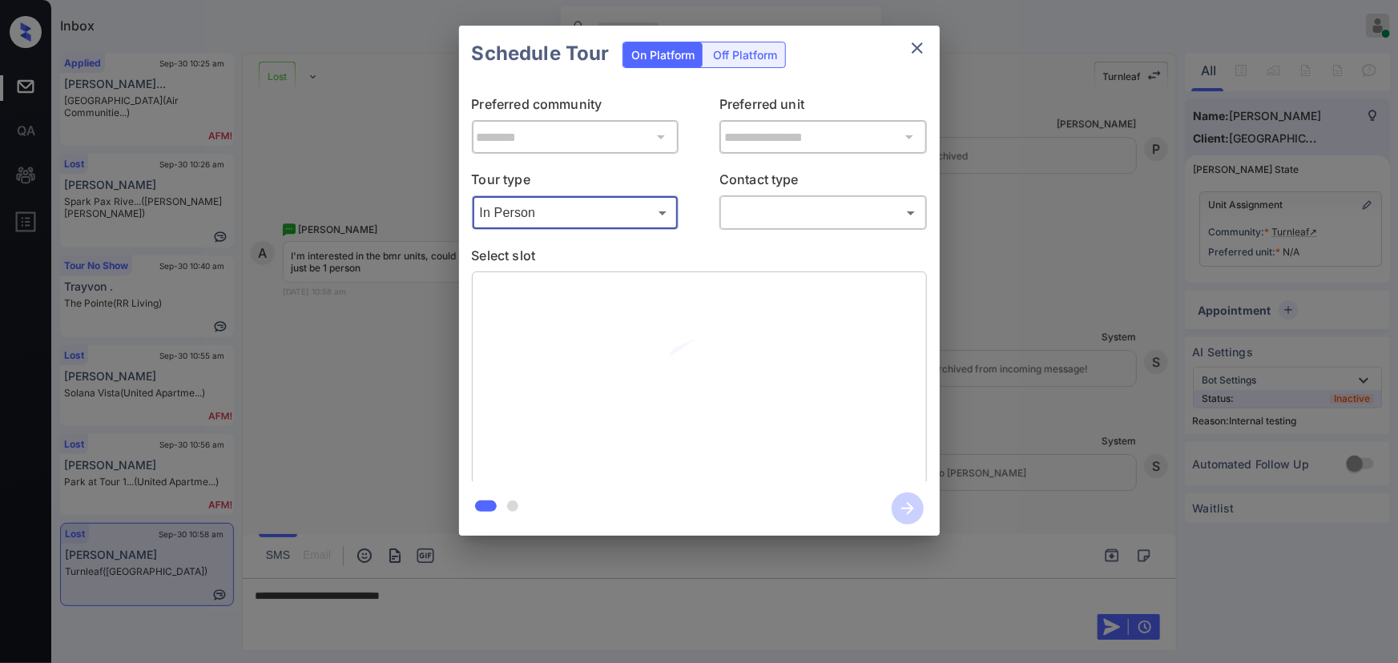
click at [791, 210] on body "Inbox Kenneth Umali Online Set yourself offline Set yourself on break Profile S…" at bounding box center [699, 331] width 1398 height 663
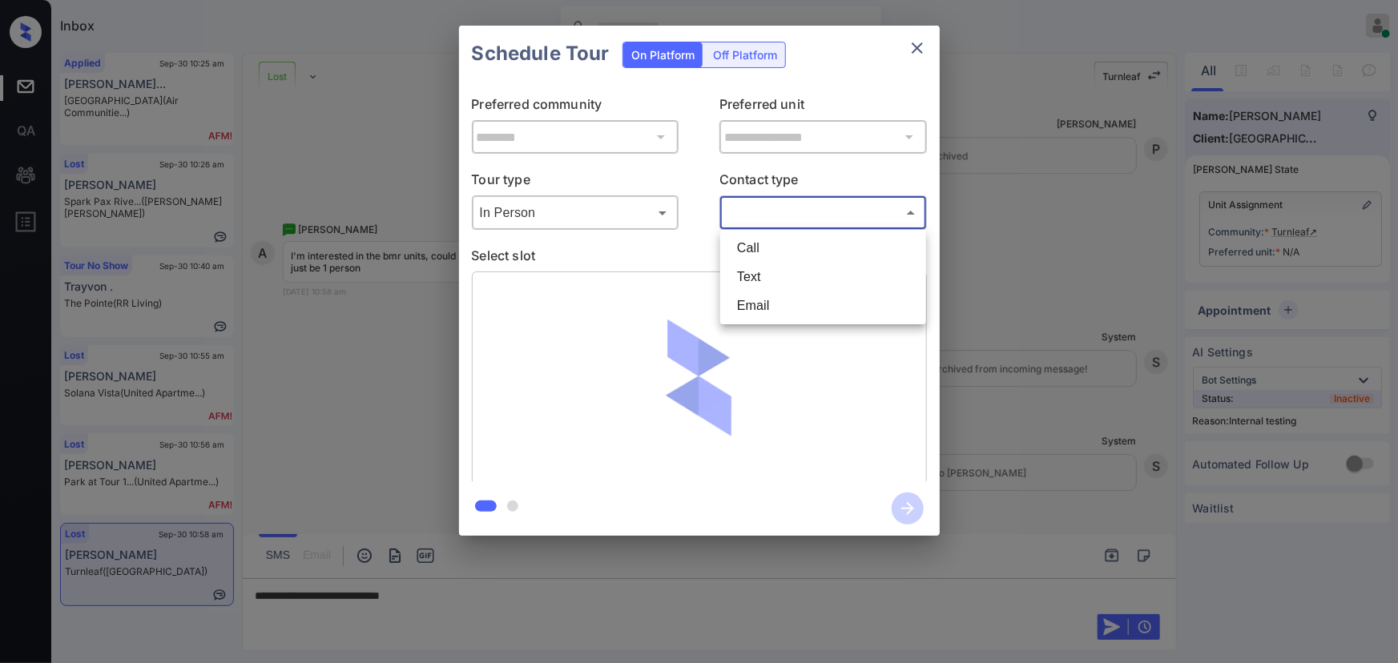
click at [768, 274] on li "Text" at bounding box center [823, 277] width 198 height 29
type input "****"
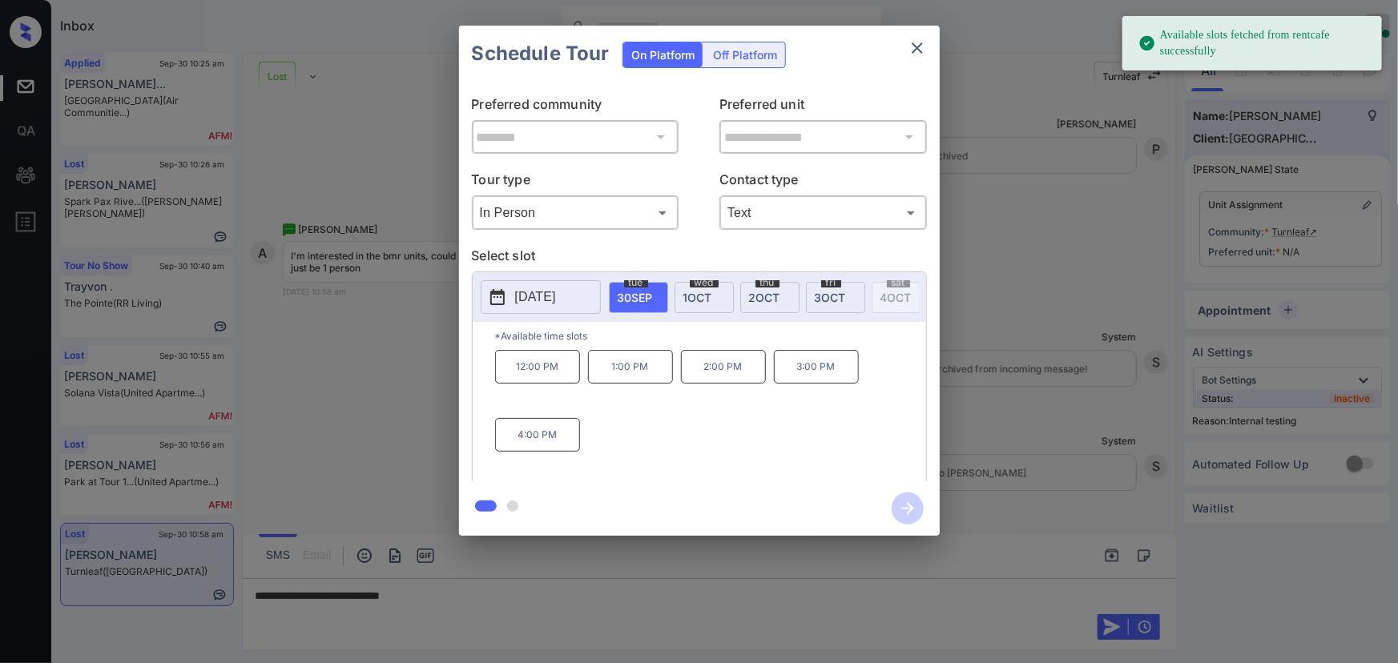
click at [714, 296] on div "wed 1 OCT" at bounding box center [704, 297] width 59 height 31
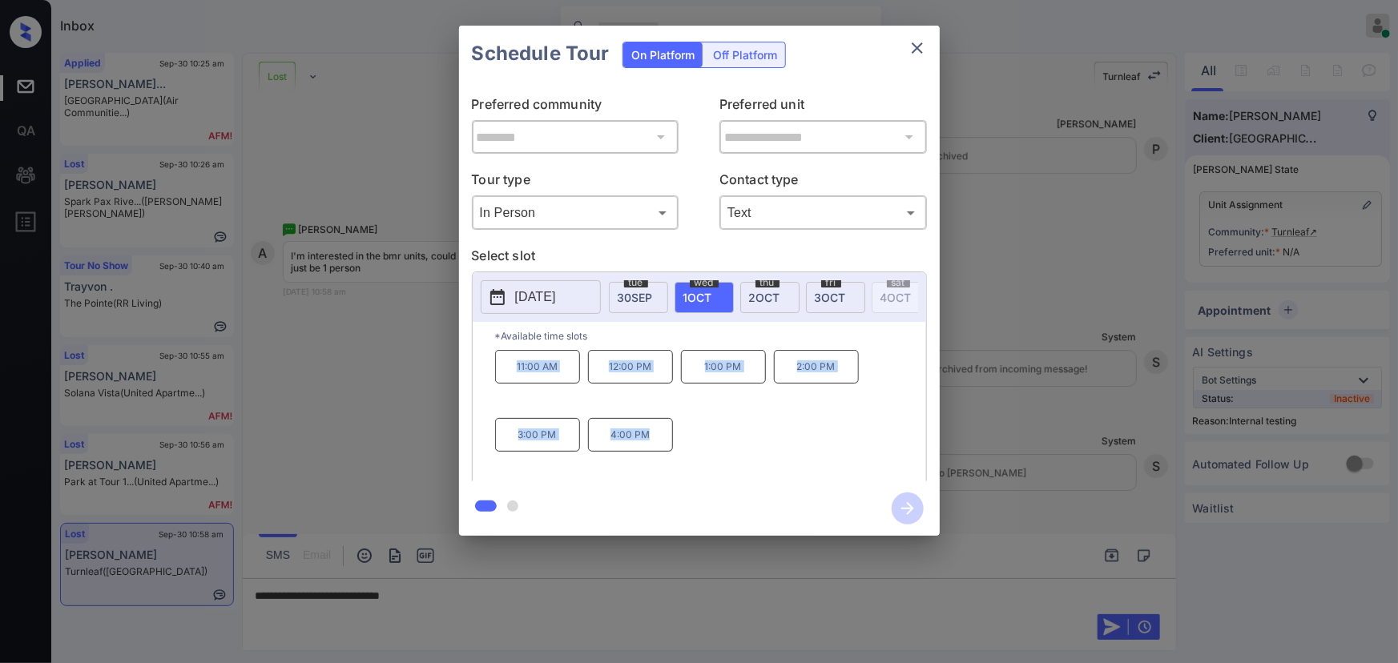
copy div "11:00 AM 12:00 PM 1:00 PM 2:00 PM 3:00 PM 4:00 PM"
drag, startPoint x: 650, startPoint y: 442, endPoint x: 503, endPoint y: 378, distance: 159.7
click at [510, 378] on div "11:00 AM 12:00 PM 1:00 PM 2:00 PM 3:00 PM 4:00 PM" at bounding box center [710, 414] width 431 height 128
click at [468, 593] on div at bounding box center [699, 331] width 1398 height 663
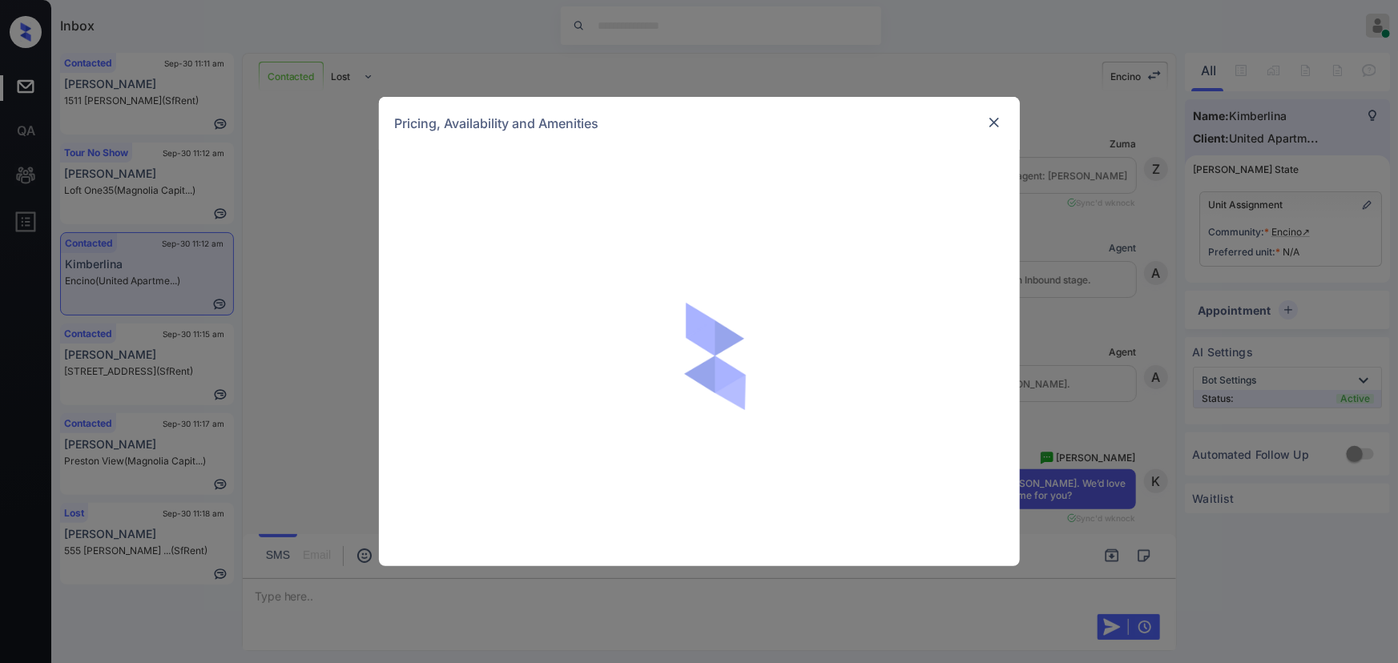
scroll to position [1377, 0]
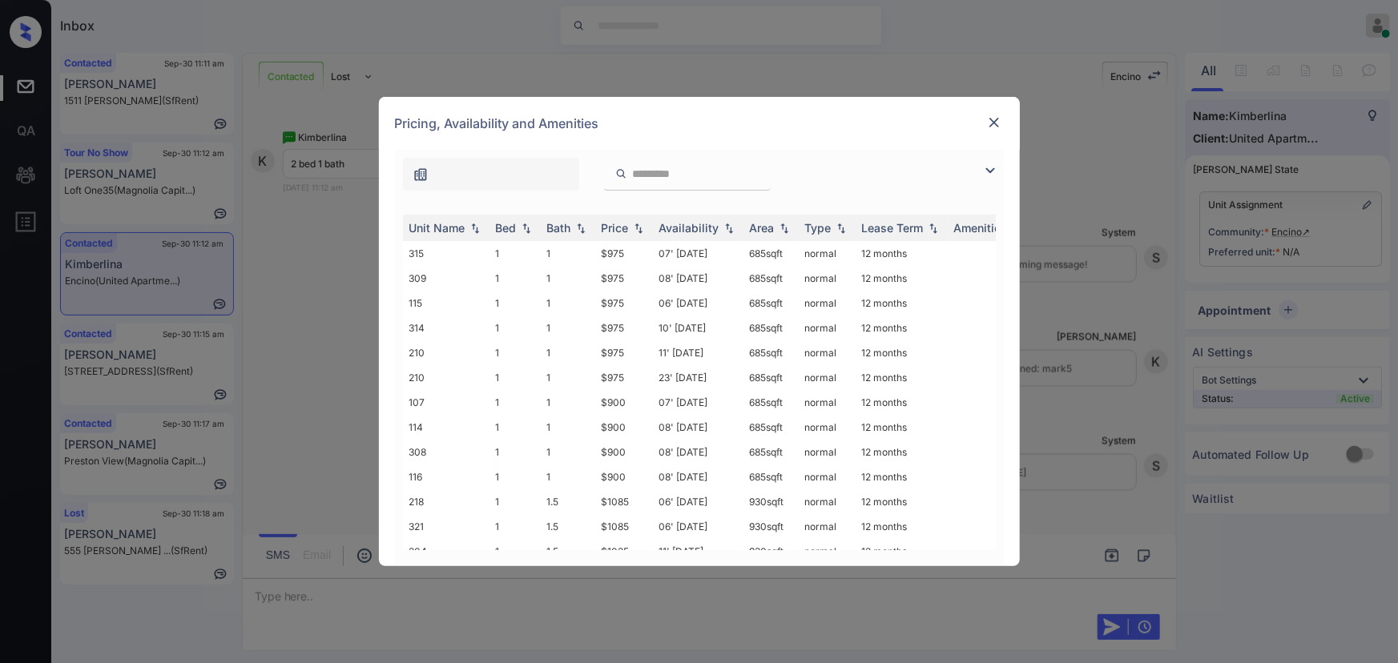
click at [989, 168] on img at bounding box center [990, 170] width 19 height 19
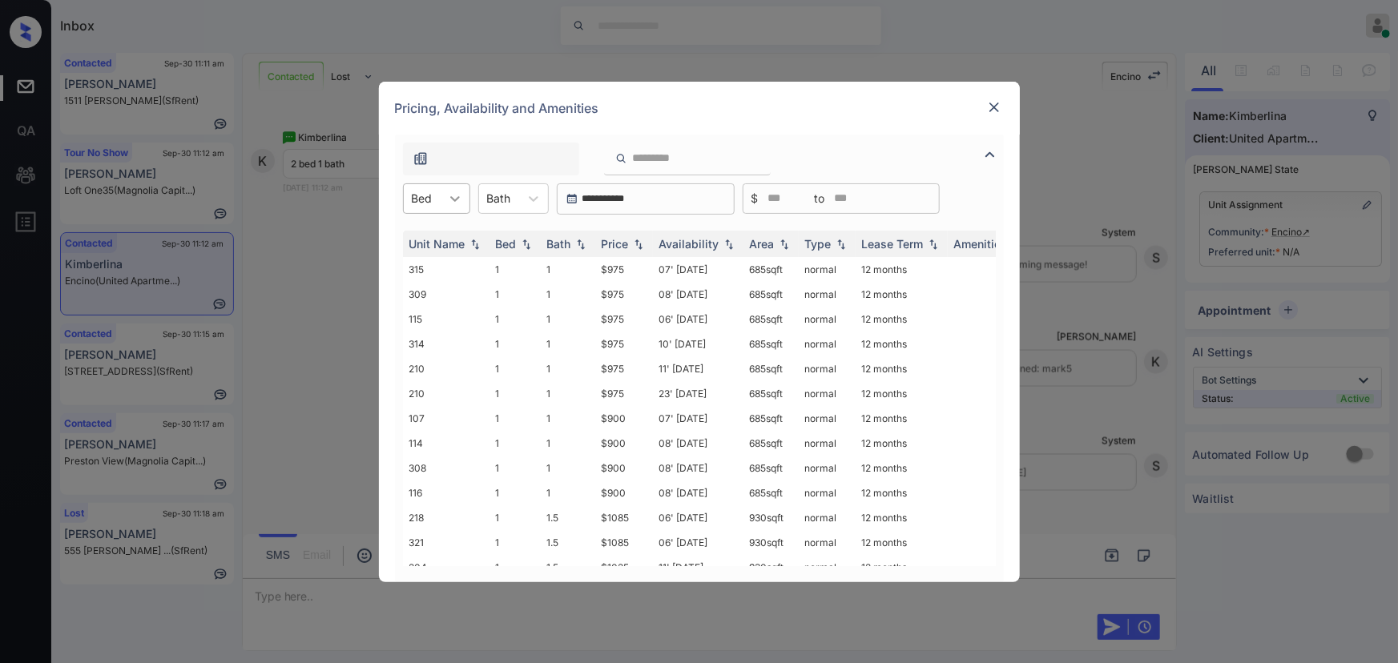
click at [451, 198] on icon at bounding box center [455, 199] width 10 height 6
click at [425, 268] on div "2" at bounding box center [436, 266] width 67 height 29
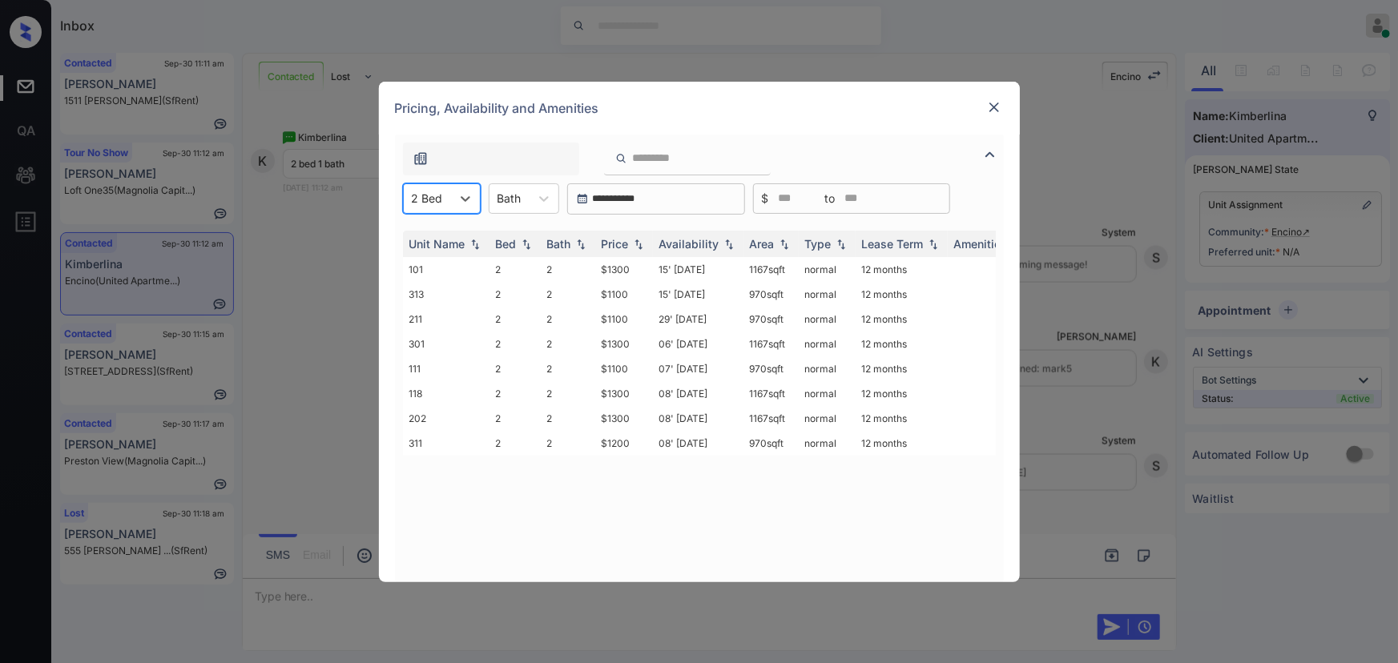
click at [536, 195] on icon at bounding box center [544, 199] width 16 height 16
click at [524, 240] on div "1" at bounding box center [524, 238] width 71 height 29
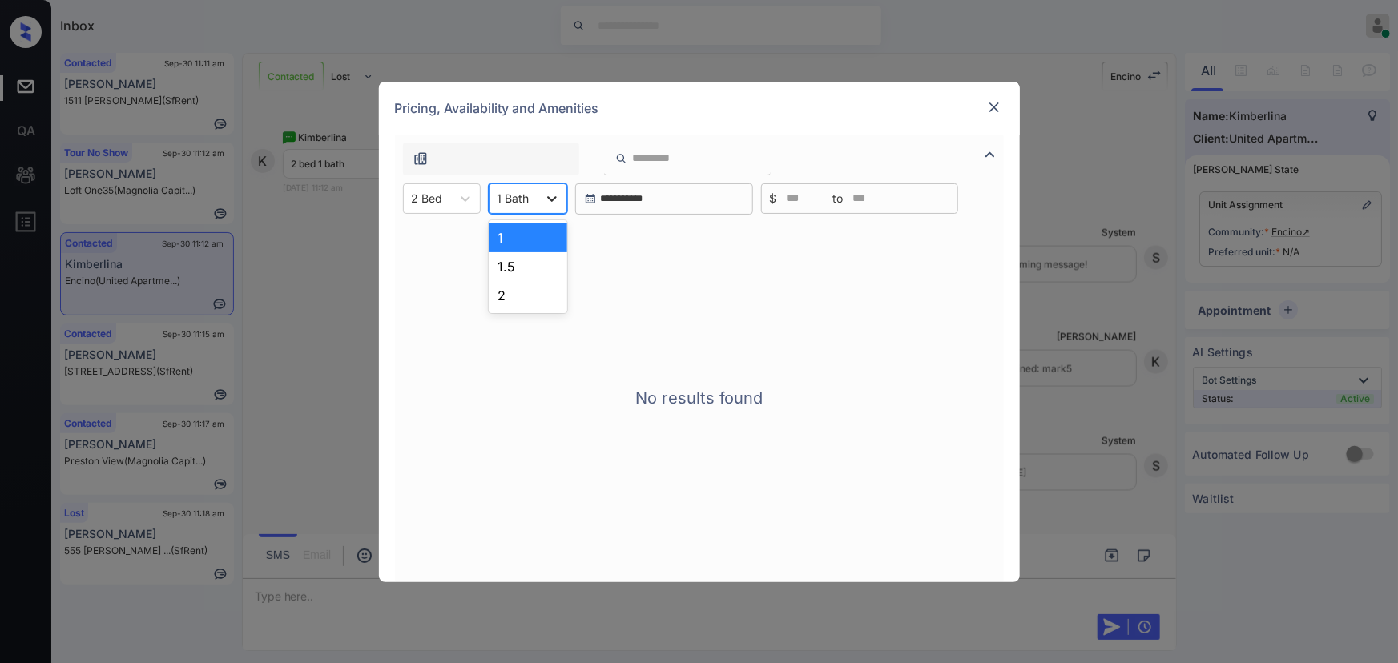
click at [546, 204] on icon at bounding box center [552, 199] width 16 height 16
click at [516, 268] on div "1.5" at bounding box center [528, 266] width 79 height 29
click at [538, 205] on div "1.5 Bath" at bounding box center [519, 198] width 58 height 23
click at [519, 288] on div "2" at bounding box center [533, 295] width 88 height 29
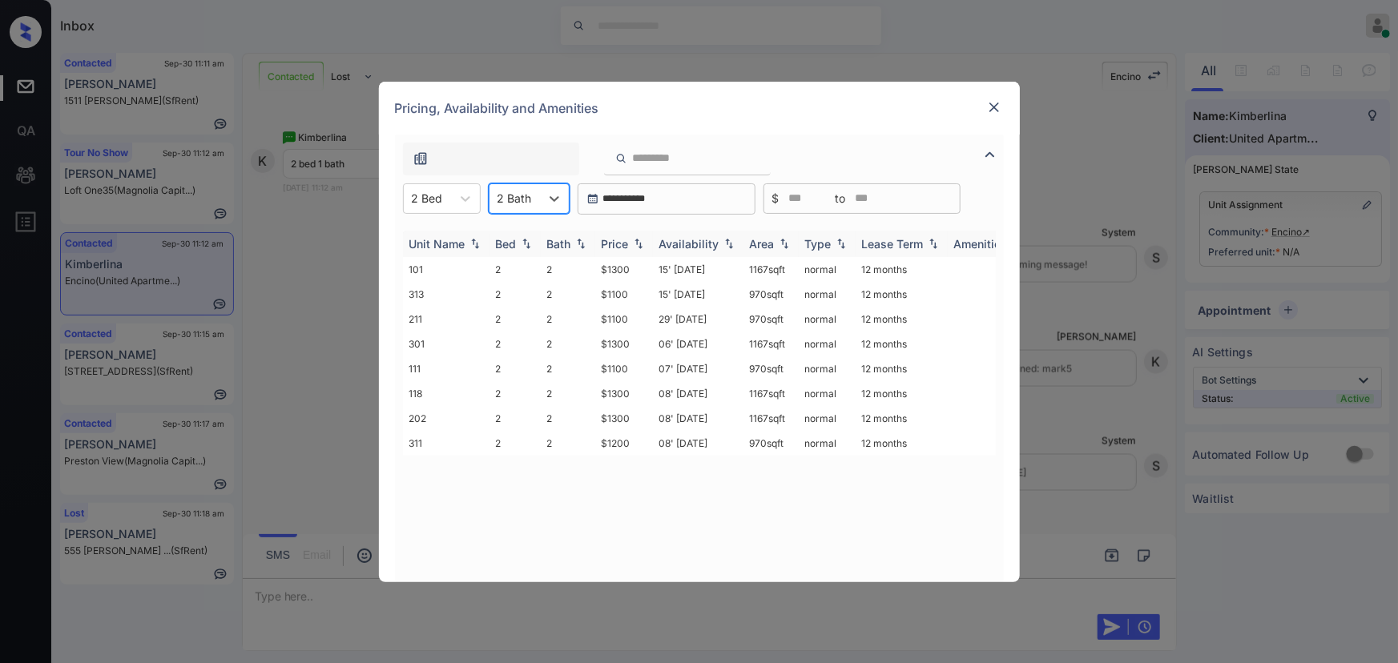
click at [641, 245] on img at bounding box center [639, 243] width 16 height 11
click at [640, 244] on img at bounding box center [639, 244] width 16 height 12
click at [640, 271] on td "$1100" at bounding box center [624, 269] width 58 height 25
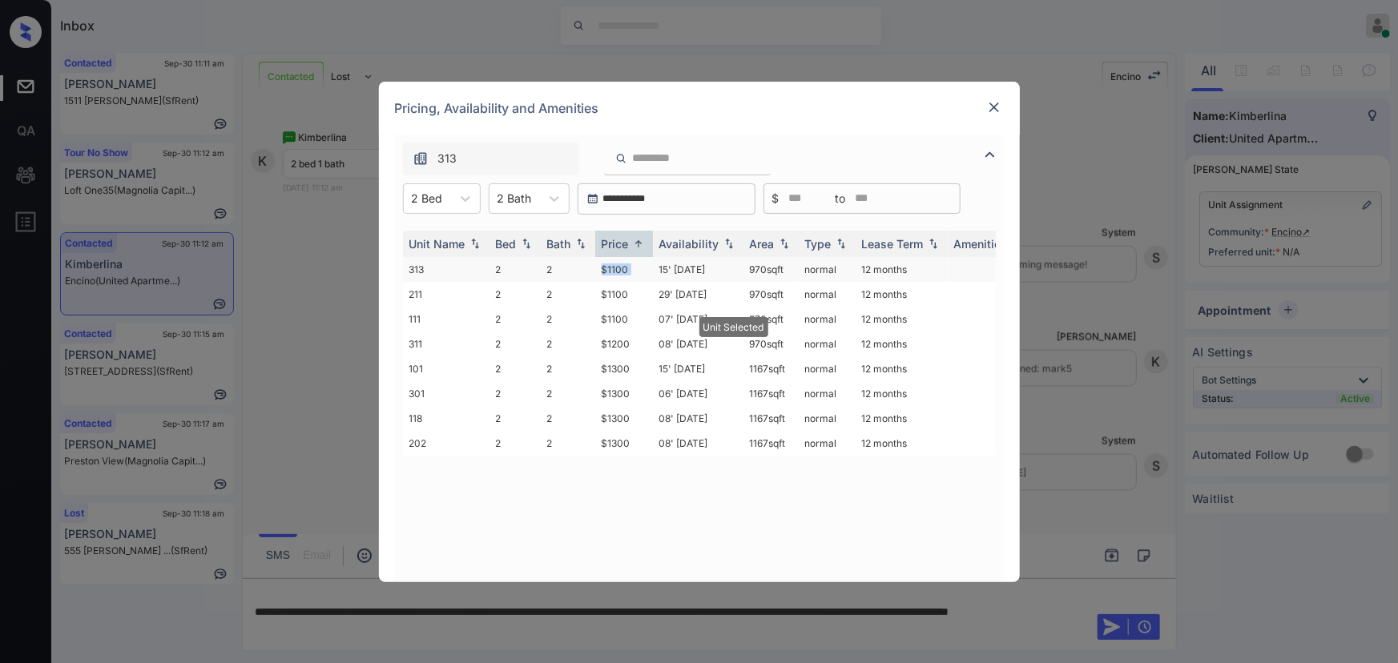
click at [640, 271] on td "$1100" at bounding box center [624, 269] width 58 height 25
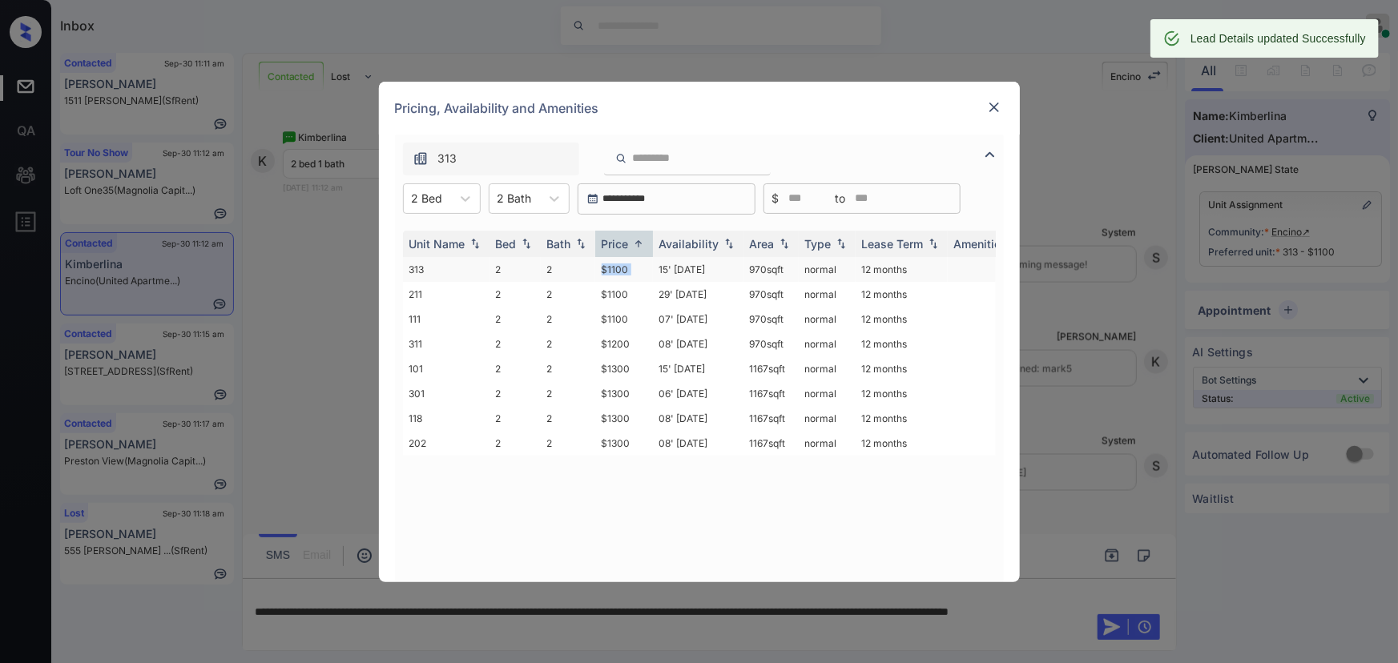
copy tr "970 sqft"
drag, startPoint x: 788, startPoint y: 266, endPoint x: 765, endPoint y: 261, distance: 22.9
click at [734, 269] on tr "313 2 2 $1100 15' Jul 25 970 sqft normal 12 months" at bounding box center [821, 269] width 837 height 25
click at [988, 103] on img at bounding box center [994, 107] width 16 height 16
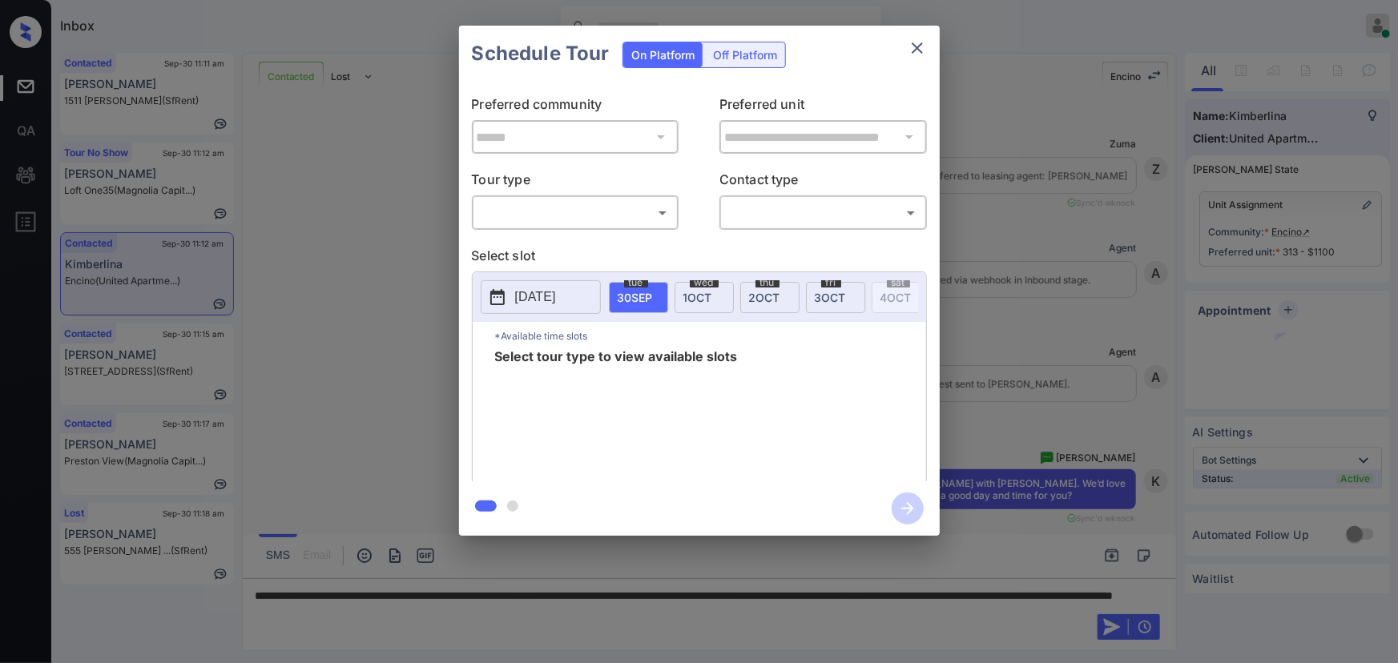
scroll to position [1377, 0]
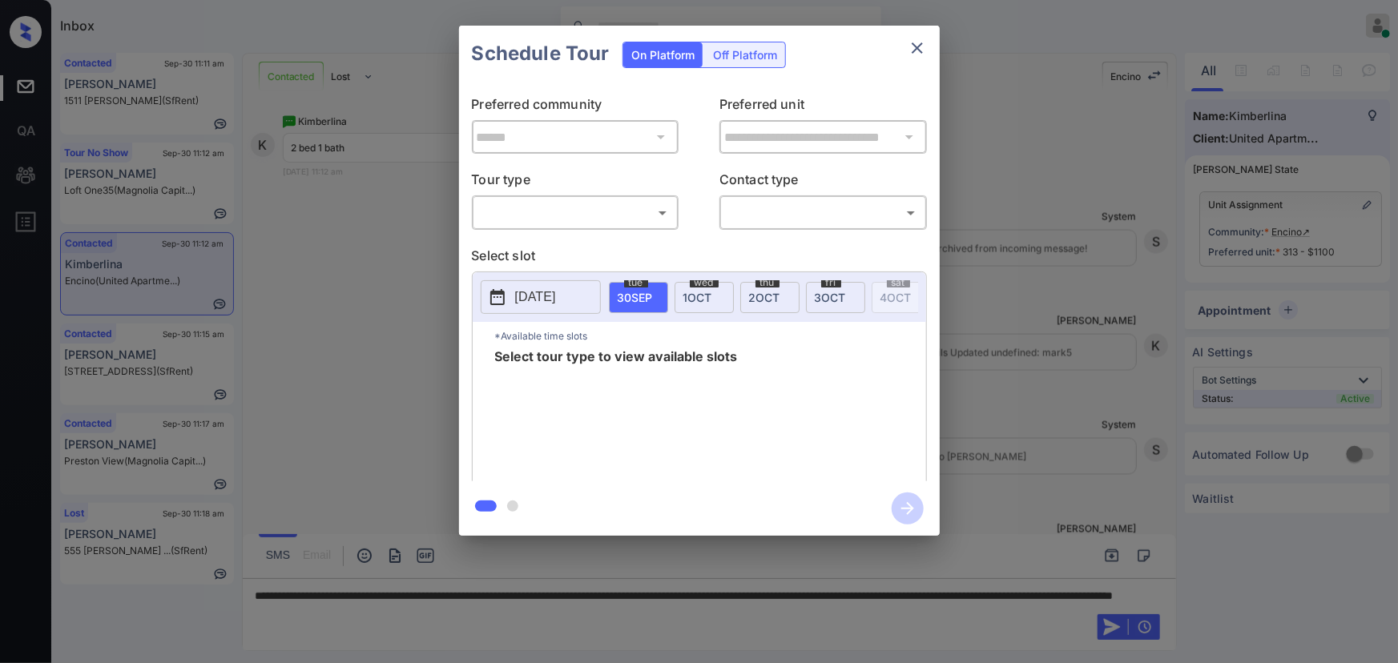
click at [581, 216] on body "Inbox Kenneth Umali Online Set yourself offline Set yourself on break Profile S…" at bounding box center [699, 331] width 1398 height 663
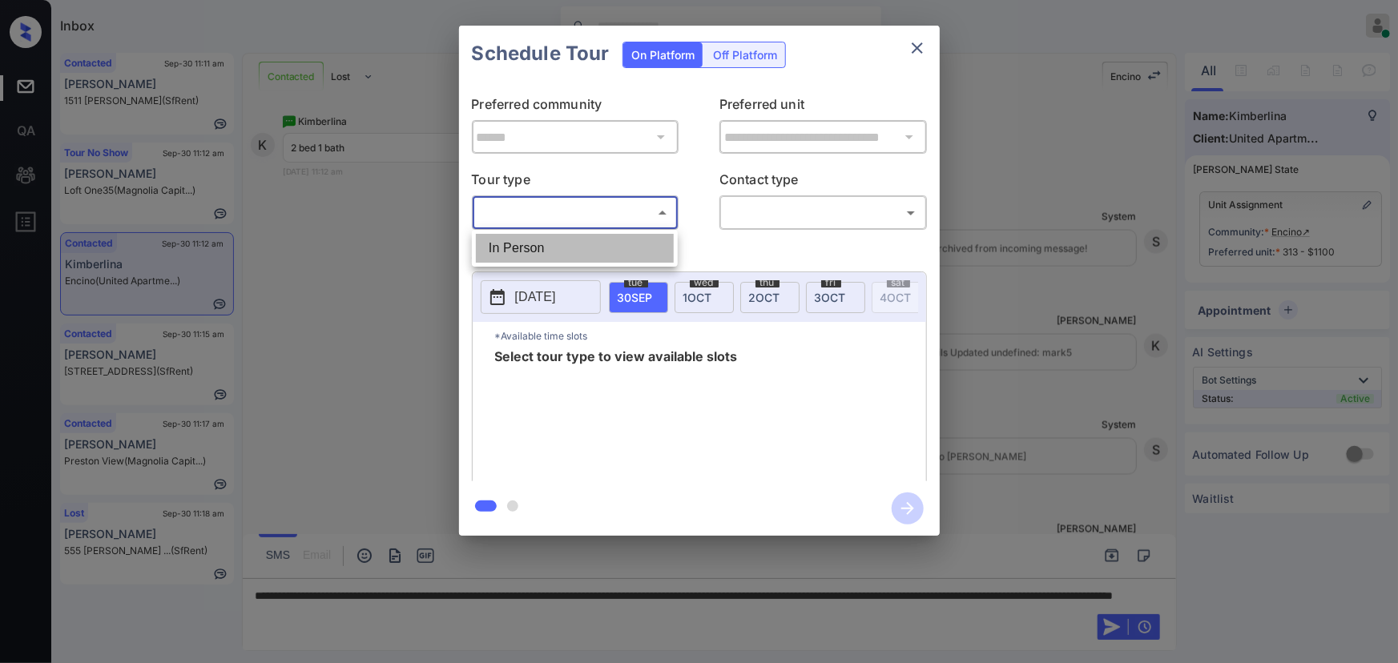
click at [579, 244] on li "In Person" at bounding box center [575, 248] width 198 height 29
type input "********"
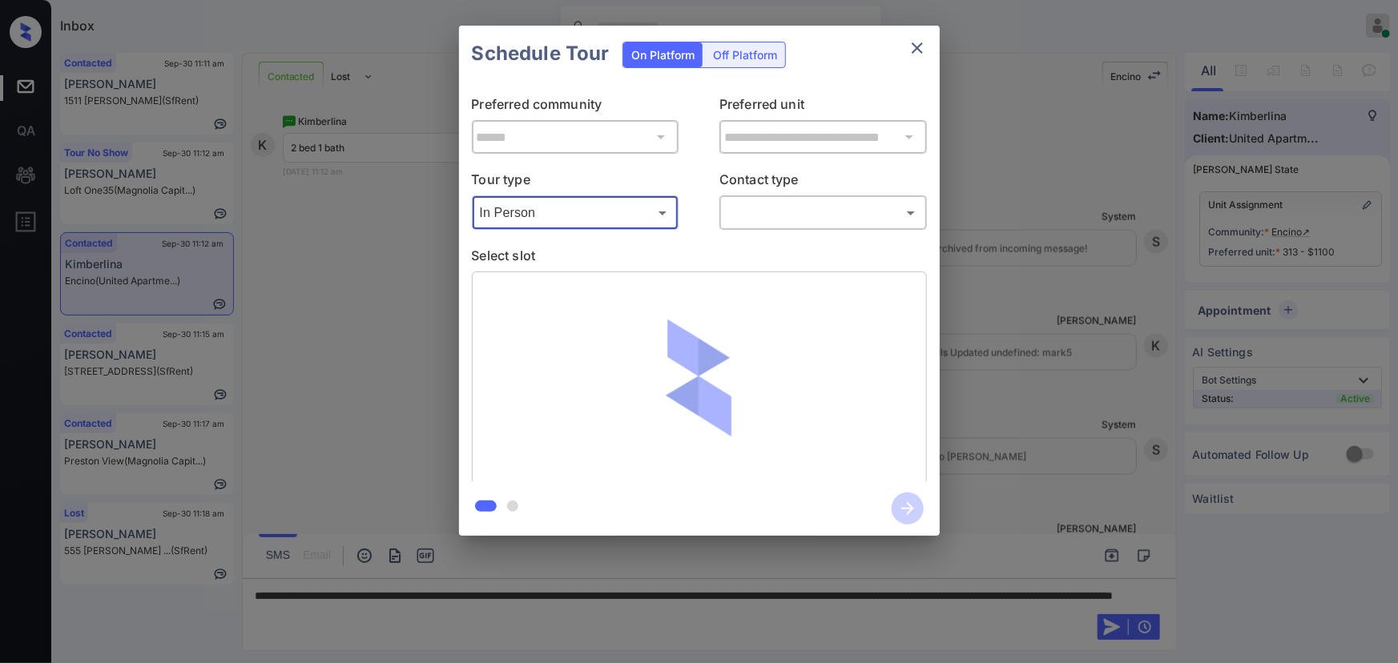
click at [783, 220] on body "Inbox Kenneth Umali Online Set yourself offline Set yourself on break Profile S…" at bounding box center [699, 331] width 1398 height 663
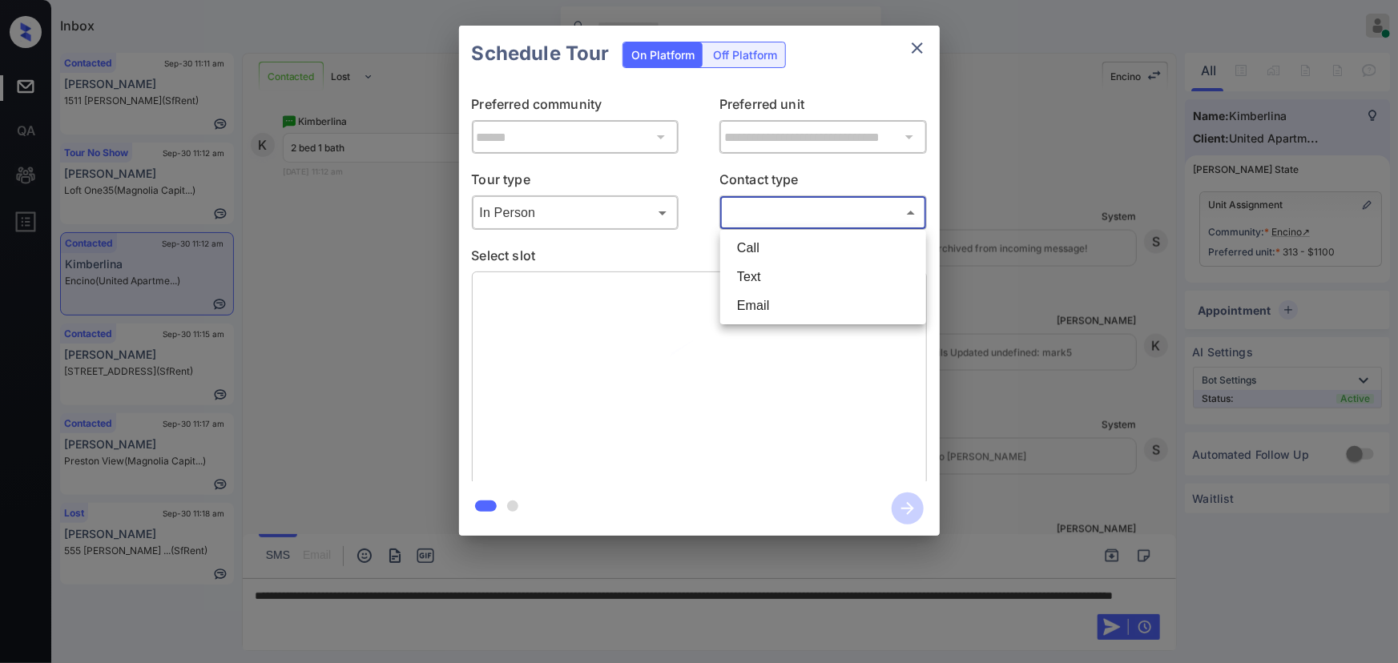
click at [764, 276] on li "Text" at bounding box center [823, 277] width 198 height 29
type input "****"
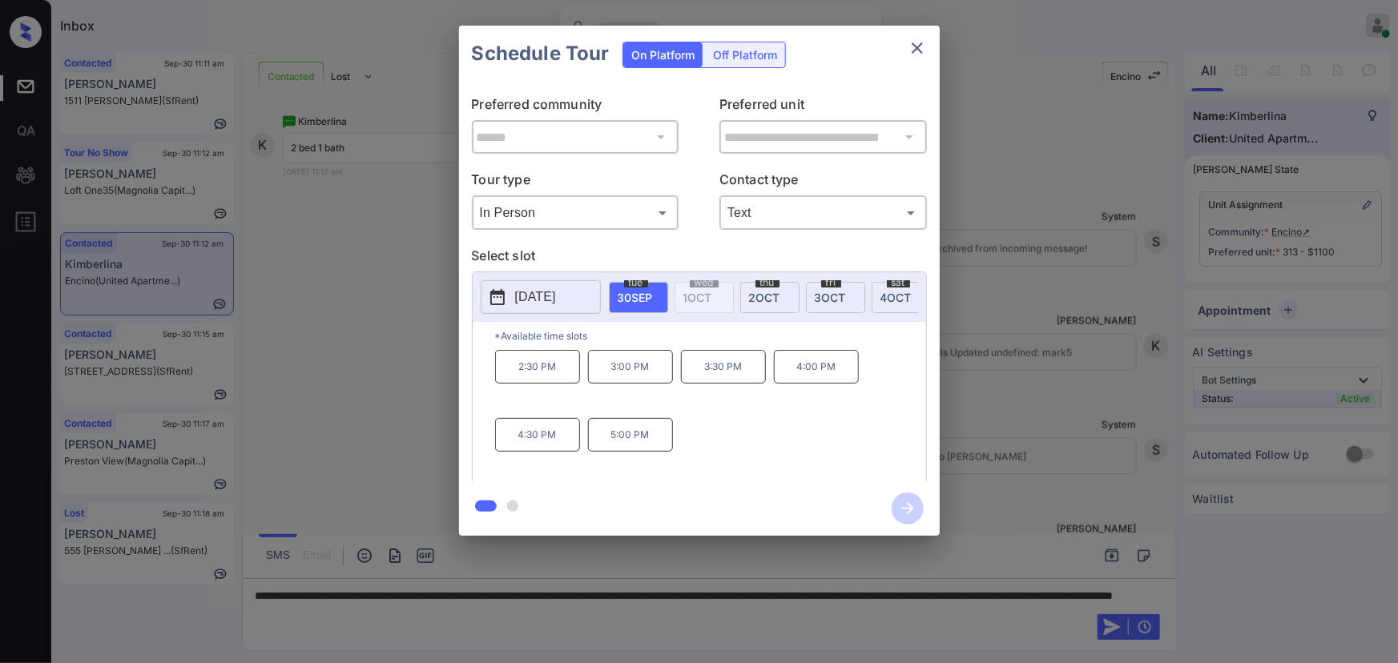
click at [761, 295] on span "2 OCT" at bounding box center [764, 298] width 31 height 14
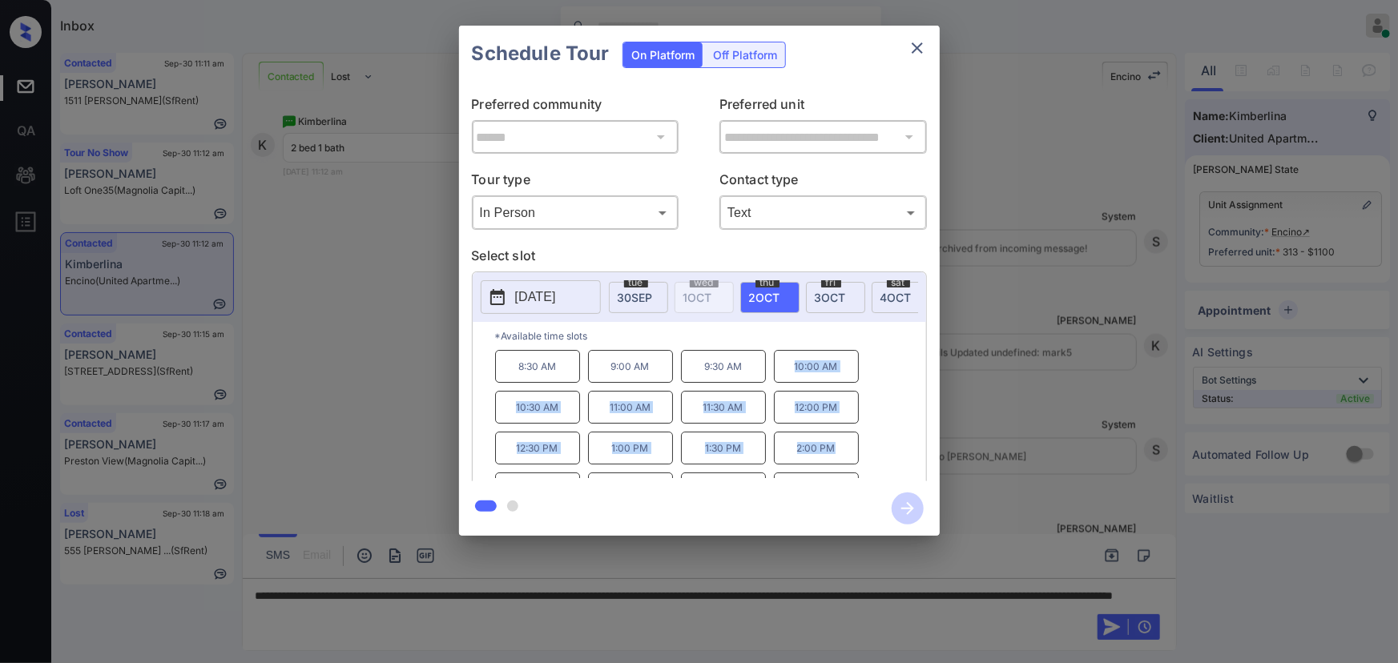
drag, startPoint x: 841, startPoint y: 459, endPoint x: 786, endPoint y: 373, distance: 102.0
click at [786, 373] on div "8:30 AM 9:00 AM 9:30 AM 10:00 AM 10:30 AM 11:00 AM 11:30 AM 12:00 PM 12:30 PM 1…" at bounding box center [710, 414] width 431 height 128
copy div "10:00 AM 10:30 AM 11:00 AM 11:30 AM 12:00 PM 12:30 PM 1:00 PM 1:30 PM 2:00 PM"
click at [561, 611] on div at bounding box center [699, 331] width 1398 height 663
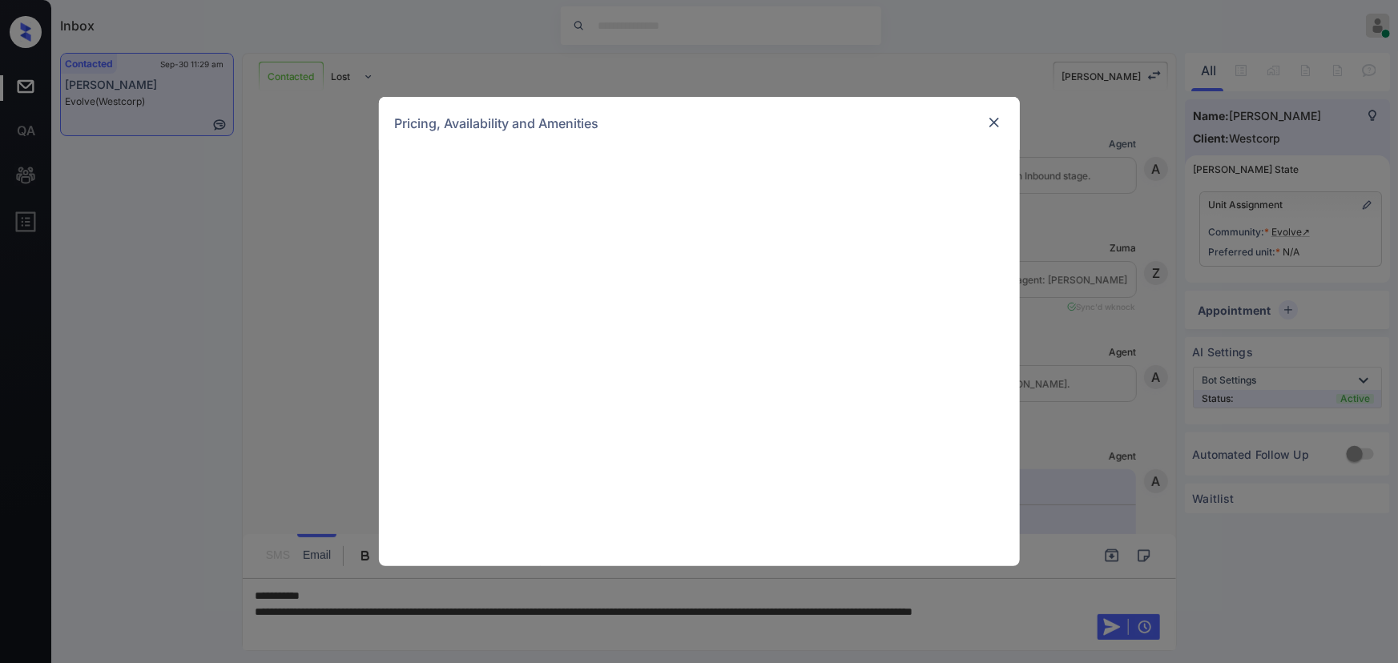
scroll to position [1397, 0]
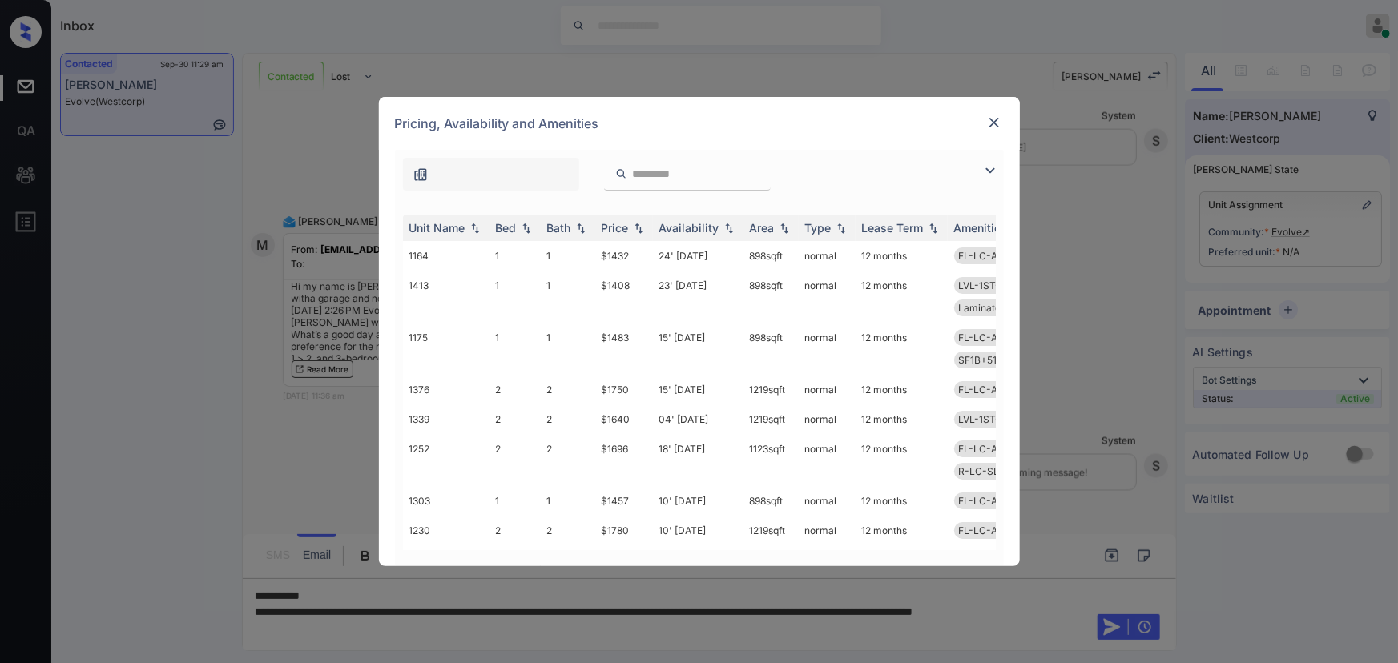
click at [987, 164] on img at bounding box center [990, 170] width 19 height 19
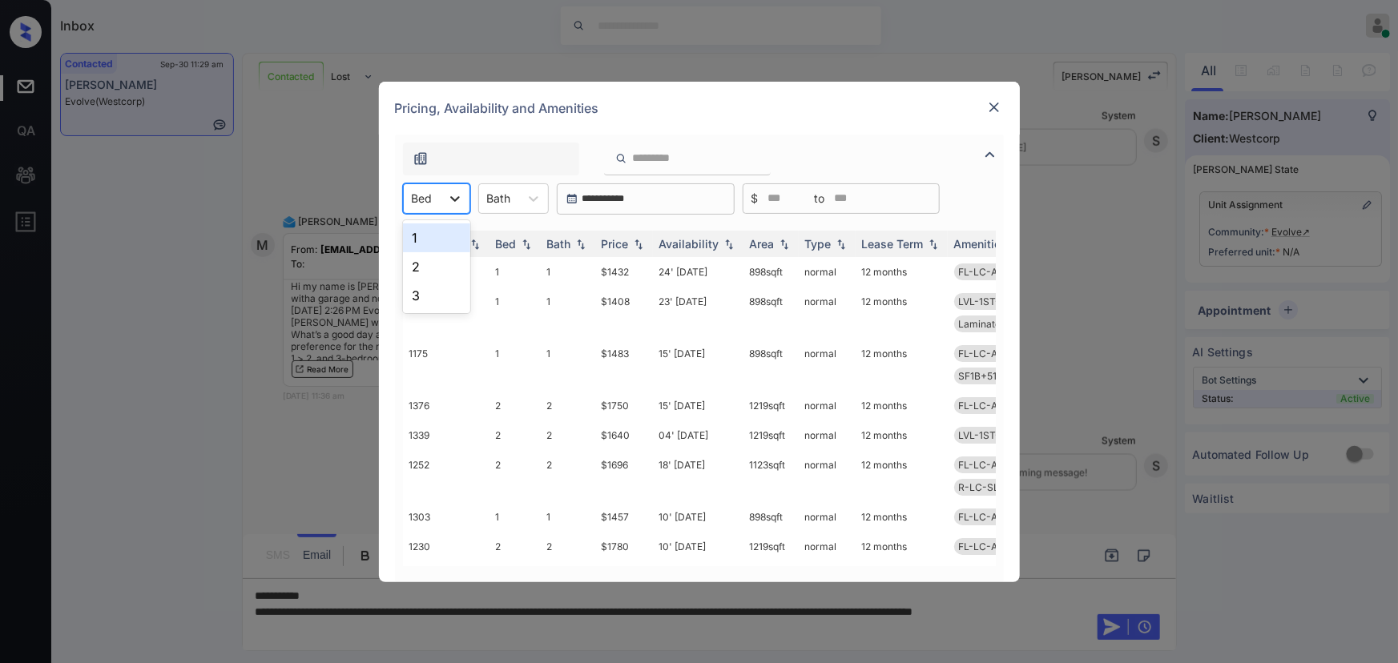
click at [454, 200] on icon at bounding box center [455, 199] width 10 height 6
drag, startPoint x: 421, startPoint y: 268, endPoint x: 555, endPoint y: 212, distance: 144.4
click at [423, 264] on div "2" at bounding box center [436, 266] width 67 height 29
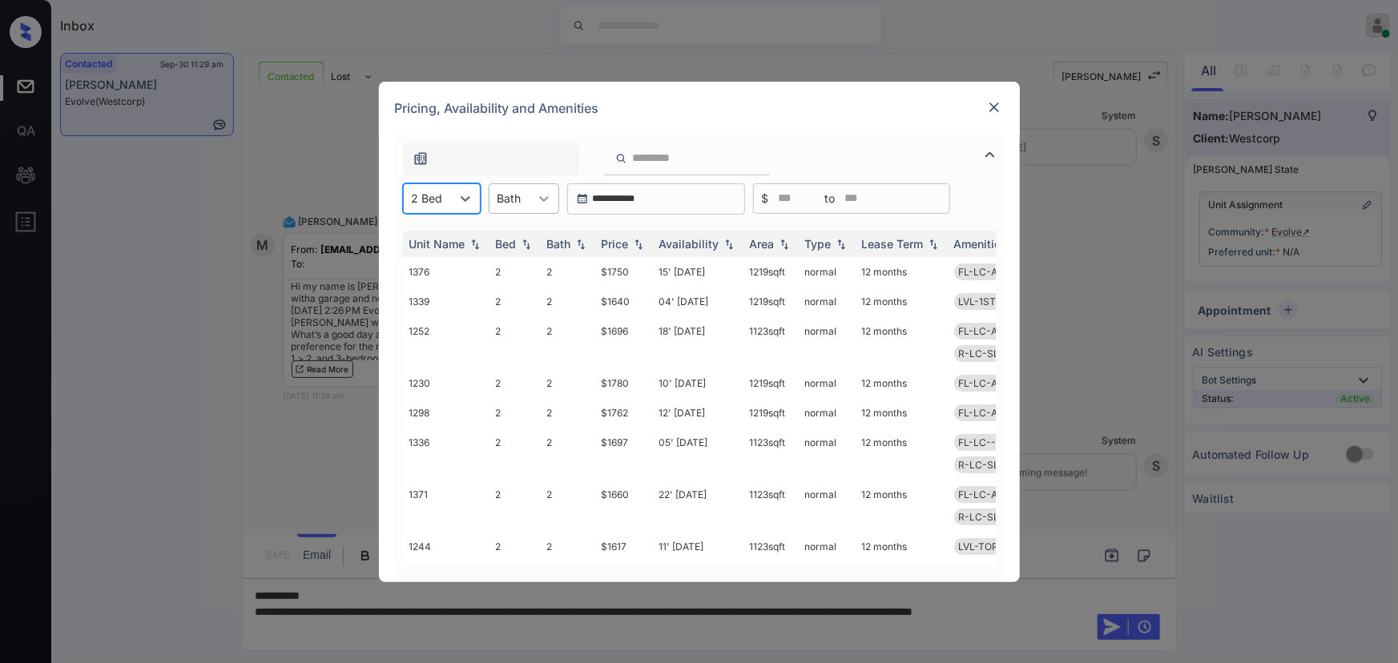
click at [531, 196] on div at bounding box center [544, 198] width 29 height 29
click at [512, 244] on div "1" at bounding box center [524, 238] width 71 height 29
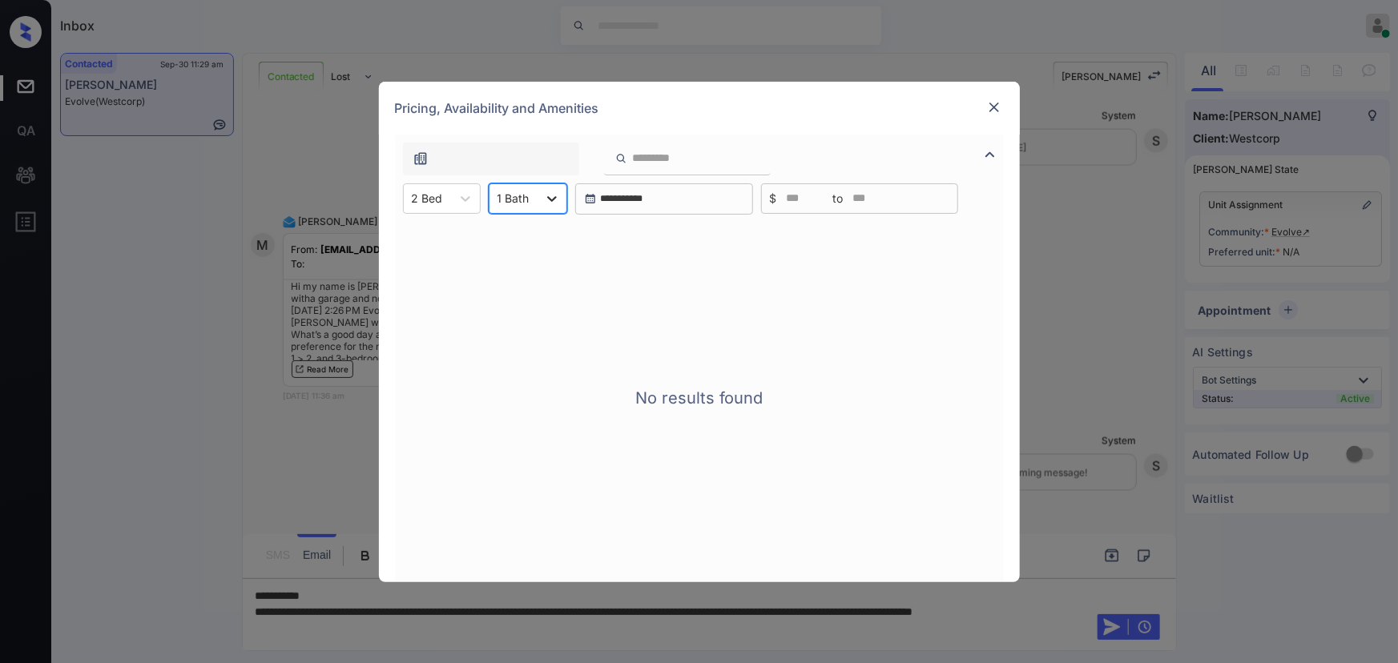
click at [539, 200] on div at bounding box center [552, 198] width 29 height 29
click at [514, 255] on div "2" at bounding box center [528, 266] width 79 height 29
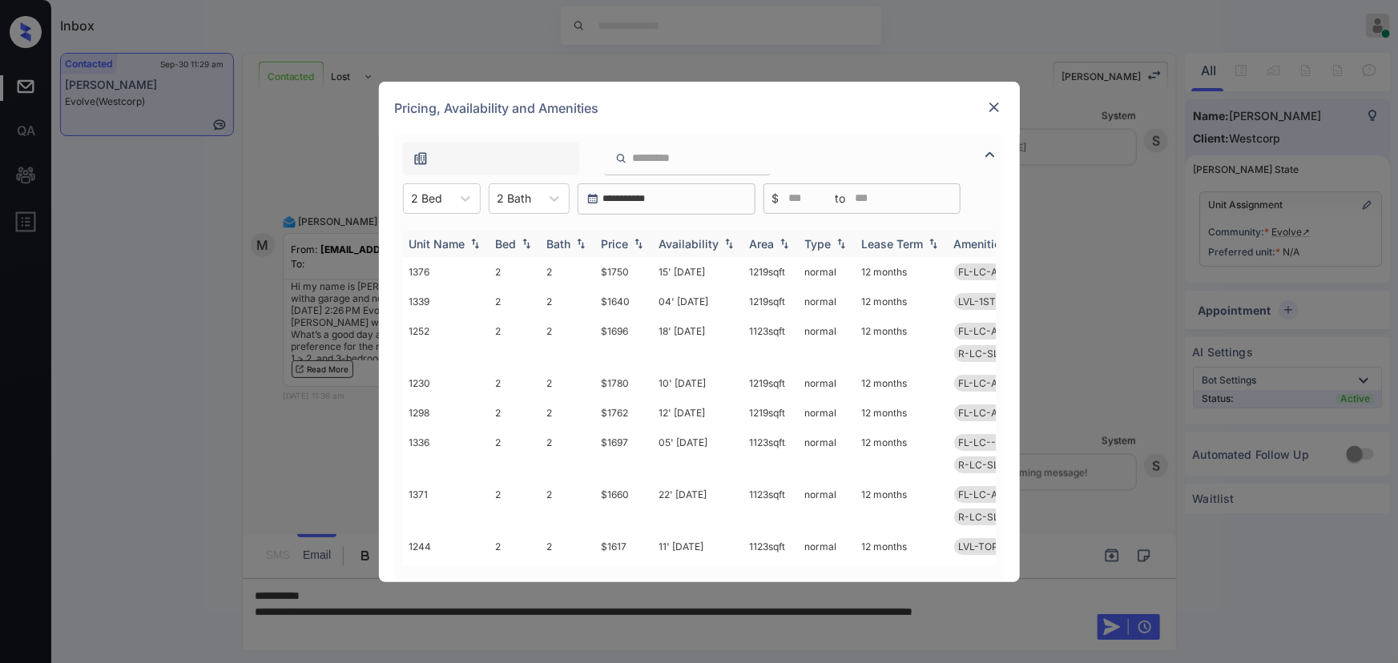
click at [635, 242] on img at bounding box center [639, 243] width 16 height 11
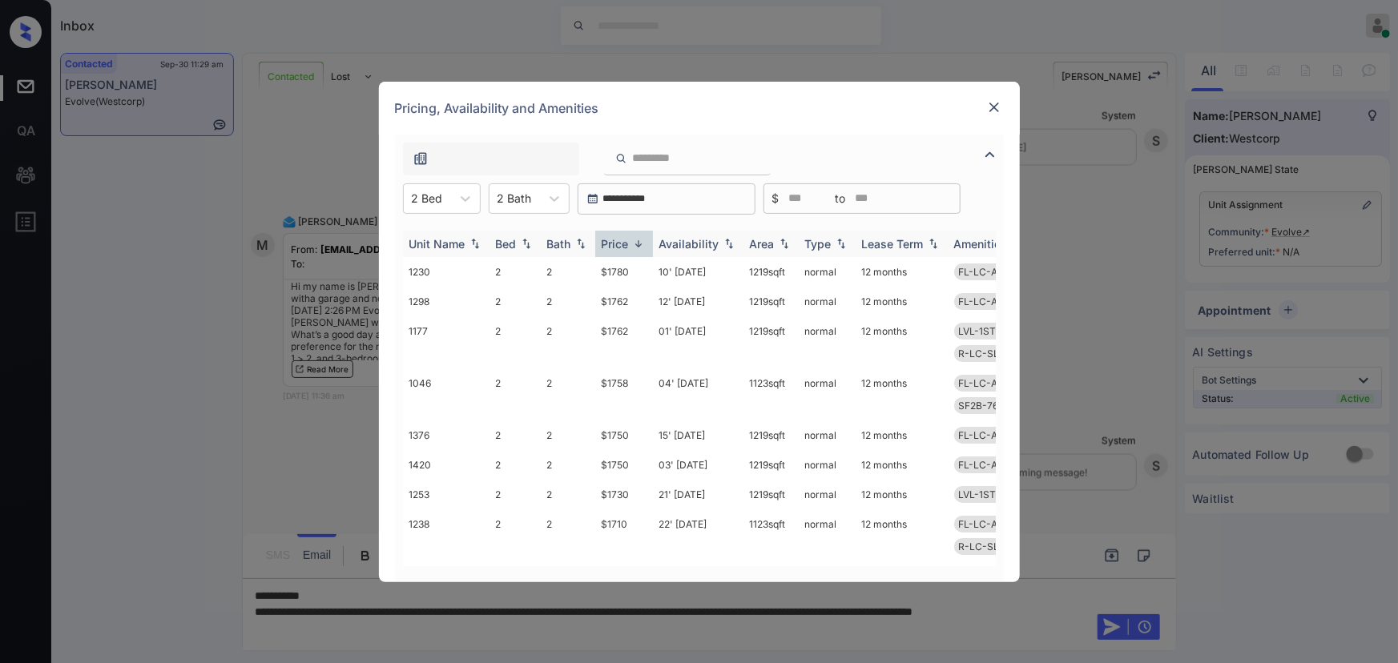
click at [635, 242] on img at bounding box center [639, 244] width 16 height 12
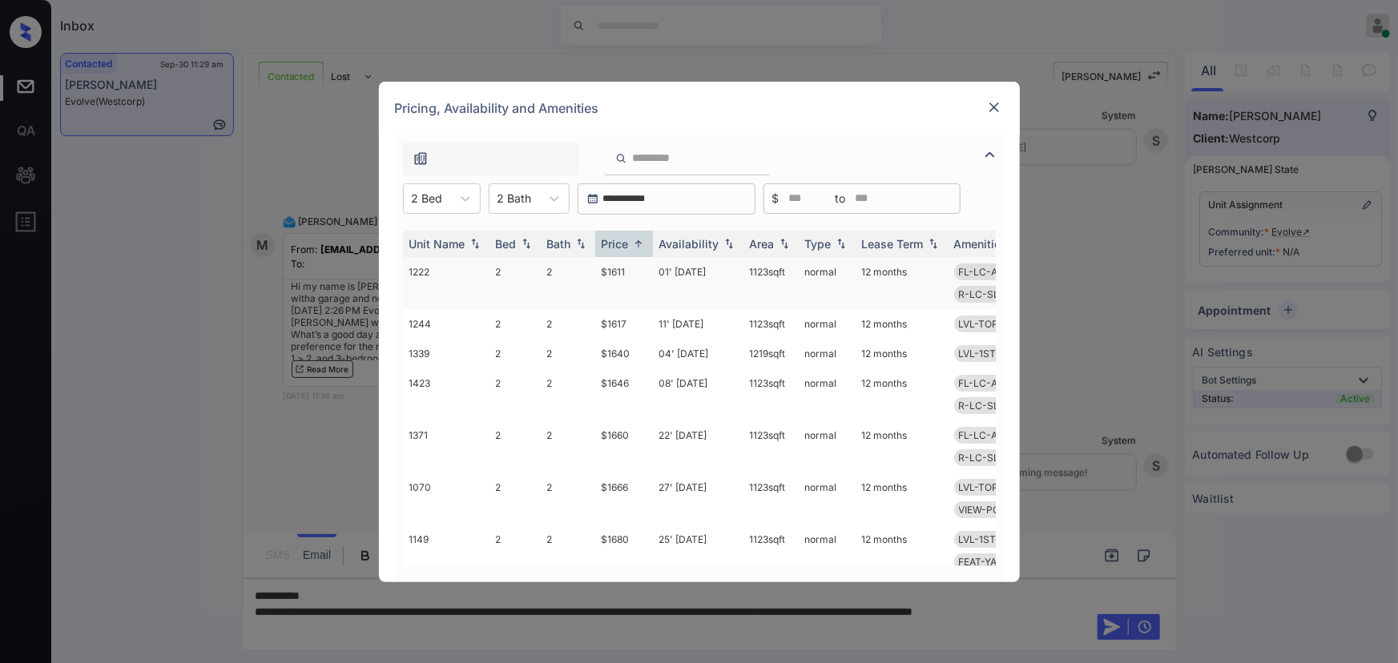
click at [676, 267] on td "01' Aug 25" at bounding box center [698, 283] width 91 height 52
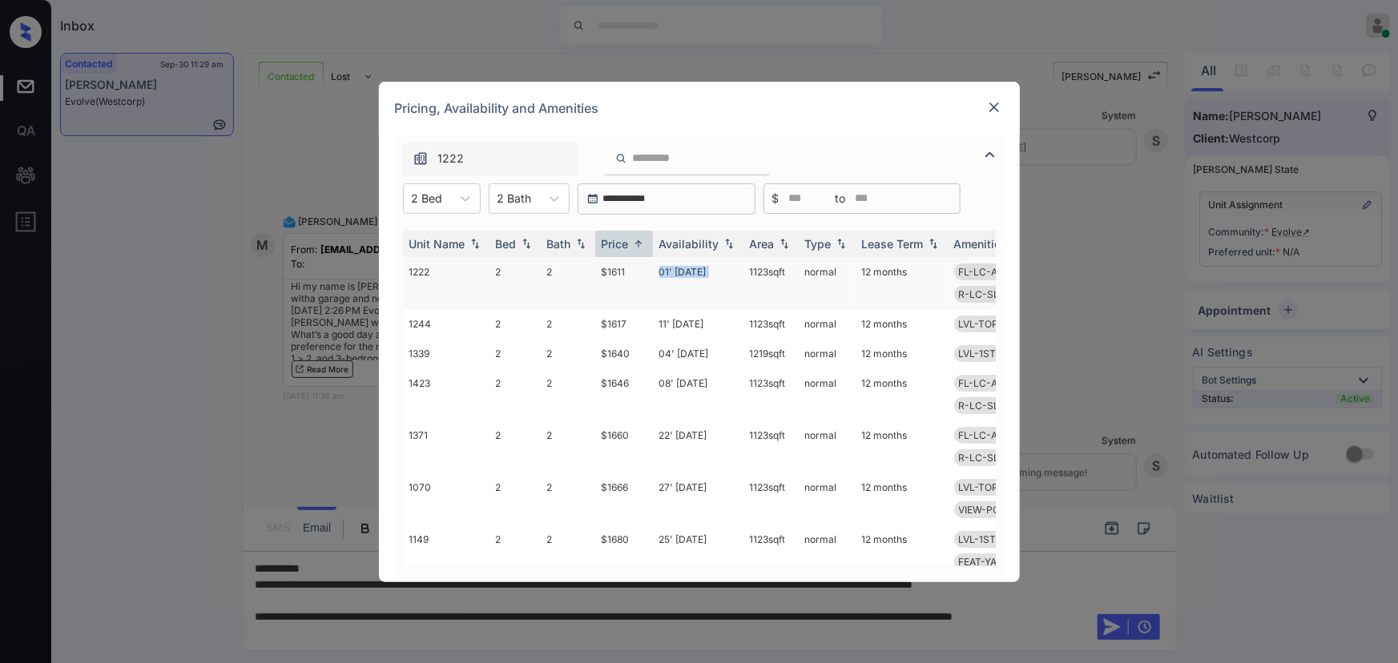
copy td "1123 sqft"
drag, startPoint x: 790, startPoint y: 270, endPoint x: 744, endPoint y: 269, distance: 45.7
click at [744, 269] on td "1123 sqft" at bounding box center [771, 283] width 55 height 52
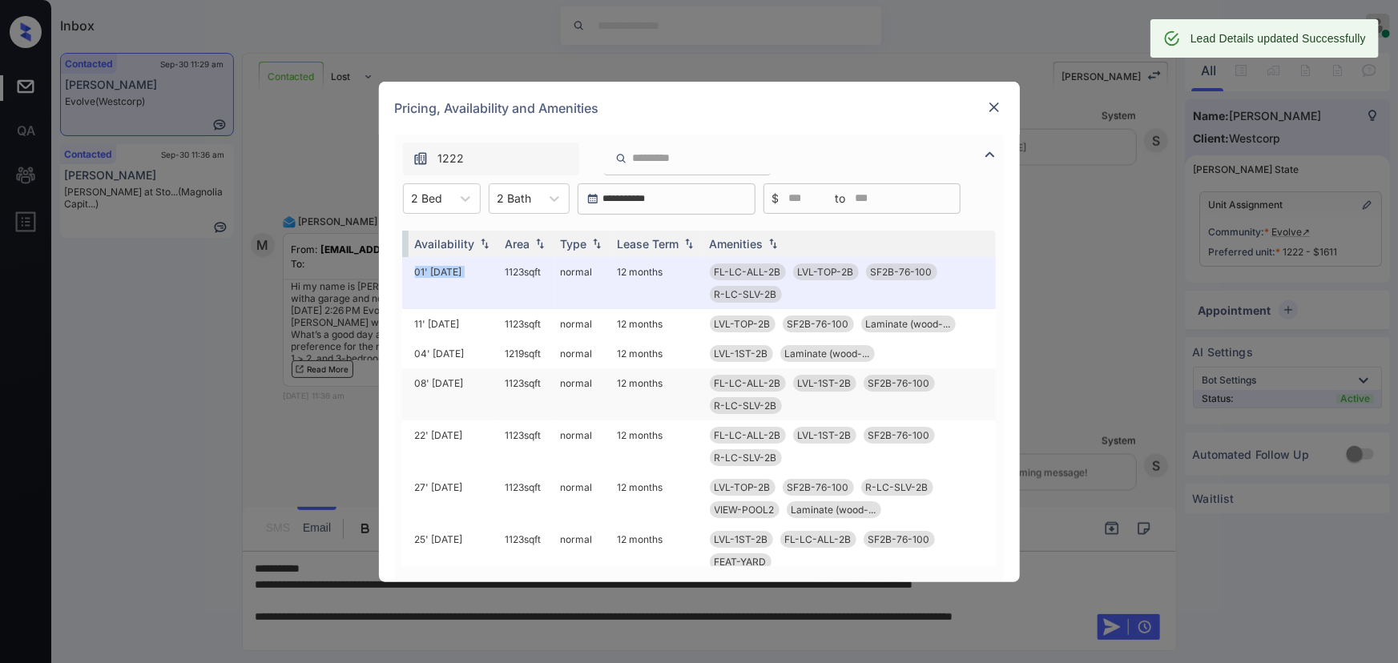
scroll to position [0, 253]
click at [1000, 107] on img at bounding box center [994, 107] width 16 height 16
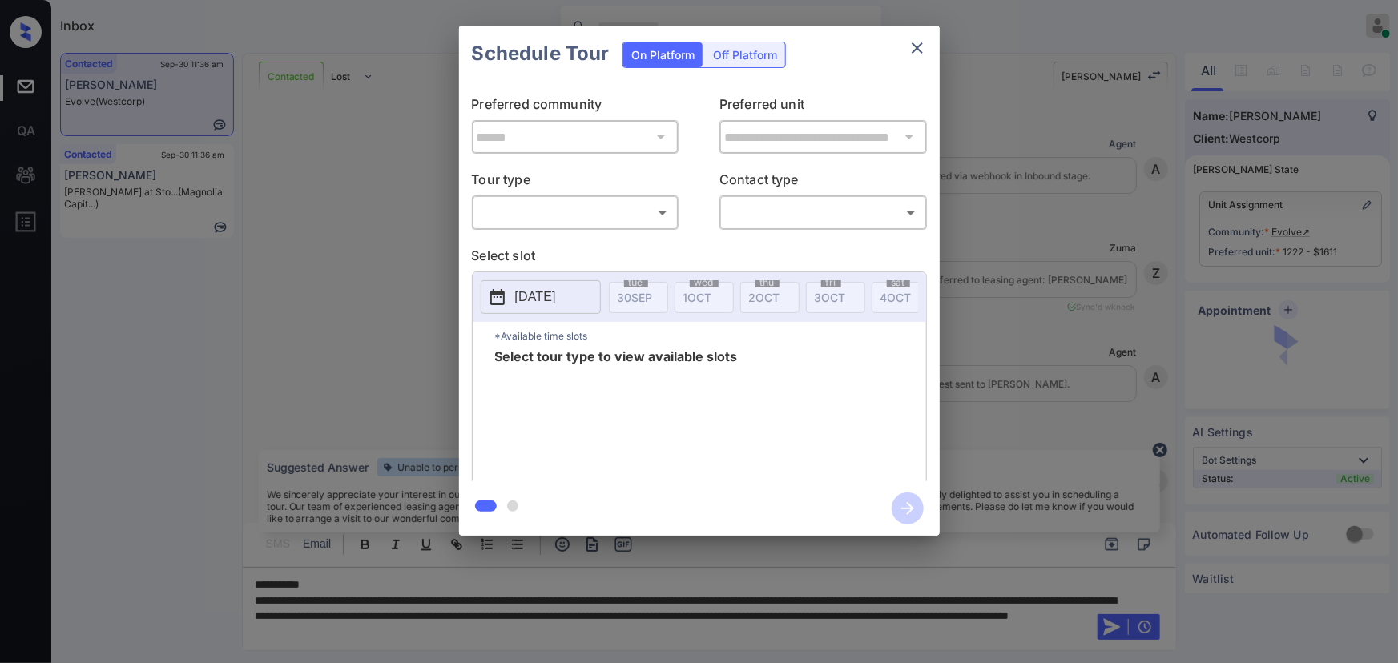
scroll to position [1452, 0]
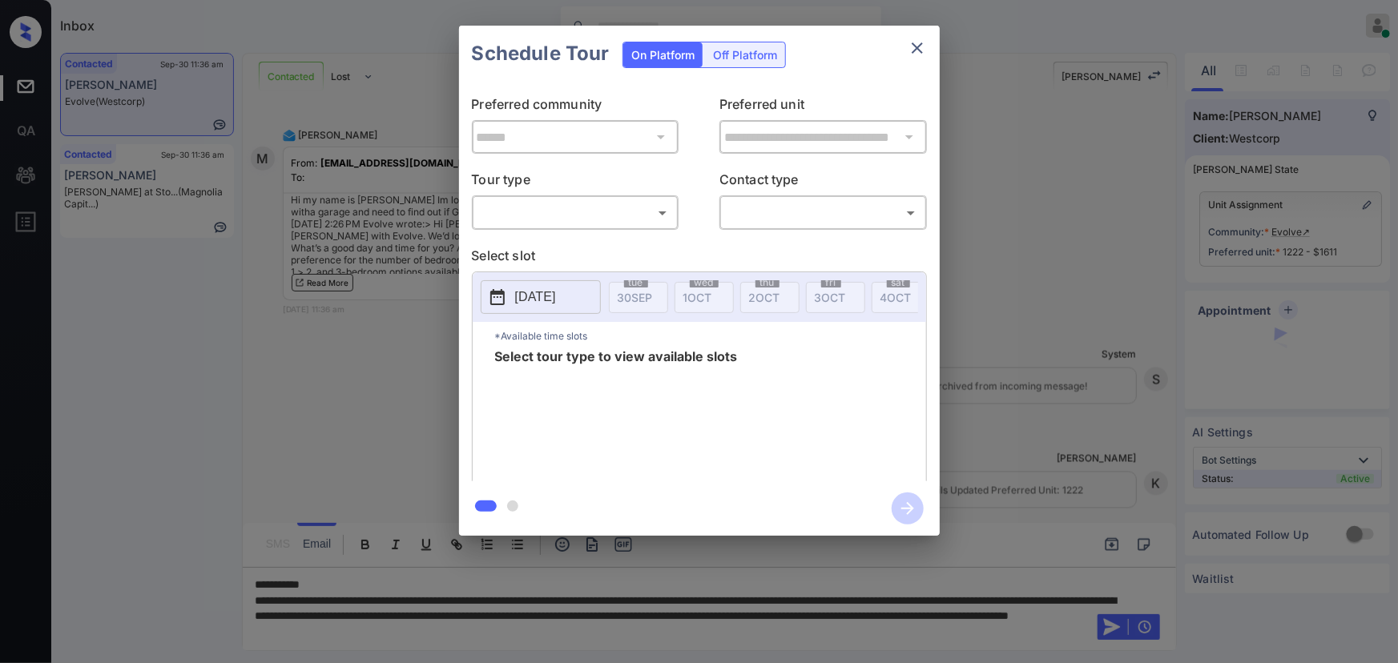
click at [573, 218] on body "Inbox [PERSON_NAME] Online Set yourself offline Set yourself on break Profile S…" at bounding box center [699, 331] width 1398 height 663
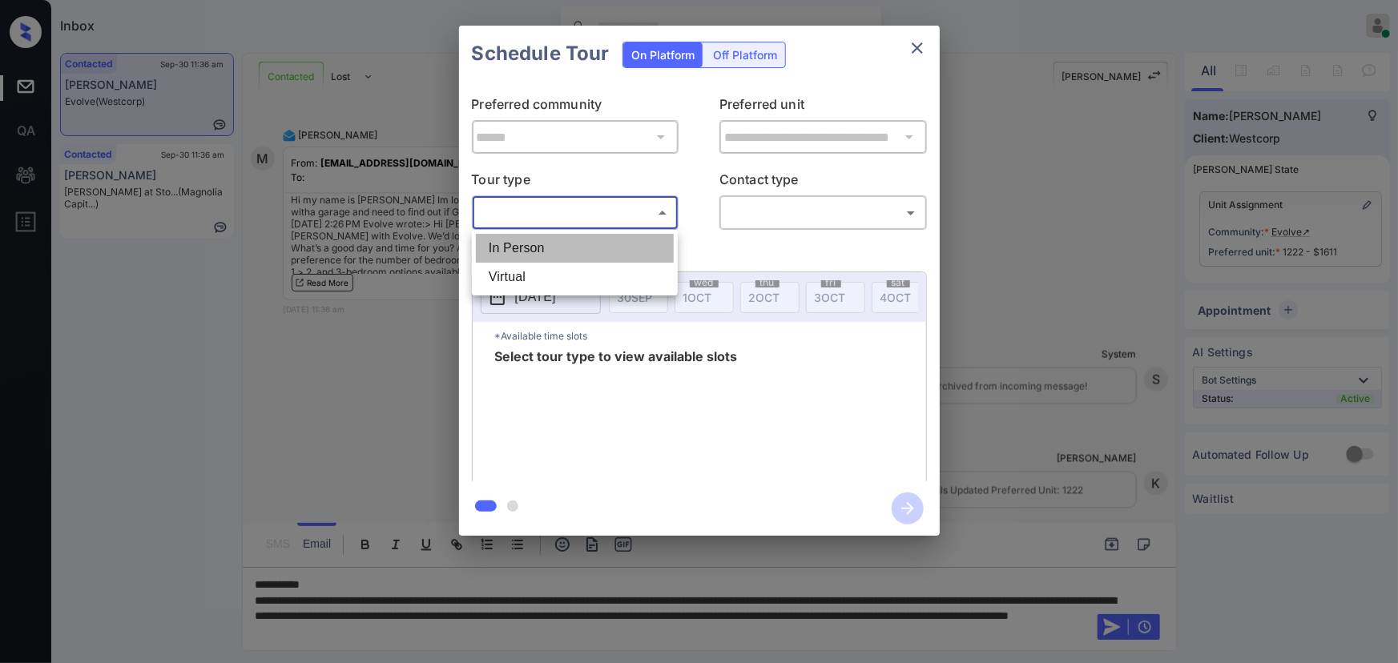
drag, startPoint x: 563, startPoint y: 256, endPoint x: 609, endPoint y: 248, distance: 46.5
click at [565, 256] on li "In Person" at bounding box center [575, 248] width 198 height 29
type input "********"
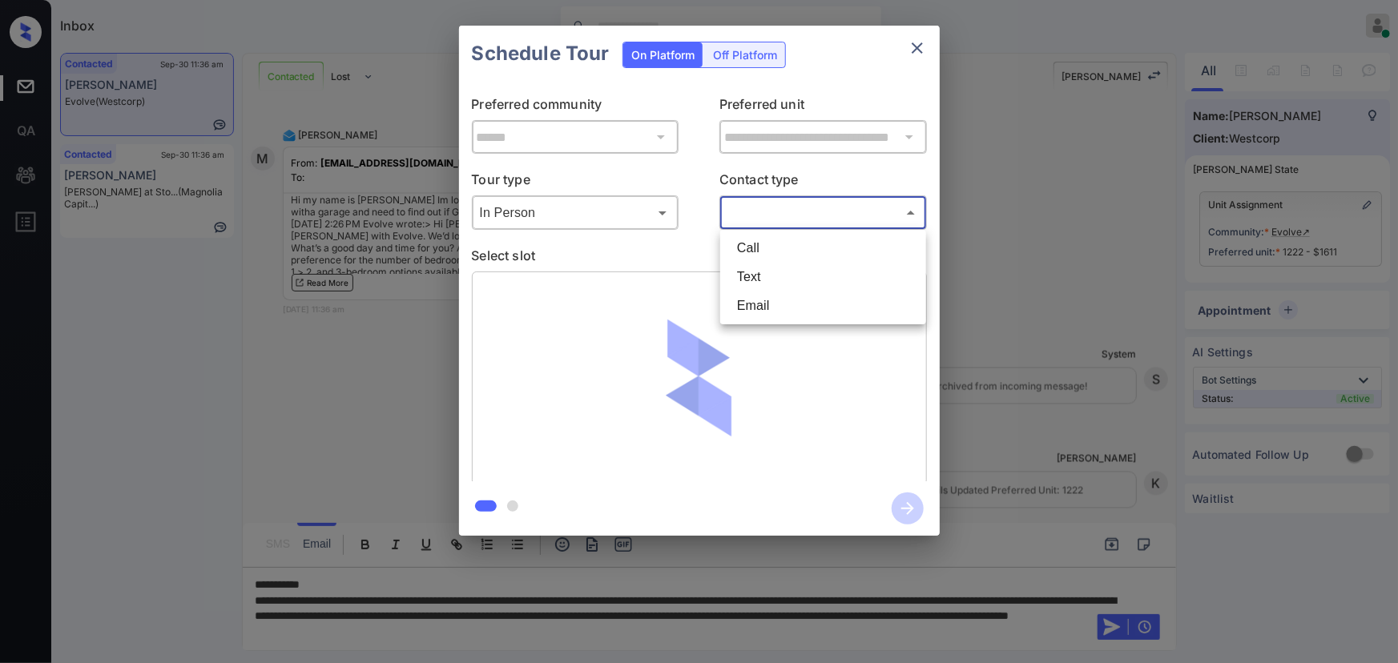
click at [788, 215] on body "Inbox Kenneth Umali Online Set yourself offline Set yourself on break Profile S…" at bounding box center [699, 331] width 1398 height 663
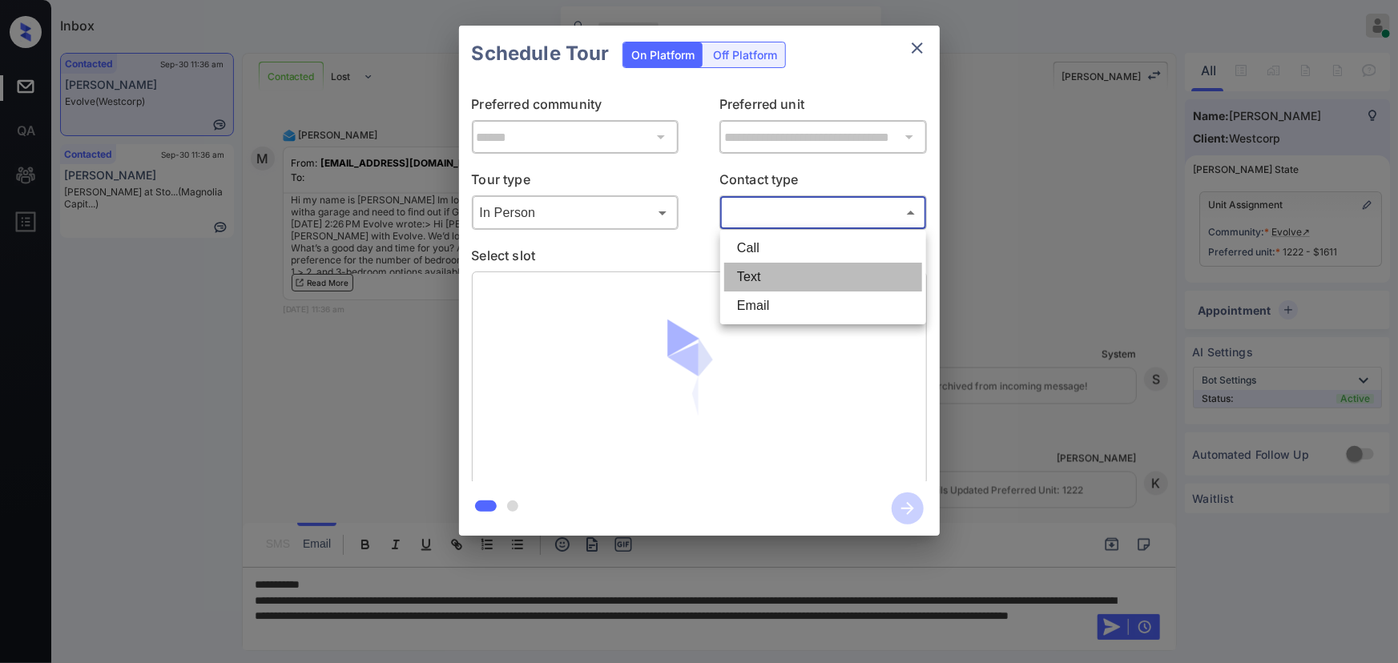
click at [776, 279] on li "Text" at bounding box center [823, 277] width 198 height 29
type input "****"
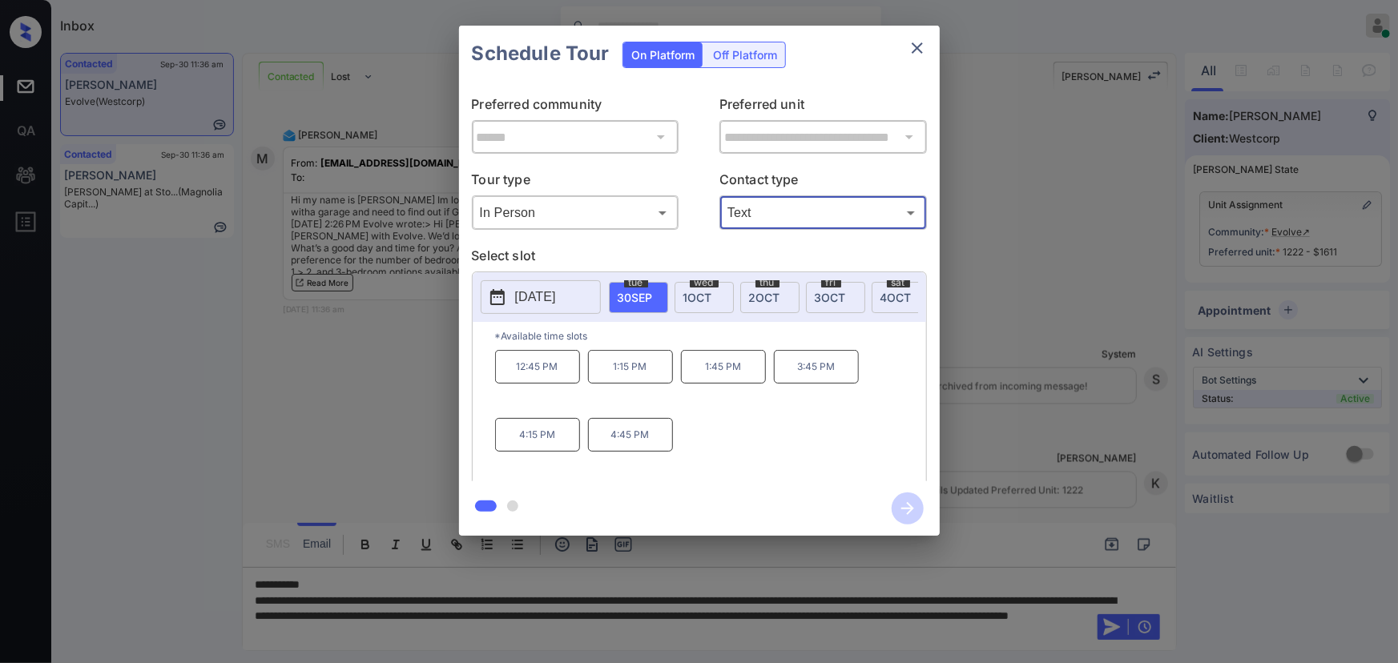
click at [716, 296] on div "wed 1 OCT" at bounding box center [704, 297] width 59 height 31
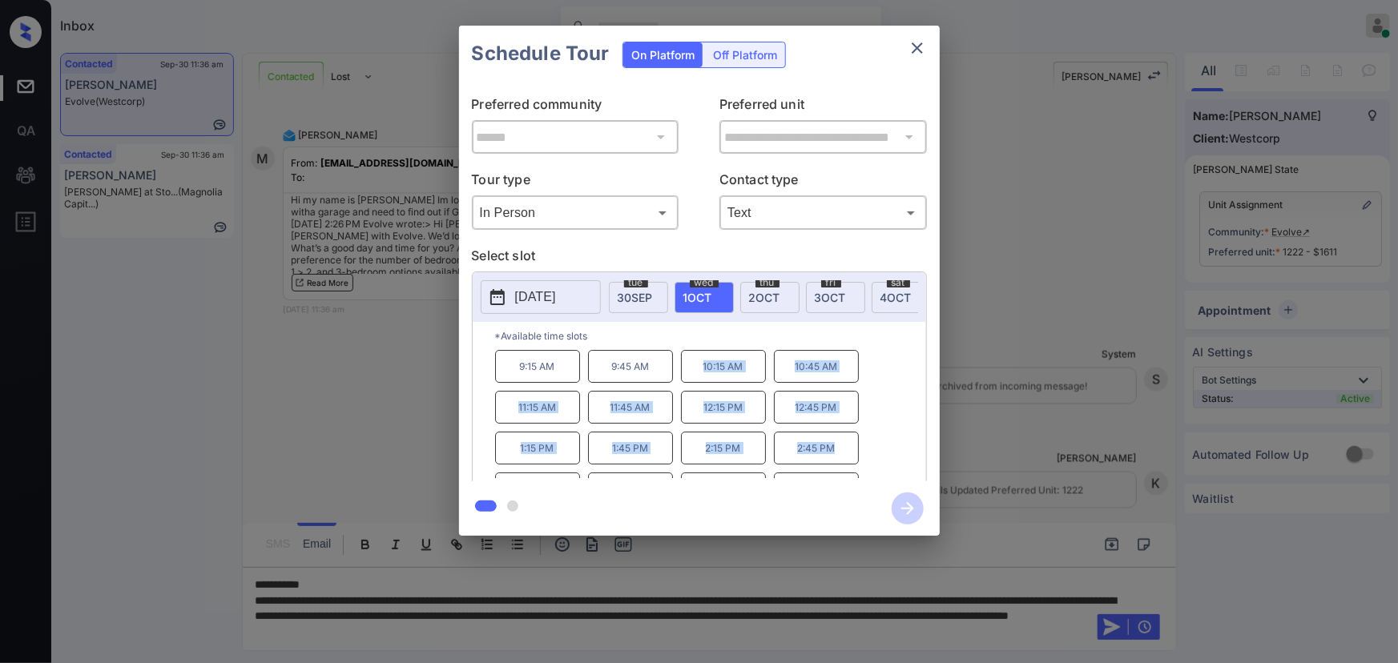
copy div "10:15 AM 10:45 AM 11:15 AM 11:45 AM 12:15 PM 12:45 PM 1:15 PM 1:45 PM 2:15 PM 2…"
drag, startPoint x: 834, startPoint y: 455, endPoint x: 700, endPoint y: 373, distance: 157.2
click at [700, 373] on div "9:15 AM 9:45 AM 10:15 AM 10:45 AM 11:15 AM 11:45 AM 12:15 PM 12:45 PM 1:15 PM 1…" at bounding box center [710, 414] width 431 height 128
click at [788, 630] on div at bounding box center [699, 331] width 1398 height 663
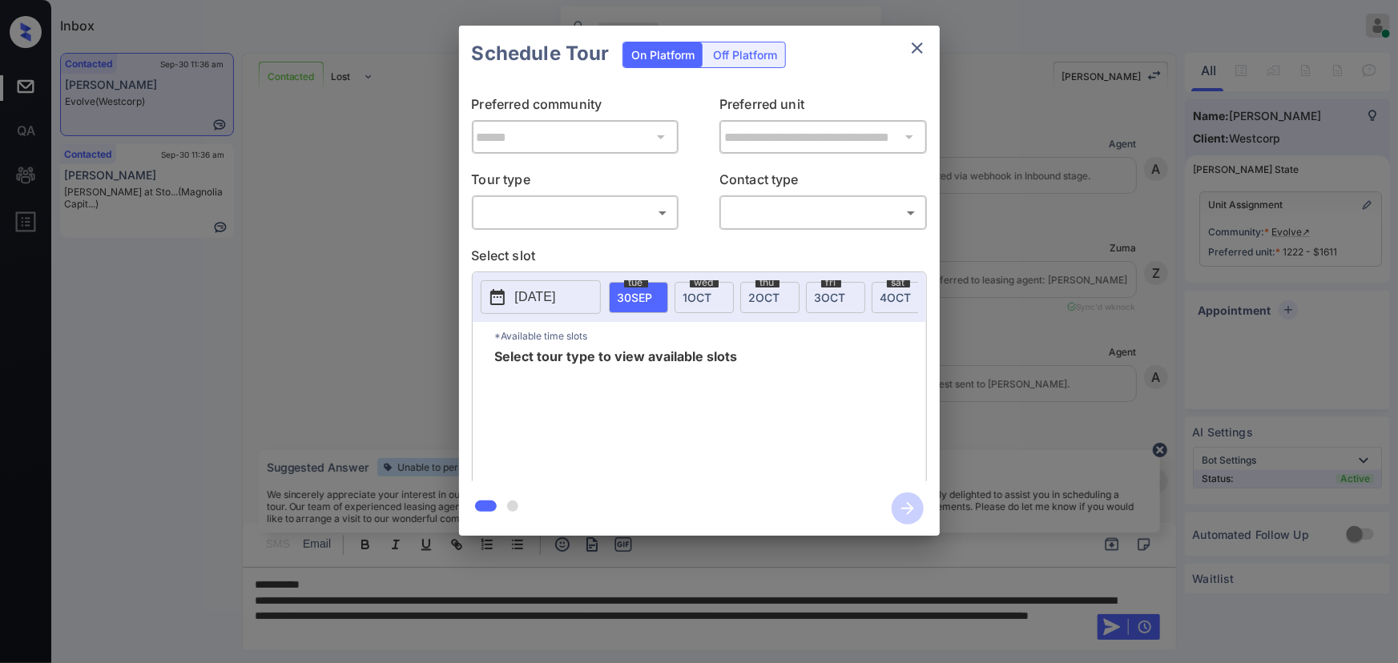
scroll to position [1452, 0]
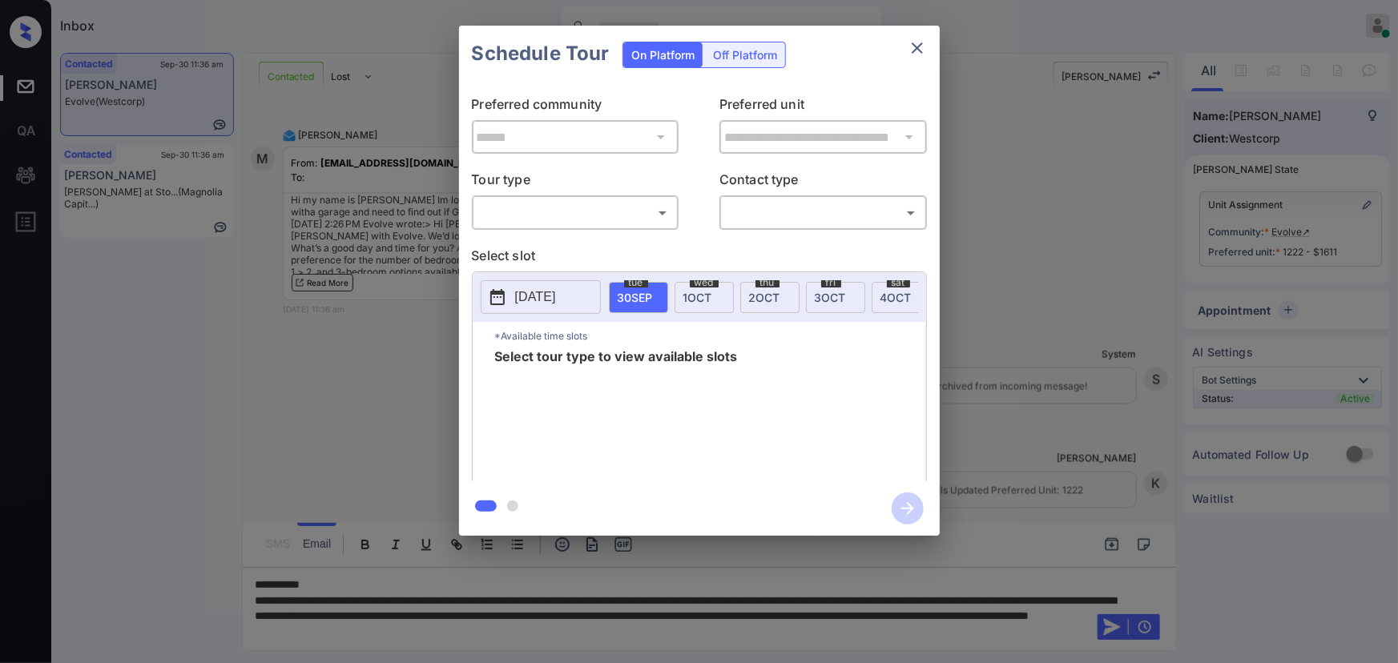
click at [577, 216] on body "Inbox [PERSON_NAME] Online Set yourself offline Set yourself on break Profile S…" at bounding box center [699, 331] width 1398 height 663
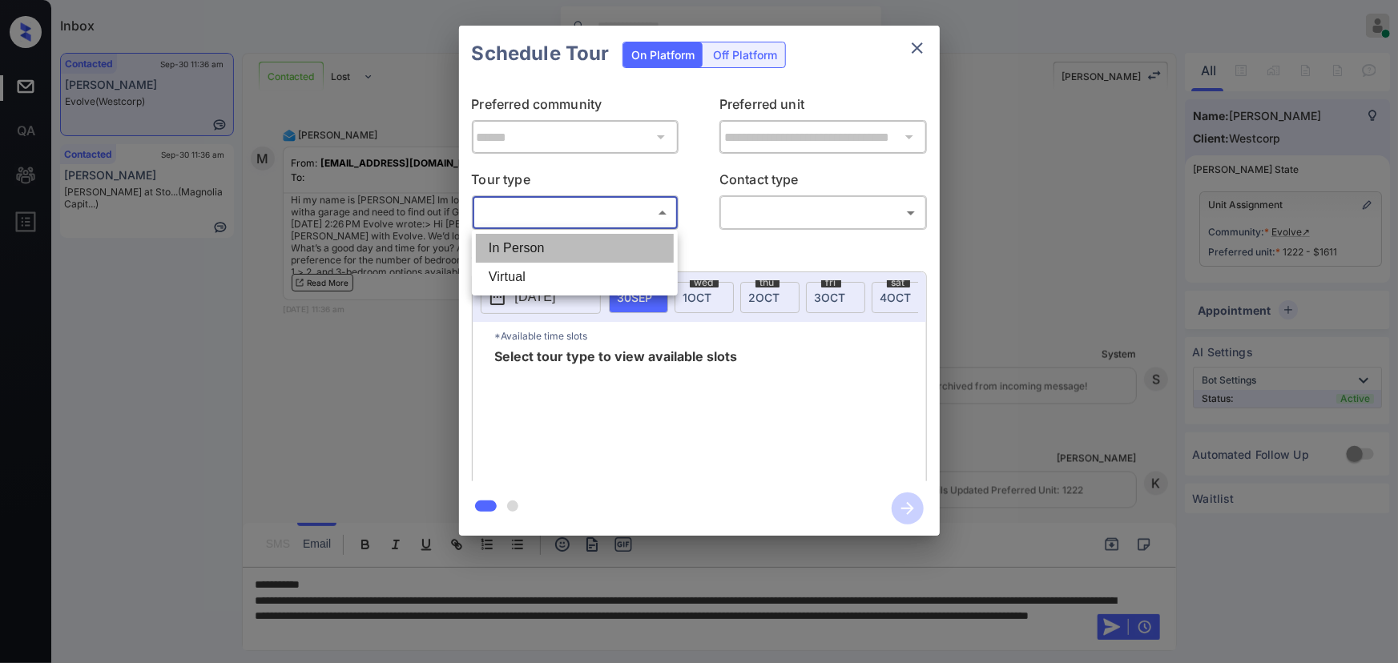
drag, startPoint x: 560, startPoint y: 260, endPoint x: 618, endPoint y: 240, distance: 61.1
click at [563, 261] on li "In Person" at bounding box center [575, 248] width 198 height 29
type input "********"
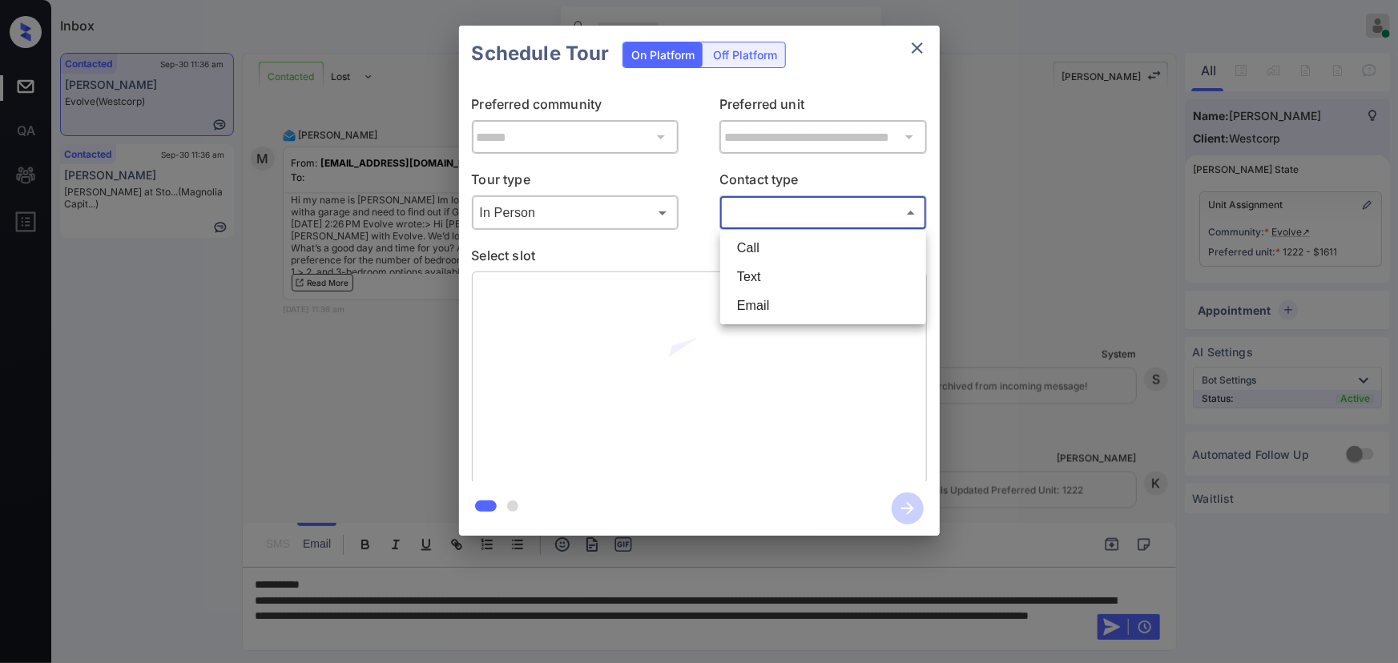
drag, startPoint x: 783, startPoint y: 200, endPoint x: 793, endPoint y: 232, distance: 33.7
click at [787, 201] on body "Inbox Kenneth Umali Online Set yourself offline Set yourself on break Profile S…" at bounding box center [699, 331] width 1398 height 663
click at [764, 272] on li "Text" at bounding box center [823, 277] width 198 height 29
type input "****"
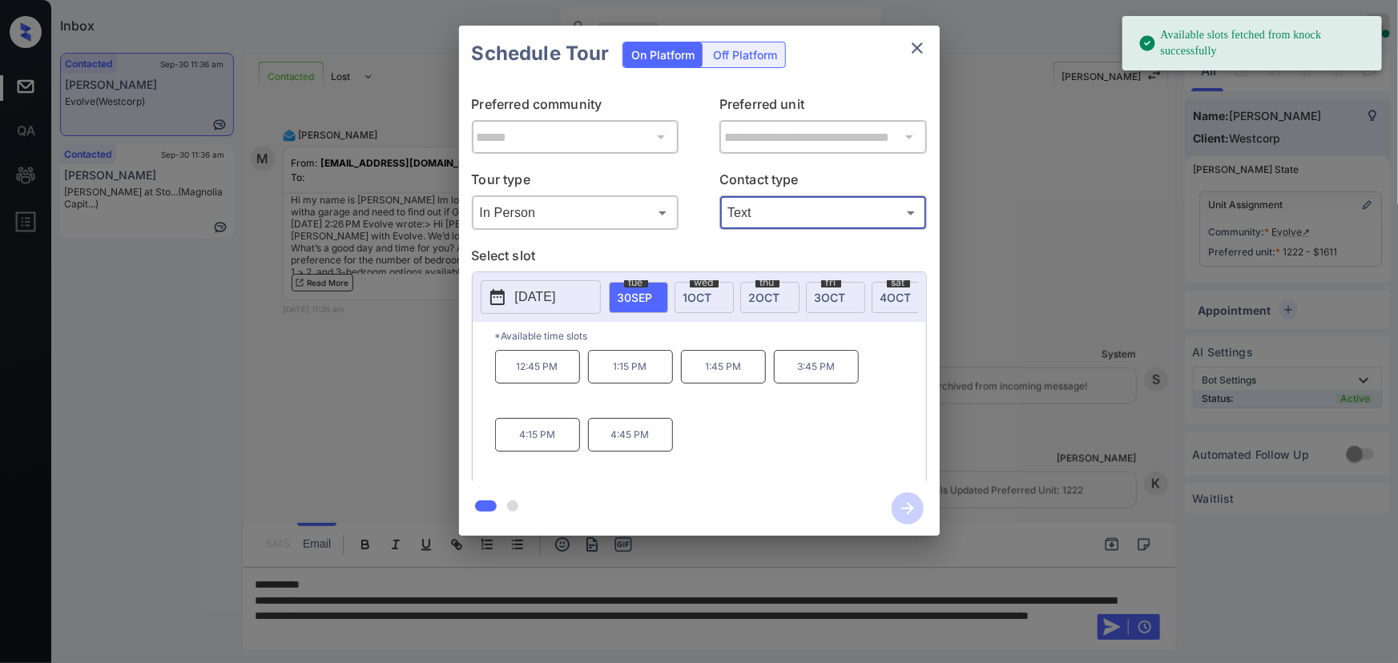
click at [712, 291] on div "wed 1 OCT" at bounding box center [704, 297] width 59 height 31
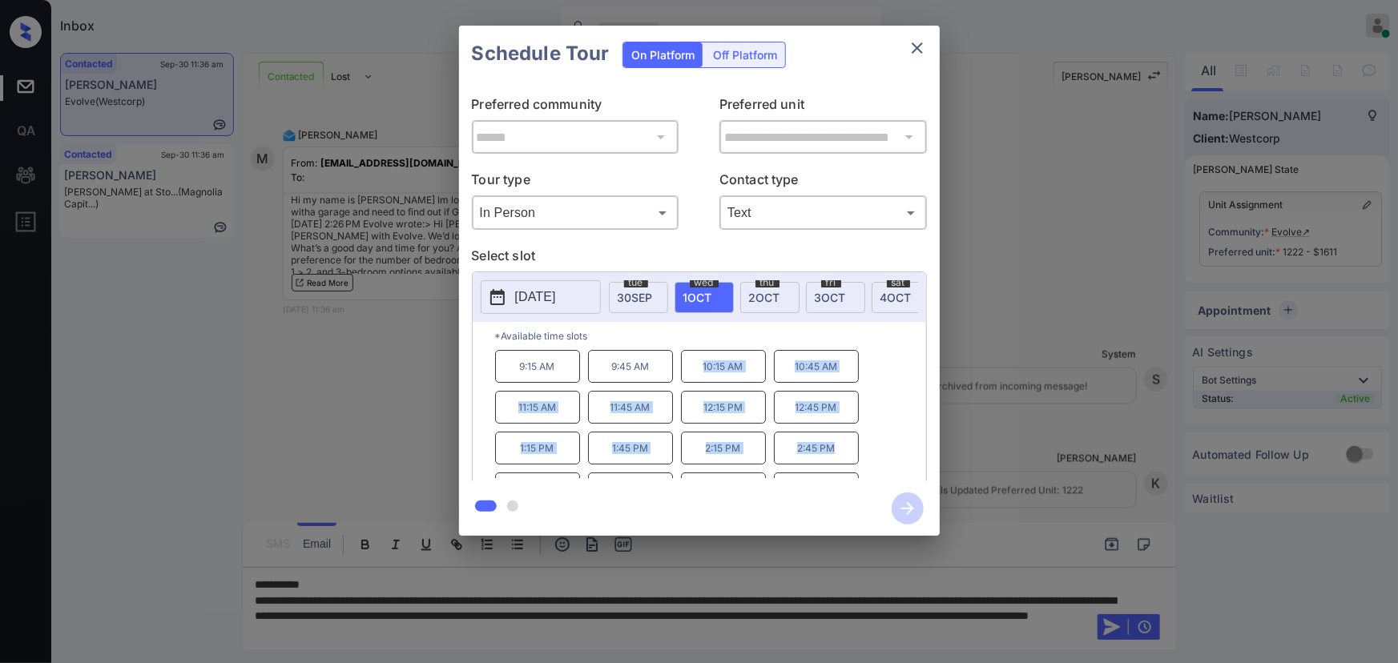
copy div "10:15 AM 10:45 AM 11:15 AM 11:45 AM 12:15 PM 12:45 PM 1:15 PM 1:45 PM 2:15 PM 2…"
drag, startPoint x: 833, startPoint y: 456, endPoint x: 703, endPoint y: 371, distance: 155.8
click at [703, 371] on div "9:15 AM 9:45 AM 10:15 AM 10:45 AM 11:15 AM 11:45 AM 12:15 PM 12:45 PM 1:15 PM 1…" at bounding box center [710, 414] width 431 height 128
click at [793, 637] on div at bounding box center [699, 331] width 1398 height 663
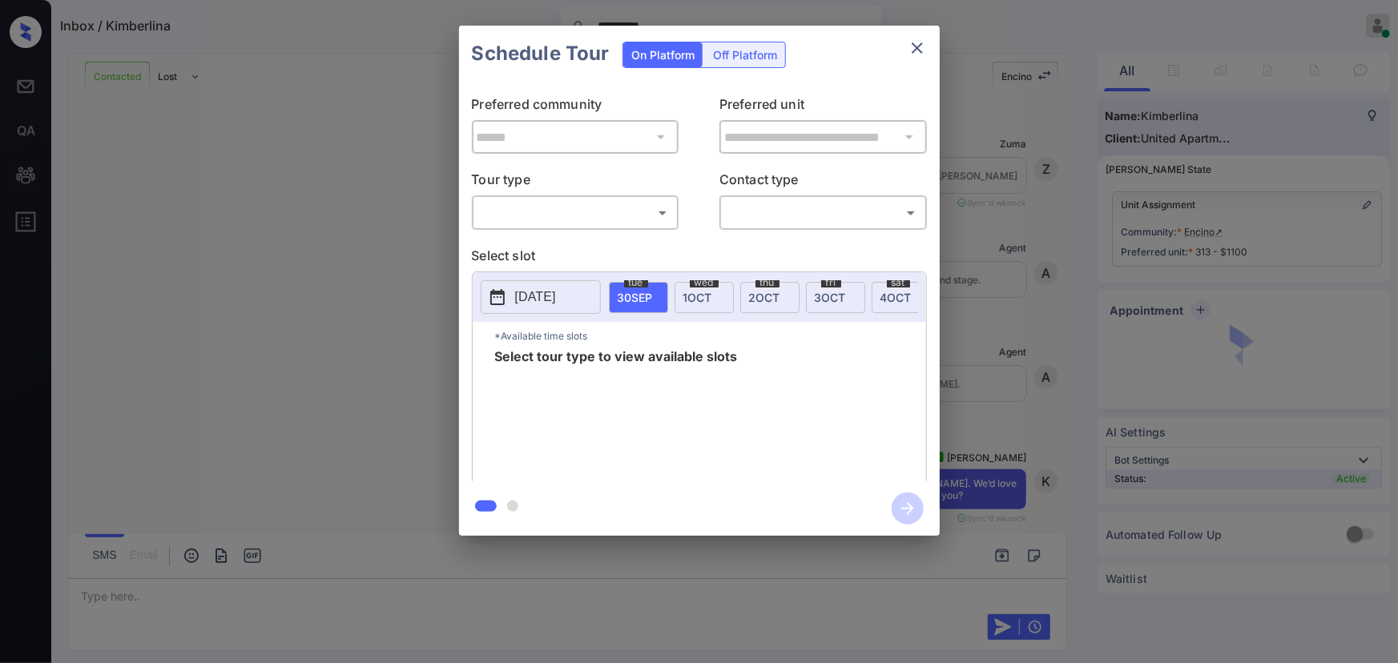
scroll to position [2664, 0]
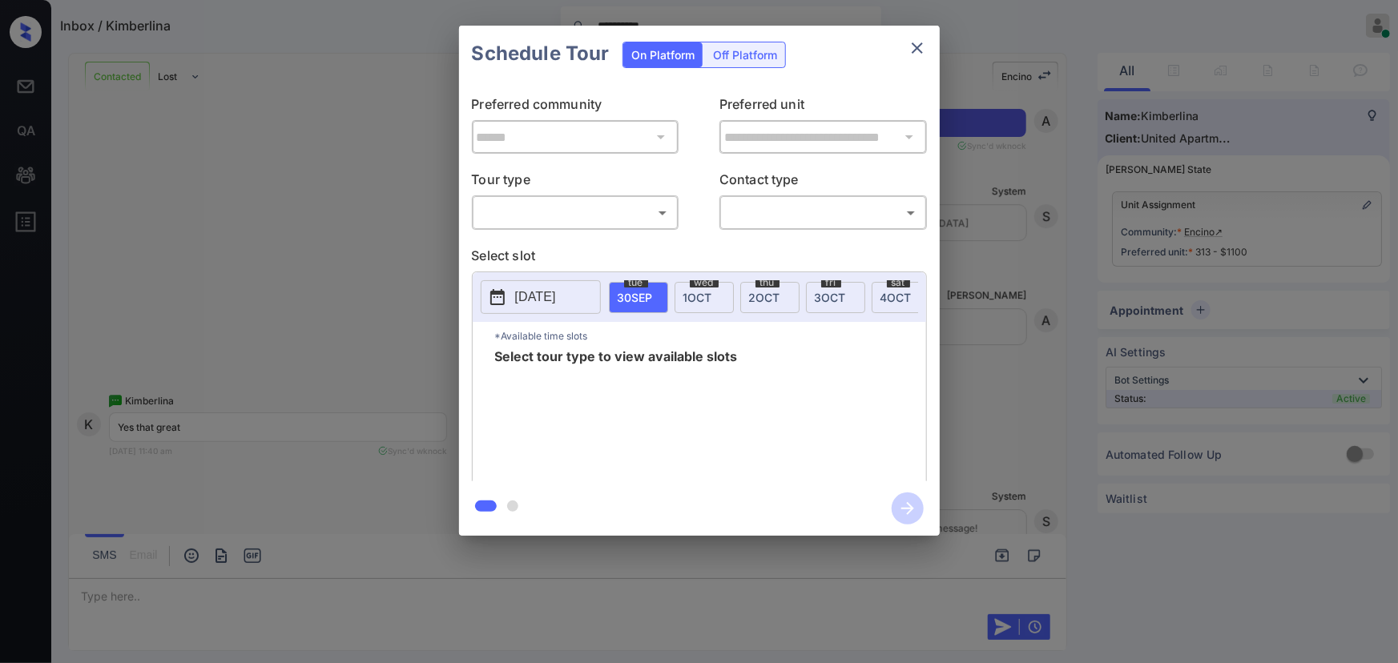
click at [567, 216] on body "**********" at bounding box center [699, 331] width 1398 height 663
click at [557, 243] on li "In Person" at bounding box center [575, 248] width 198 height 29
type input "********"
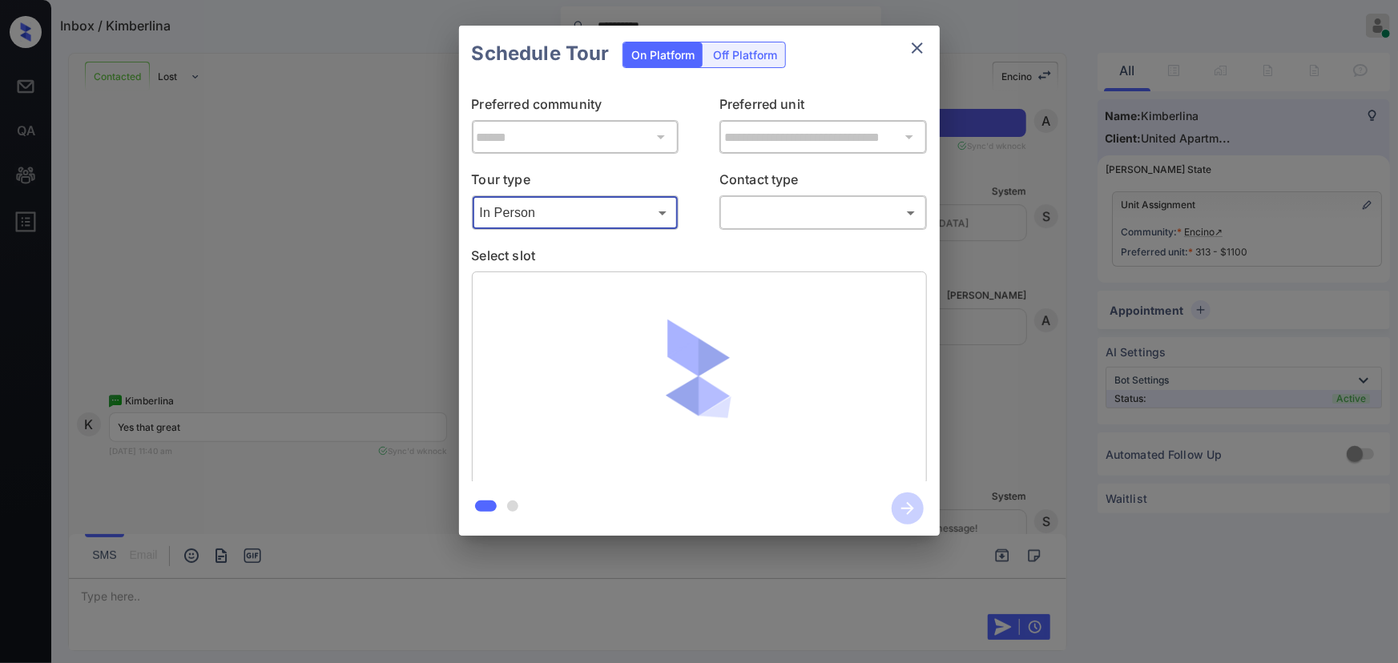
click at [804, 218] on body "**********" at bounding box center [699, 331] width 1398 height 663
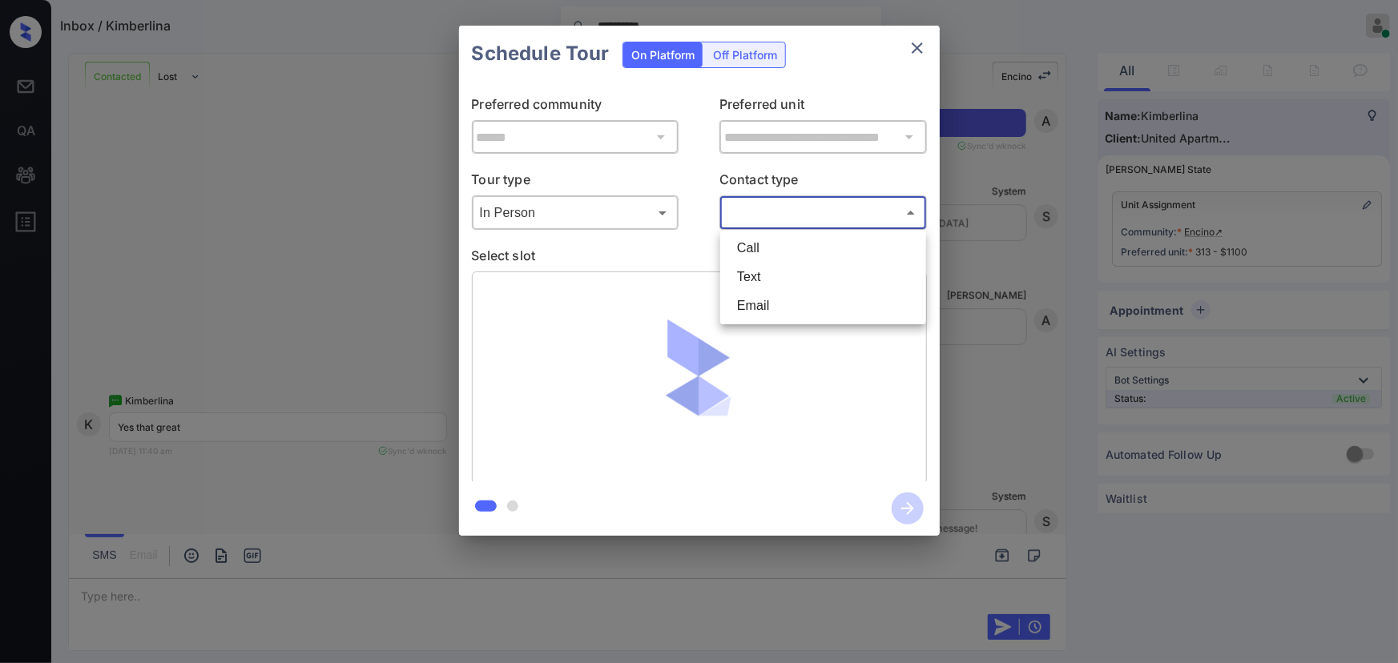
click at [759, 276] on li "Text" at bounding box center [823, 277] width 198 height 29
type input "****"
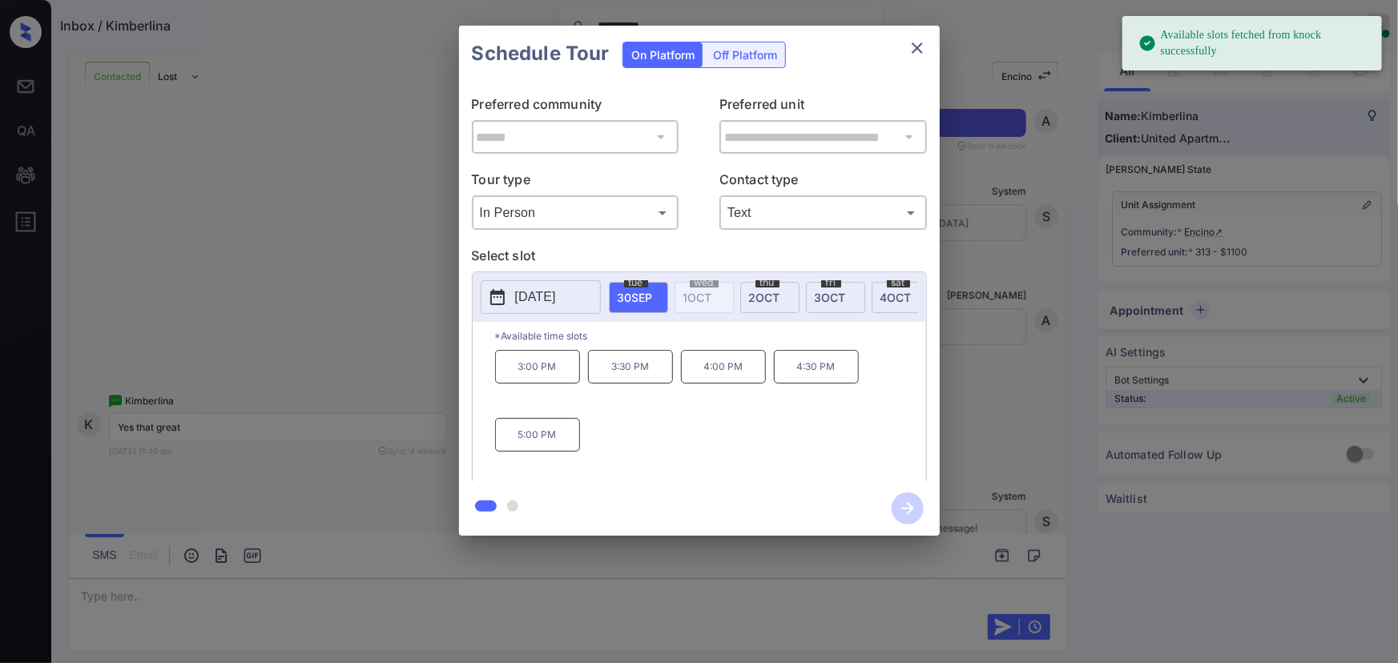
click at [807, 380] on p "4:30 PM" at bounding box center [816, 367] width 85 height 34
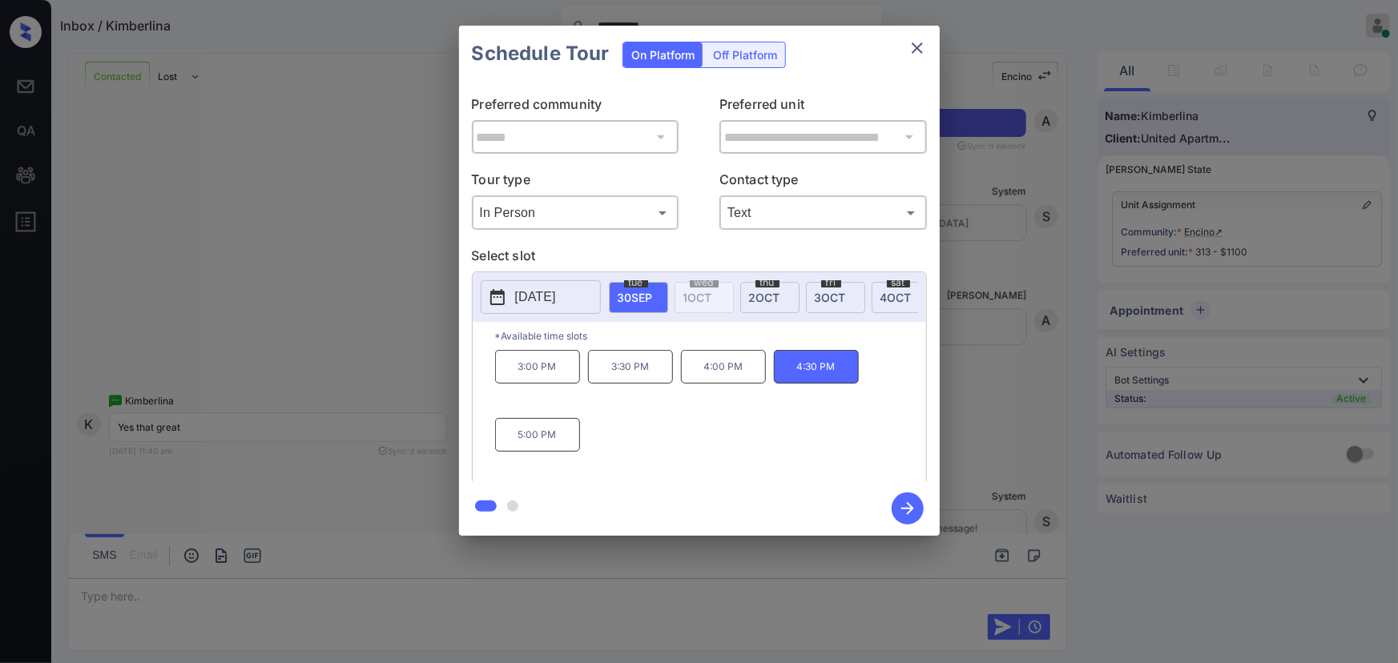
click at [995, 463] on div "**********" at bounding box center [699, 281] width 1398 height 562
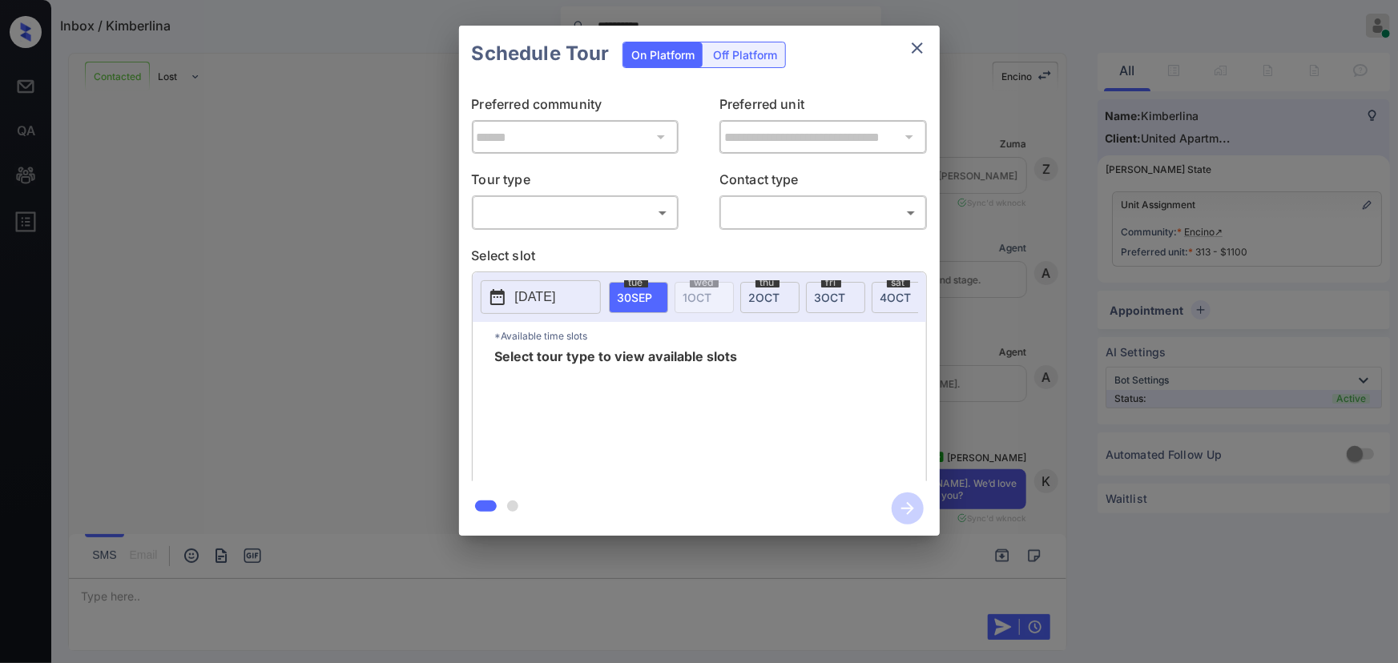
scroll to position [3160, 0]
click at [563, 208] on body "**********" at bounding box center [699, 331] width 1398 height 663
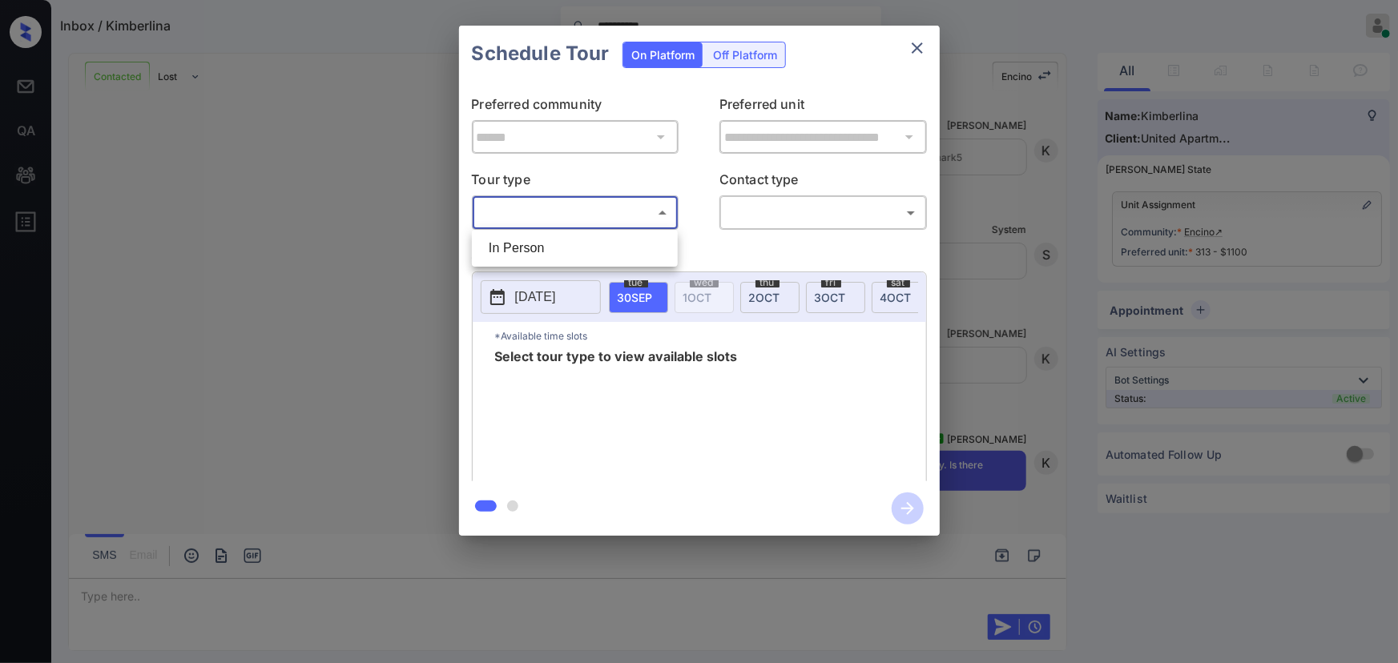
drag, startPoint x: 553, startPoint y: 252, endPoint x: 664, endPoint y: 248, distance: 111.5
click at [559, 251] on li "In Person" at bounding box center [575, 248] width 198 height 29
type input "********"
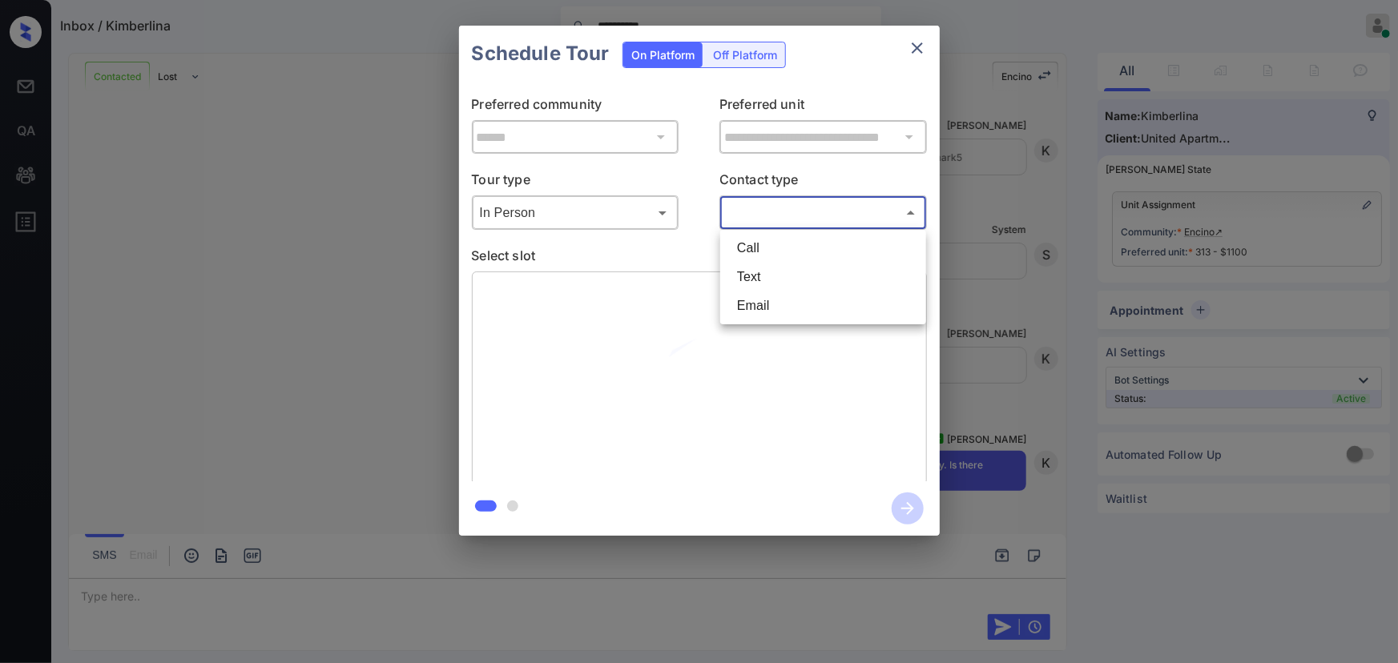
click at [780, 212] on body "**********" at bounding box center [699, 331] width 1398 height 663
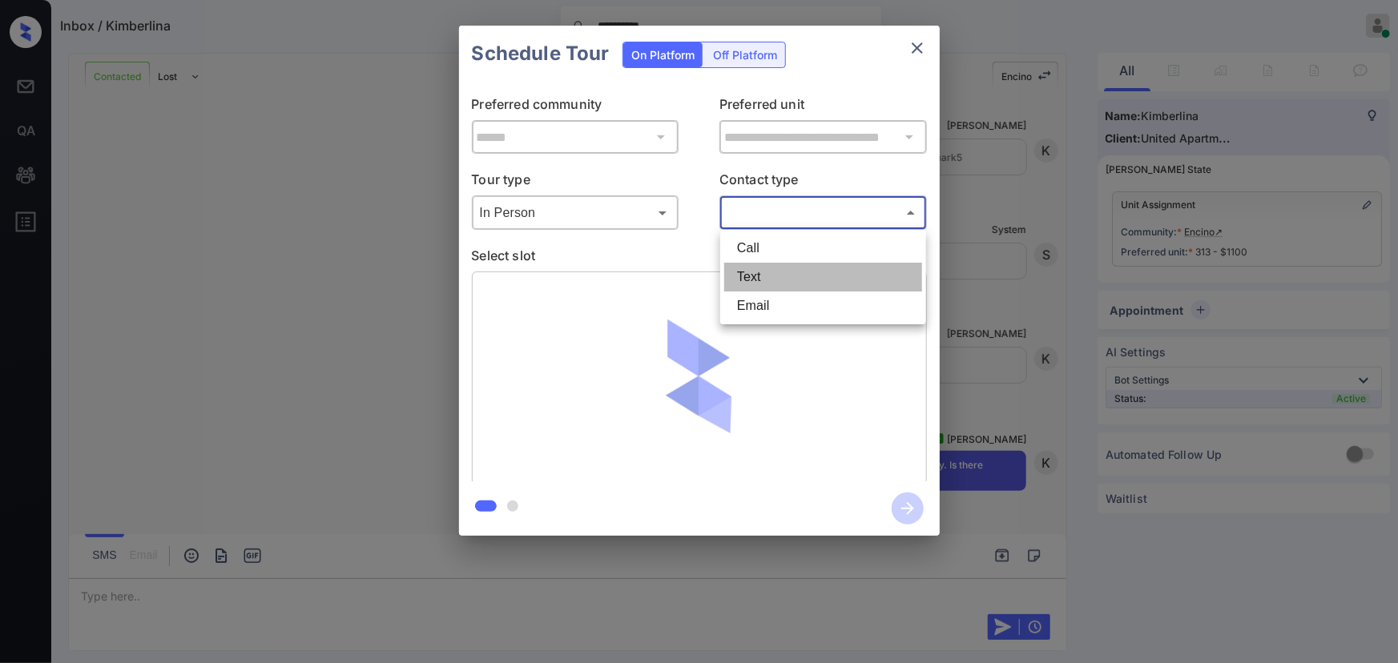
click at [757, 284] on li "Text" at bounding box center [823, 277] width 198 height 29
type input "****"
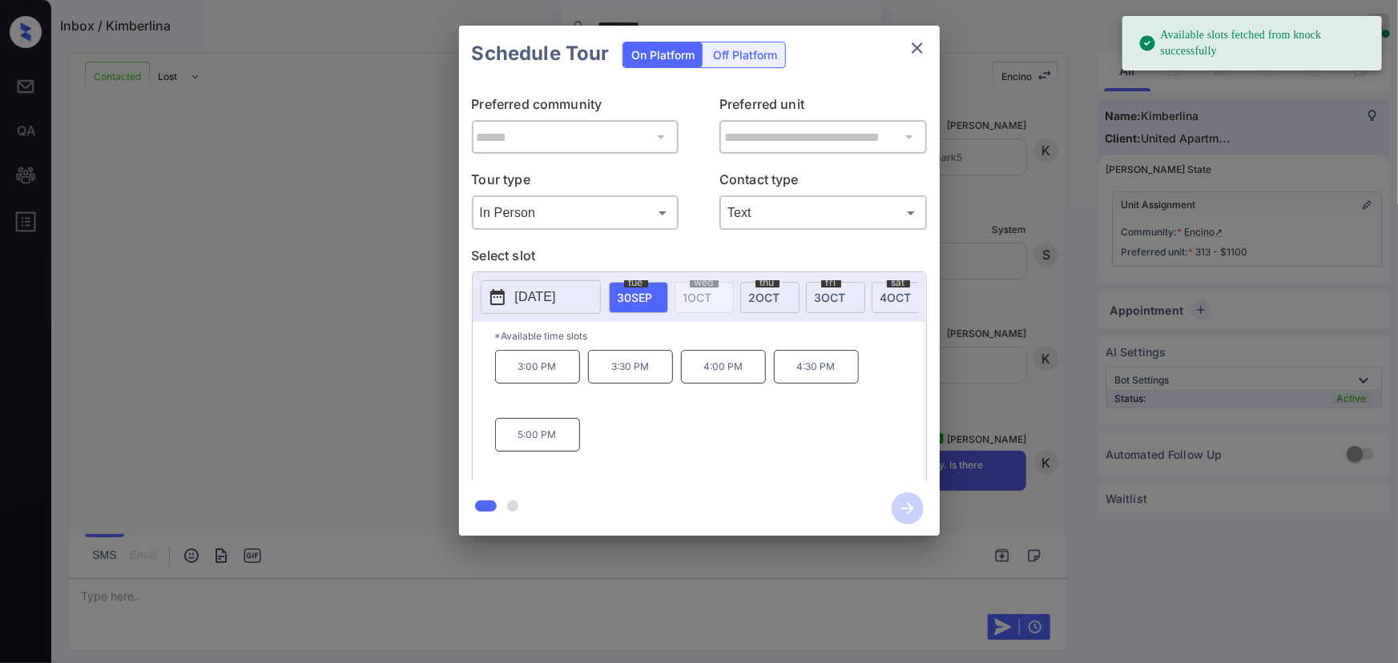
click at [1038, 360] on div "**********" at bounding box center [699, 281] width 1398 height 562
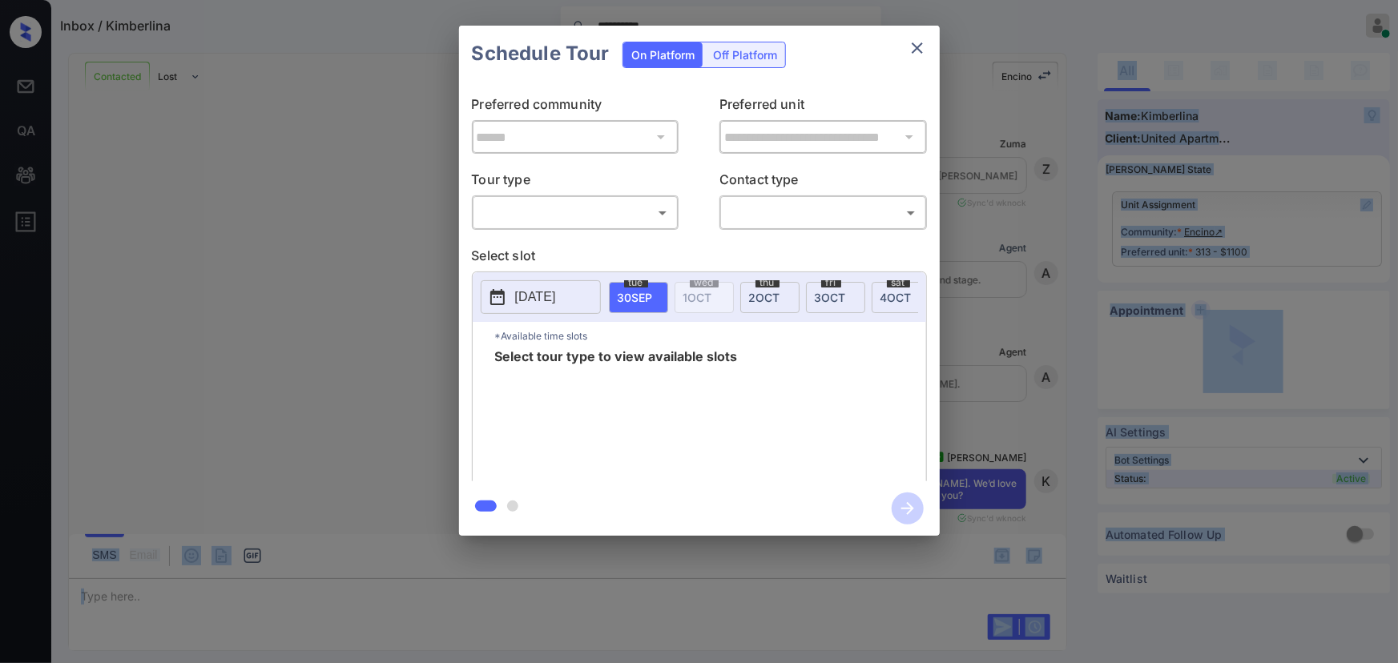
scroll to position [3160, 0]
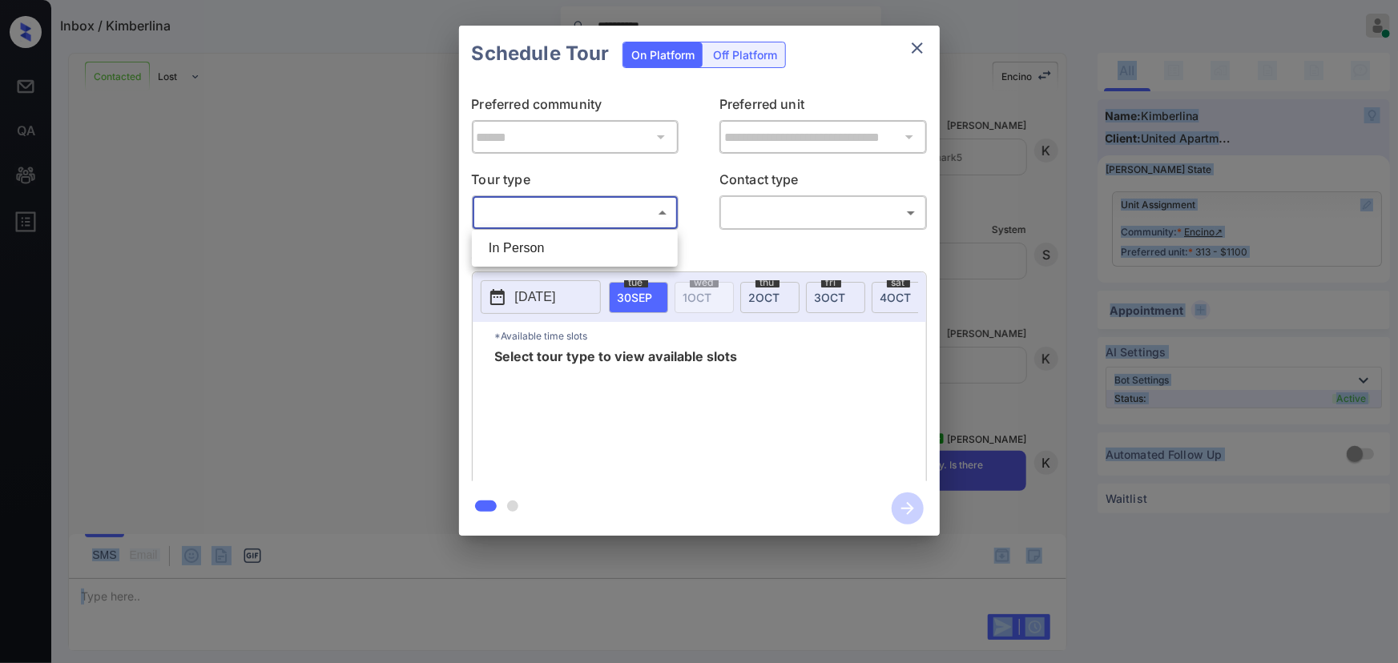
click at [564, 214] on body "**********" at bounding box center [699, 331] width 1398 height 663
click at [557, 244] on li "In Person" at bounding box center [575, 248] width 198 height 29
type input "********"
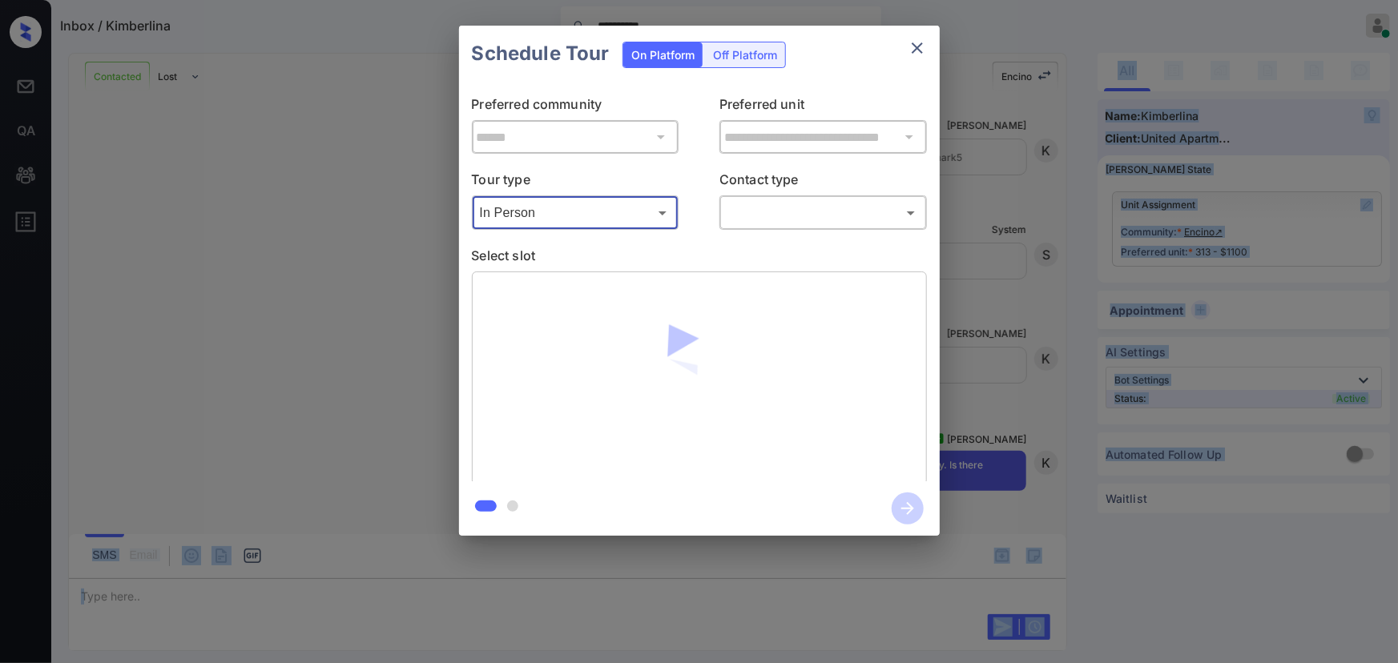
click at [783, 213] on body "**********" at bounding box center [699, 331] width 1398 height 663
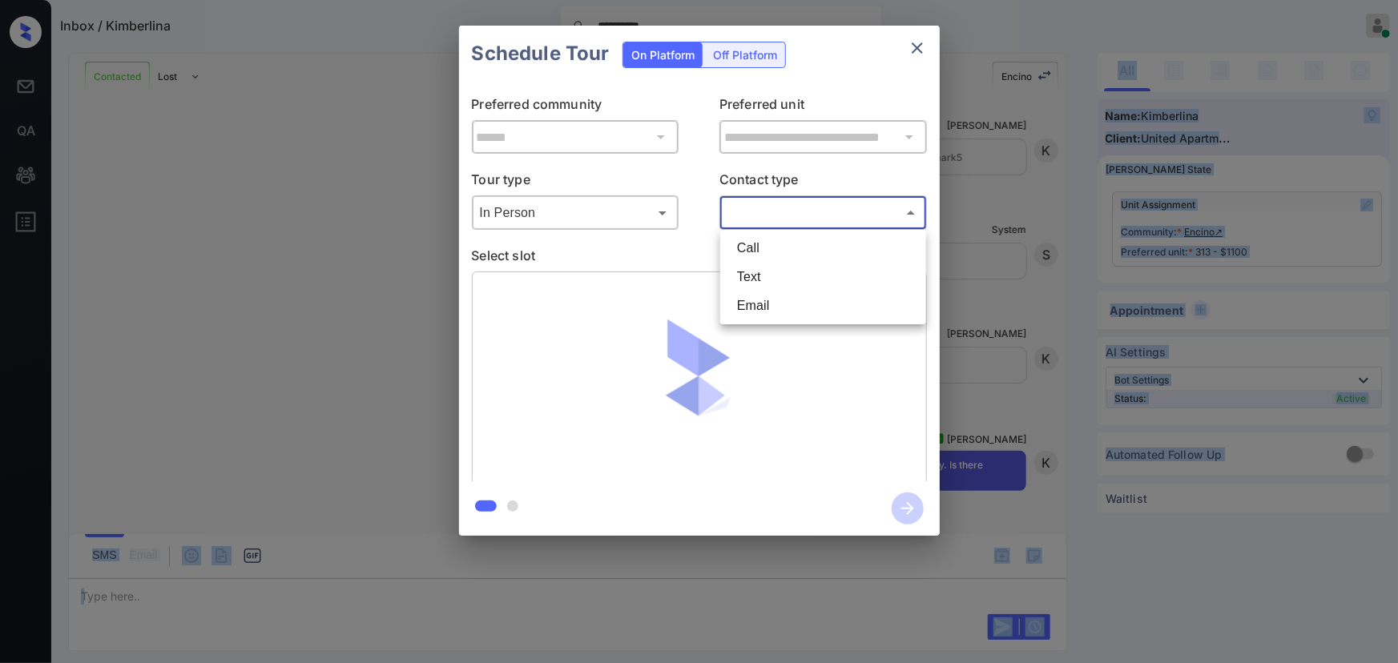
click at [760, 277] on li "Text" at bounding box center [823, 277] width 198 height 29
type input "****"
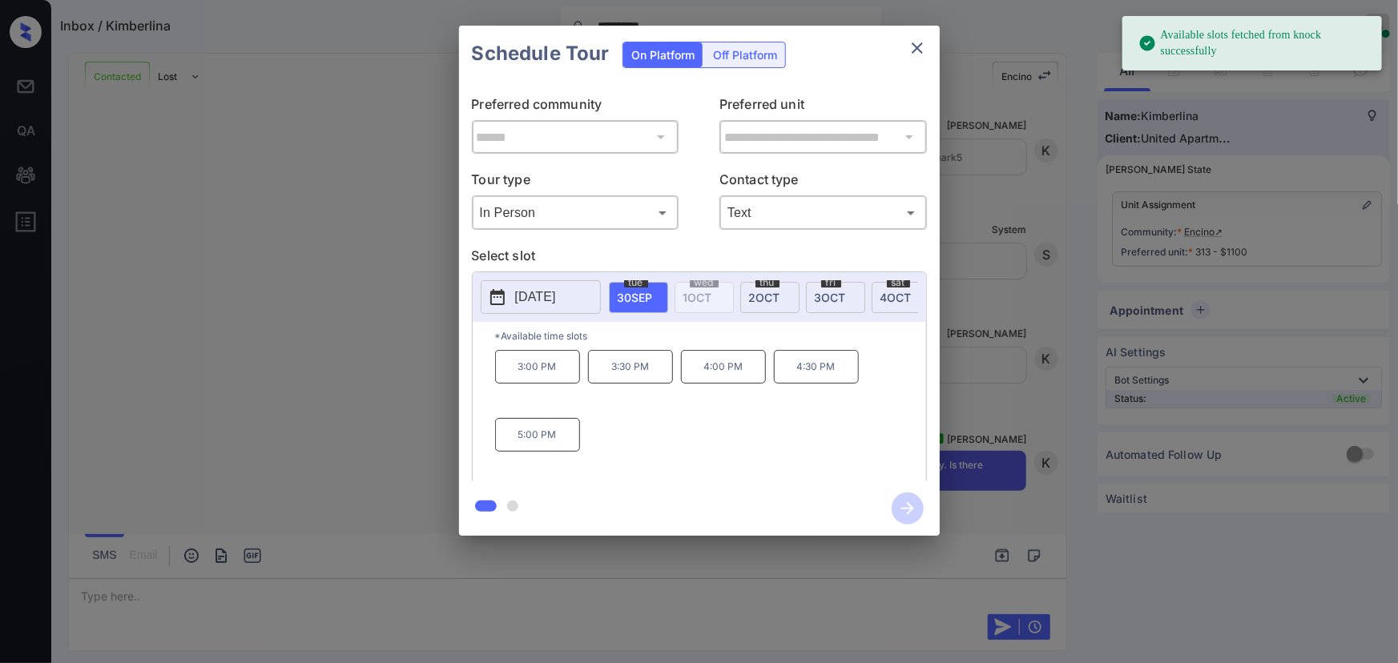
click at [810, 377] on p "4:30 PM" at bounding box center [816, 367] width 85 height 34
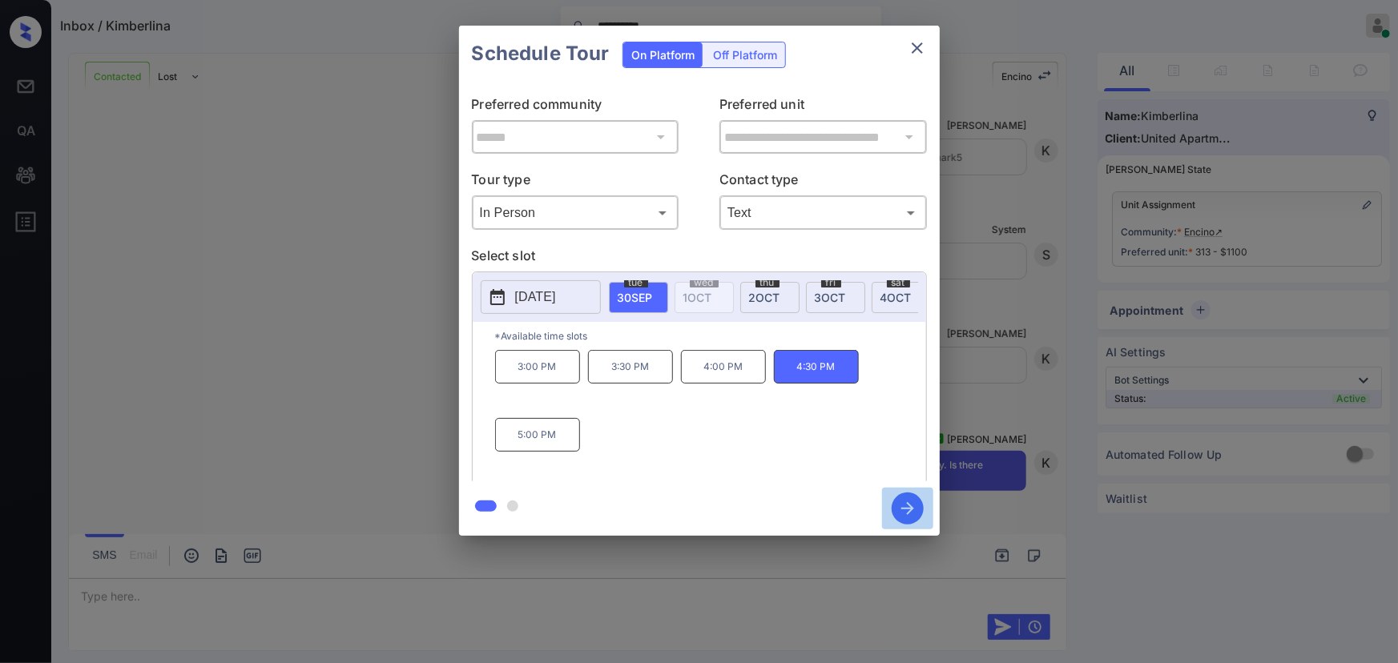
click at [899, 510] on icon "button" at bounding box center [908, 509] width 32 height 32
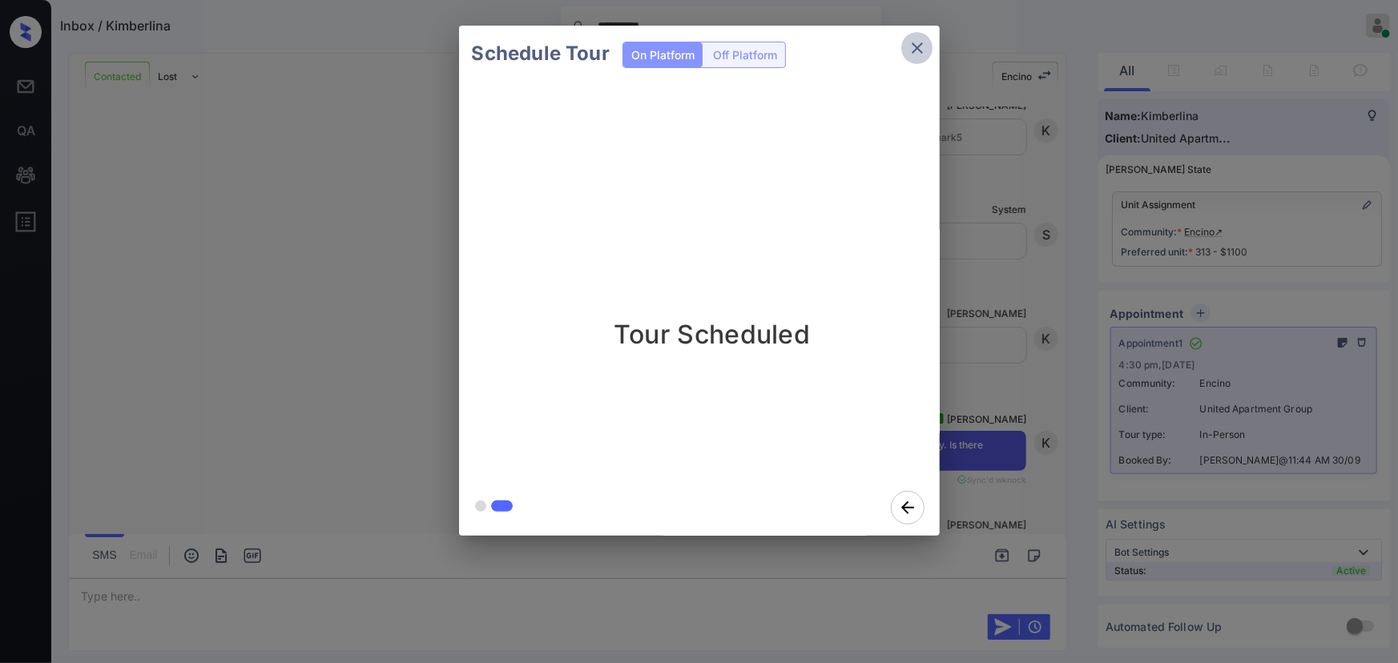
click at [917, 42] on icon "close" at bounding box center [917, 47] width 19 height 19
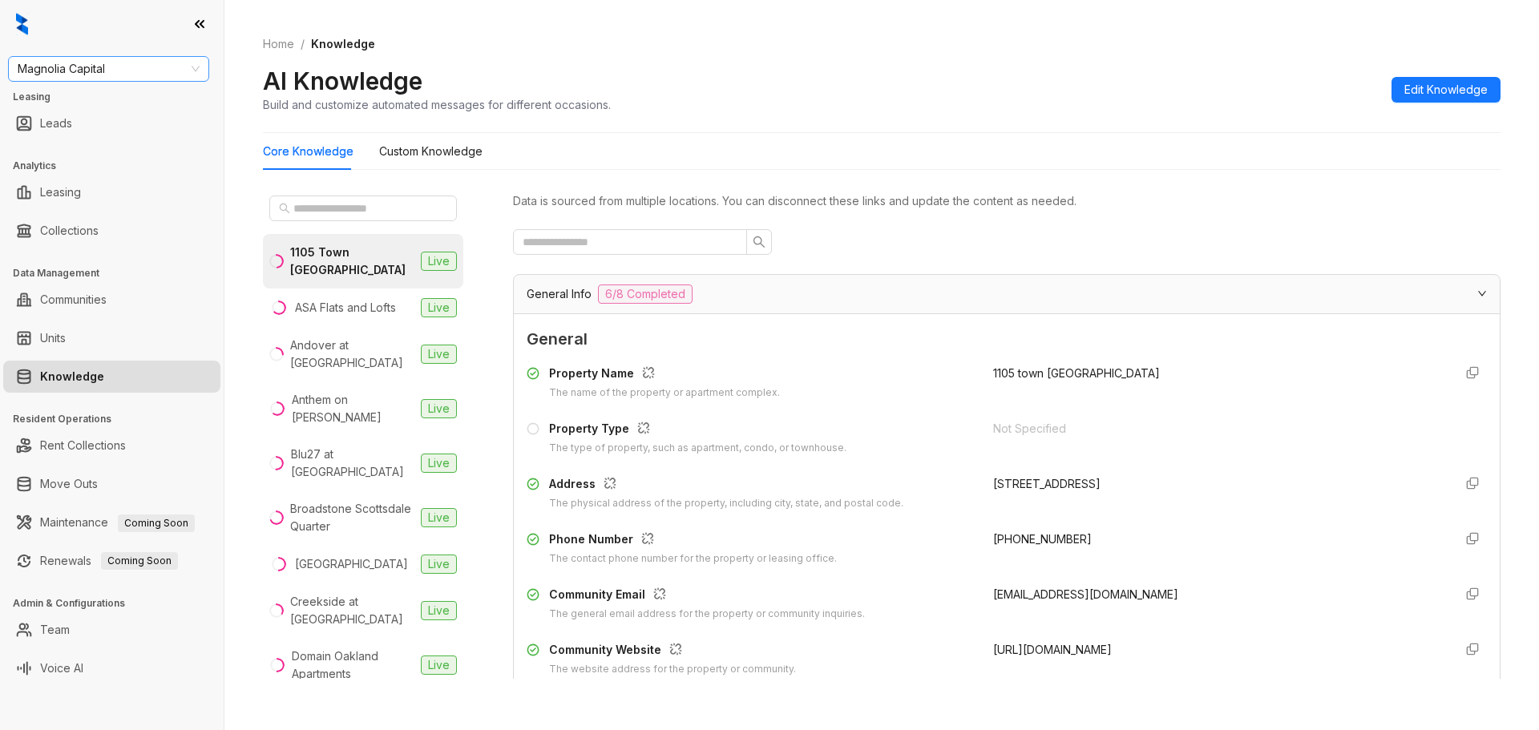
drag, startPoint x: 0, startPoint y: 0, endPoint x: 150, endPoint y: 66, distance: 163.6
click at [150, 66] on span "Magnolia Capital" at bounding box center [109, 69] width 182 height 24
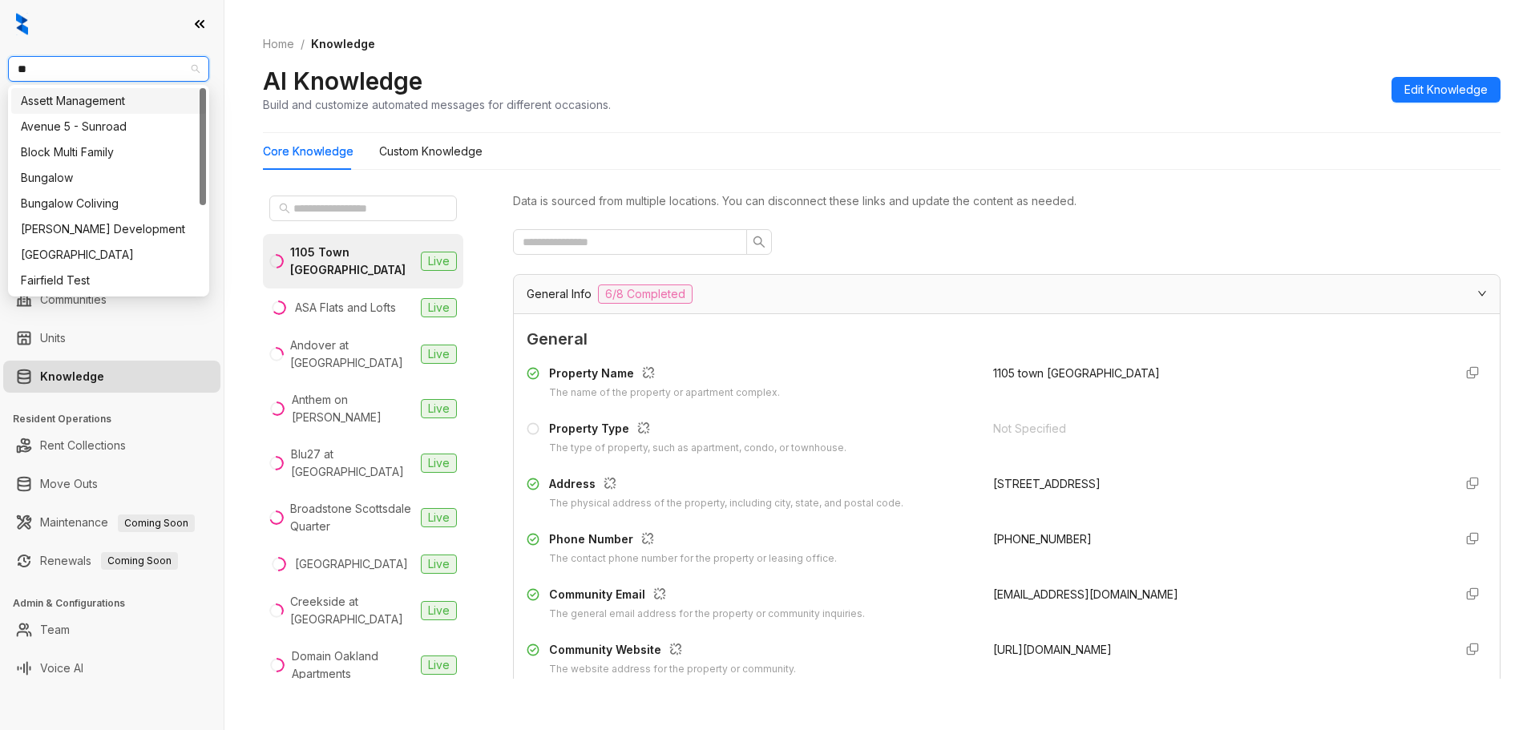
type input "***"
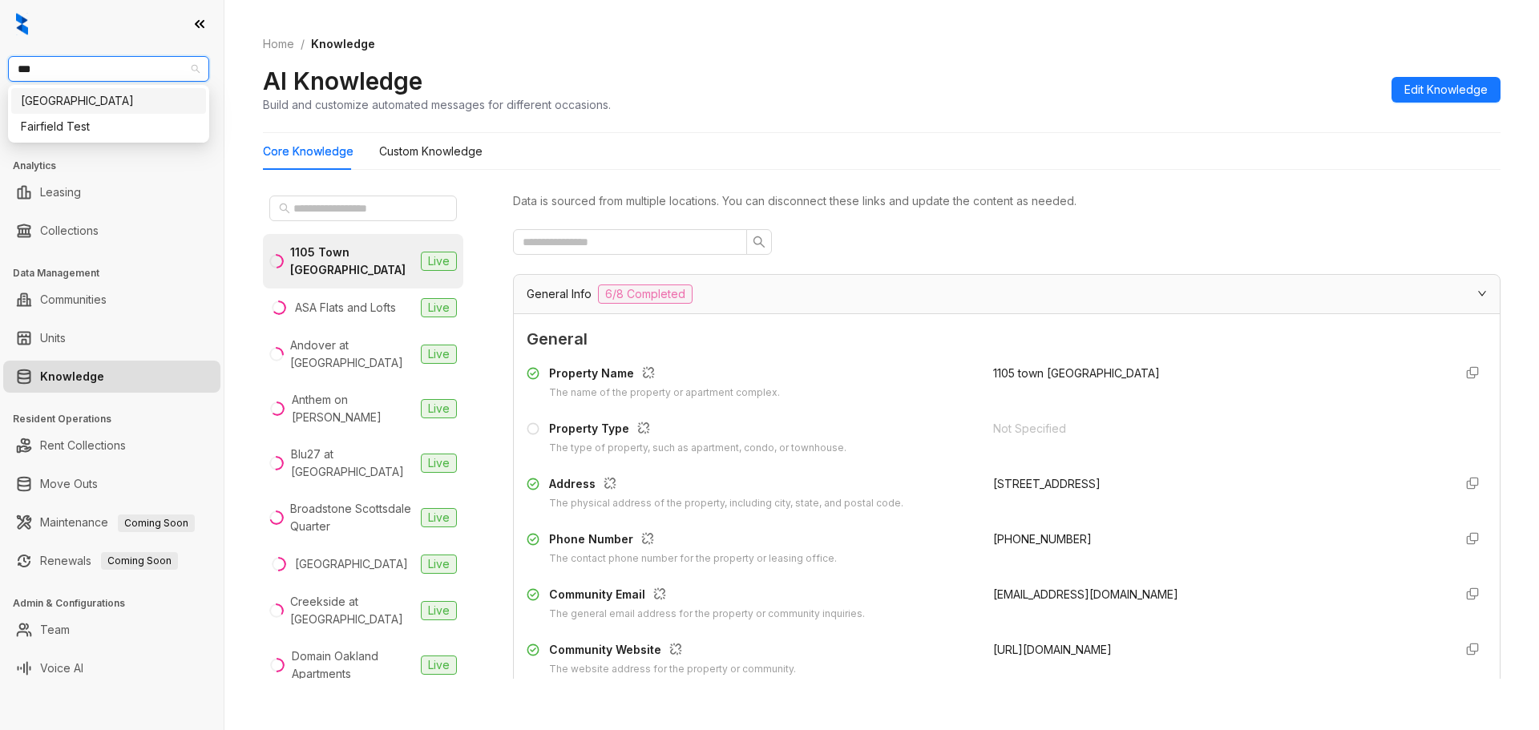
click at [111, 102] on div "[GEOGRAPHIC_DATA]" at bounding box center [108, 101] width 175 height 18
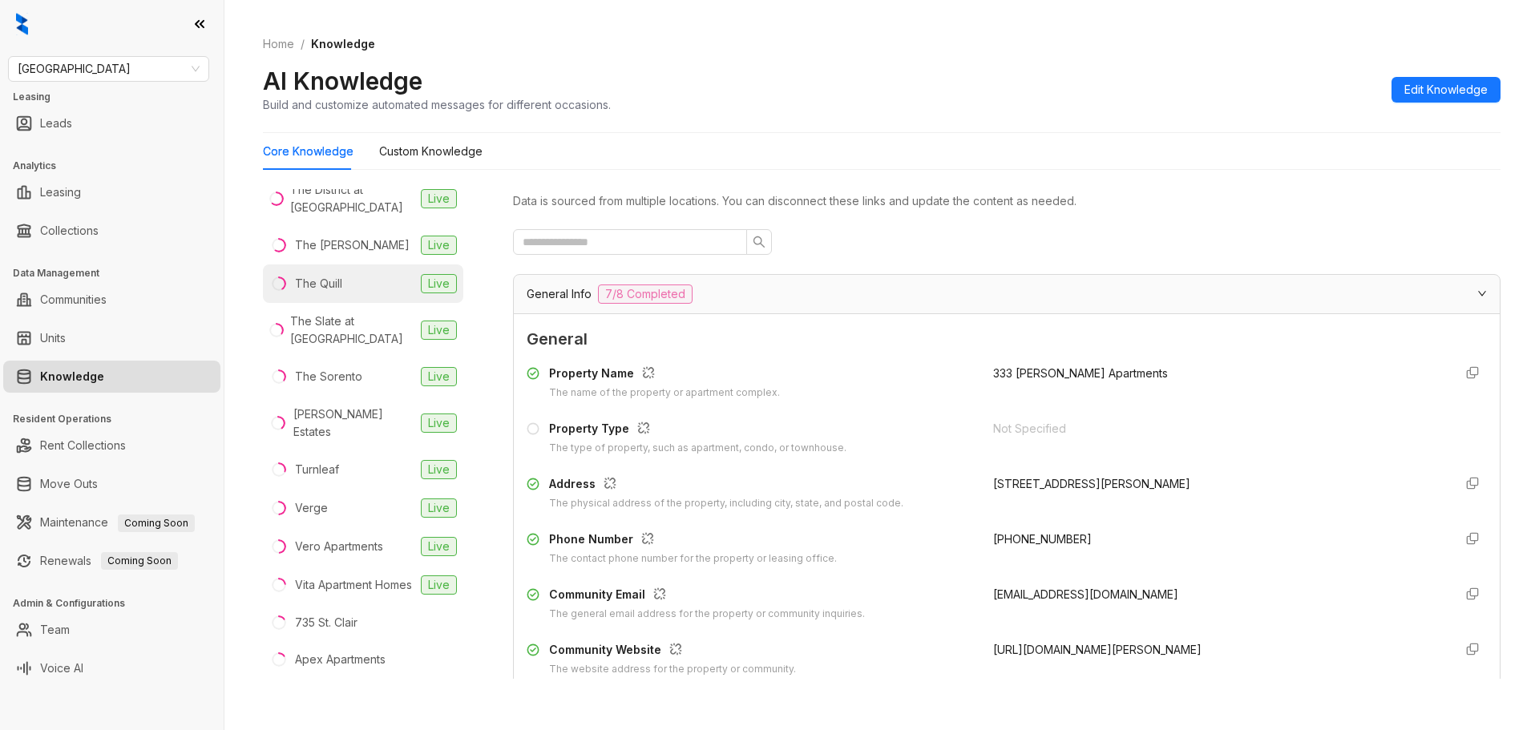
scroll to position [1336, 0]
click at [353, 440] on div "Tidwell Estates" at bounding box center [353, 422] width 121 height 35
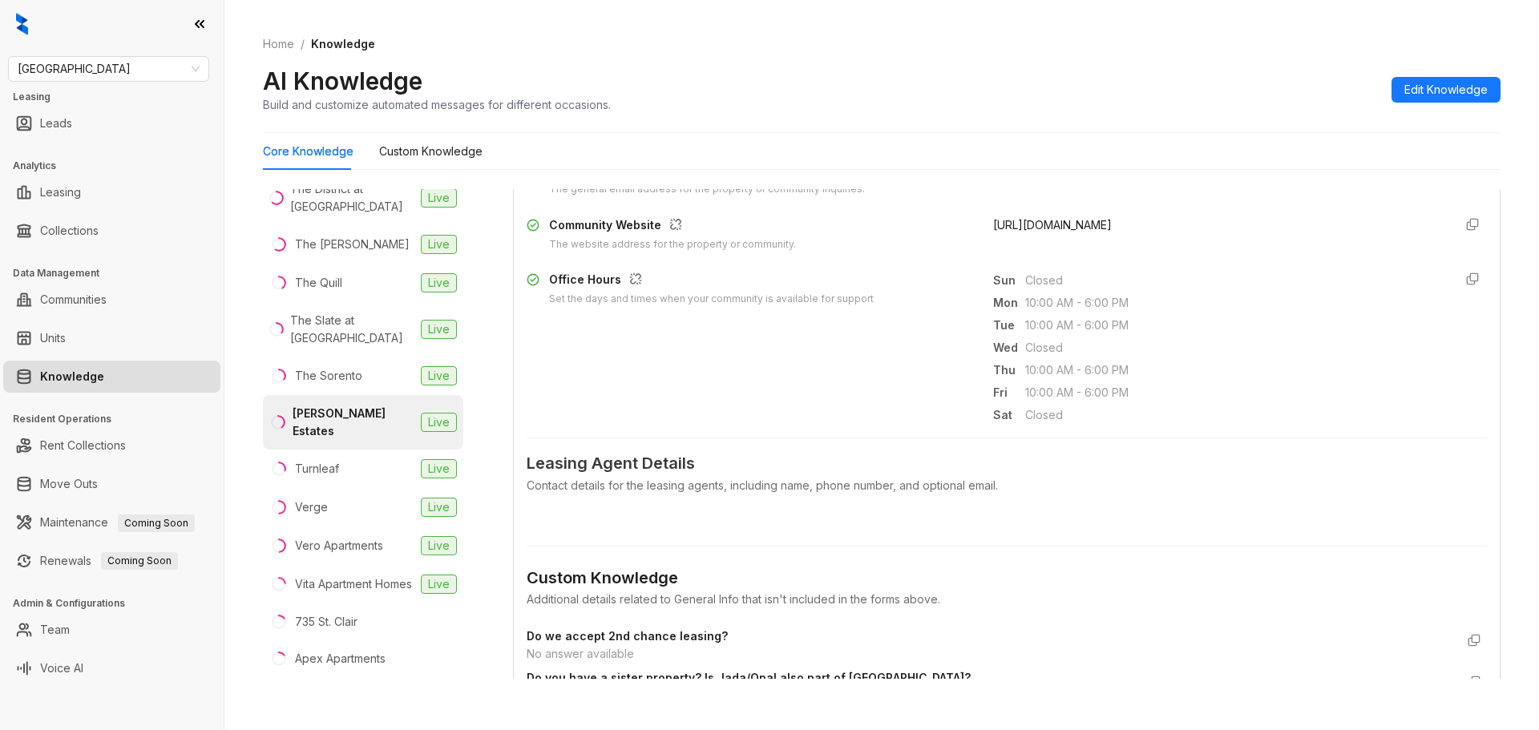
scroll to position [427, 0]
click at [583, 480] on div "Contact details for the leasing agents, including name, phone number, and optio…" at bounding box center [1006, 483] width 960 height 18
click at [592, 462] on span "Leasing Agent Details" at bounding box center [1006, 461] width 960 height 25
click at [664, 486] on div "Contact details for the leasing agents, including name, phone number, and optio…" at bounding box center [1006, 483] width 960 height 18
click at [717, 481] on div "Contact details for the leasing agents, including name, phone number, and optio…" at bounding box center [1006, 483] width 960 height 18
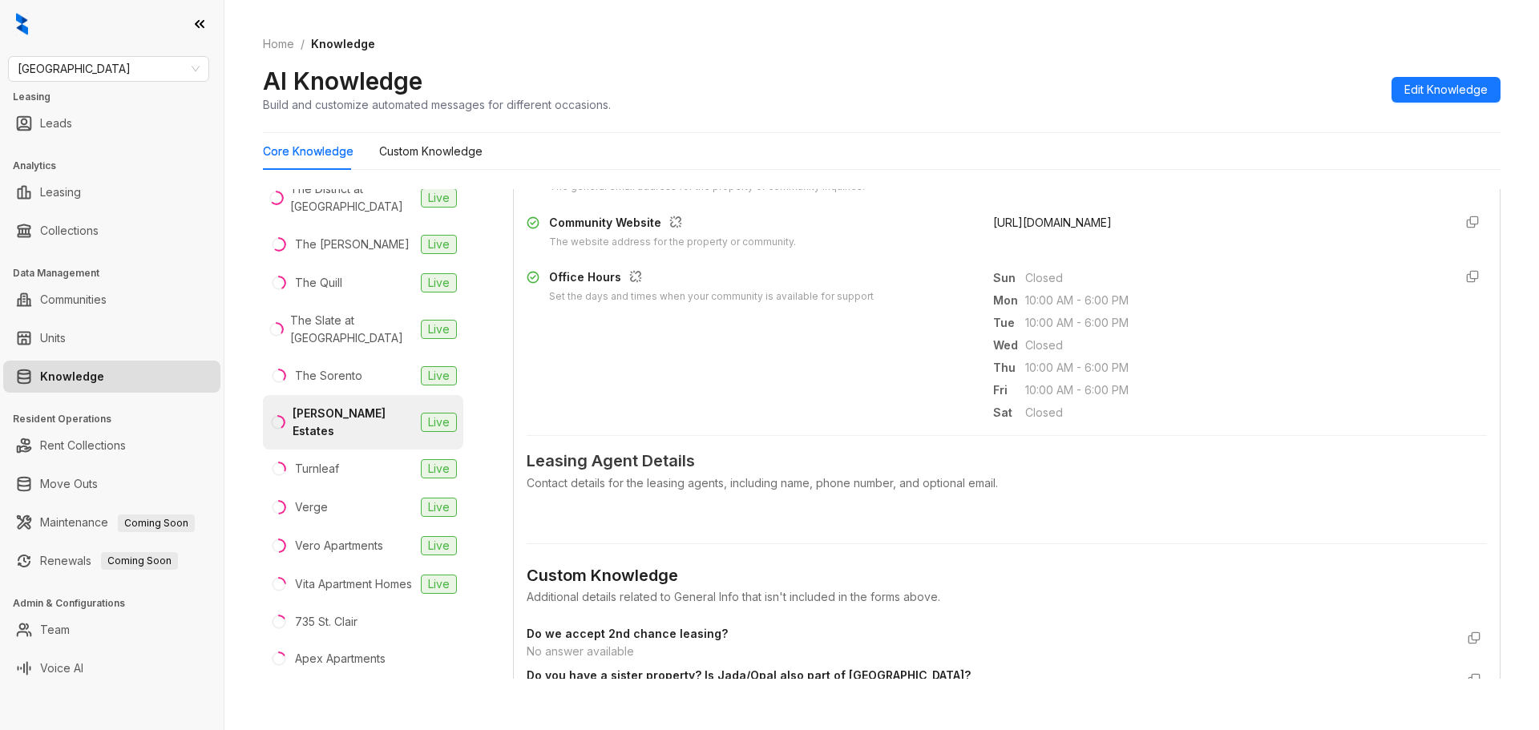
click at [638, 466] on span "Leasing Agent Details" at bounding box center [1006, 461] width 960 height 25
click at [374, 440] on div "Tidwell Estates" at bounding box center [353, 422] width 122 height 35
click at [678, 467] on span "Leasing Agent Details" at bounding box center [1006, 461] width 960 height 25
click at [679, 474] on div "Contact details for the leasing agents, including name, phone number, and optio…" at bounding box center [1006, 483] width 960 height 18
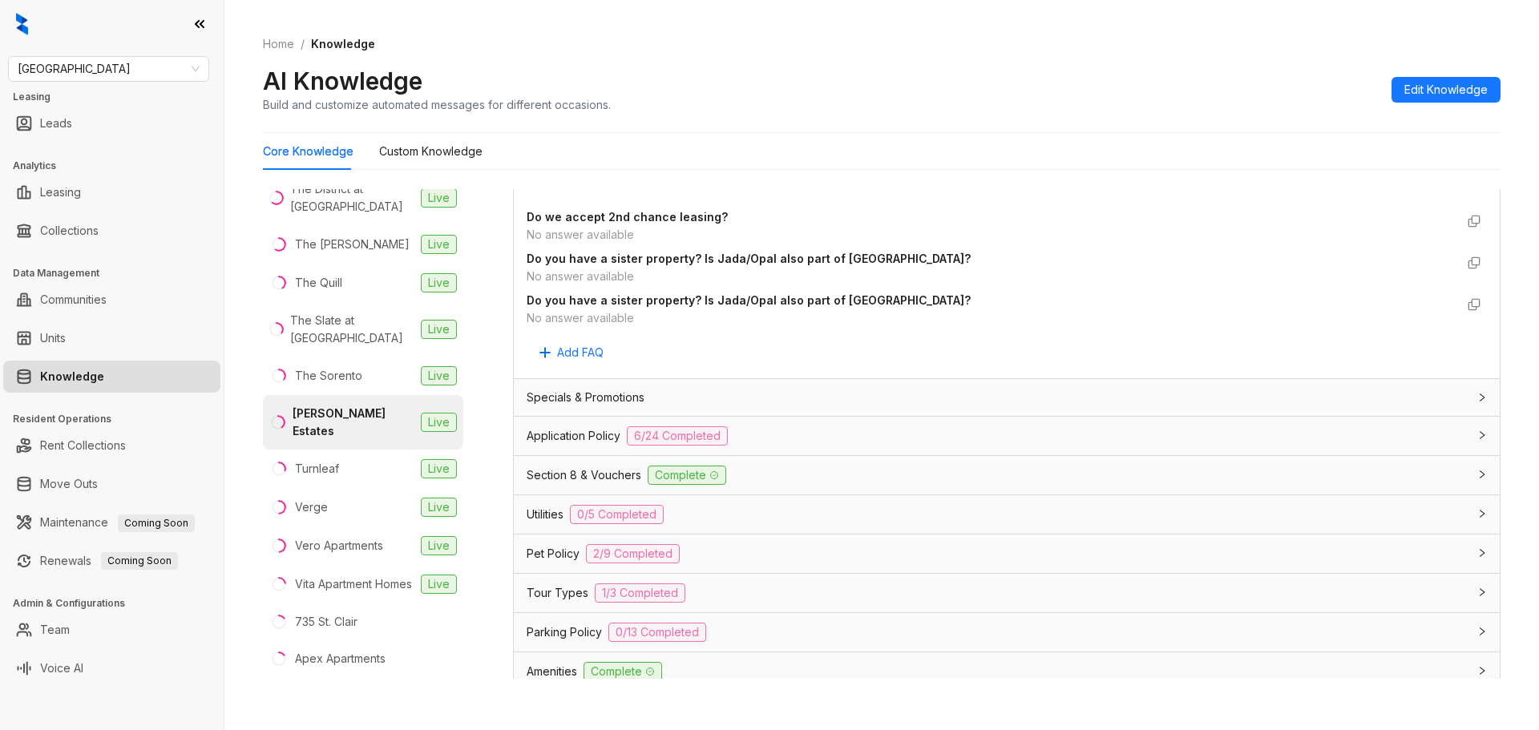
scroll to position [855, 0]
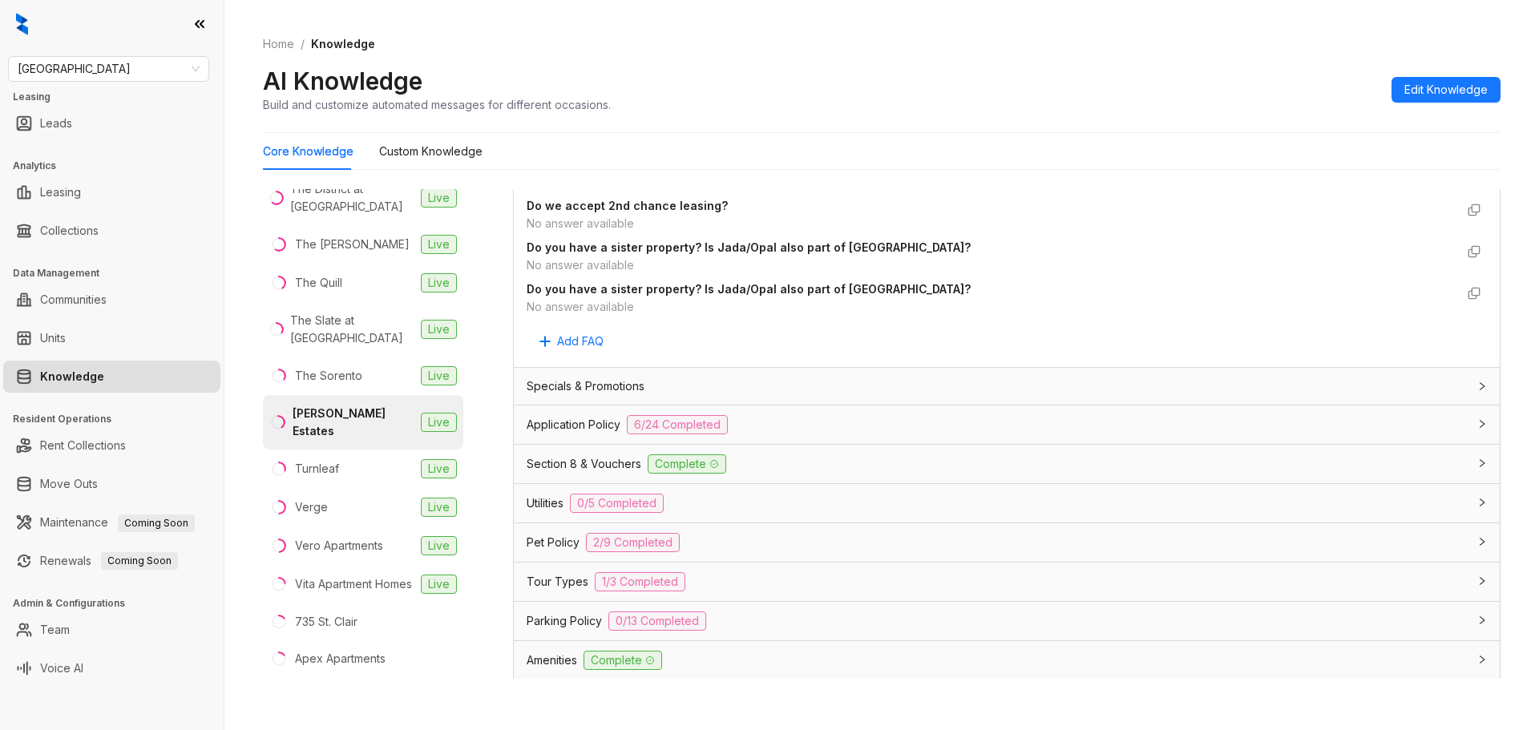
click at [576, 424] on span "Application Policy" at bounding box center [573, 425] width 94 height 18
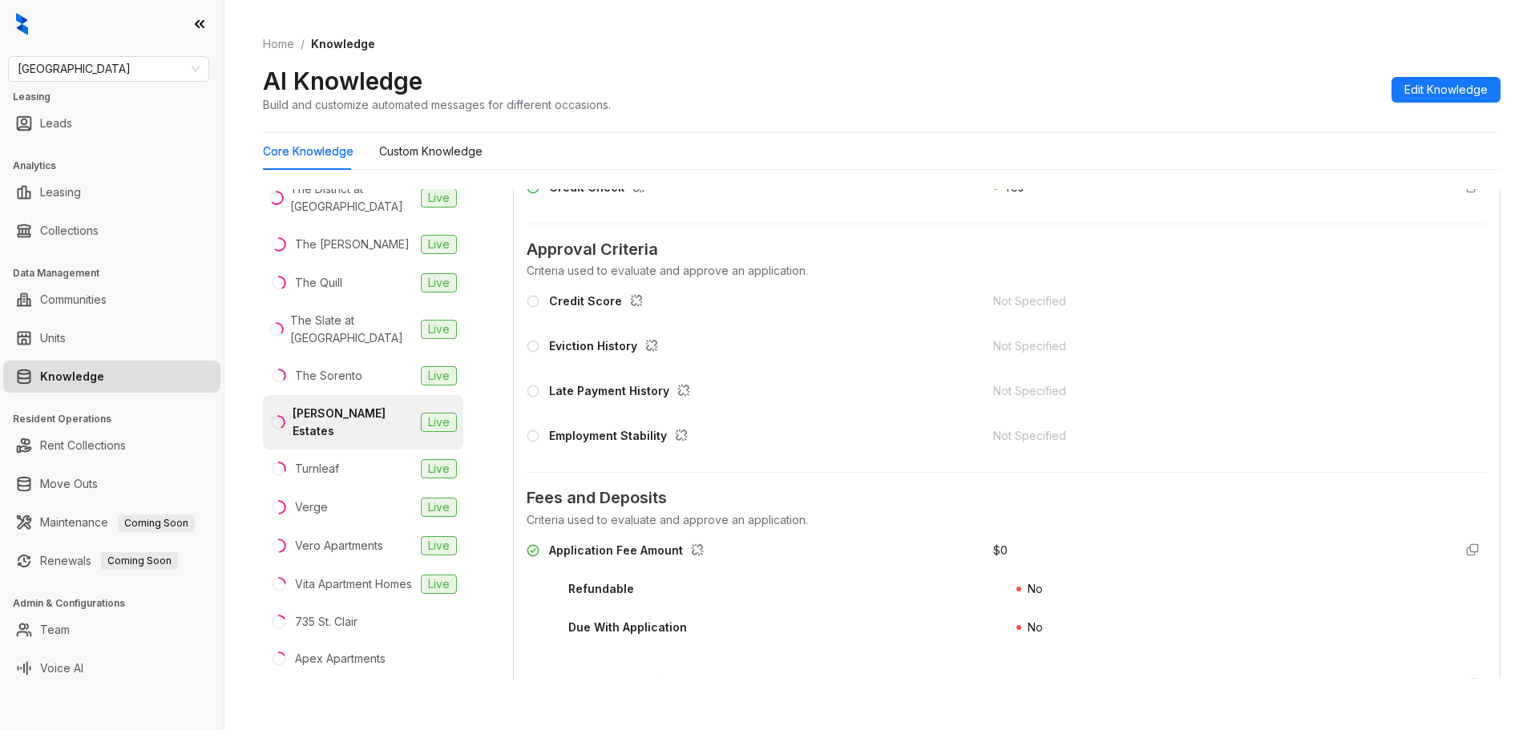
scroll to position [1442, 0]
click at [891, 555] on div "Application Fee Amount" at bounding box center [749, 554] width 447 height 26
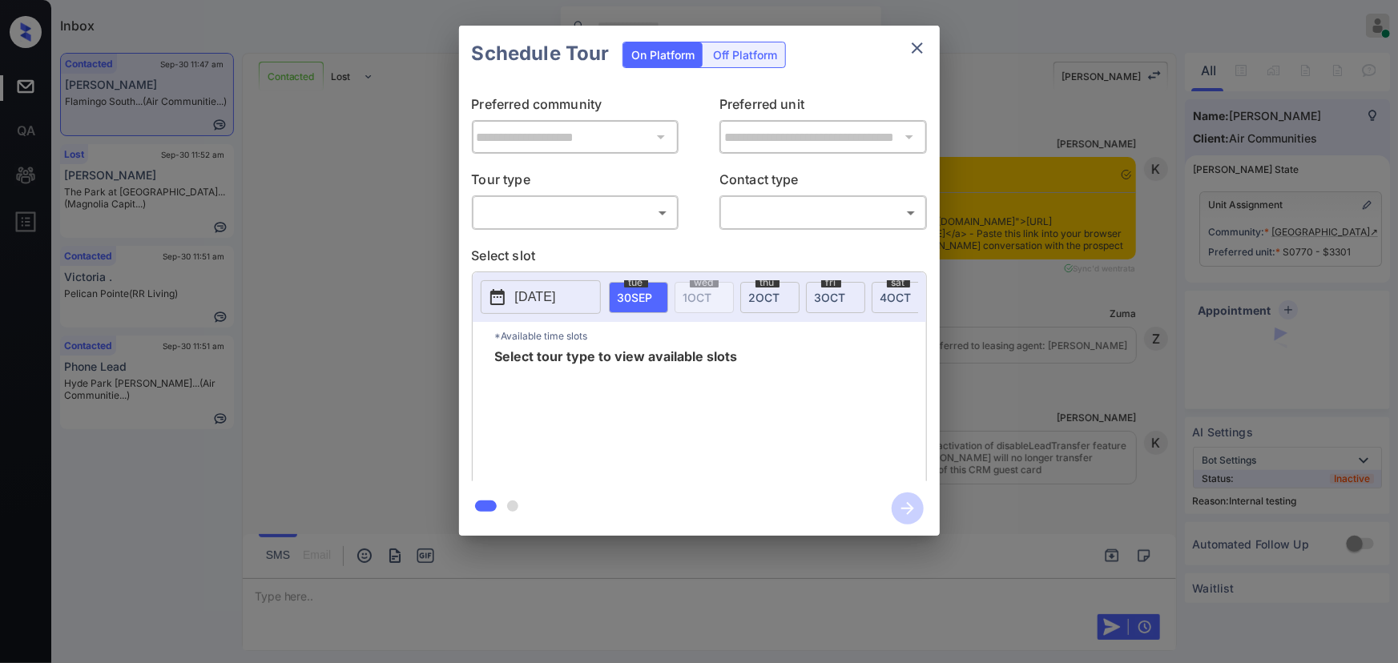
scroll to position [6098, 0]
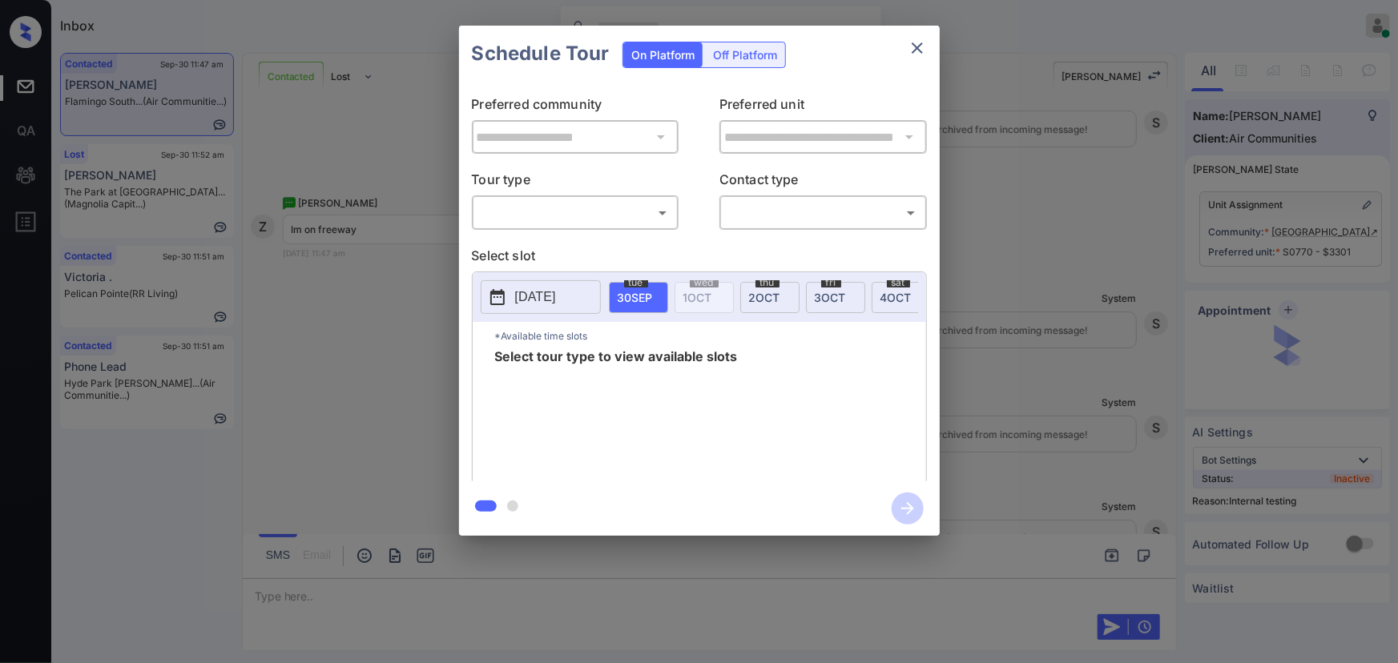
click at [582, 220] on body "Inbox [PERSON_NAME] Online Set yourself offline Set yourself on break Profile S…" at bounding box center [699, 331] width 1398 height 663
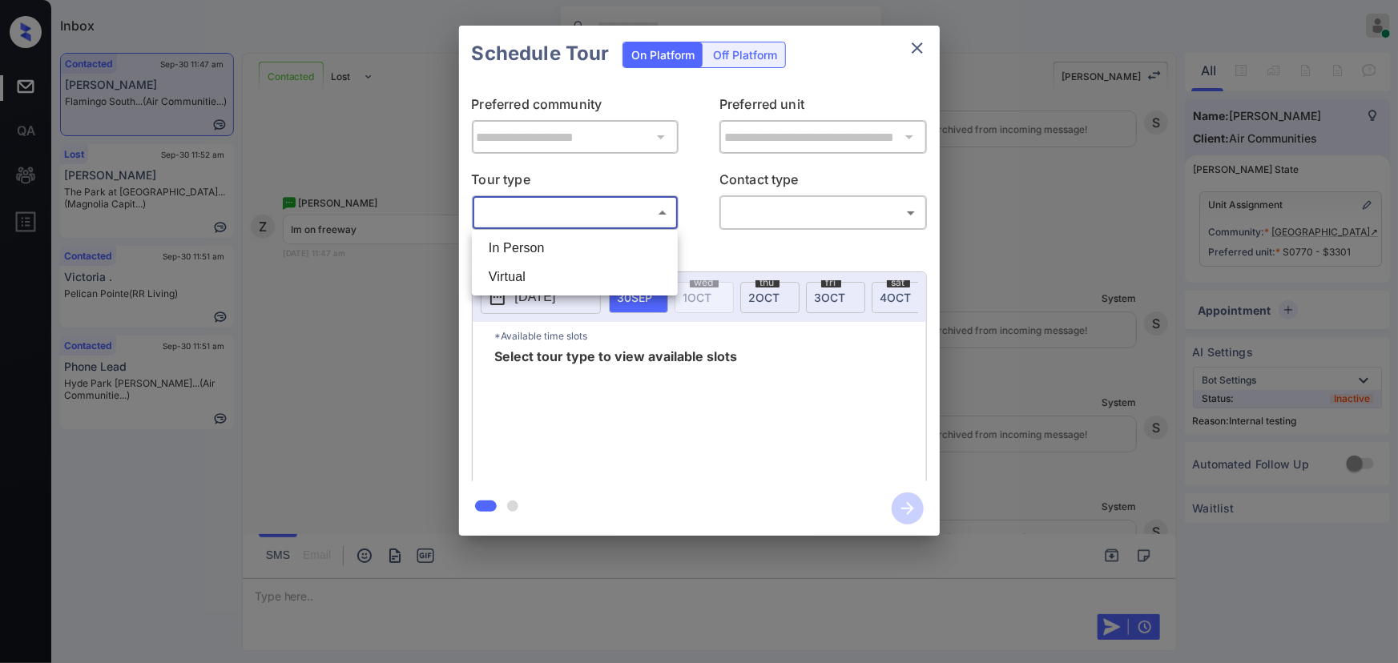
click at [553, 248] on li "In Person" at bounding box center [575, 248] width 198 height 29
type input "********"
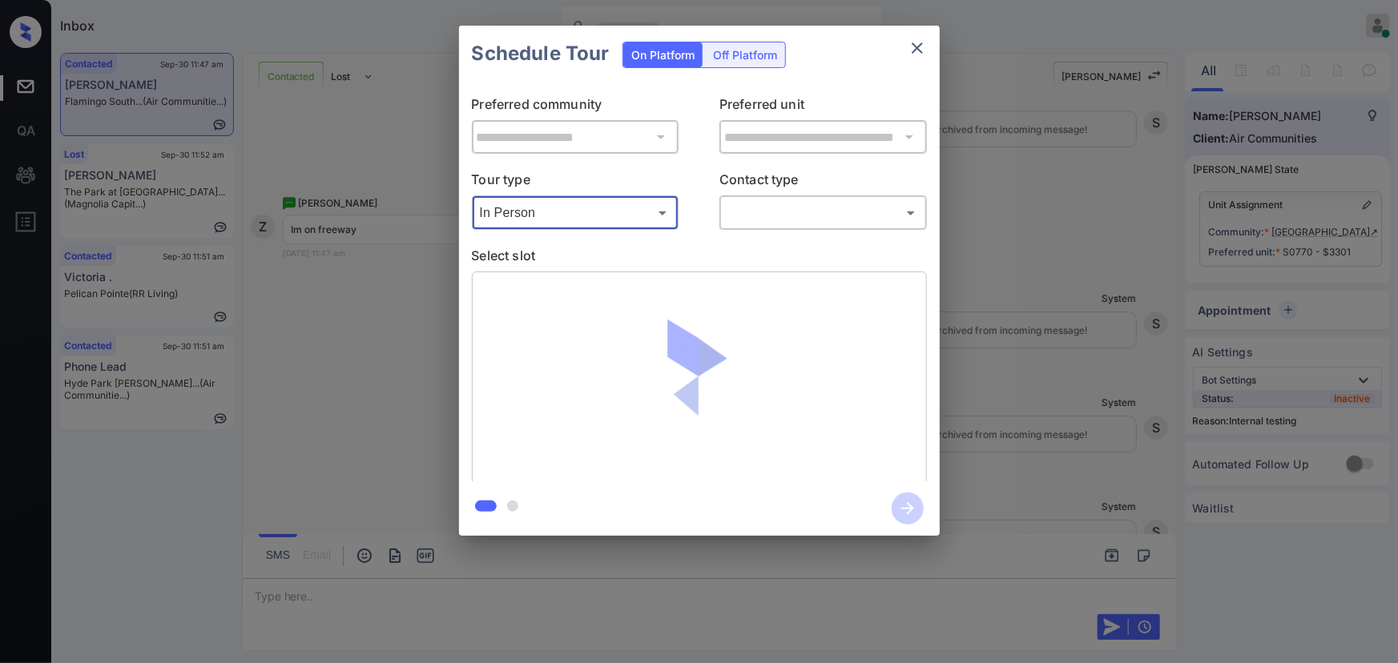
click at [745, 233] on div "**********" at bounding box center [699, 282] width 481 height 400
click at [768, 218] on body "Inbox [PERSON_NAME] Online Set yourself offline Set yourself on break Profile S…" at bounding box center [699, 331] width 1398 height 663
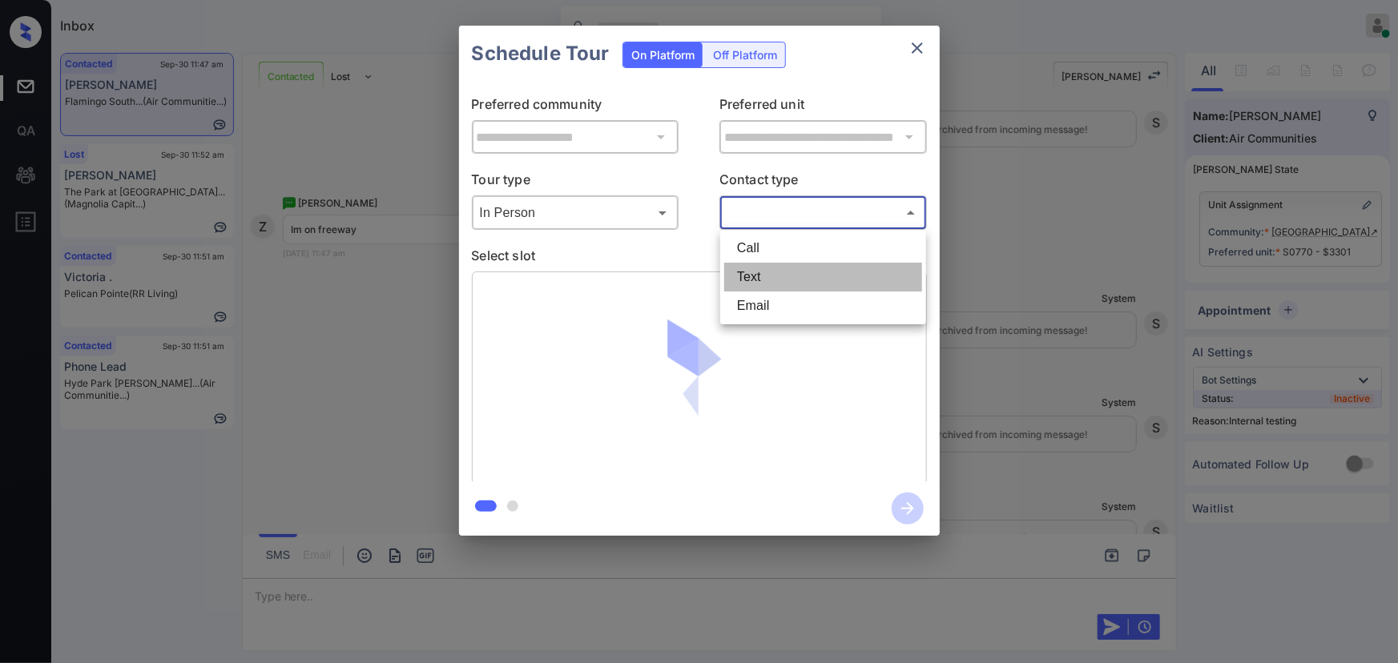
click at [744, 276] on li "Text" at bounding box center [823, 277] width 198 height 29
type input "****"
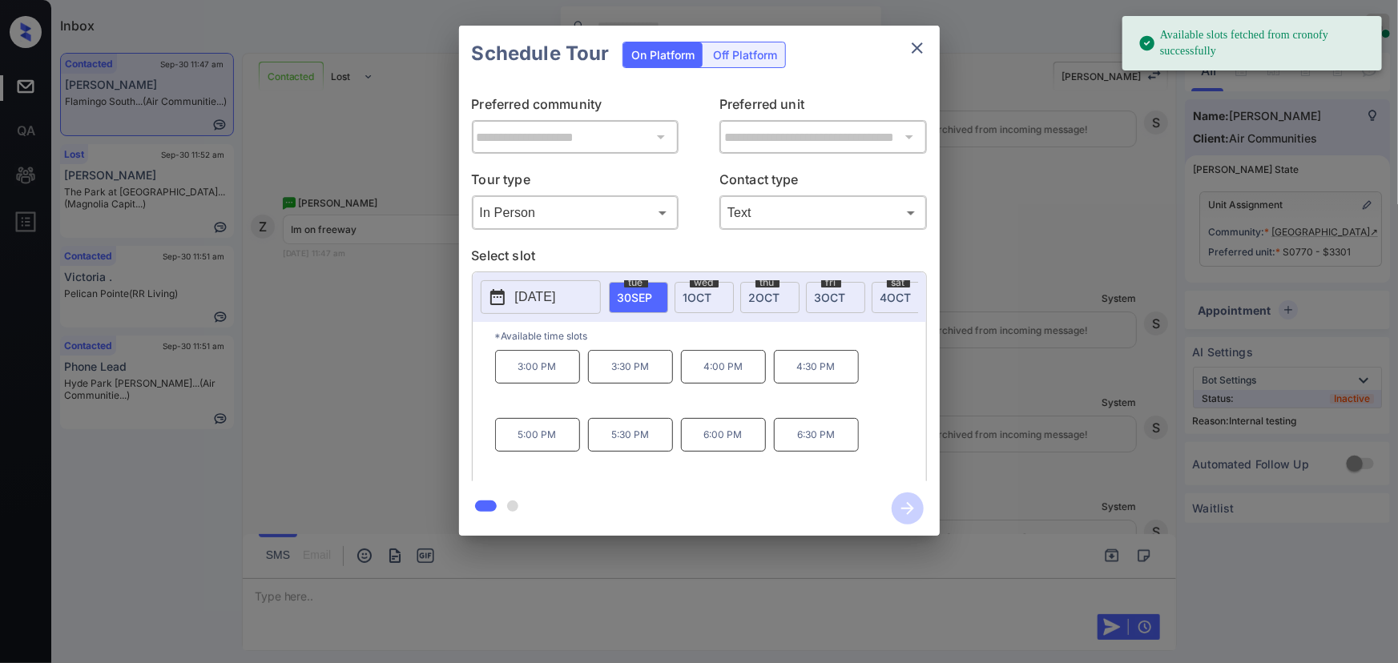
click at [624, 375] on p "3:30 PM" at bounding box center [630, 367] width 85 height 34
click at [791, 614] on div at bounding box center [699, 331] width 1398 height 663
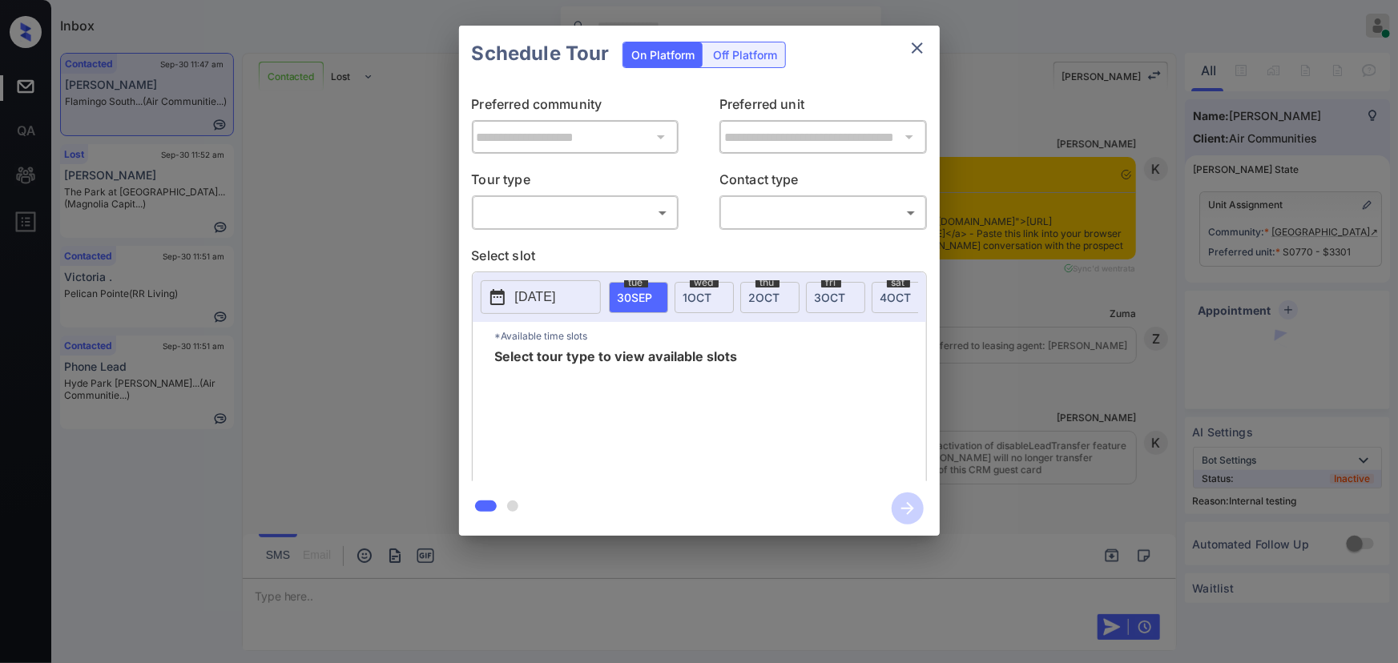
scroll to position [6098, 0]
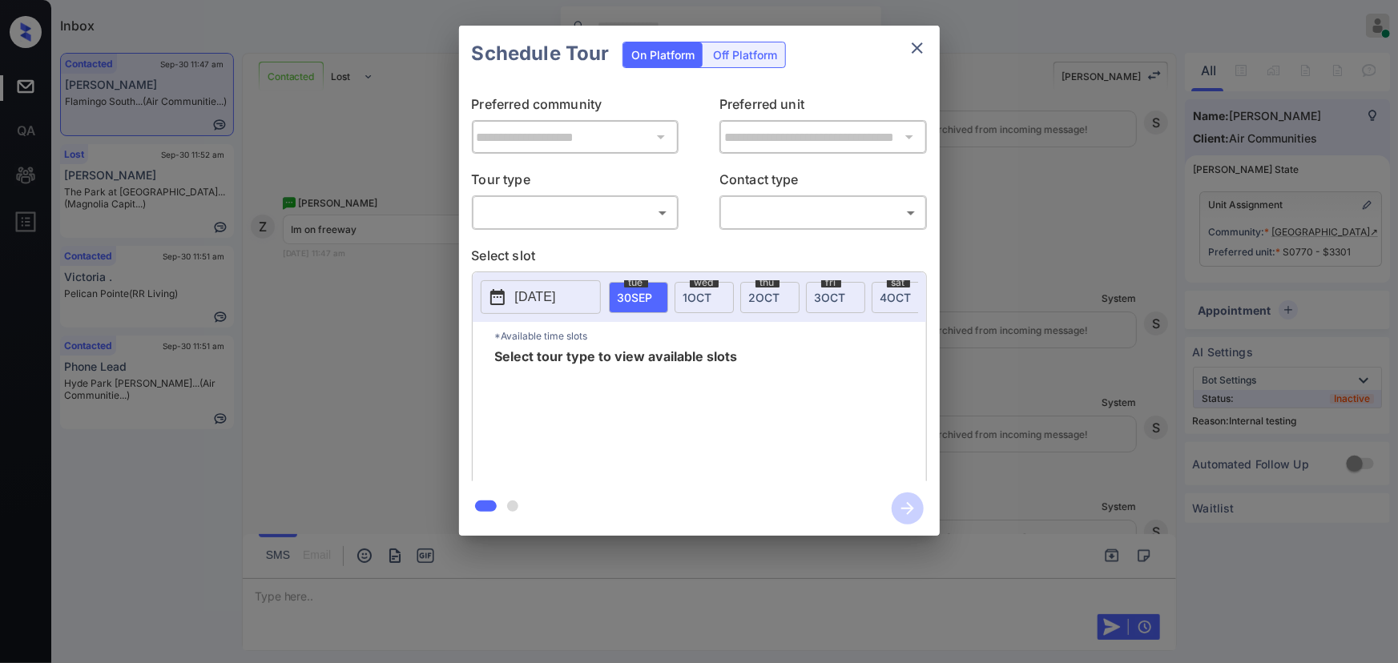
click at [525, 208] on body "Inbox Kenneth Umali Online Set yourself offline Set yourself on break Profile S…" at bounding box center [699, 331] width 1398 height 663
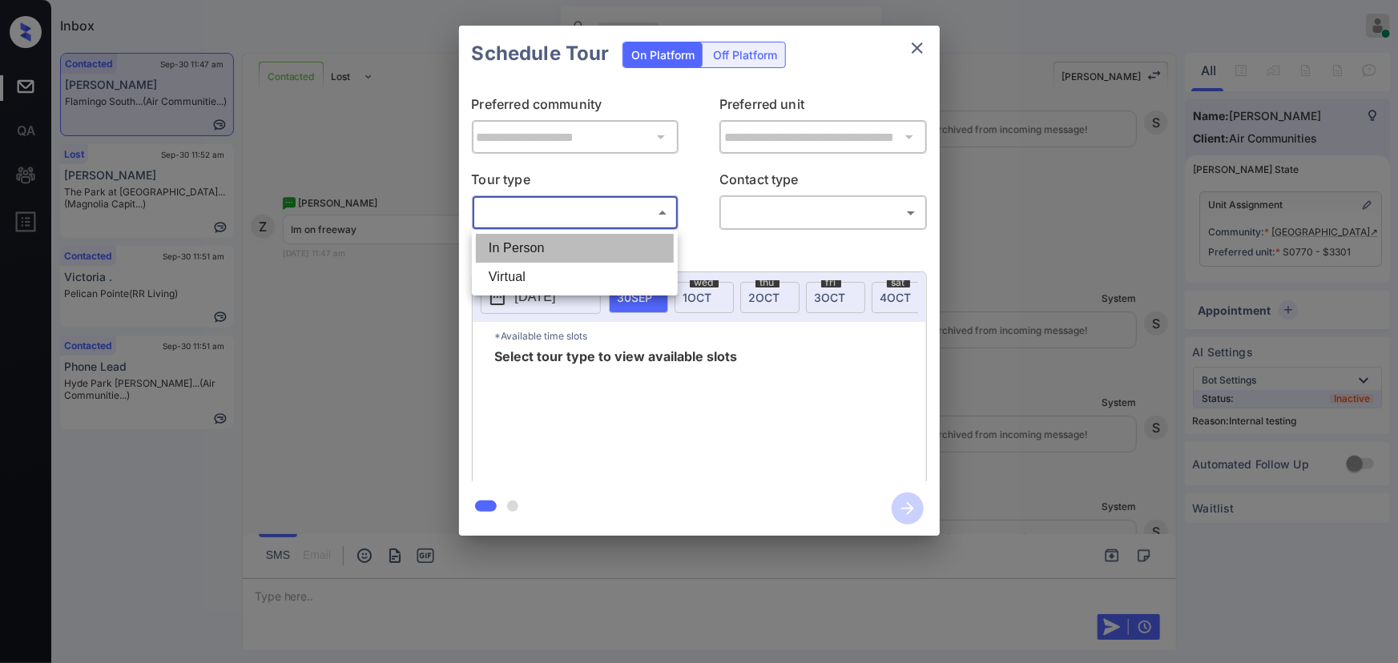
drag, startPoint x: 529, startPoint y: 253, endPoint x: 707, endPoint y: 214, distance: 182.2
click at [535, 252] on li "In Person" at bounding box center [575, 248] width 198 height 29
type input "********"
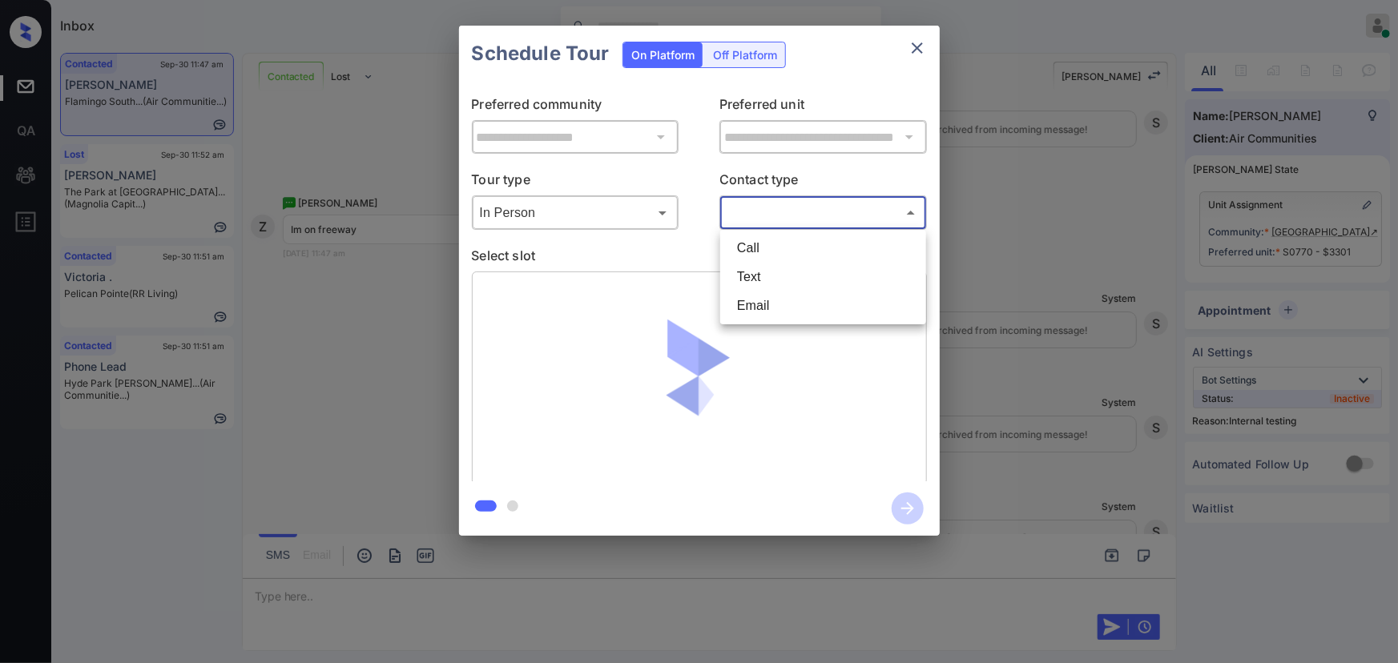
click at [781, 202] on body "Inbox Kenneth Umali Online Set yourself offline Set yourself on break Profile S…" at bounding box center [699, 331] width 1398 height 663
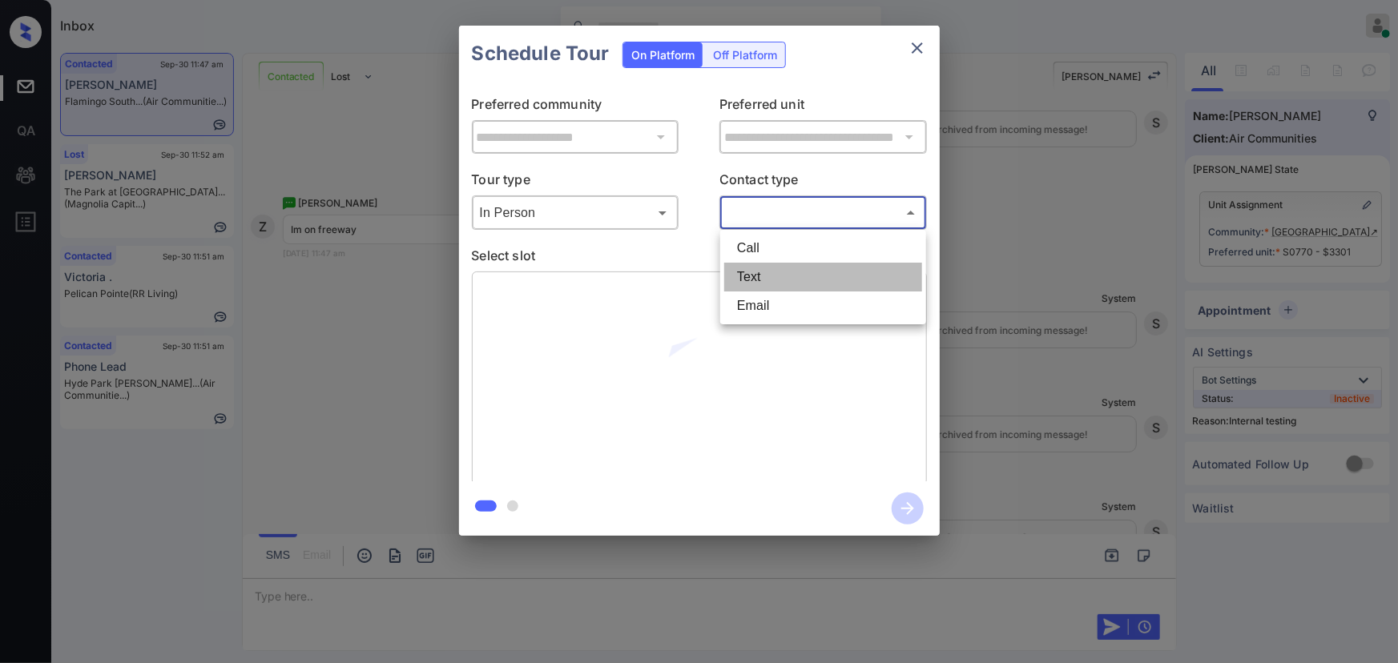
click at [748, 281] on li "Text" at bounding box center [823, 277] width 198 height 29
type input "****"
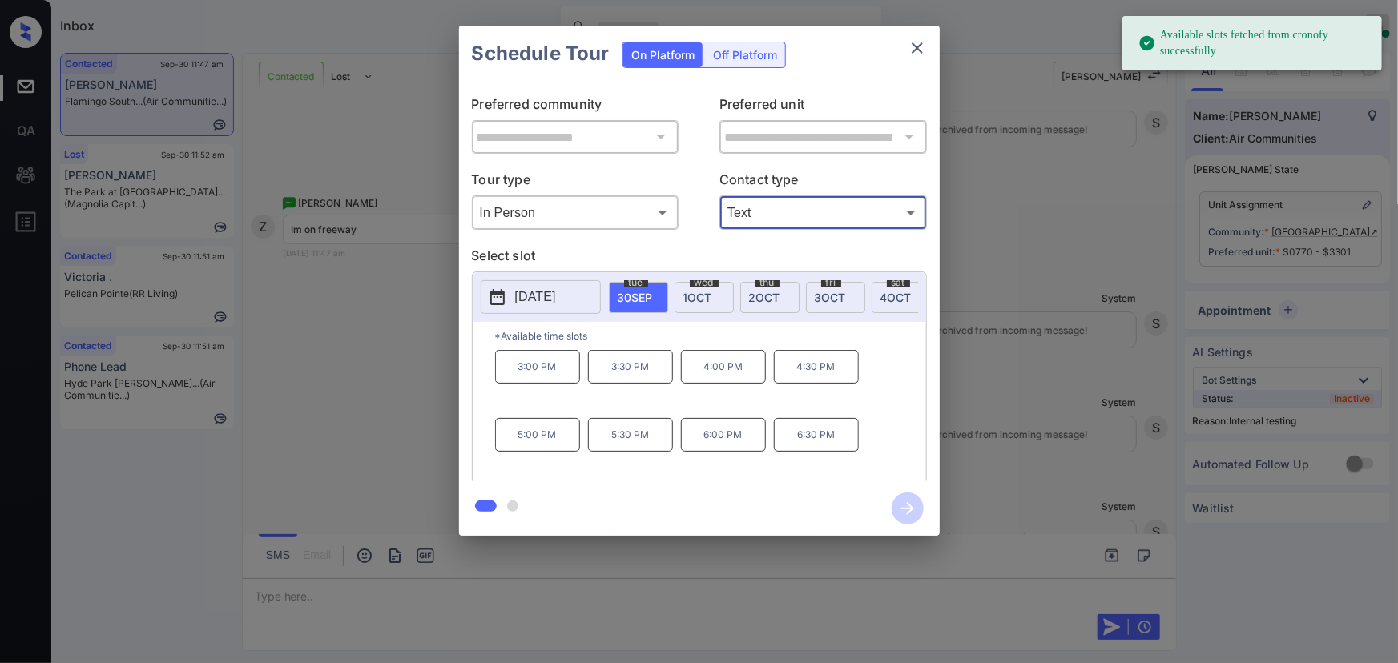
drag, startPoint x: 623, startPoint y: 378, endPoint x: 635, endPoint y: 393, distance: 18.9
click at [623, 377] on p "3:30 PM" at bounding box center [630, 367] width 85 height 34
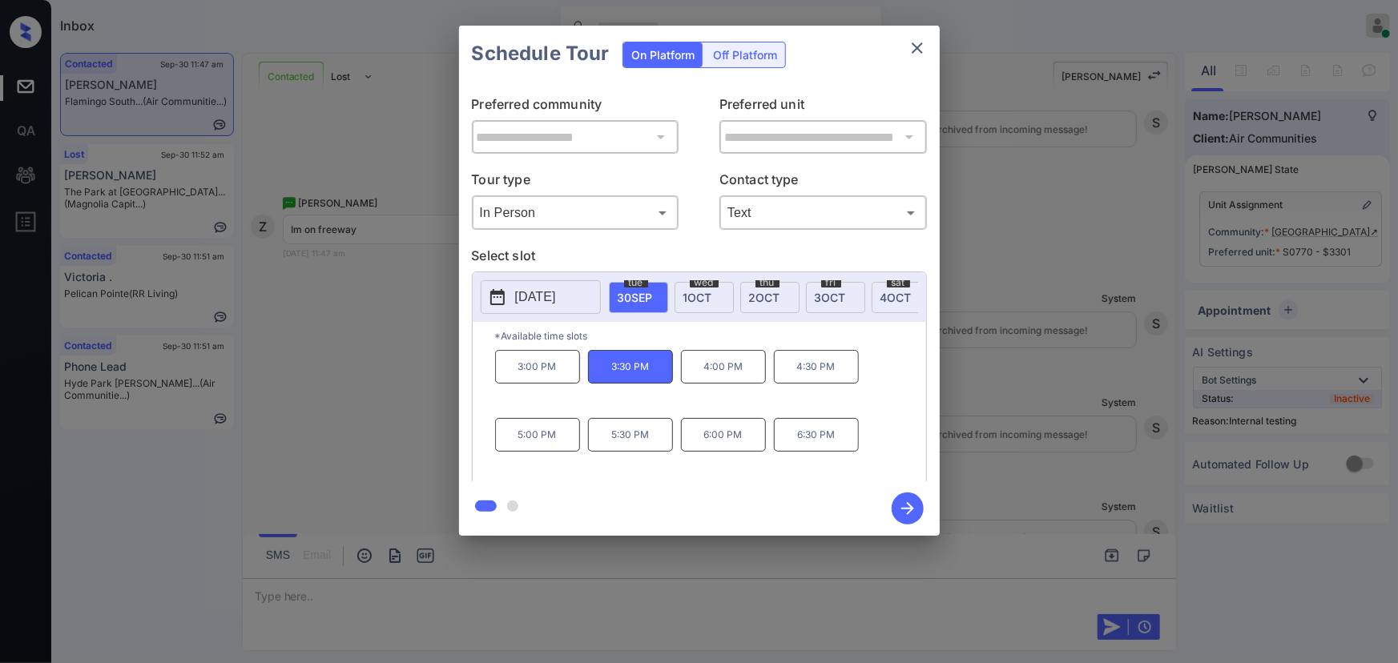
drag, startPoint x: 900, startPoint y: 508, endPoint x: 954, endPoint y: 497, distance: 54.8
click at [901, 508] on icon "button" at bounding box center [908, 509] width 32 height 32
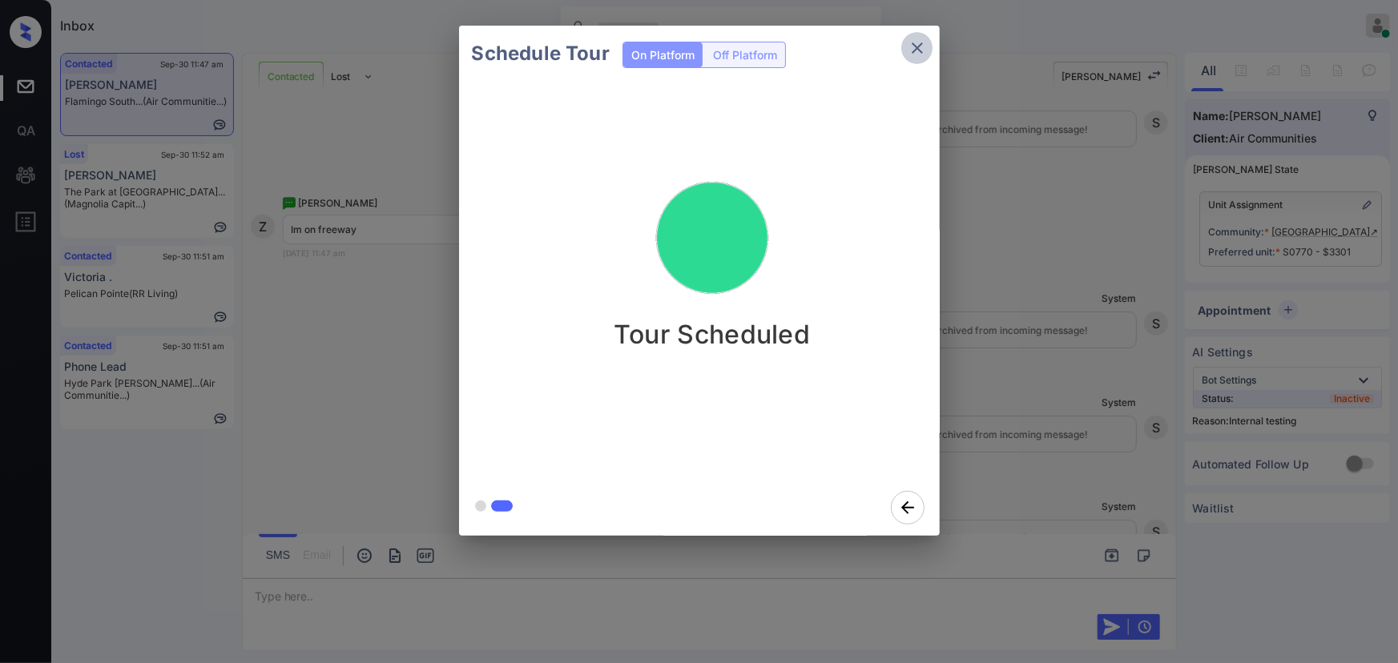
click at [917, 46] on icon "close" at bounding box center [917, 47] width 11 height 11
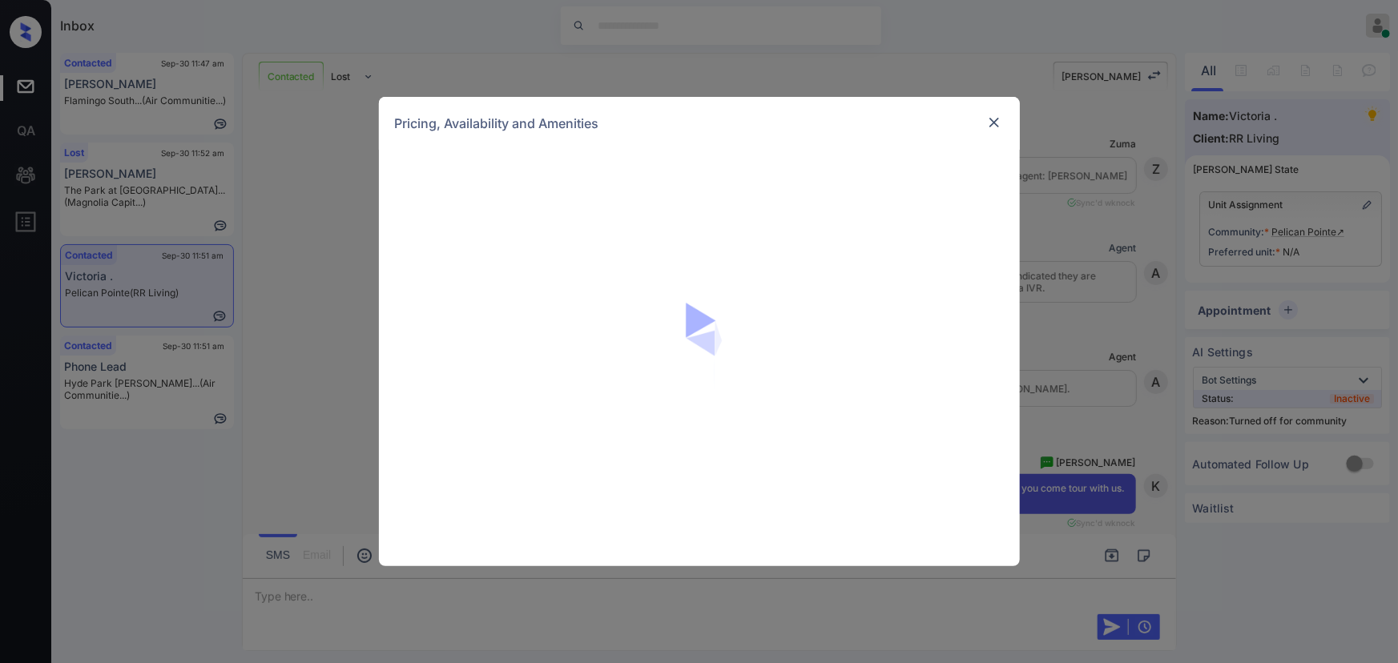
scroll to position [1559, 0]
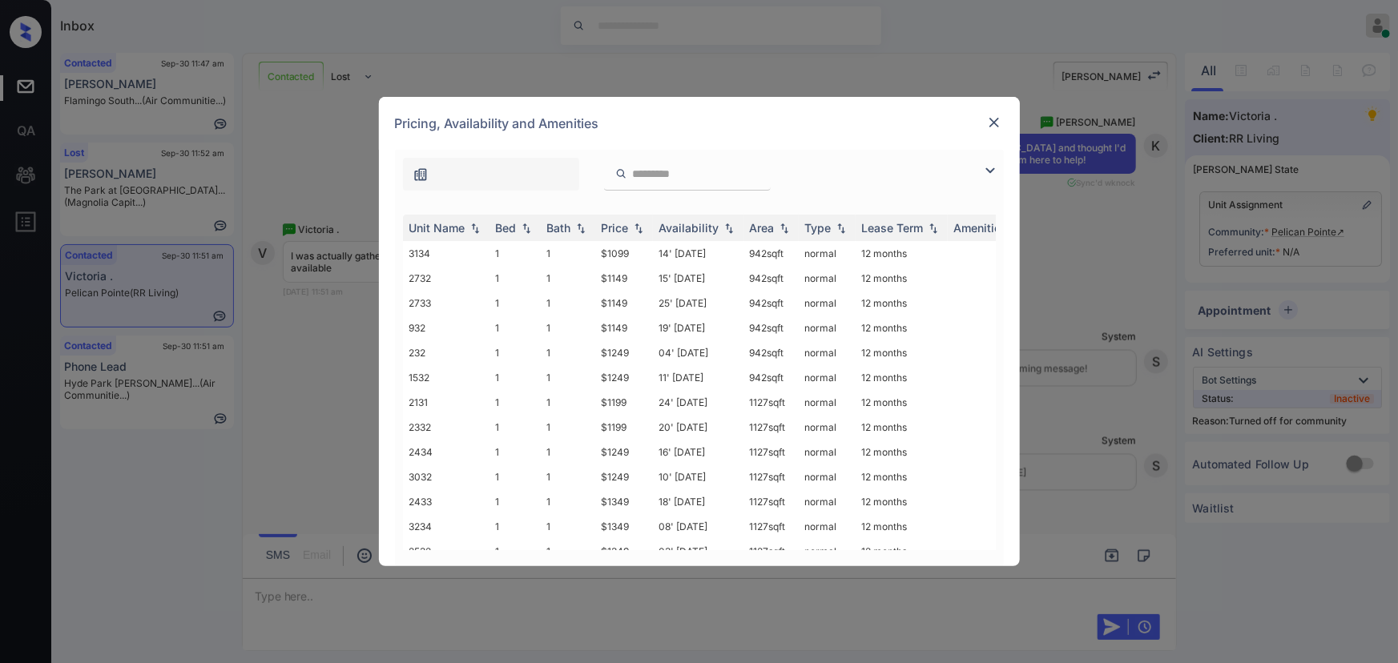
click at [990, 171] on img at bounding box center [990, 170] width 19 height 19
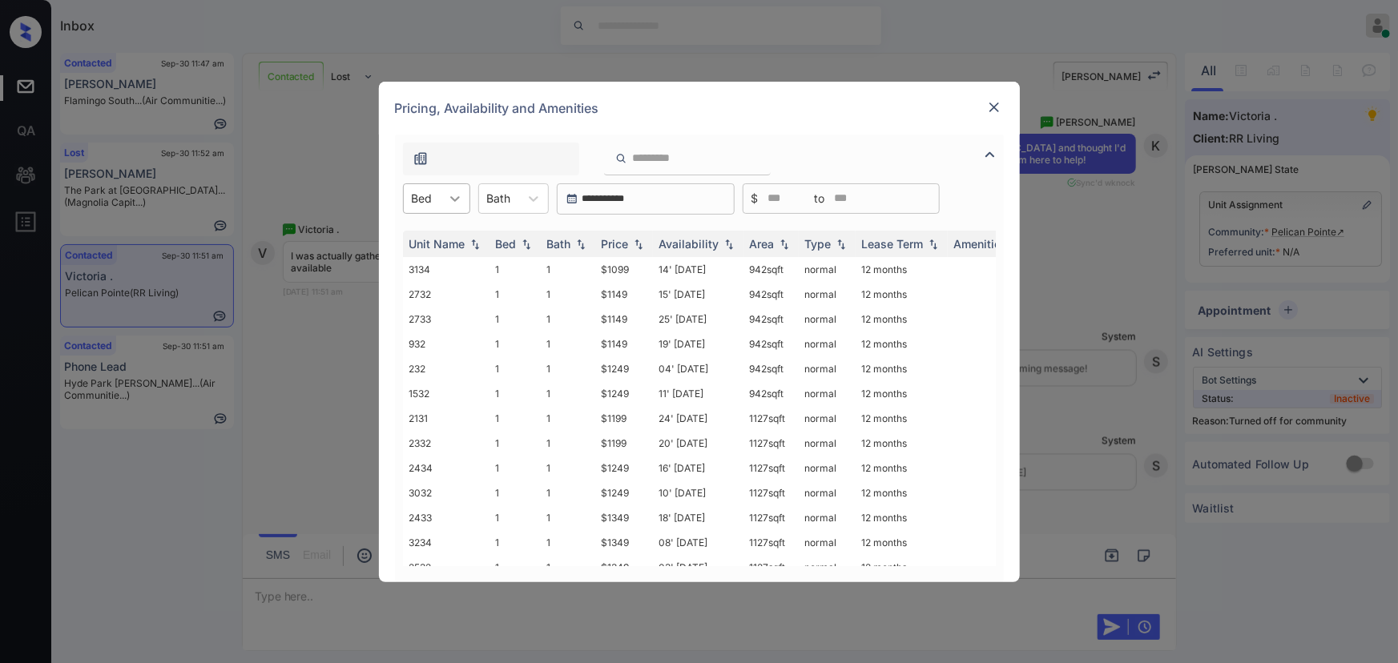
click at [450, 200] on icon at bounding box center [455, 199] width 16 height 16
drag, startPoint x: 434, startPoint y: 233, endPoint x: 521, endPoint y: 200, distance: 93.6
click at [435, 232] on div "1" at bounding box center [436, 238] width 67 height 29
click at [521, 199] on div "Bath" at bounding box center [507, 198] width 40 height 23
click at [512, 230] on div "1" at bounding box center [521, 238] width 71 height 29
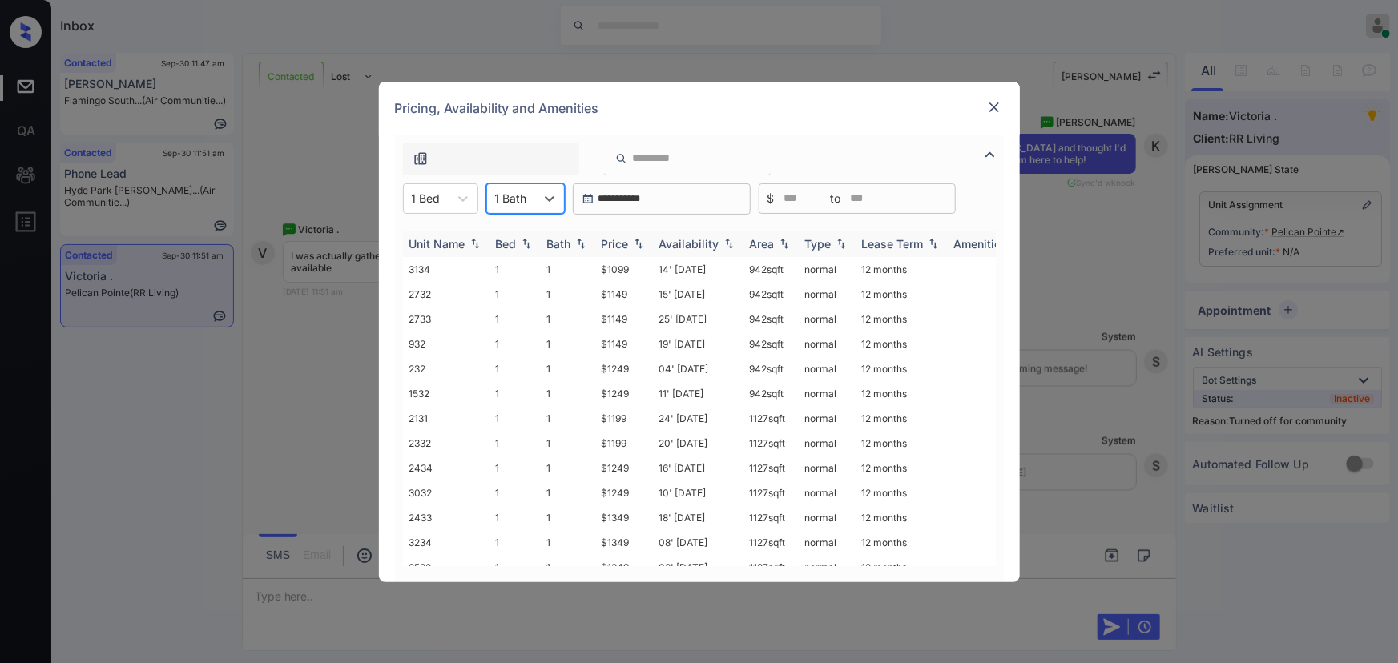
click at [635, 240] on img at bounding box center [639, 243] width 16 height 11
click at [635, 240] on img at bounding box center [639, 244] width 16 height 12
click at [717, 272] on td "14' Nov 25" at bounding box center [698, 269] width 91 height 25
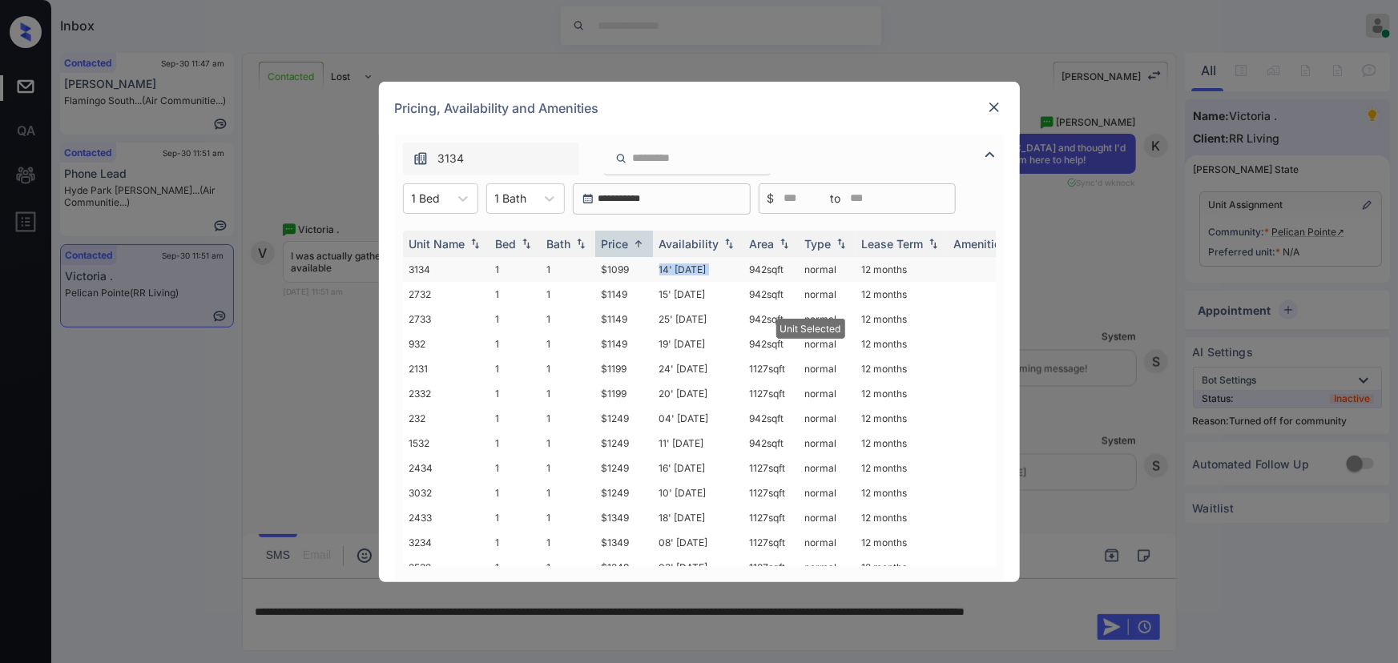
click at [717, 272] on td "14' Nov 25" at bounding box center [698, 269] width 91 height 25
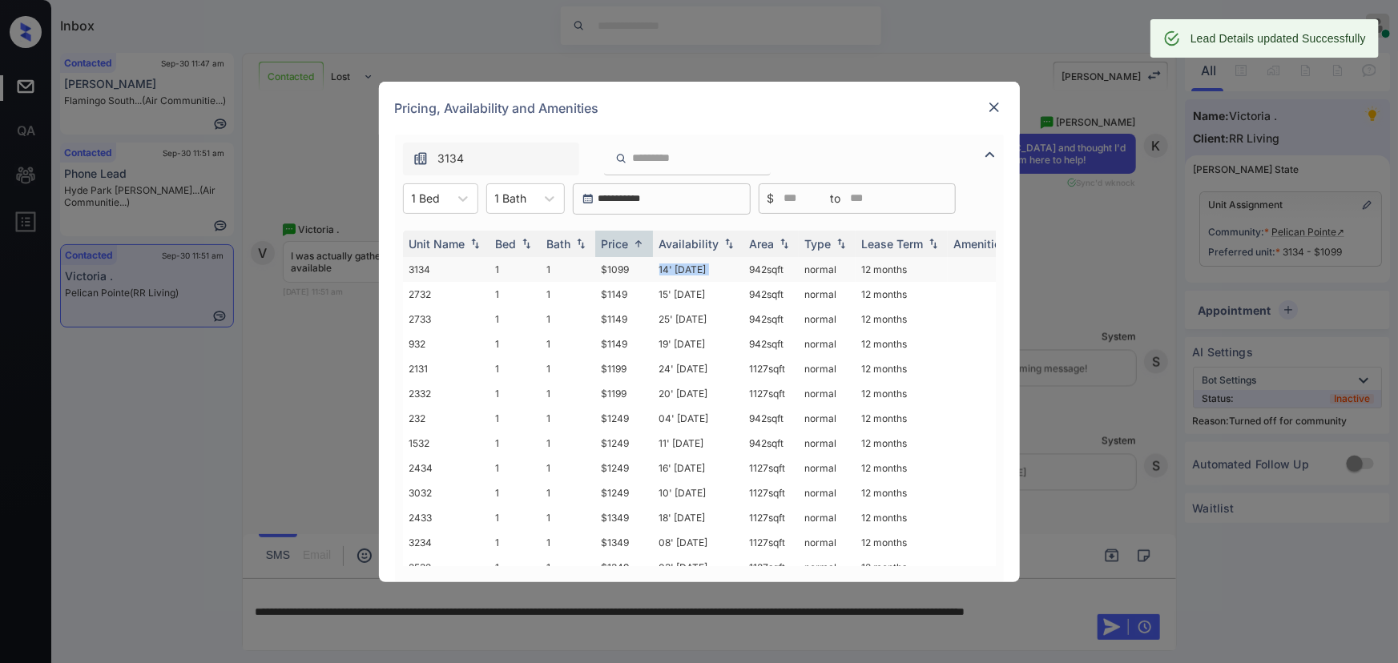
copy td "942 sqft"
drag, startPoint x: 792, startPoint y: 267, endPoint x: 881, endPoint y: 175, distance: 127.5
click at [746, 264] on td "942 sqft" at bounding box center [771, 269] width 55 height 25
click at [988, 104] on img at bounding box center [994, 107] width 16 height 16
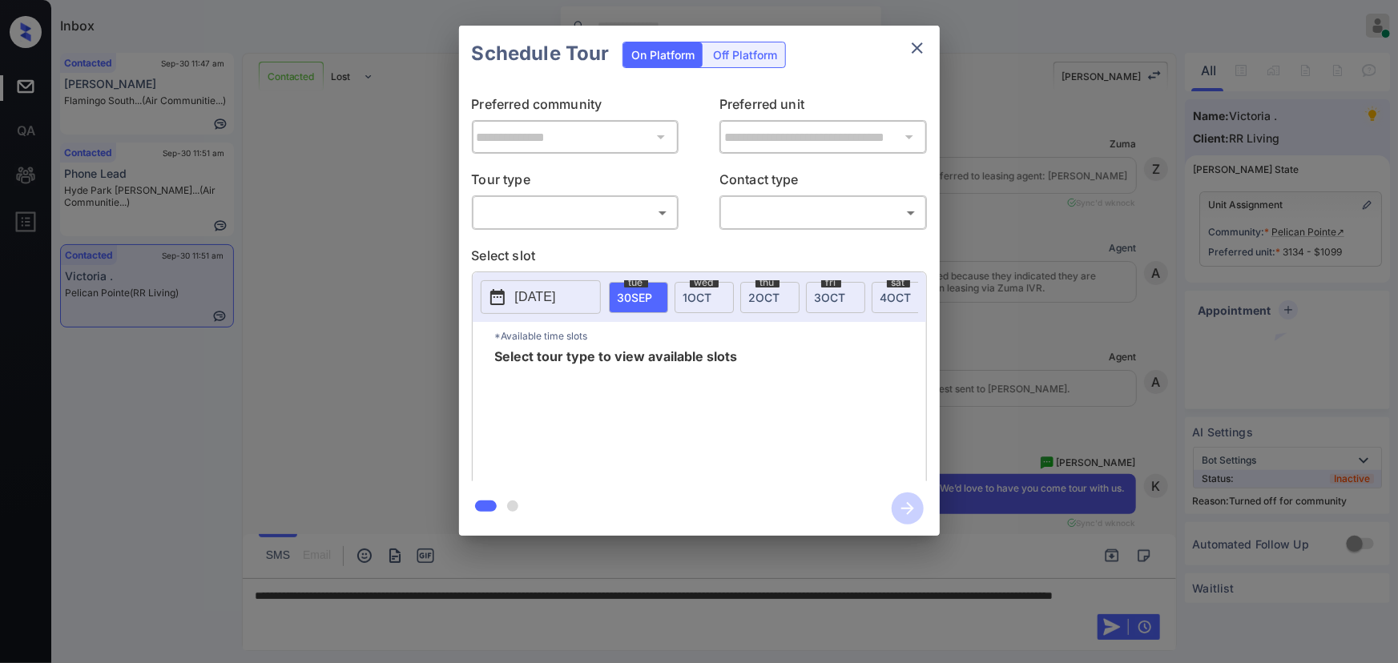
scroll to position [1664, 0]
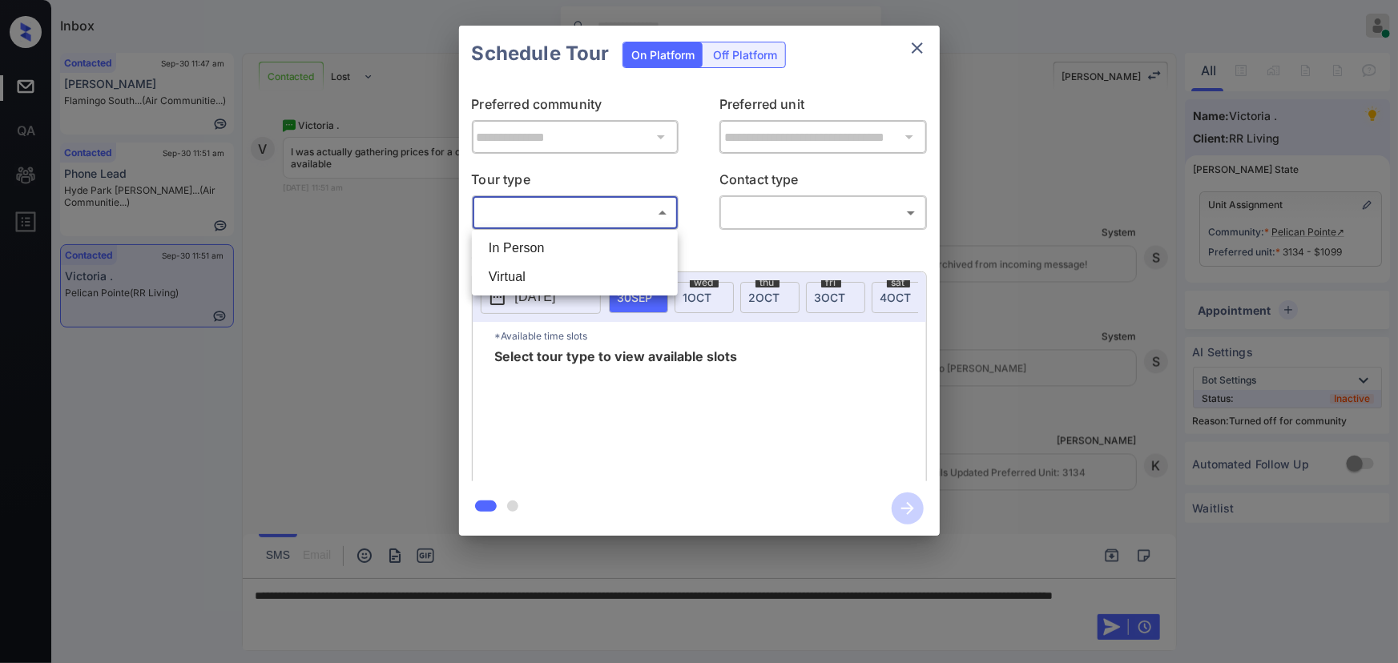
drag, startPoint x: 595, startPoint y: 208, endPoint x: 581, endPoint y: 231, distance: 26.2
click at [594, 208] on body "Inbox [PERSON_NAME] Online Set yourself offline Set yourself on break Profile S…" at bounding box center [699, 331] width 1398 height 663
drag, startPoint x: 560, startPoint y: 243, endPoint x: 596, endPoint y: 248, distance: 36.5
click at [561, 244] on li "In Person" at bounding box center [575, 248] width 198 height 29
type input "********"
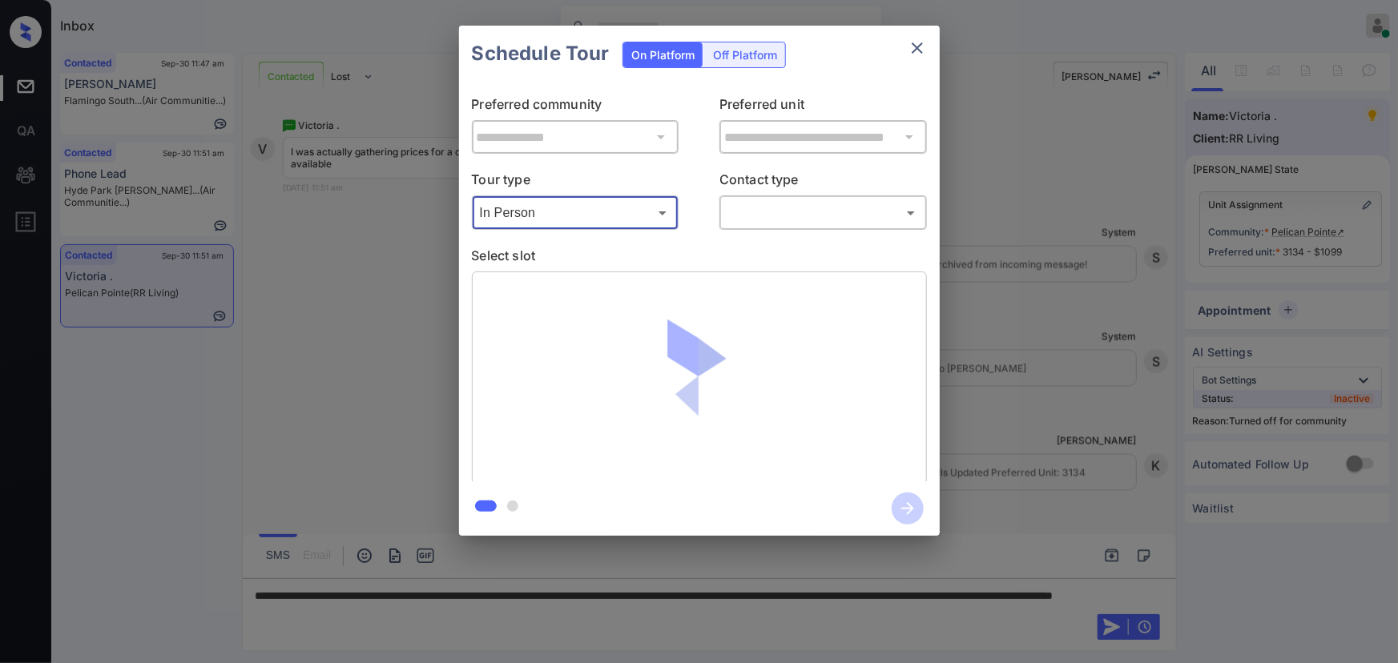
click at [841, 209] on body "Inbox [PERSON_NAME] Online Set yourself offline Set yourself on break Profile S…" at bounding box center [699, 331] width 1398 height 663
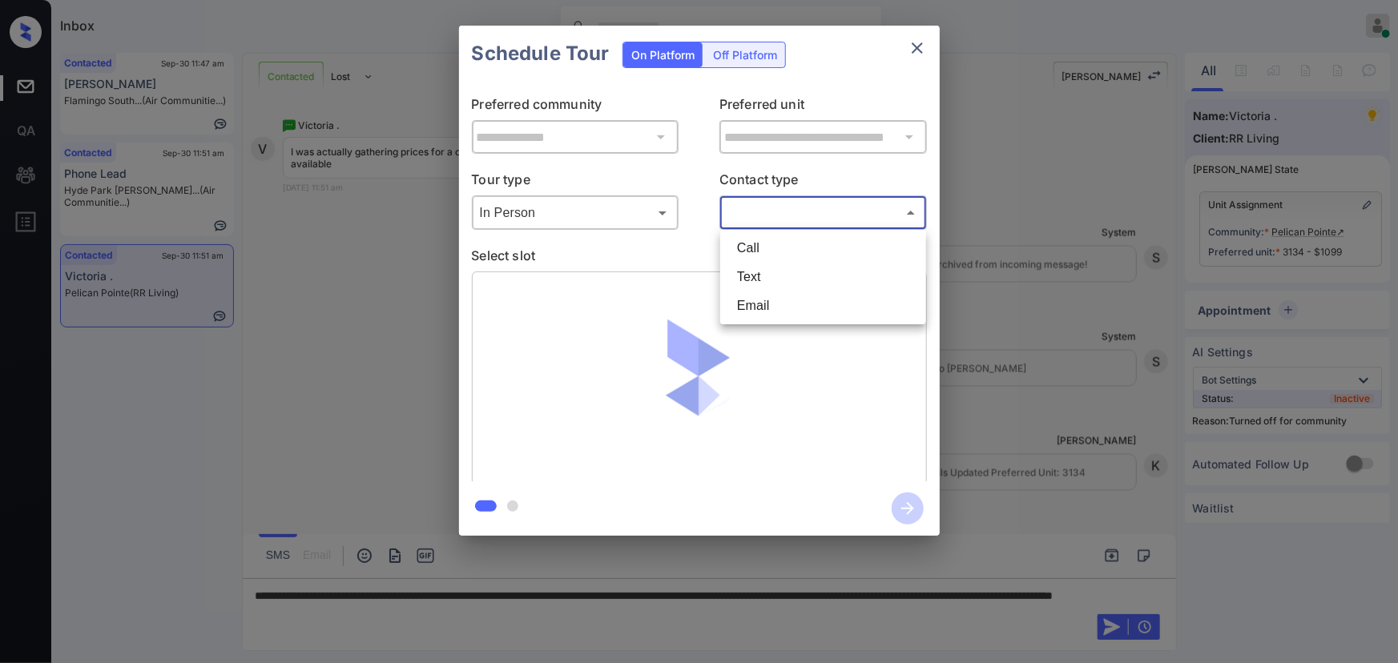
click at [753, 272] on li "Text" at bounding box center [823, 277] width 198 height 29
type input "****"
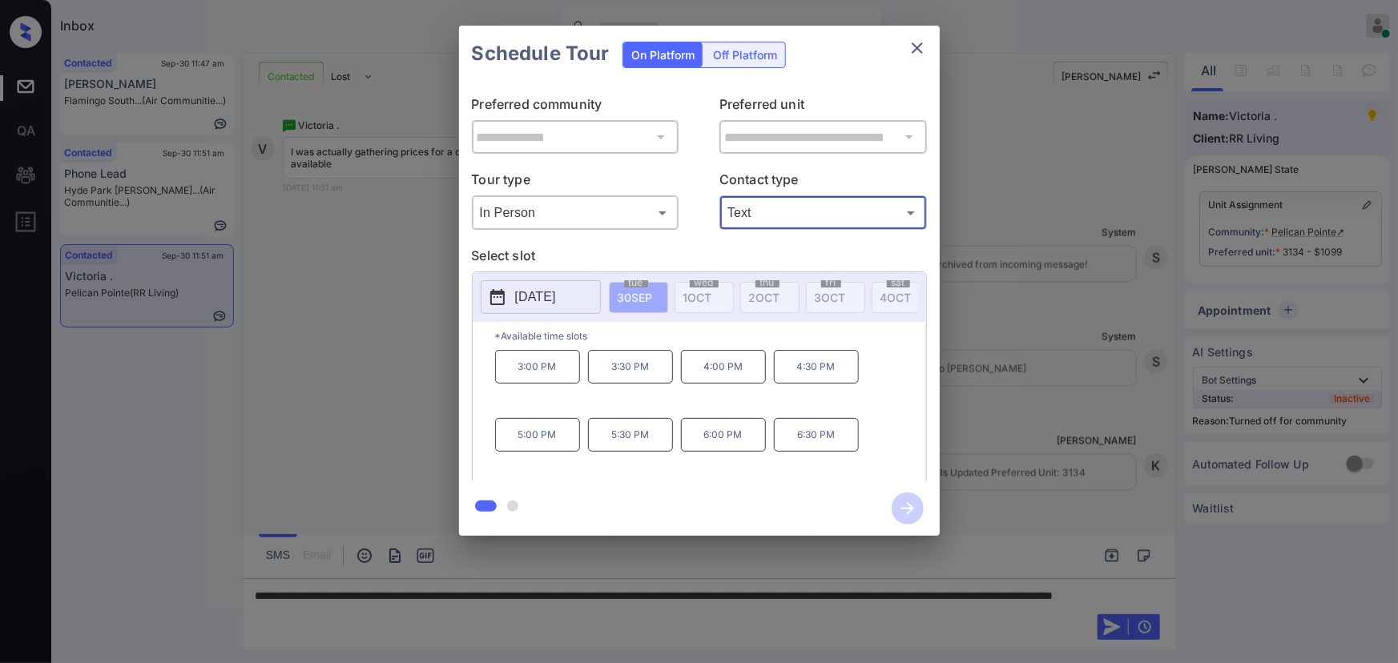
click at [540, 299] on p "[DATE]" at bounding box center [535, 297] width 41 height 19
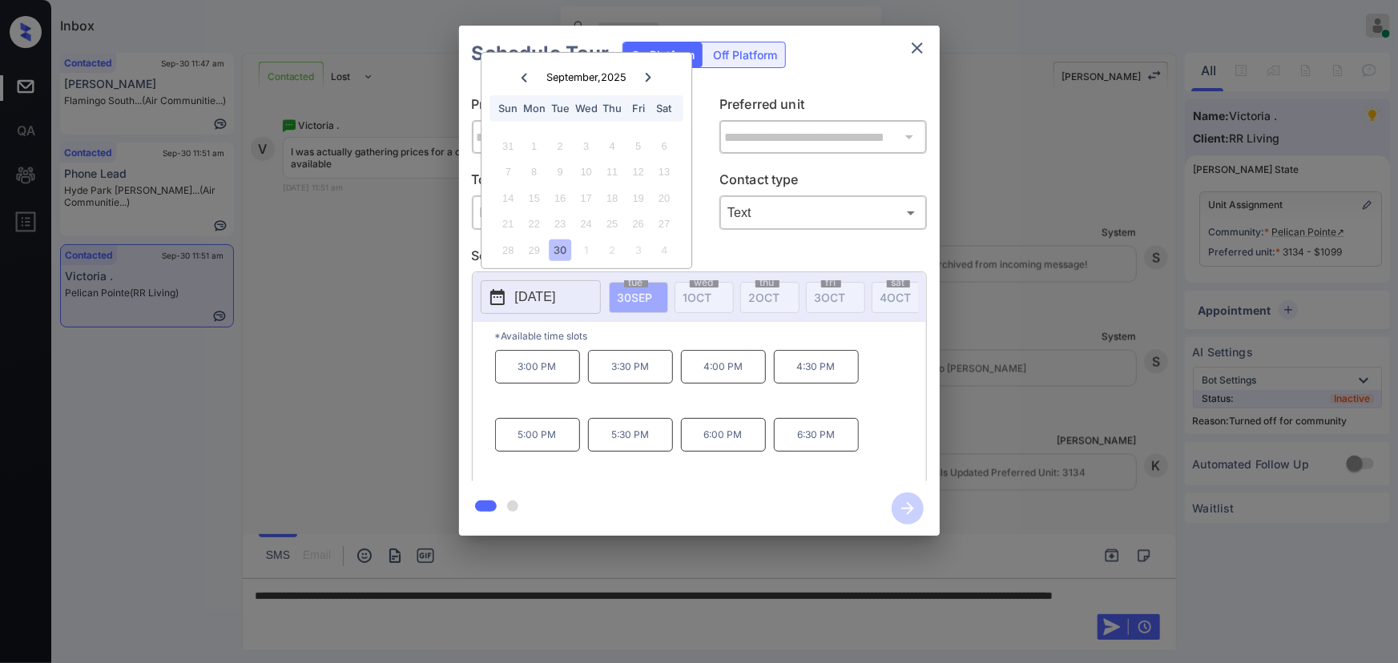
click at [905, 49] on button "close" at bounding box center [917, 48] width 32 height 32
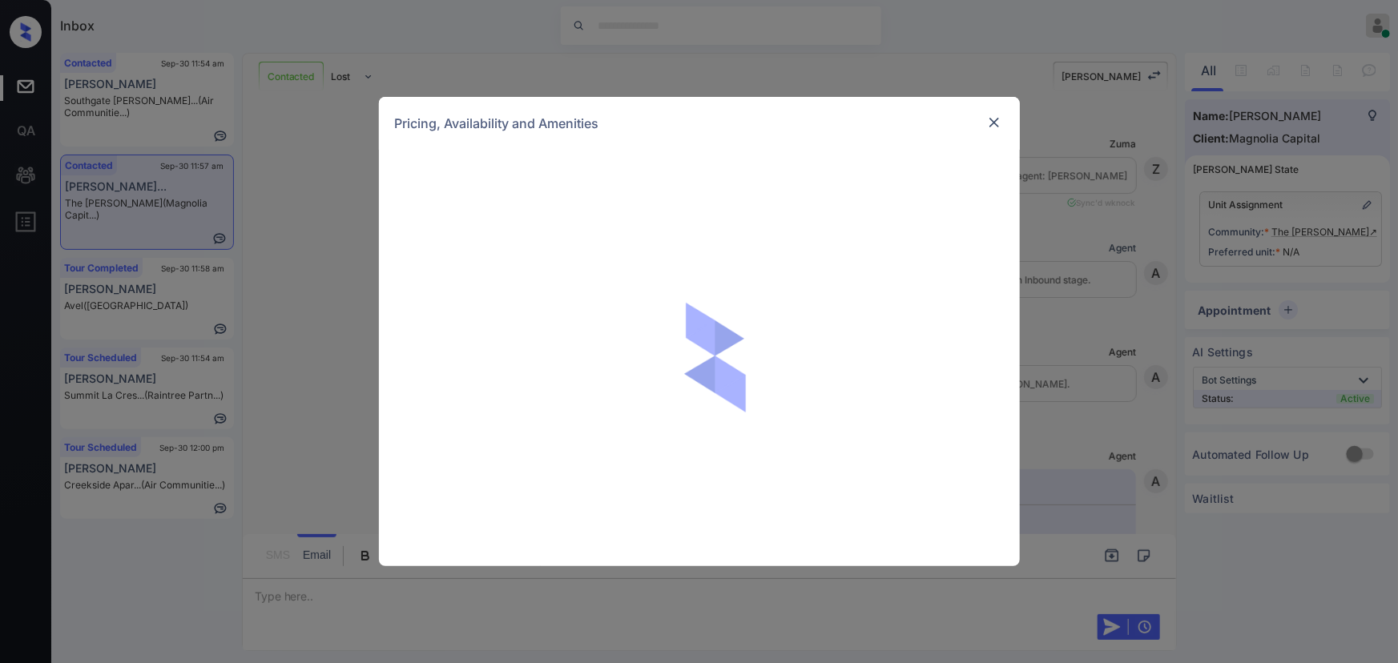
scroll to position [874, 0]
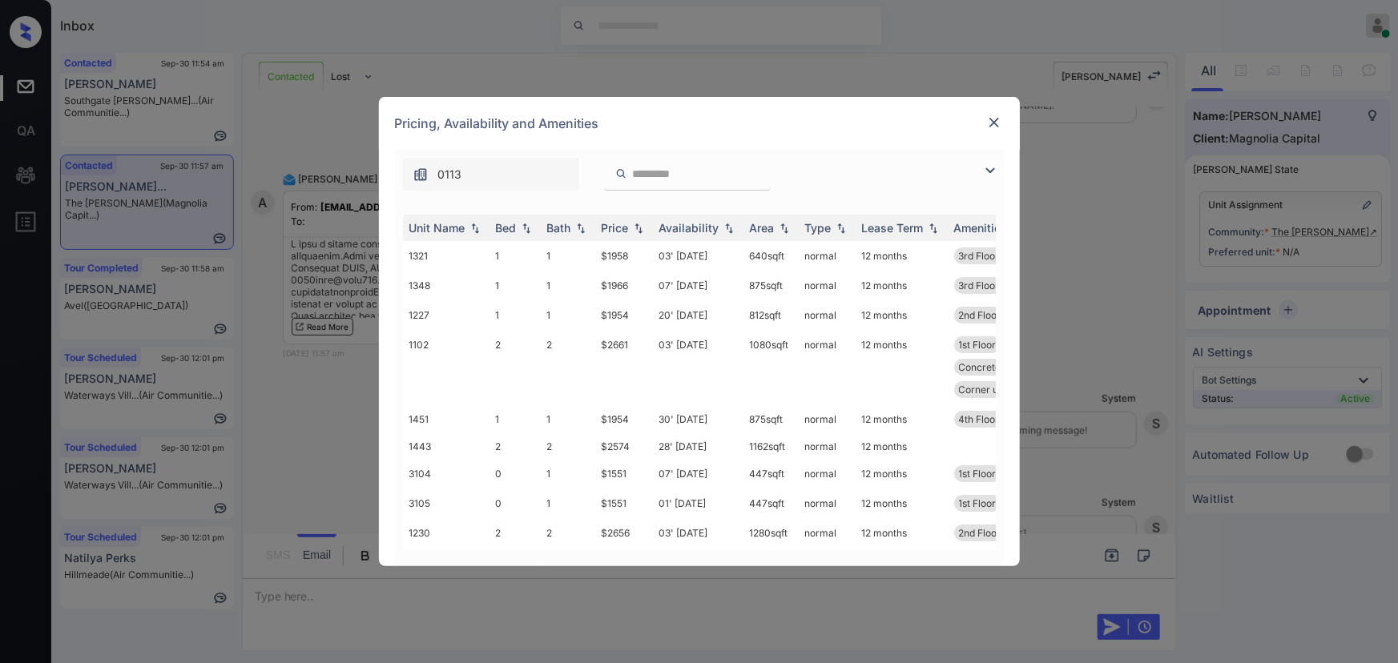
click at [989, 169] on img at bounding box center [990, 170] width 19 height 19
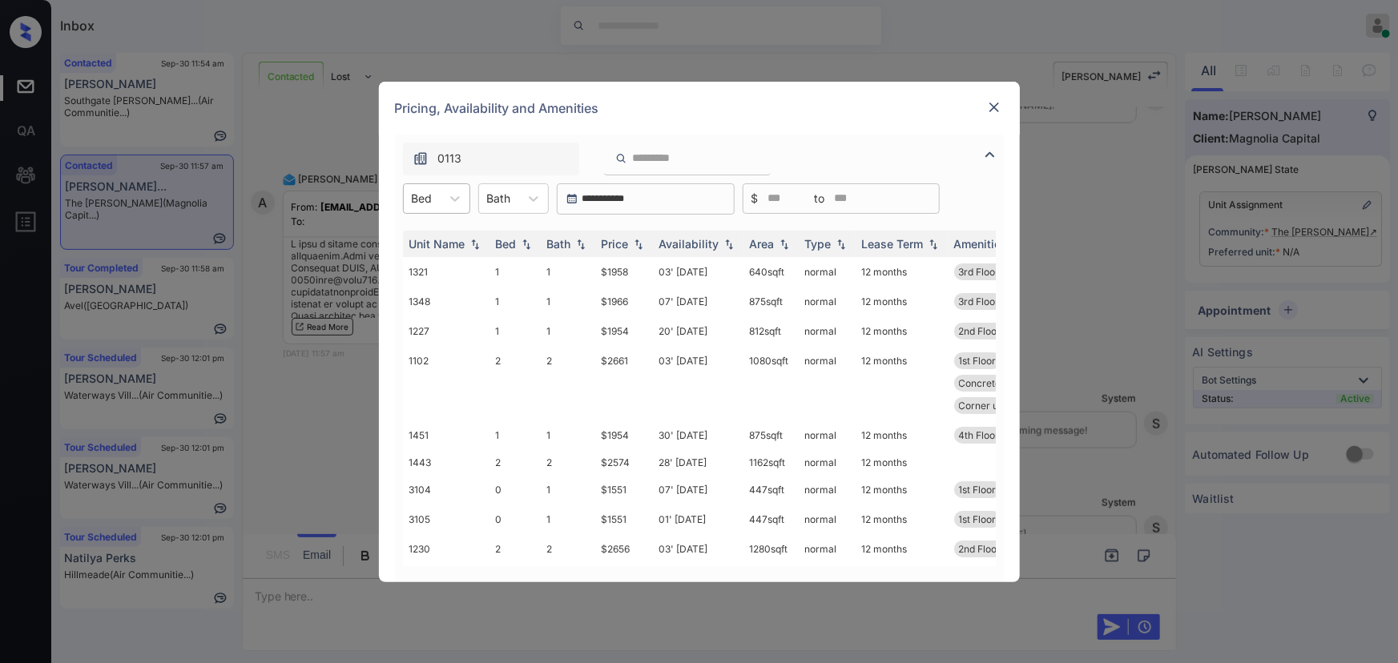
click at [424, 192] on div at bounding box center [422, 198] width 21 height 17
click at [418, 292] on div "2" at bounding box center [436, 295] width 67 height 29
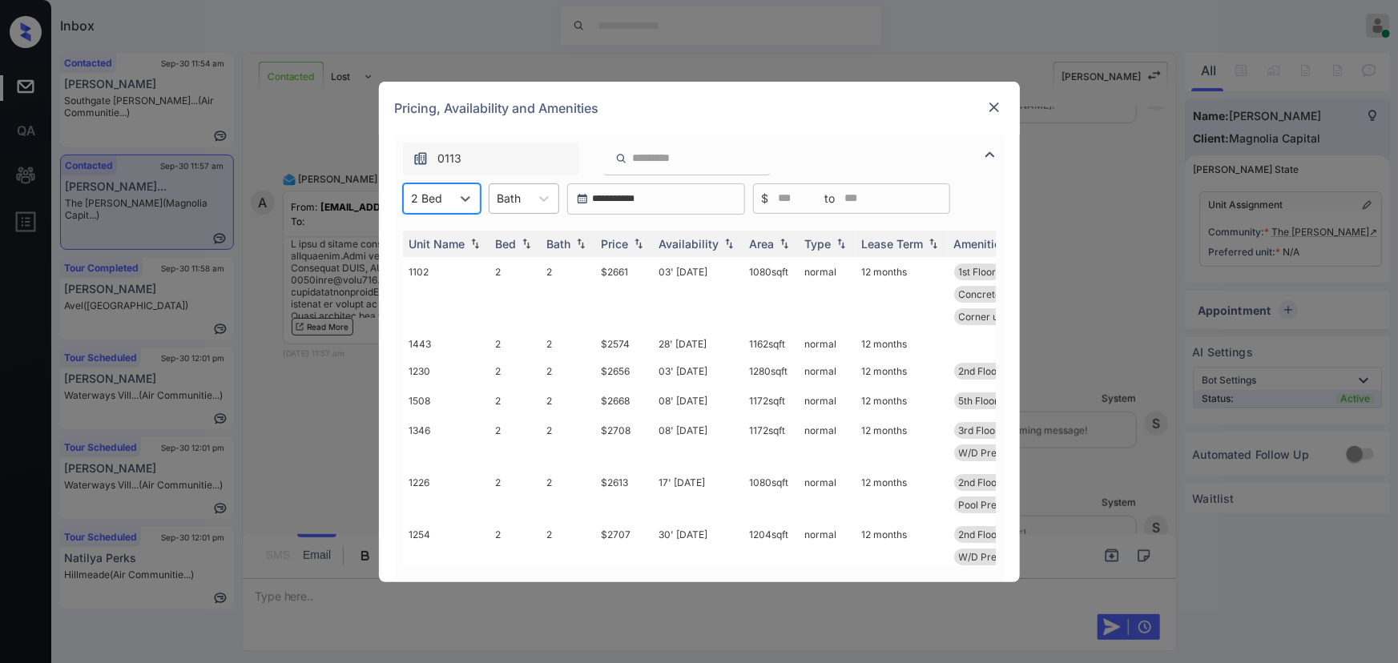
click at [525, 198] on div "Bath" at bounding box center [510, 198] width 40 height 23
click at [517, 243] on div "1" at bounding box center [524, 238] width 71 height 29
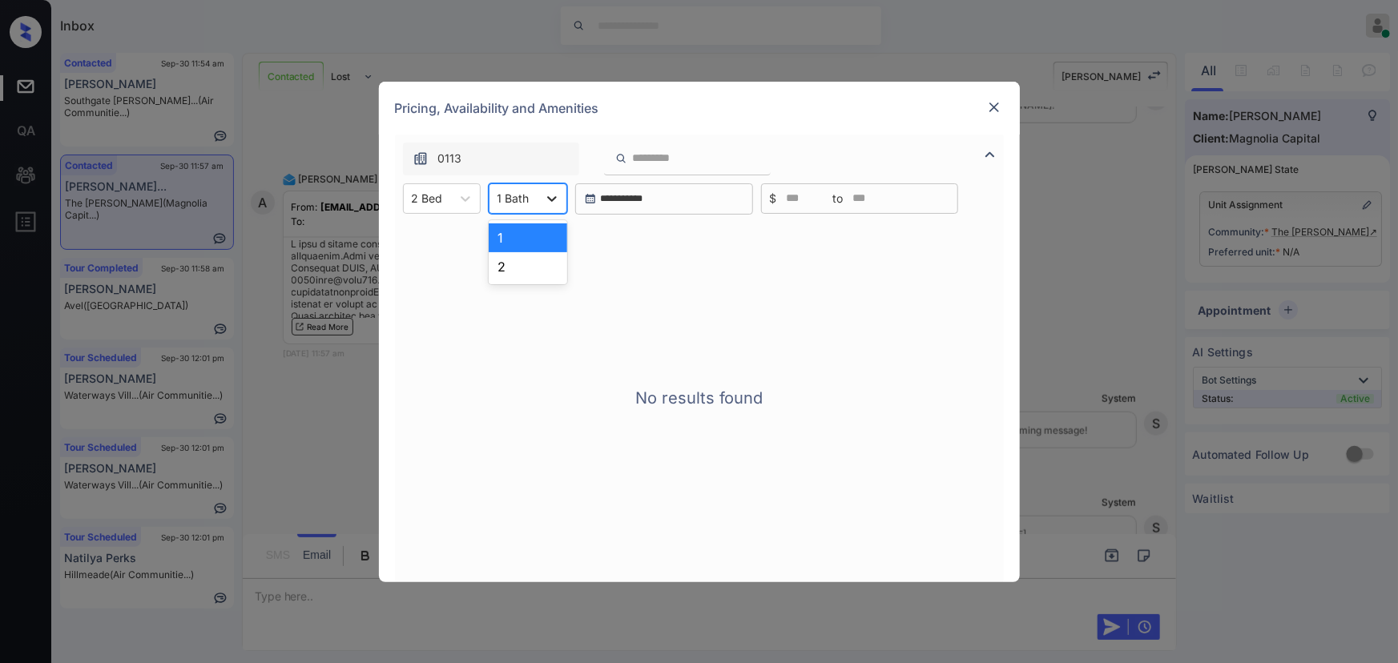
click at [539, 200] on div at bounding box center [552, 198] width 29 height 29
click at [521, 268] on div "2" at bounding box center [528, 266] width 79 height 29
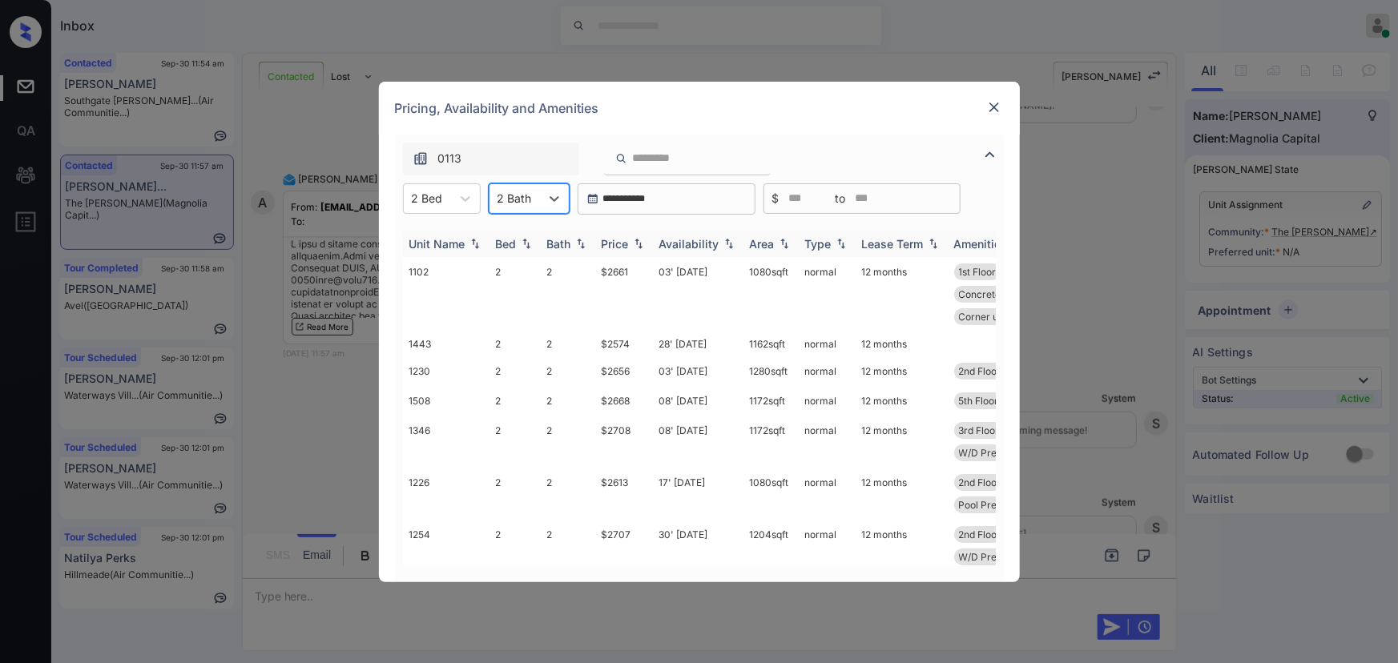
click at [641, 242] on img at bounding box center [639, 243] width 16 height 11
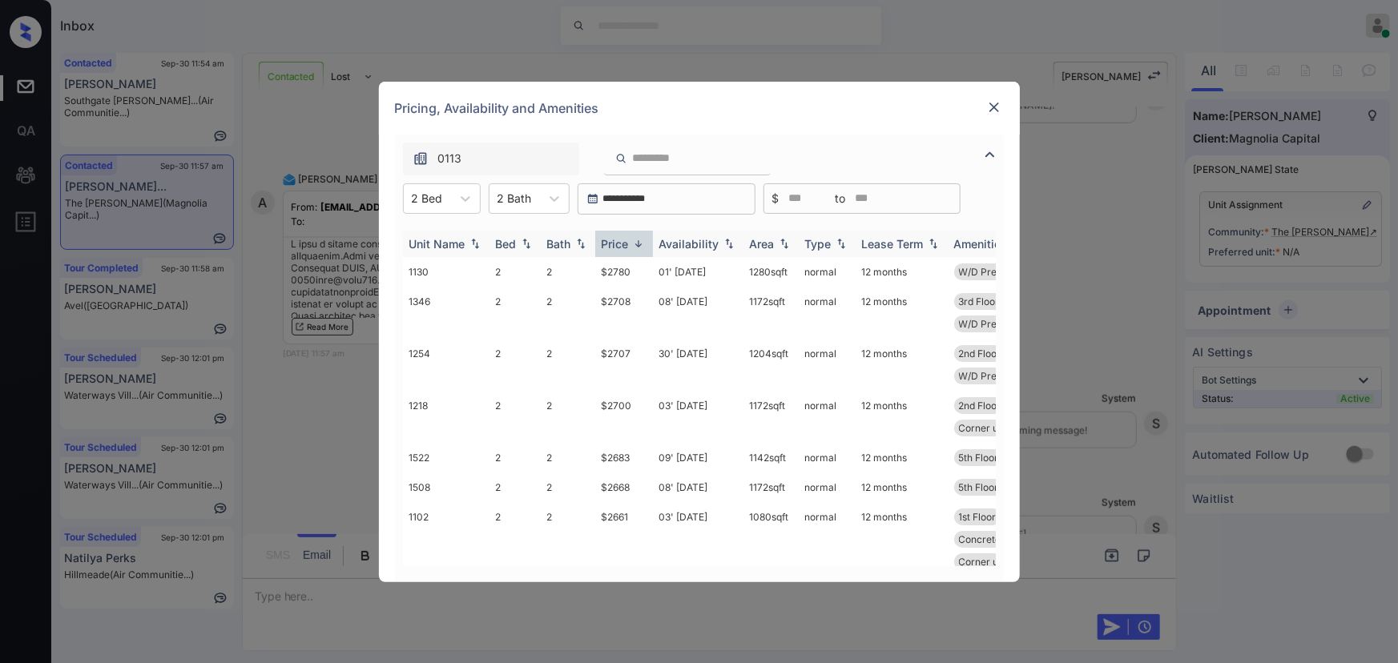
click at [641, 242] on img at bounding box center [639, 244] width 16 height 12
click at [628, 272] on td "$2448" at bounding box center [624, 272] width 58 height 30
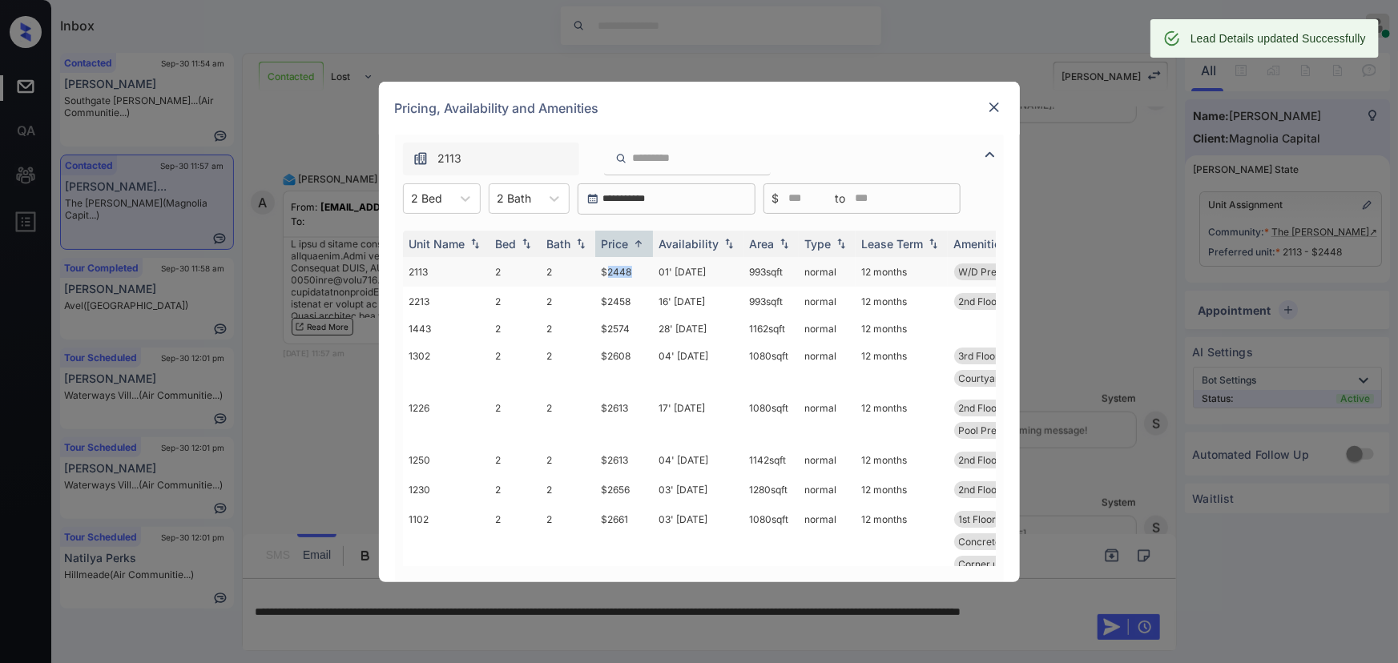
copy td "993 sqft"
drag, startPoint x: 791, startPoint y: 268, endPoint x: 744, endPoint y: 272, distance: 47.5
click at [744, 272] on td "993 sqft" at bounding box center [771, 272] width 55 height 30
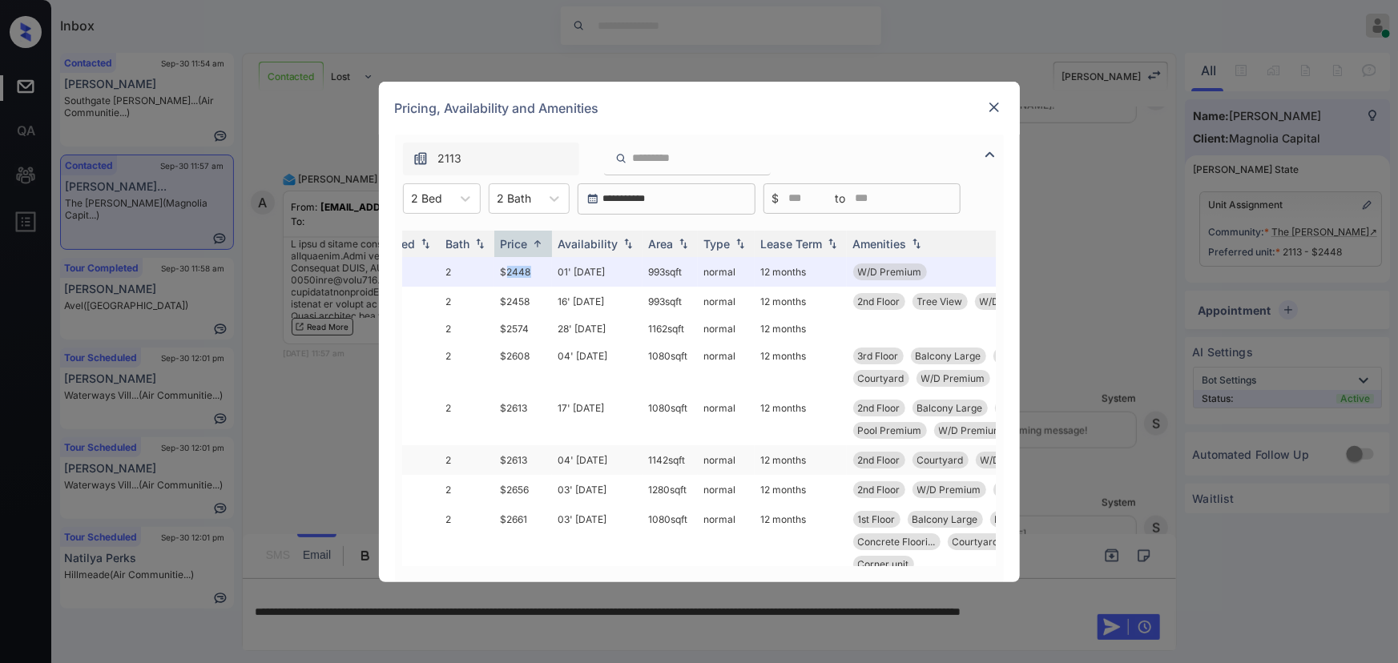
scroll to position [0, 102]
click at [994, 109] on img at bounding box center [994, 107] width 16 height 16
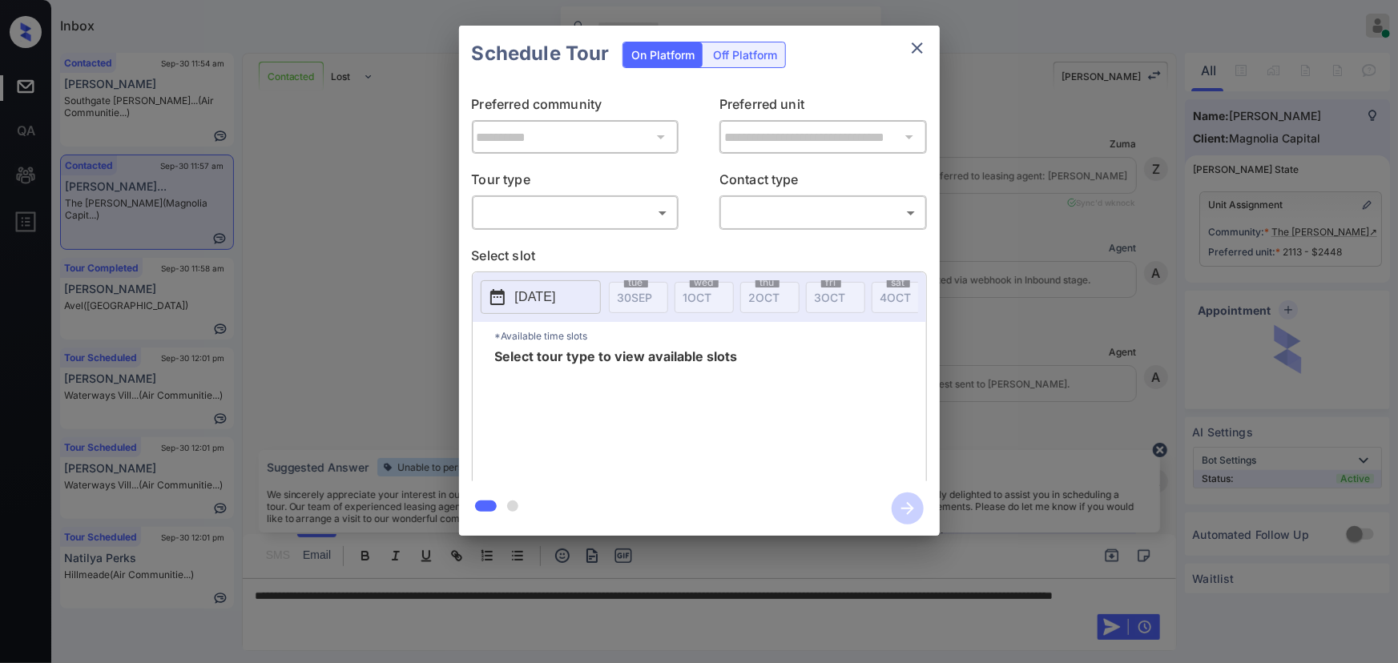
scroll to position [874, 0]
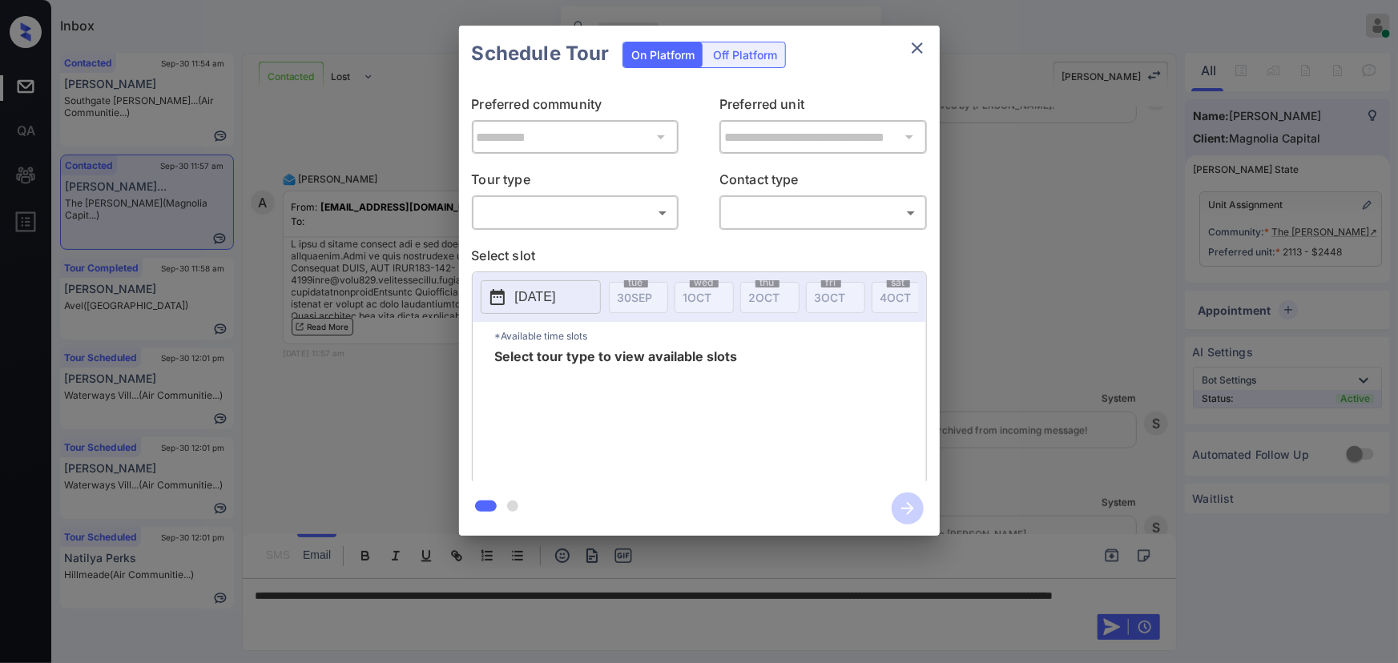
click at [595, 216] on body "Inbox [PERSON_NAME] Online Set yourself offline Set yourself on break Profile S…" at bounding box center [699, 331] width 1398 height 663
click at [569, 240] on li "In Person" at bounding box center [575, 248] width 198 height 29
type input "********"
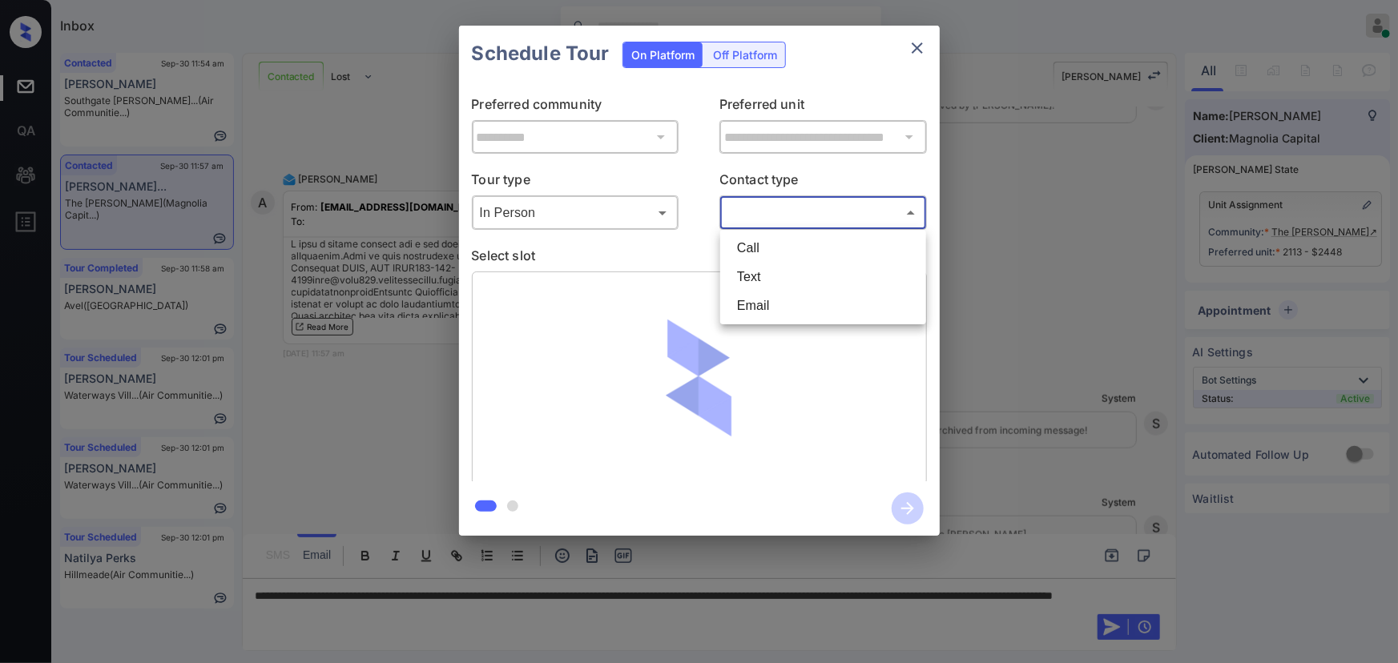
click at [739, 213] on body "Inbox [PERSON_NAME] Online Set yourself offline Set yourself on break Profile S…" at bounding box center [699, 331] width 1398 height 663
click at [744, 265] on li "Text" at bounding box center [823, 277] width 198 height 29
type input "****"
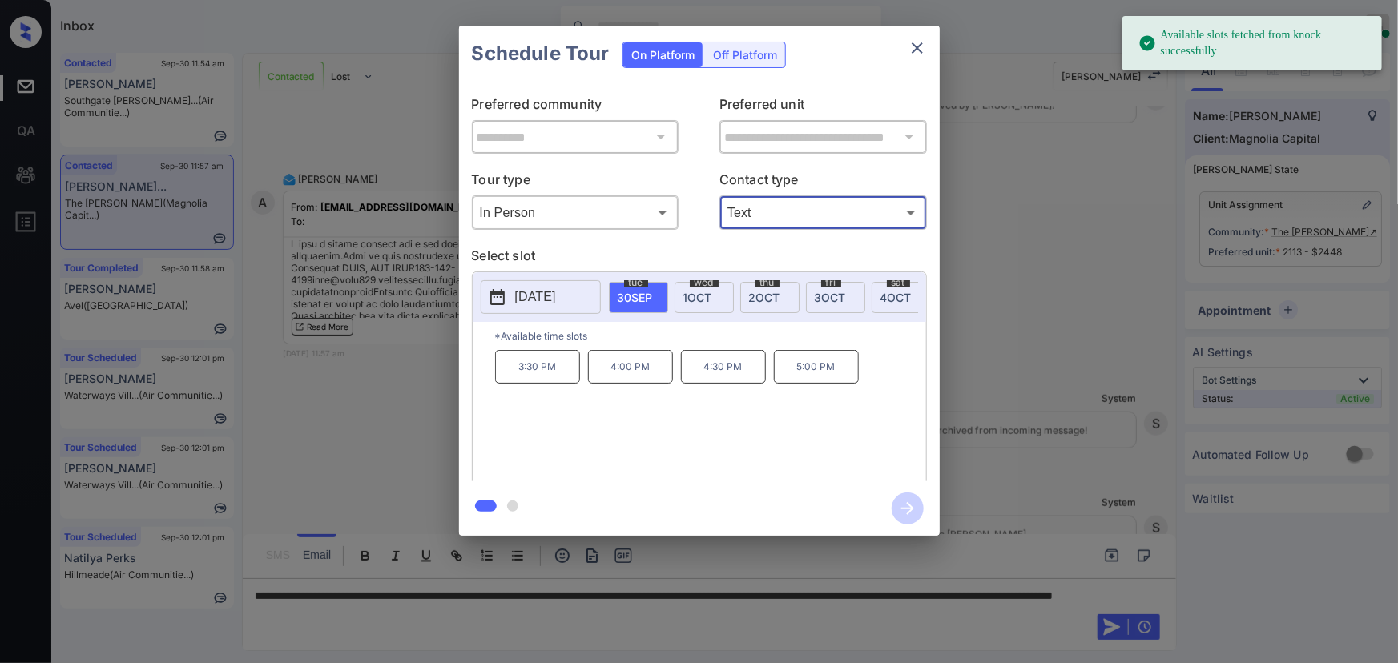
click at [763, 292] on span "[DATE]" at bounding box center [764, 298] width 31 height 14
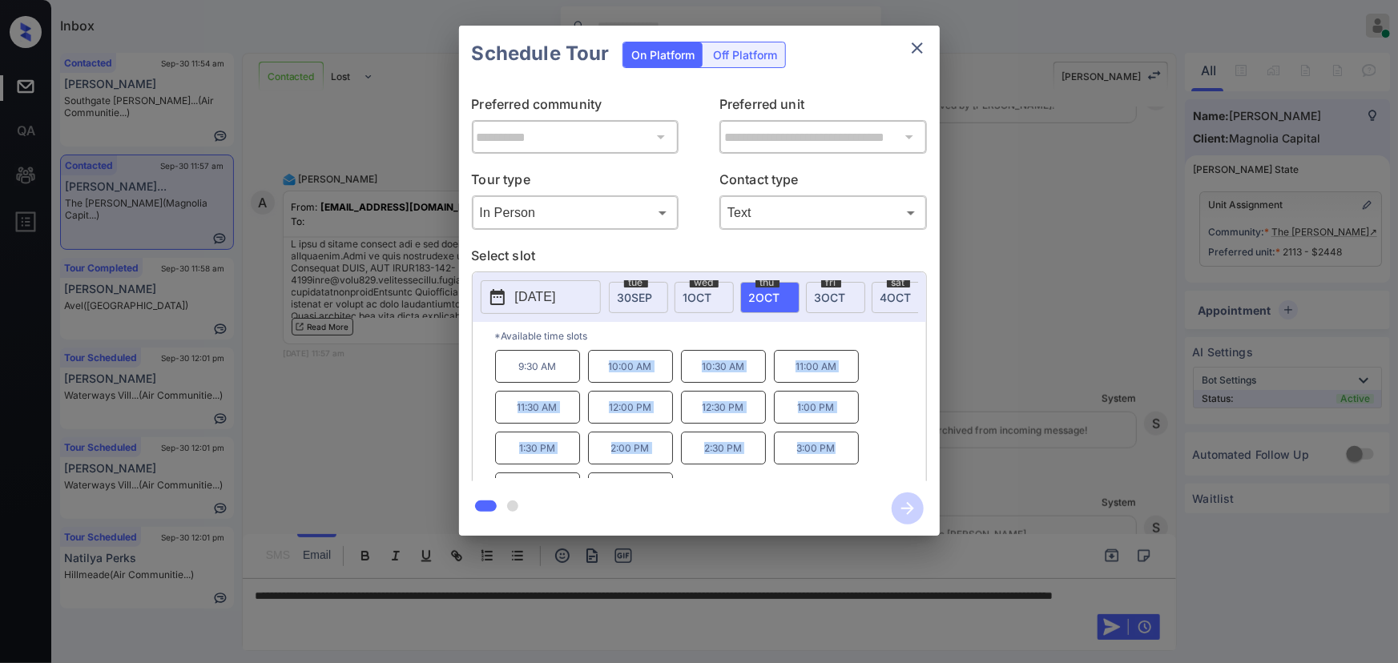
drag, startPoint x: 833, startPoint y: 454, endPoint x: 608, endPoint y: 378, distance: 237.4
click at [608, 378] on div "9:30 AM 10:00 AM 10:30 AM 11:00 AM 11:30 AM 12:00 PM 12:30 PM 1:00 PM 1:30 PM 2…" at bounding box center [710, 414] width 431 height 128
copy div "10:00 AM 10:30 AM 11:00 AM 11:30 AM 12:00 PM 12:30 PM 1:00 PM 1:30 PM 2:00 PM 2…"
click at [519, 610] on div at bounding box center [699, 331] width 1398 height 663
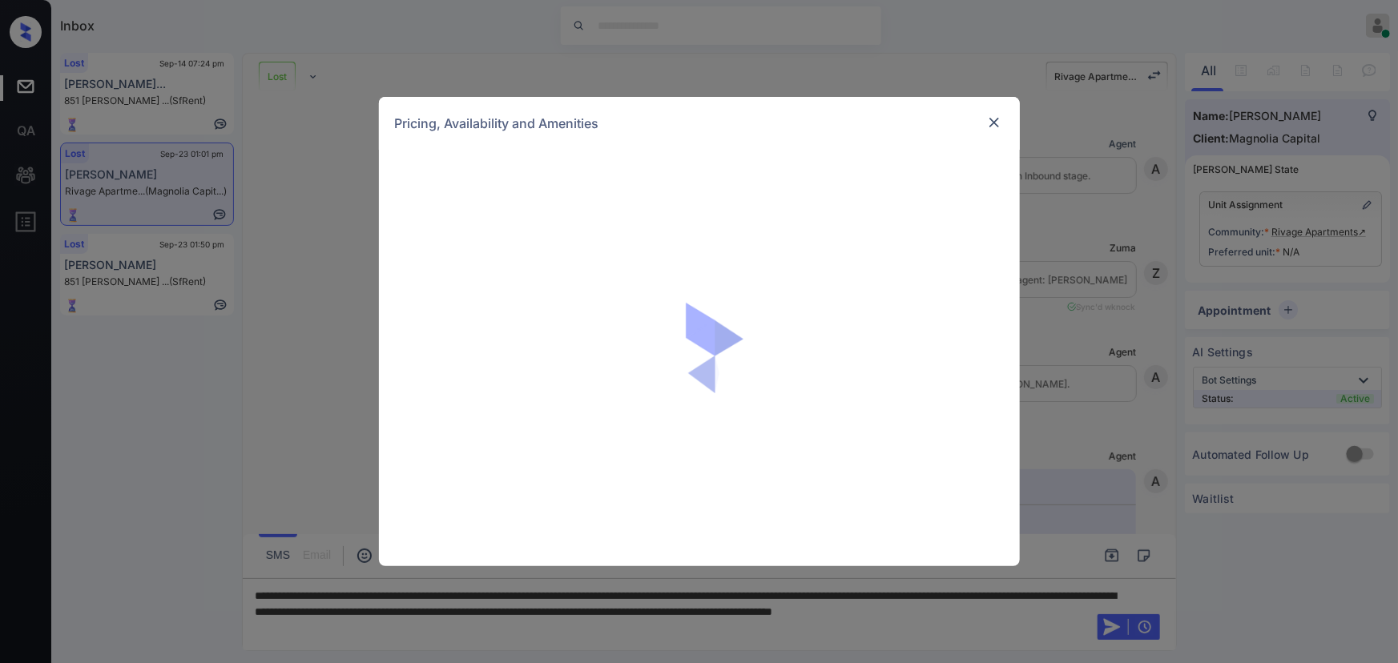
scroll to position [4888, 0]
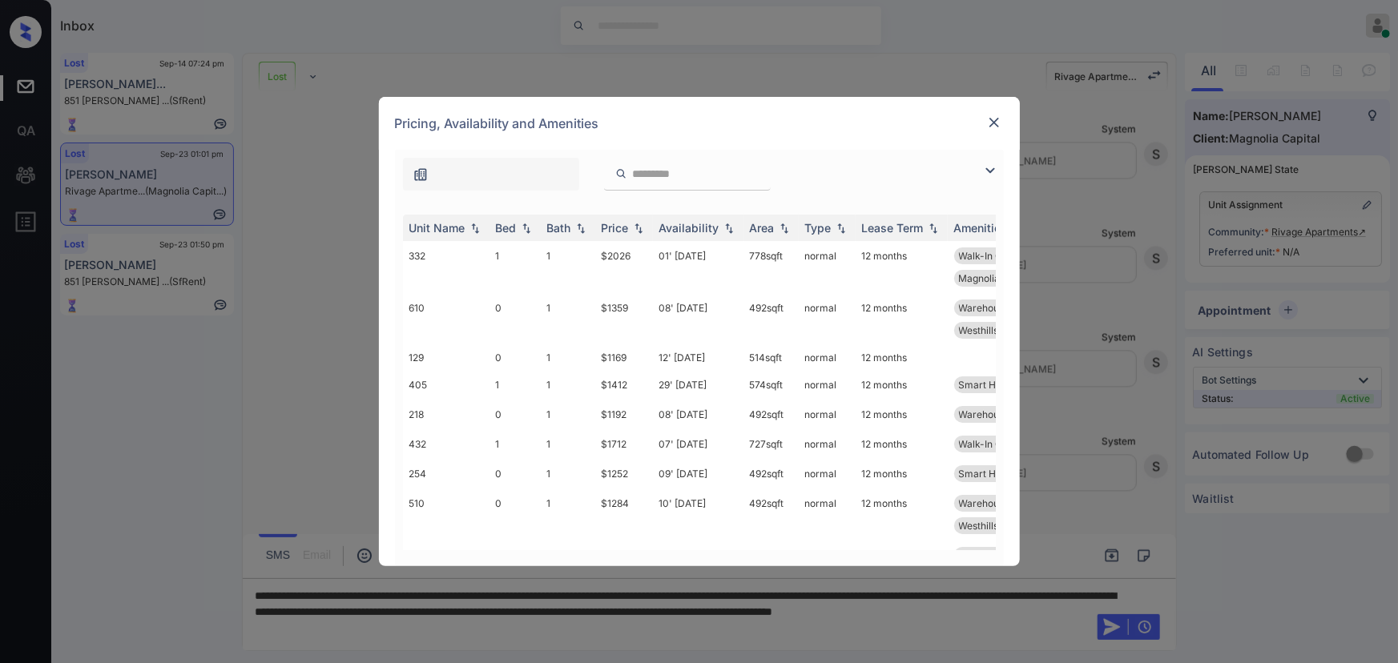
click at [994, 123] on img at bounding box center [994, 123] width 16 height 16
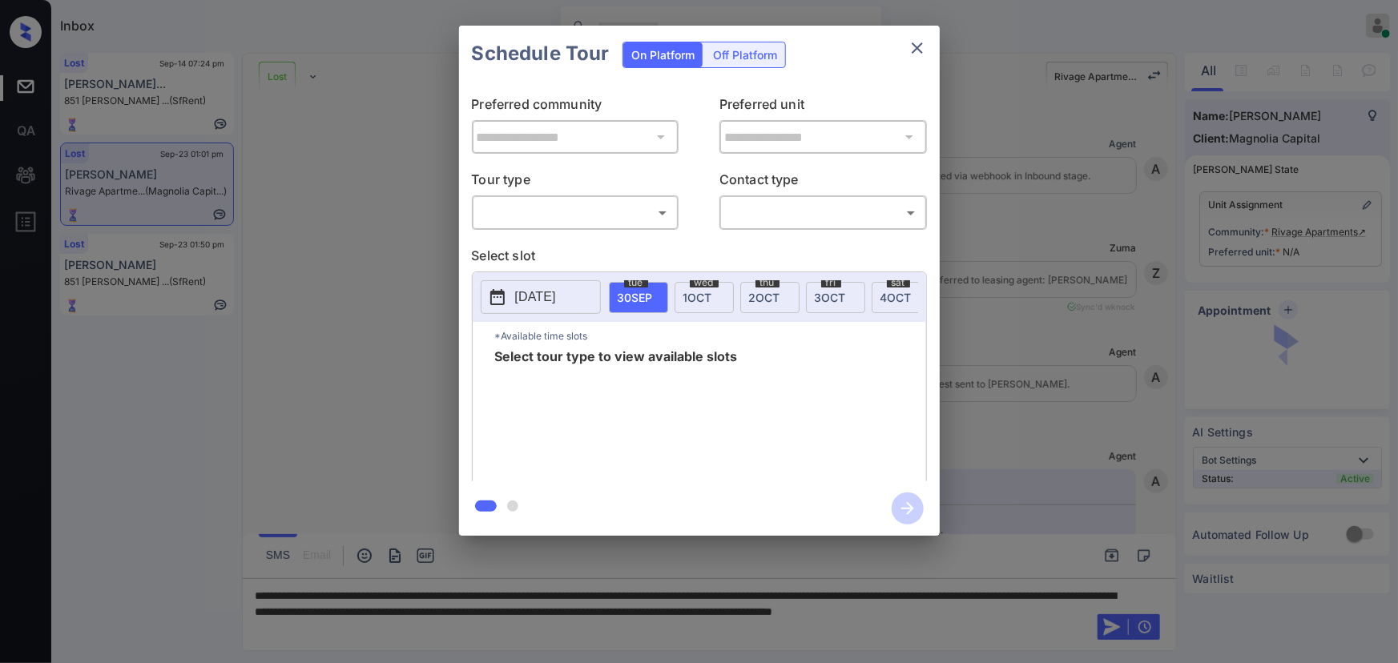
scroll to position [4888, 0]
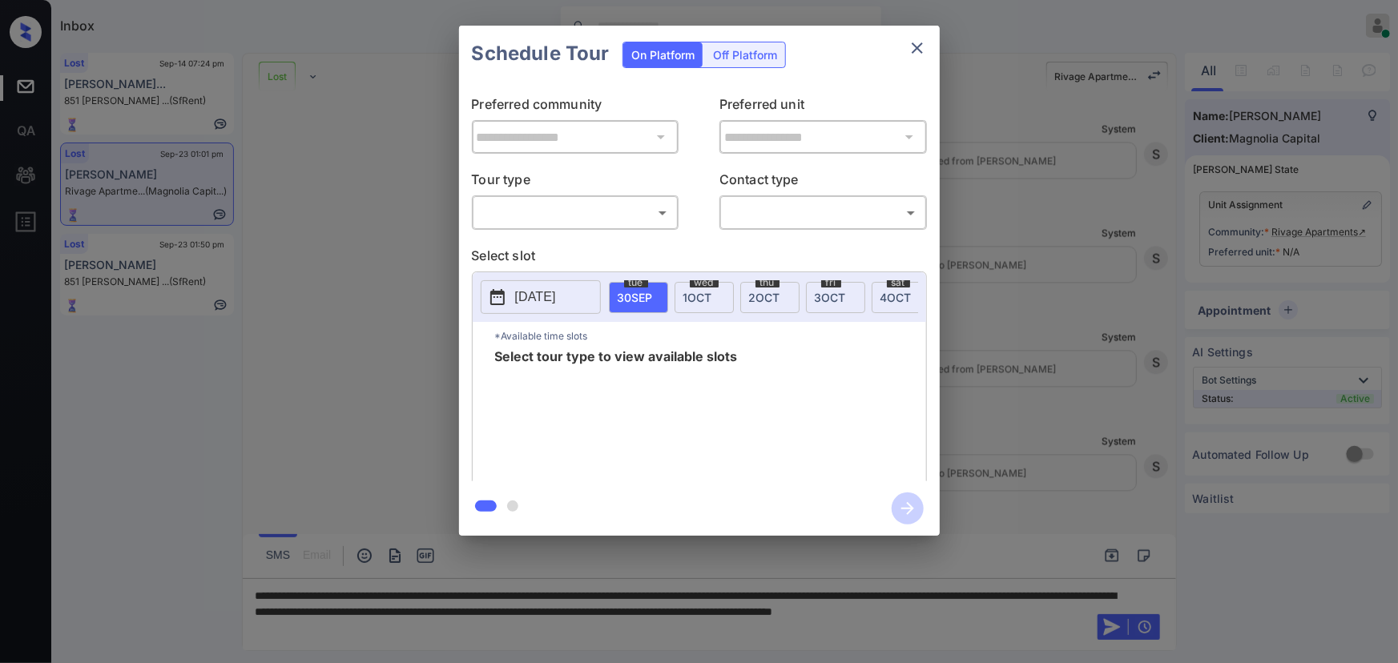
click at [605, 212] on body "Inbox [PERSON_NAME] Online Set yourself offline Set yourself on break Profile S…" at bounding box center [699, 331] width 1398 height 663
click at [579, 239] on li "In Person" at bounding box center [575, 248] width 198 height 29
type input "********"
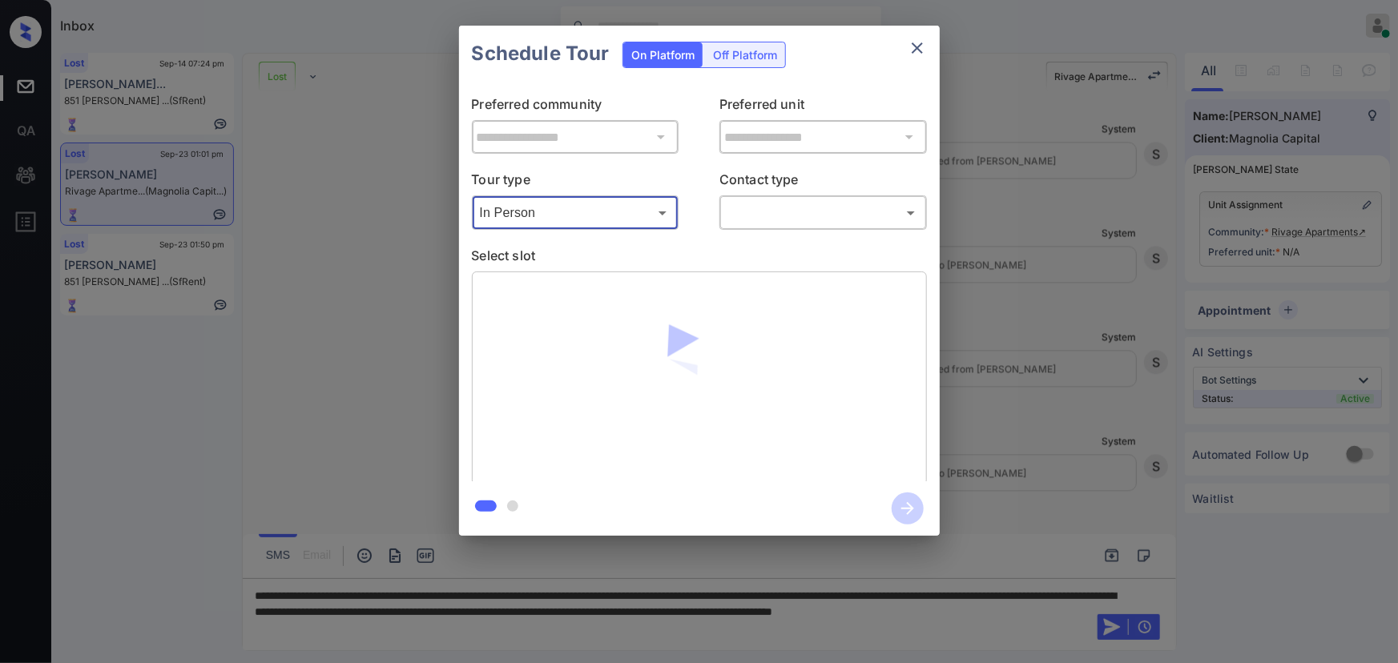
click at [754, 206] on body "Inbox Kenneth Umali Online Set yourself offline Set yourself on break Profile S…" at bounding box center [699, 331] width 1398 height 663
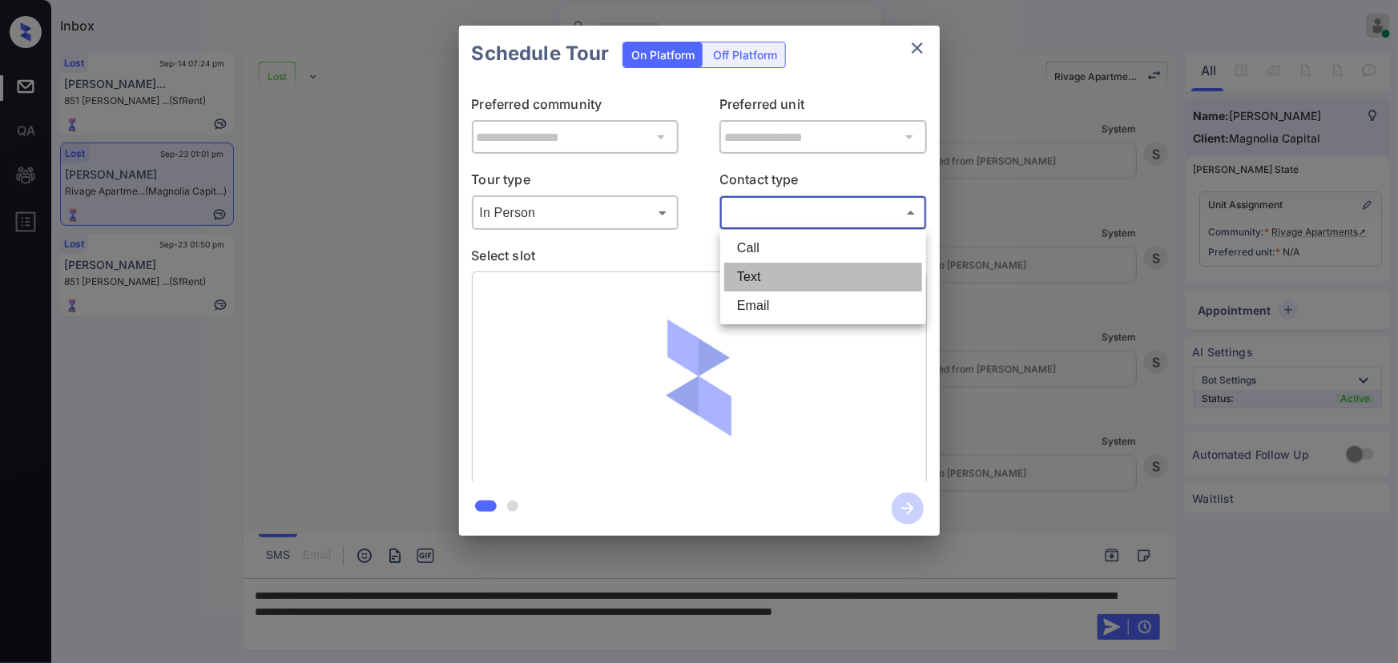
click at [745, 279] on li "Text" at bounding box center [823, 277] width 198 height 29
type input "****"
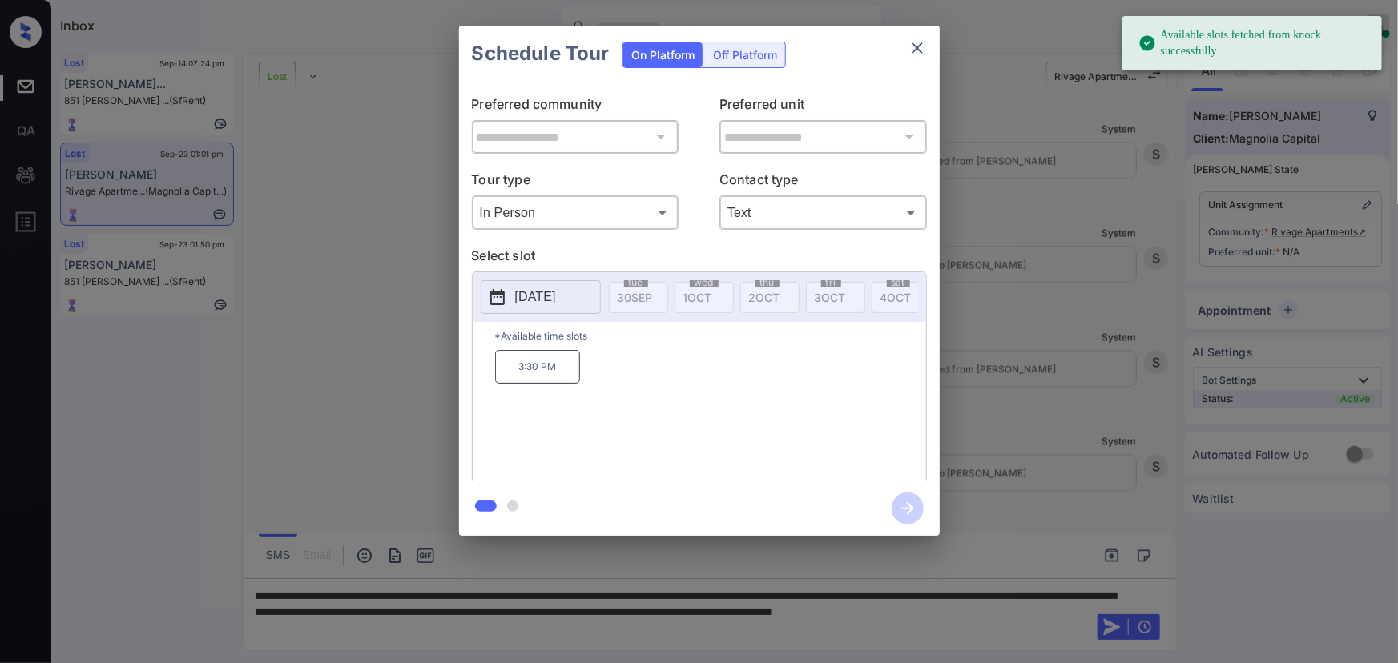
click at [552, 296] on p "2025-10-06" at bounding box center [535, 297] width 41 height 19
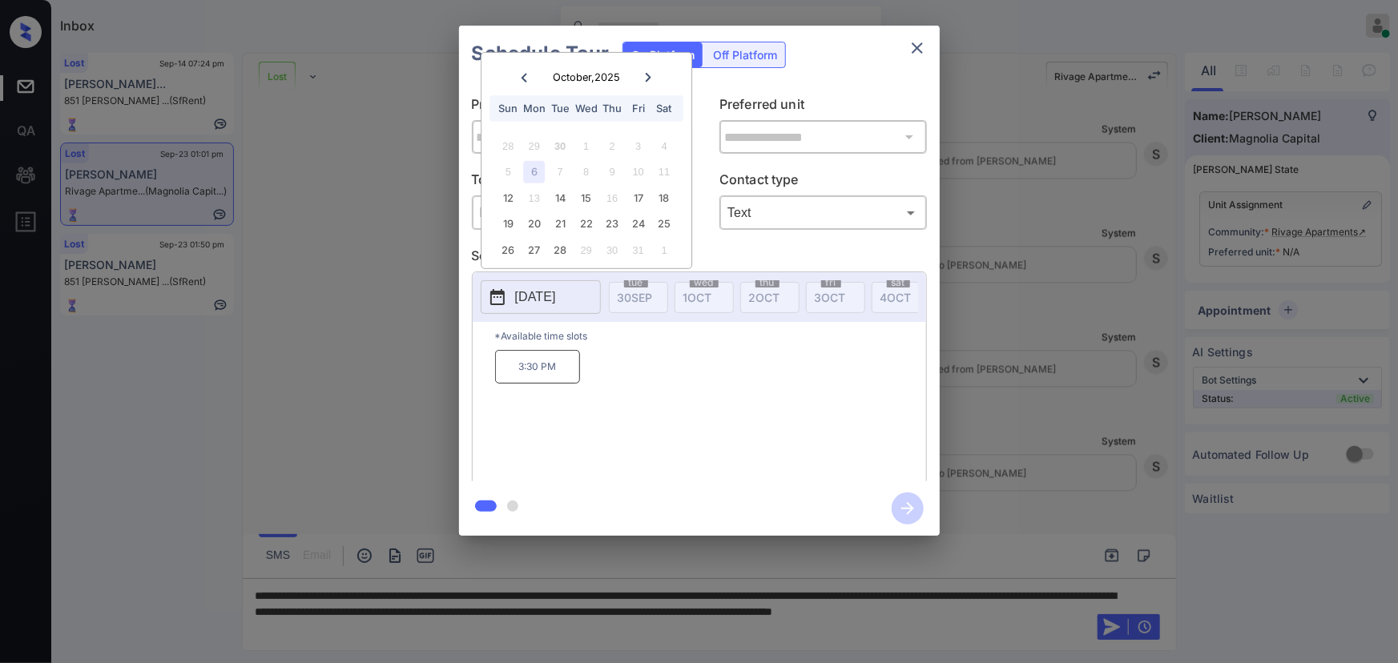
click at [569, 212] on div "19 20 21 22 23 24 25" at bounding box center [586, 225] width 200 height 26
click at [581, 222] on div "22" at bounding box center [586, 224] width 22 height 22
click at [605, 222] on div "23" at bounding box center [613, 224] width 22 height 22
click at [920, 40] on icon "close" at bounding box center [917, 47] width 19 height 19
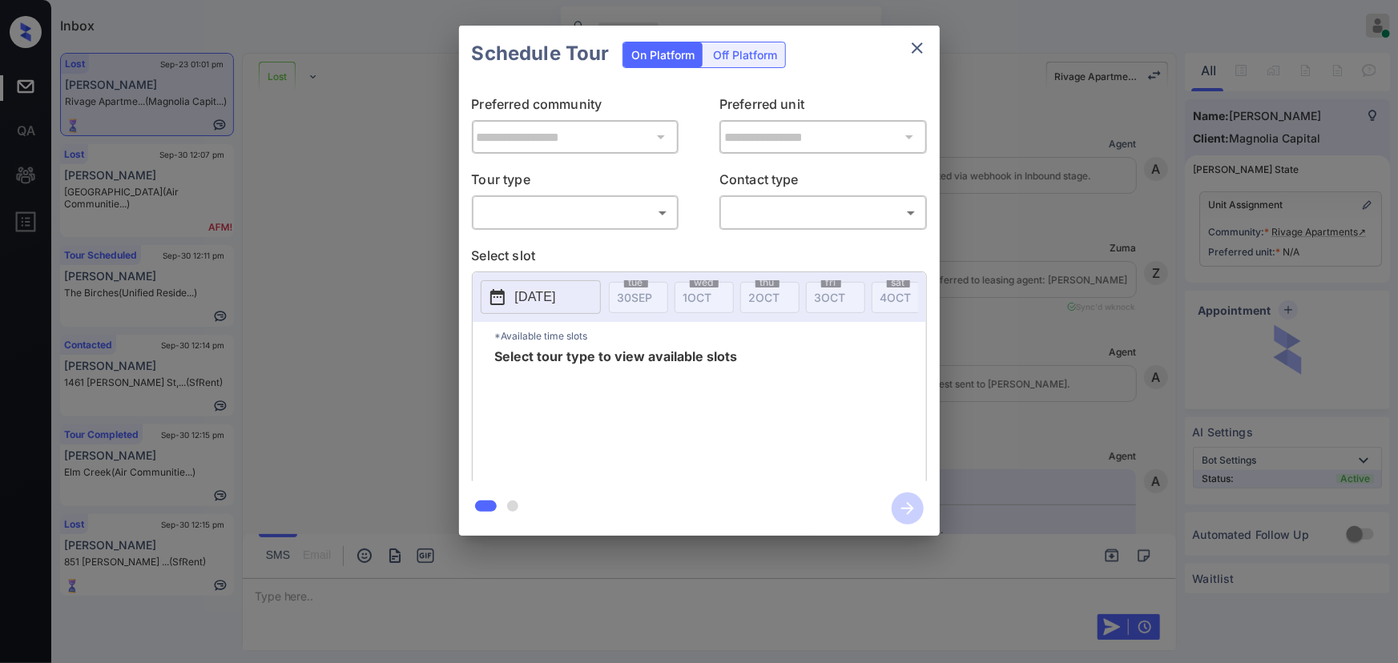
scroll to position [4499, 0]
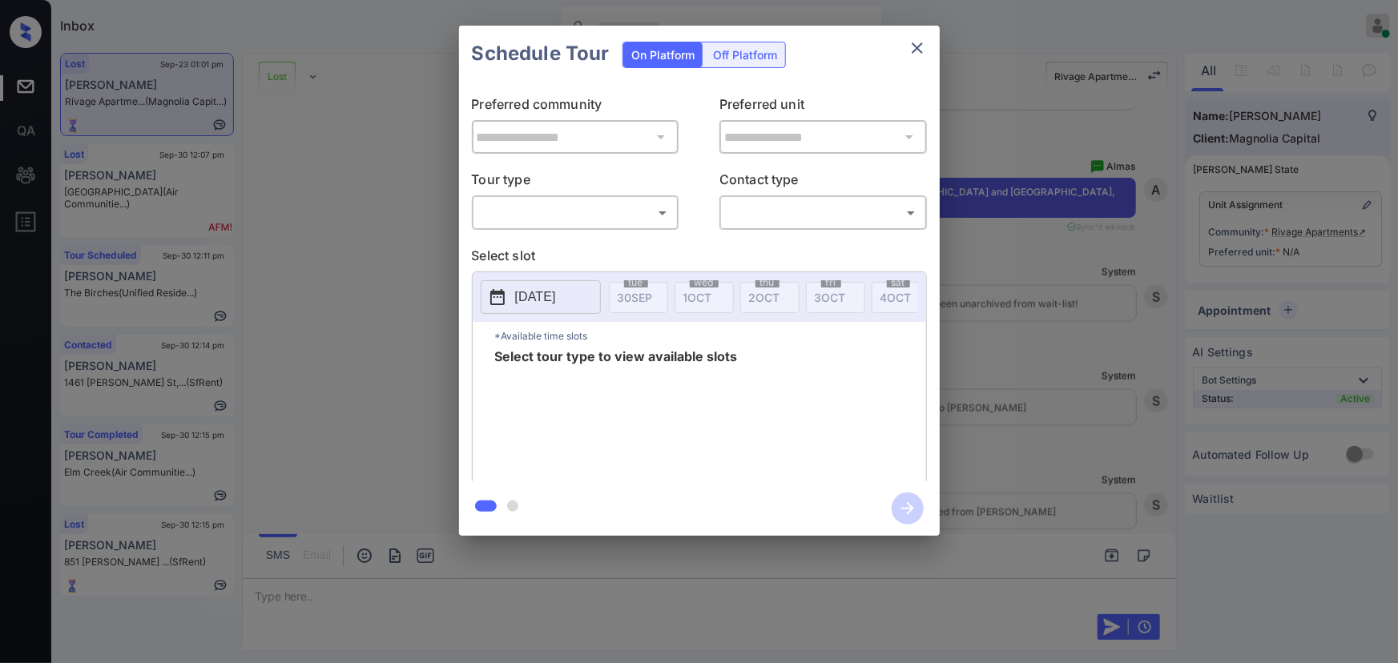
click at [579, 212] on body "Inbox [PERSON_NAME] Online Set yourself offline Set yourself on break Profile S…" at bounding box center [699, 331] width 1398 height 663
drag, startPoint x: 571, startPoint y: 247, endPoint x: 599, endPoint y: 247, distance: 28.8
click at [573, 247] on li "In Person" at bounding box center [575, 248] width 198 height 29
type input "********"
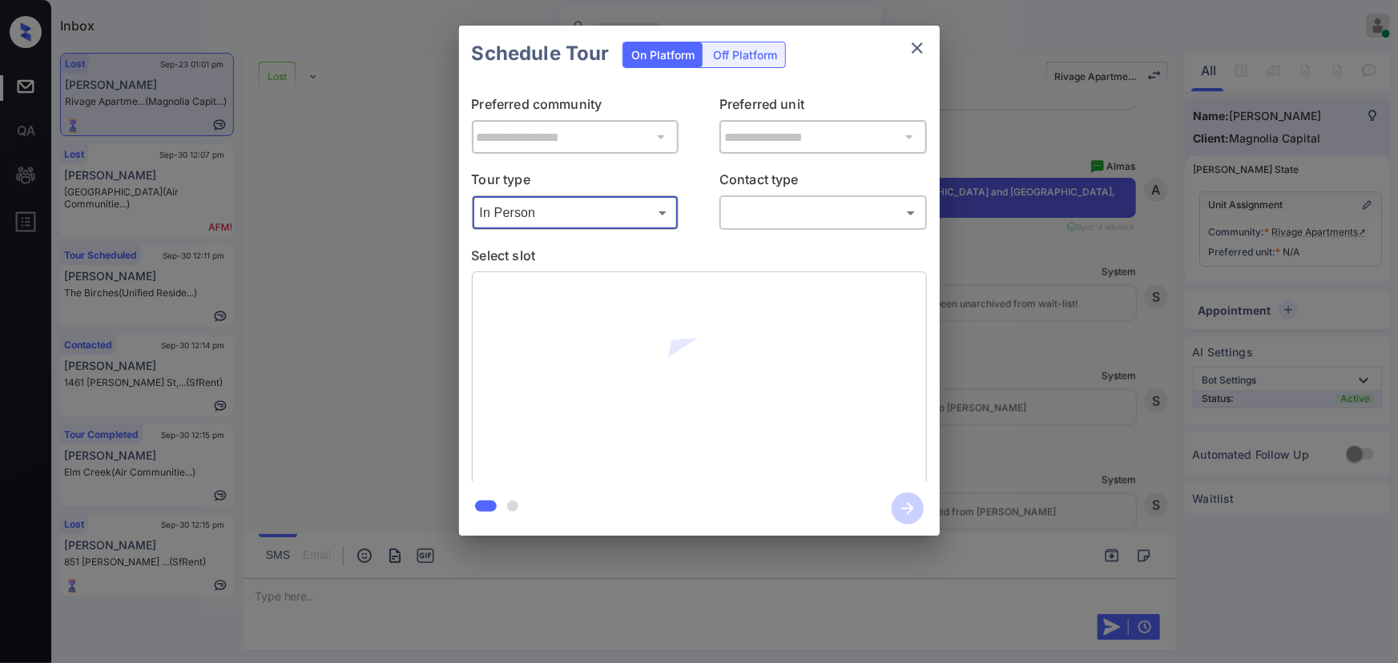
click at [771, 215] on body "Inbox [PERSON_NAME] Online Set yourself offline Set yourself on break Profile S…" at bounding box center [699, 331] width 1398 height 663
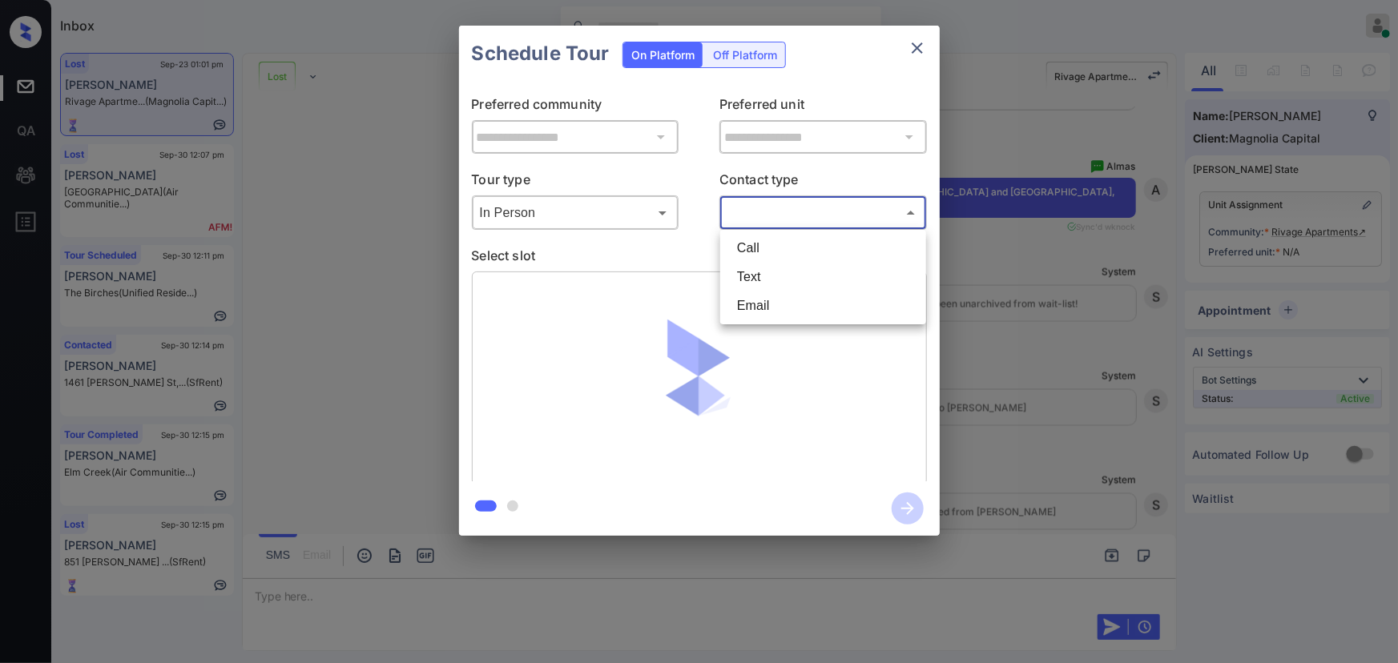
click at [768, 282] on li "Text" at bounding box center [823, 277] width 198 height 29
type input "****"
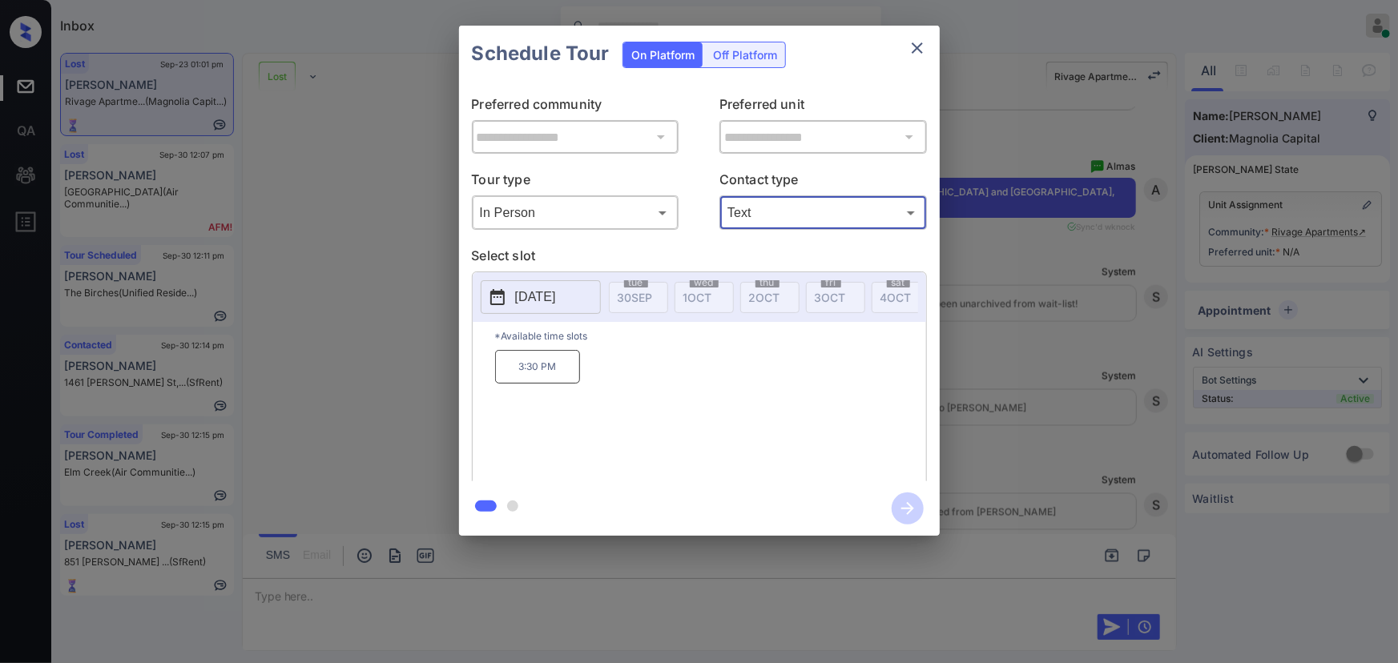
click at [540, 300] on p "2025-10-06" at bounding box center [535, 297] width 41 height 19
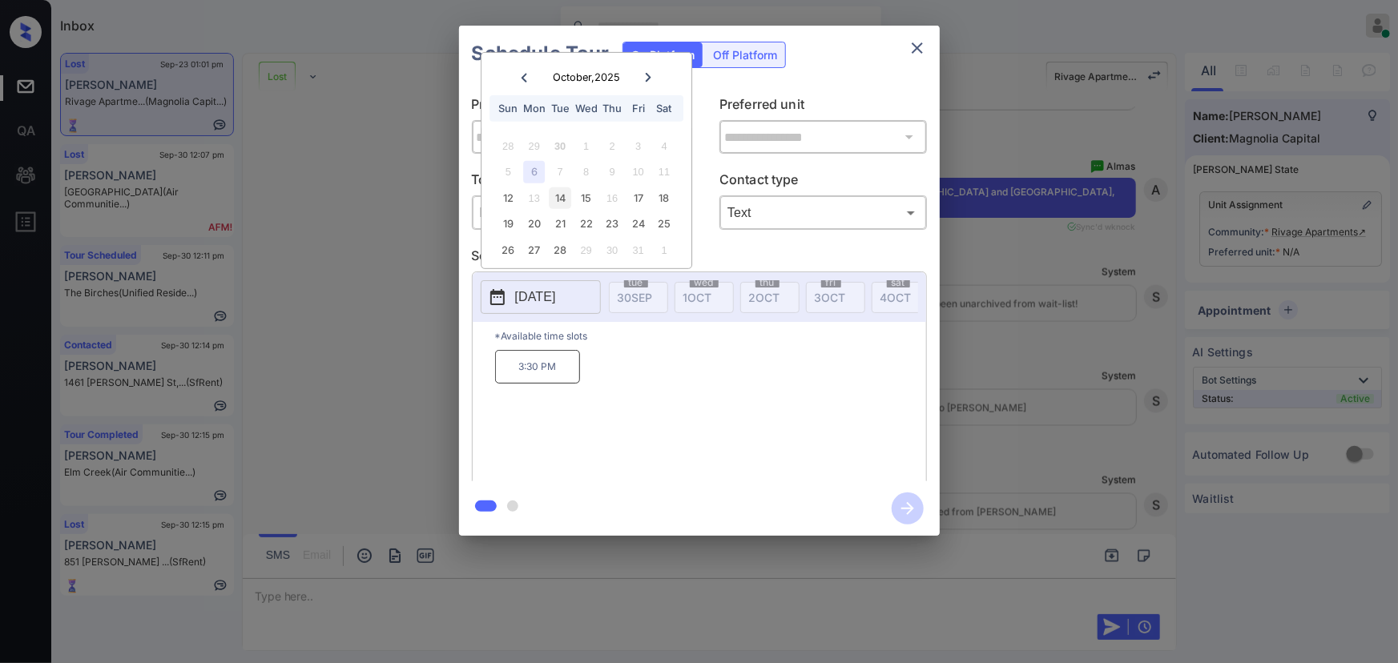
click at [565, 199] on div "14" at bounding box center [561, 199] width 22 height 22
click at [1026, 432] on div "**********" at bounding box center [699, 281] width 1398 height 562
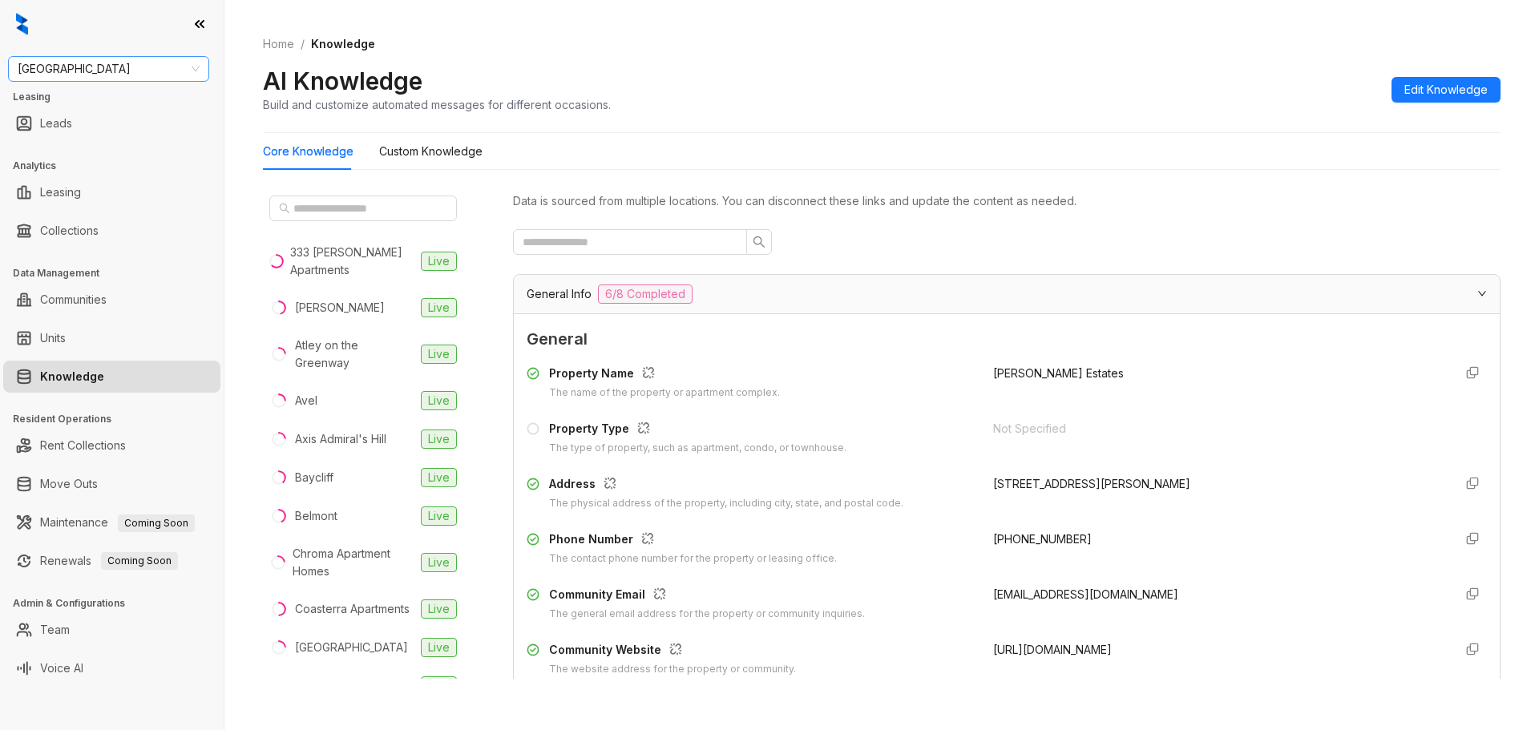
scroll to position [1442, 0]
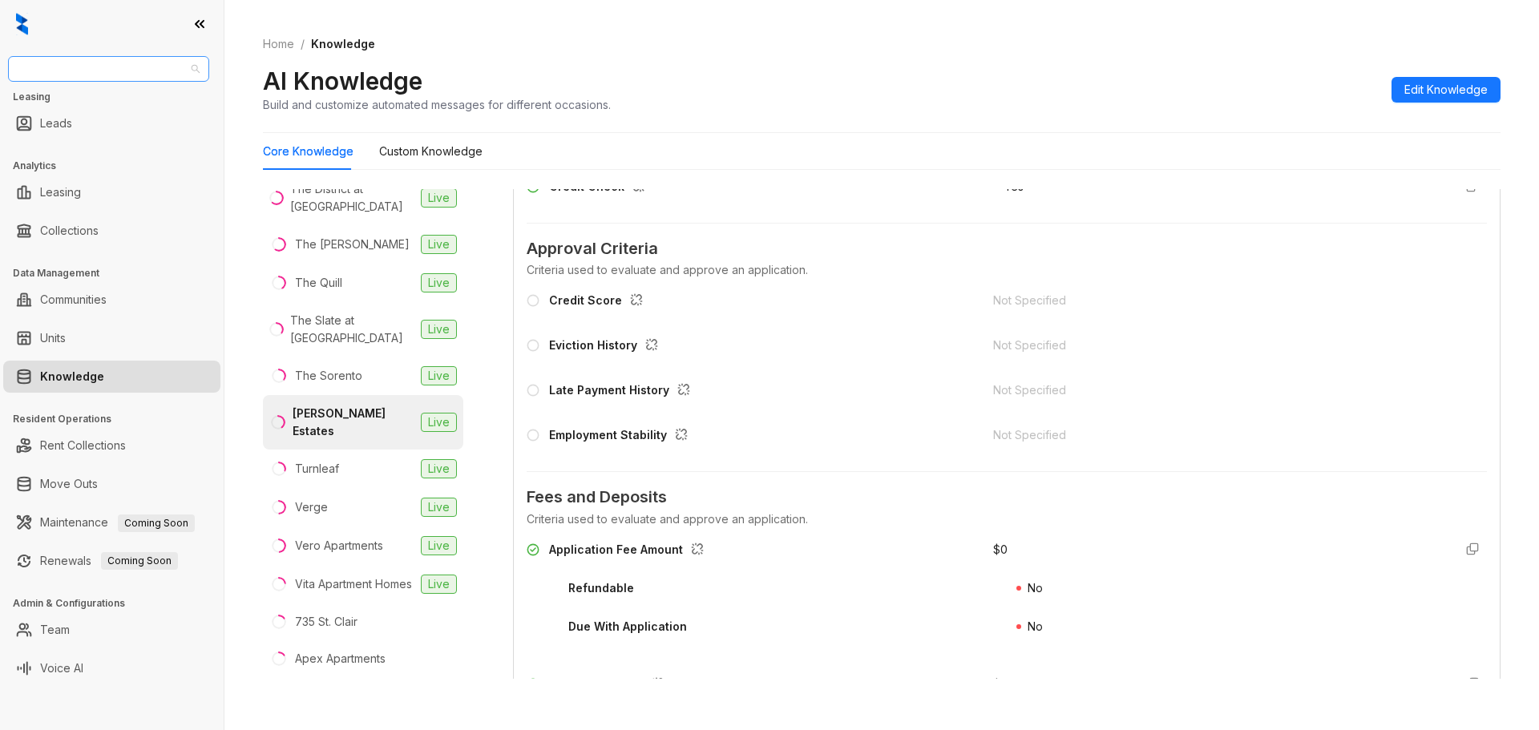
click at [139, 67] on span "Fairfield" at bounding box center [109, 69] width 182 height 24
type input "*********"
drag, startPoint x: 132, startPoint y: 67, endPoint x: 0, endPoint y: 60, distance: 132.4
click at [0, 63] on div "Fairfield Leasing Leads Analytics Leasing Collections Data Management Communiti…" at bounding box center [112, 365] width 224 height 730
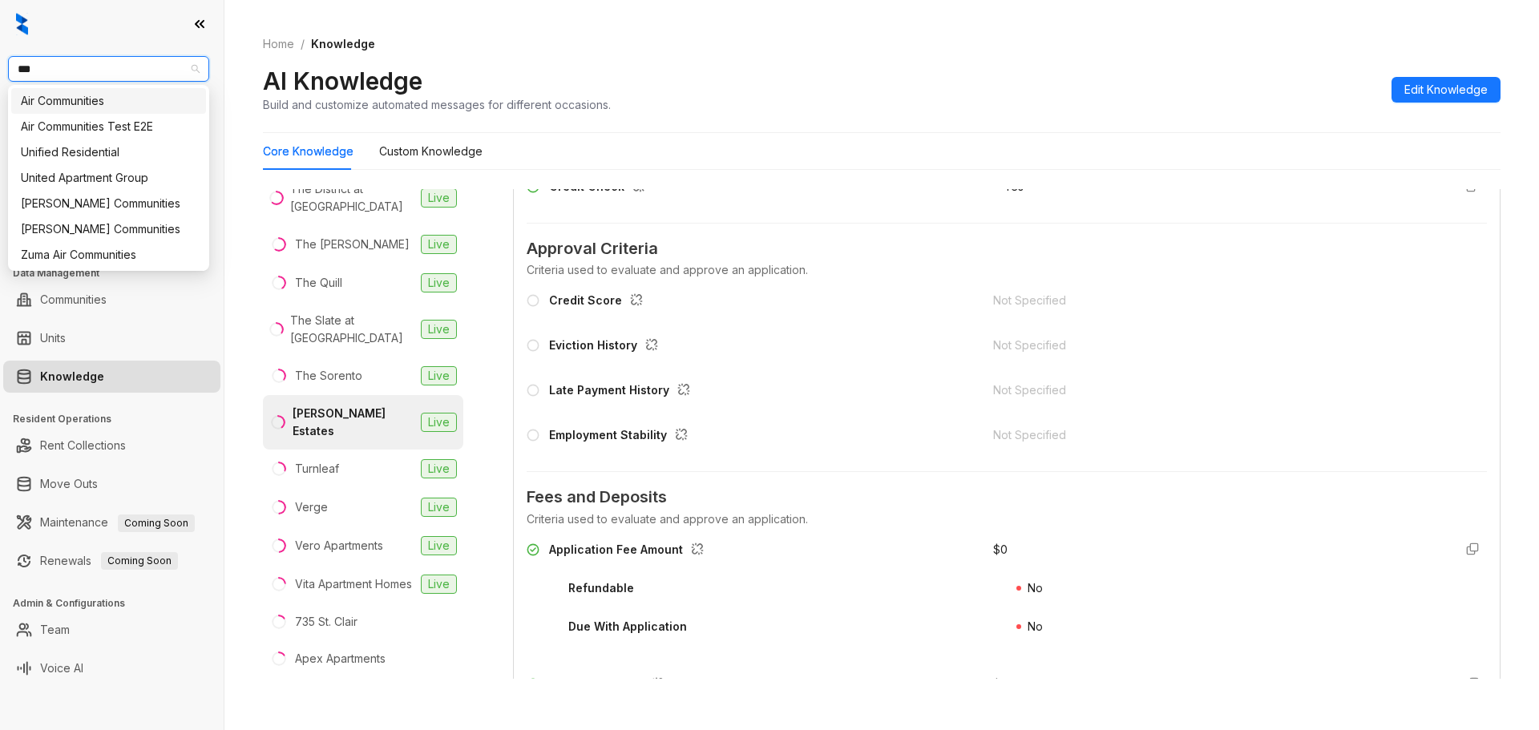
type input "****"
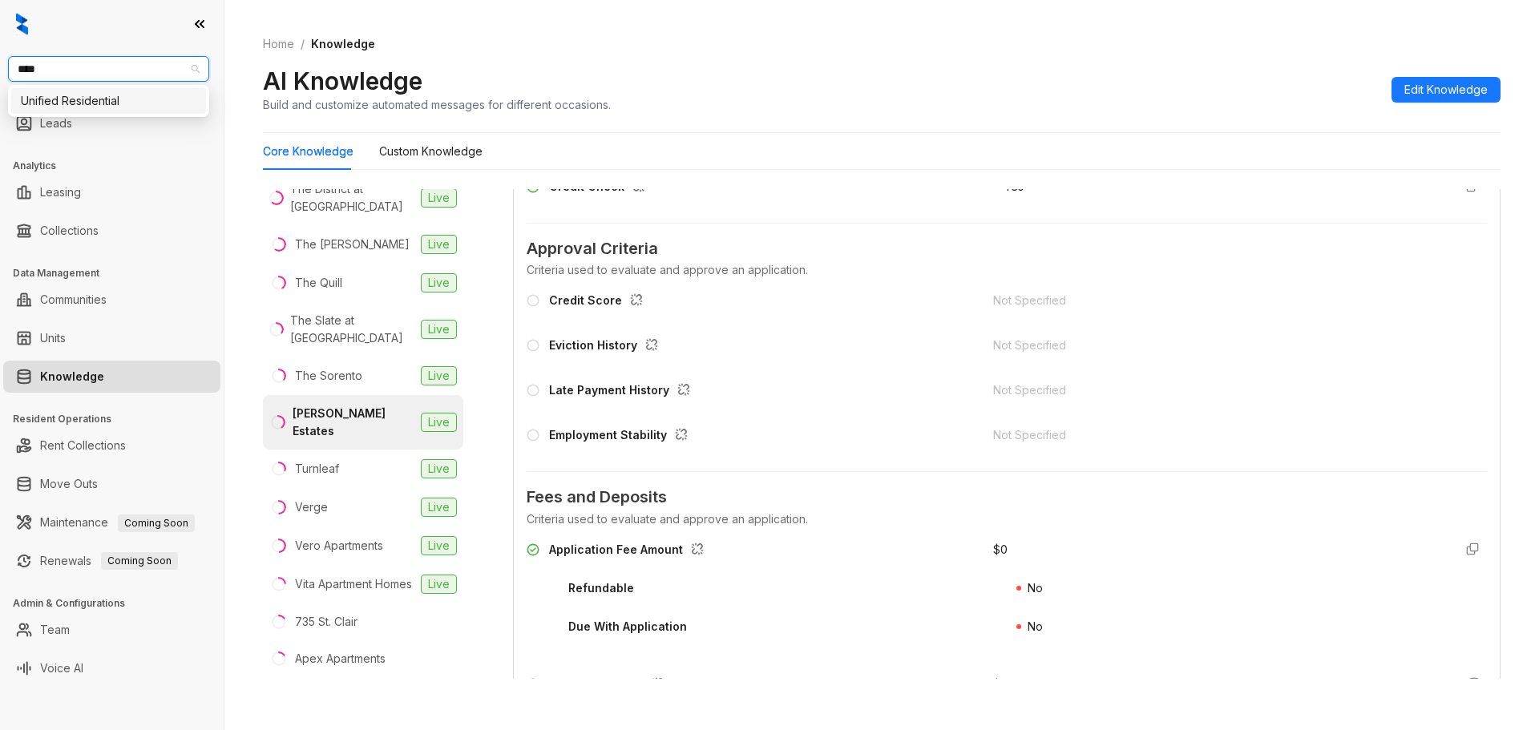
click at [139, 107] on div "Unified Residential" at bounding box center [108, 101] width 175 height 18
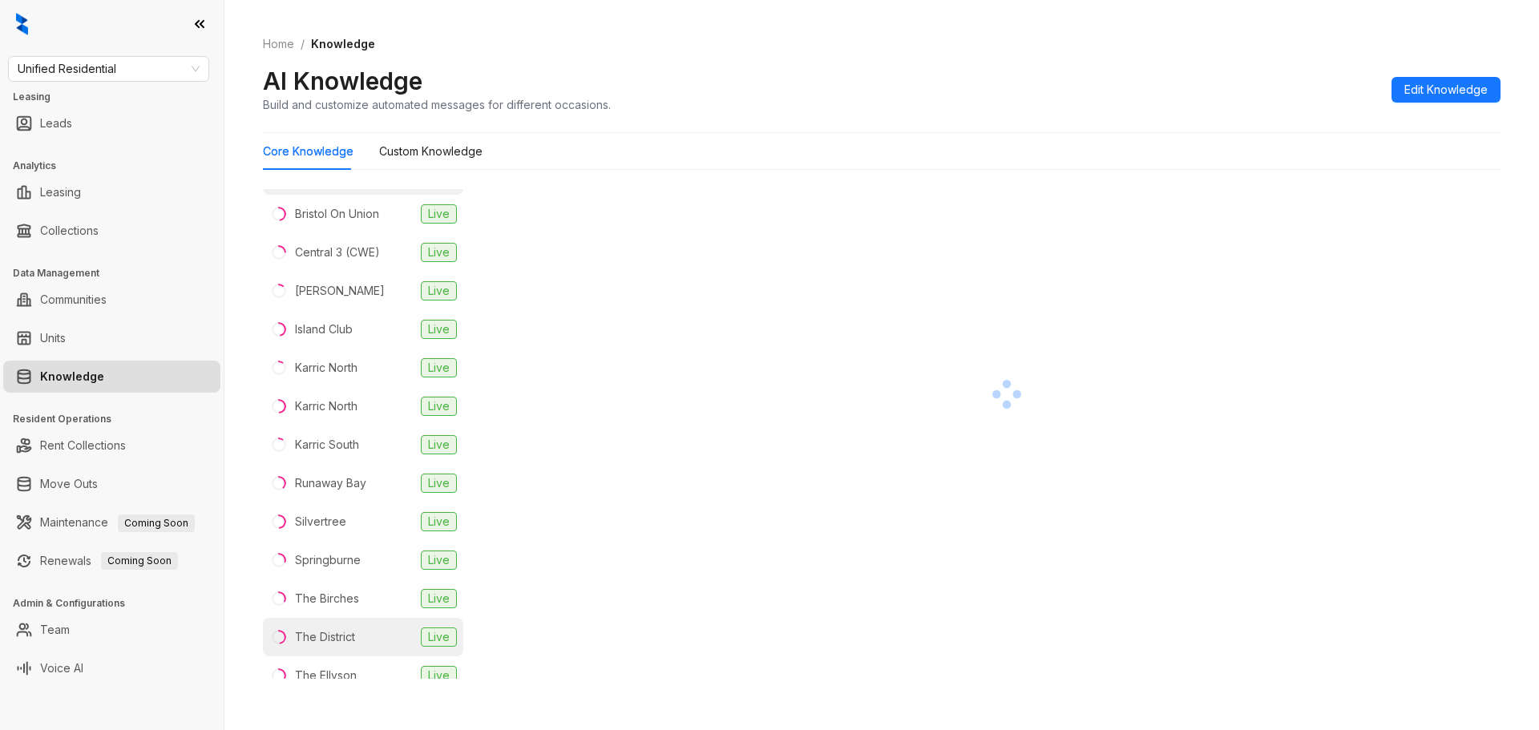
scroll to position [214, 0]
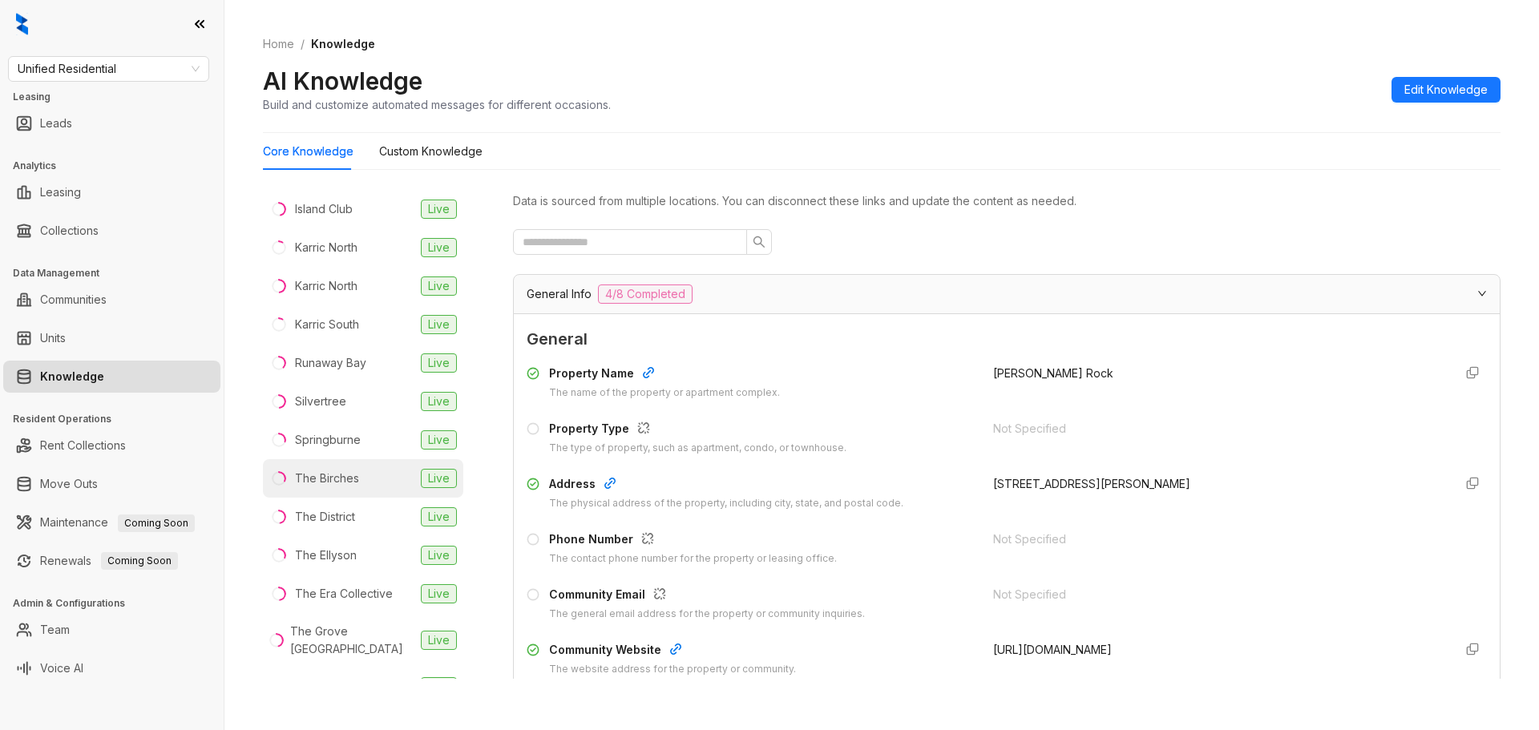
click at [341, 470] on div "The Birches" at bounding box center [327, 479] width 64 height 18
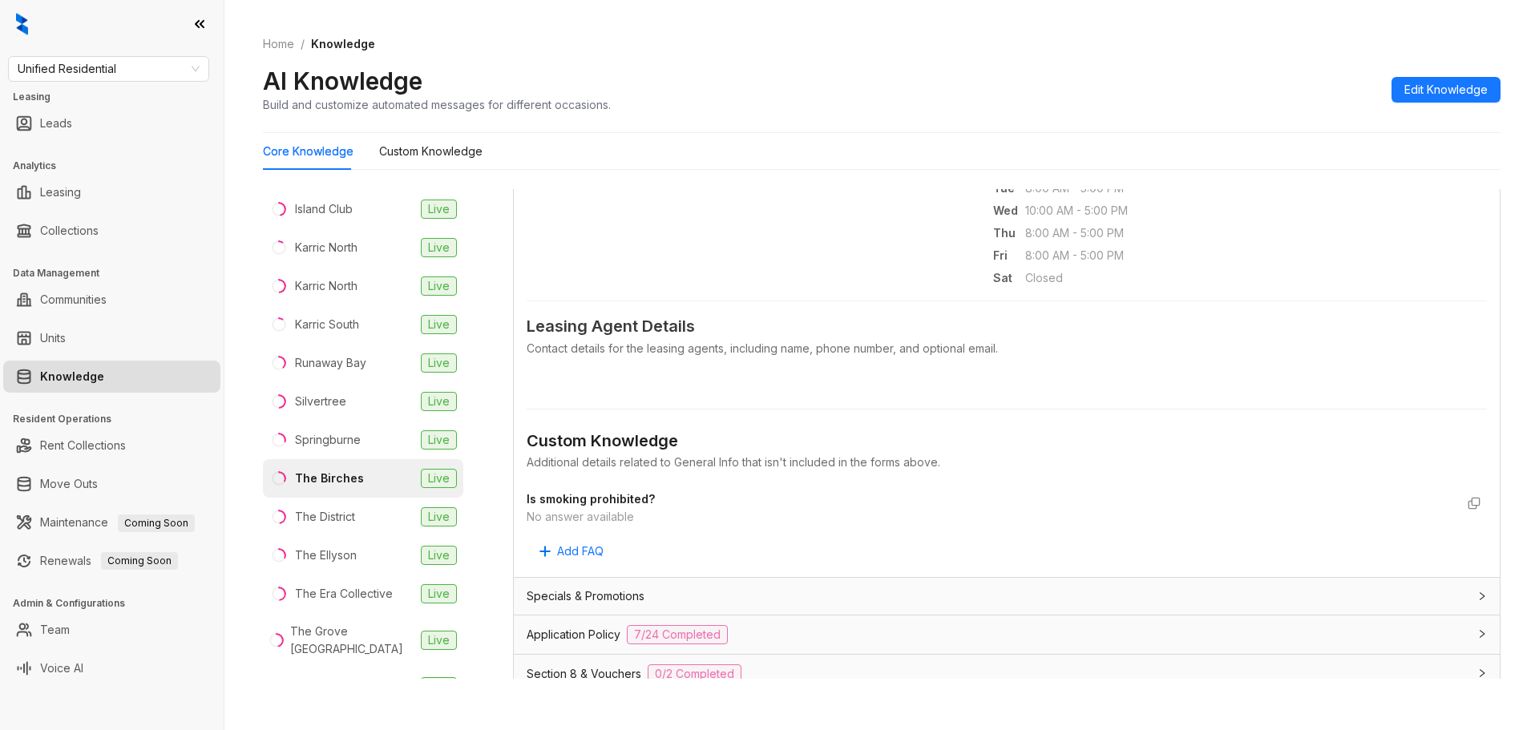
scroll to position [587, 0]
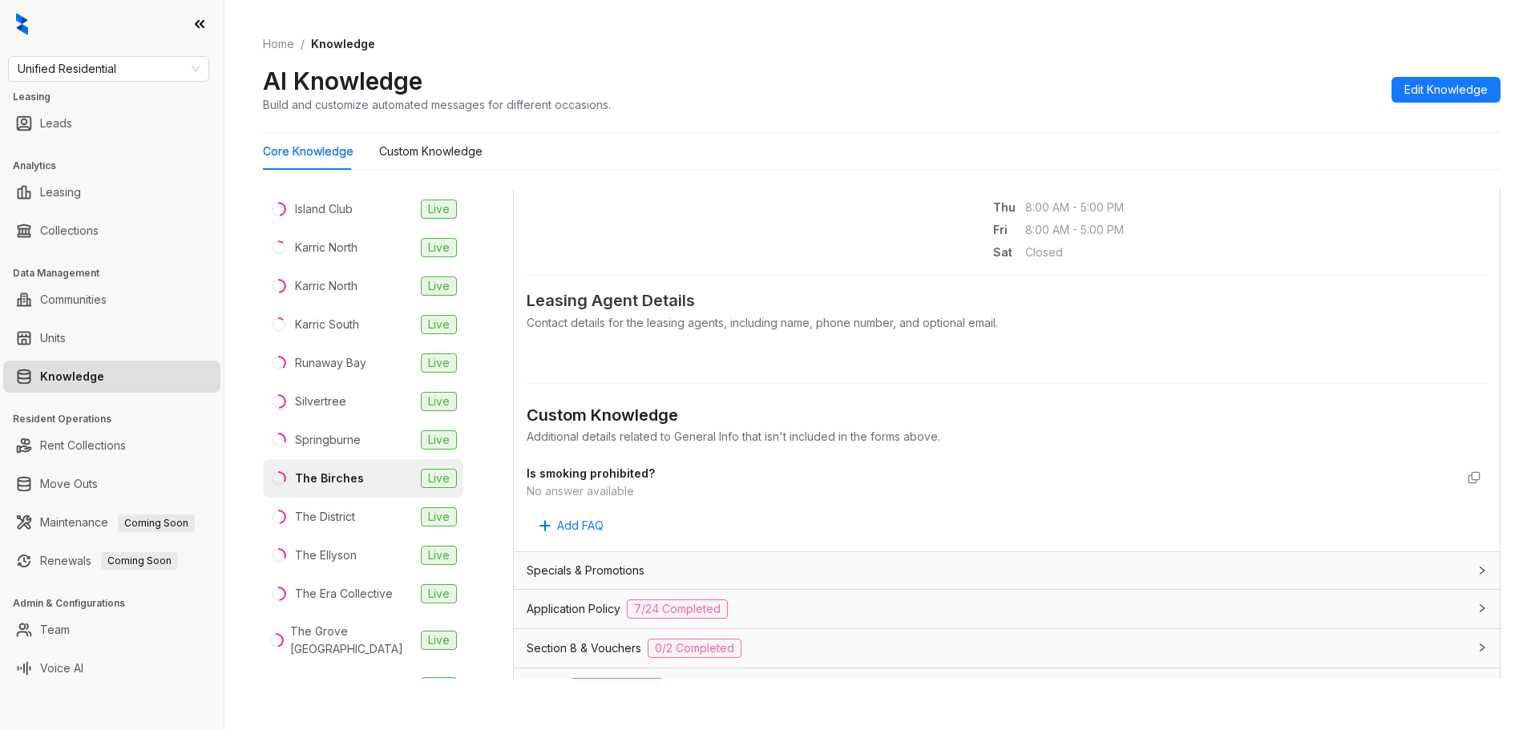
click at [607, 301] on span "Leasing Agent Details" at bounding box center [1006, 300] width 960 height 25
click at [591, 609] on span "Application Policy" at bounding box center [573, 609] width 94 height 18
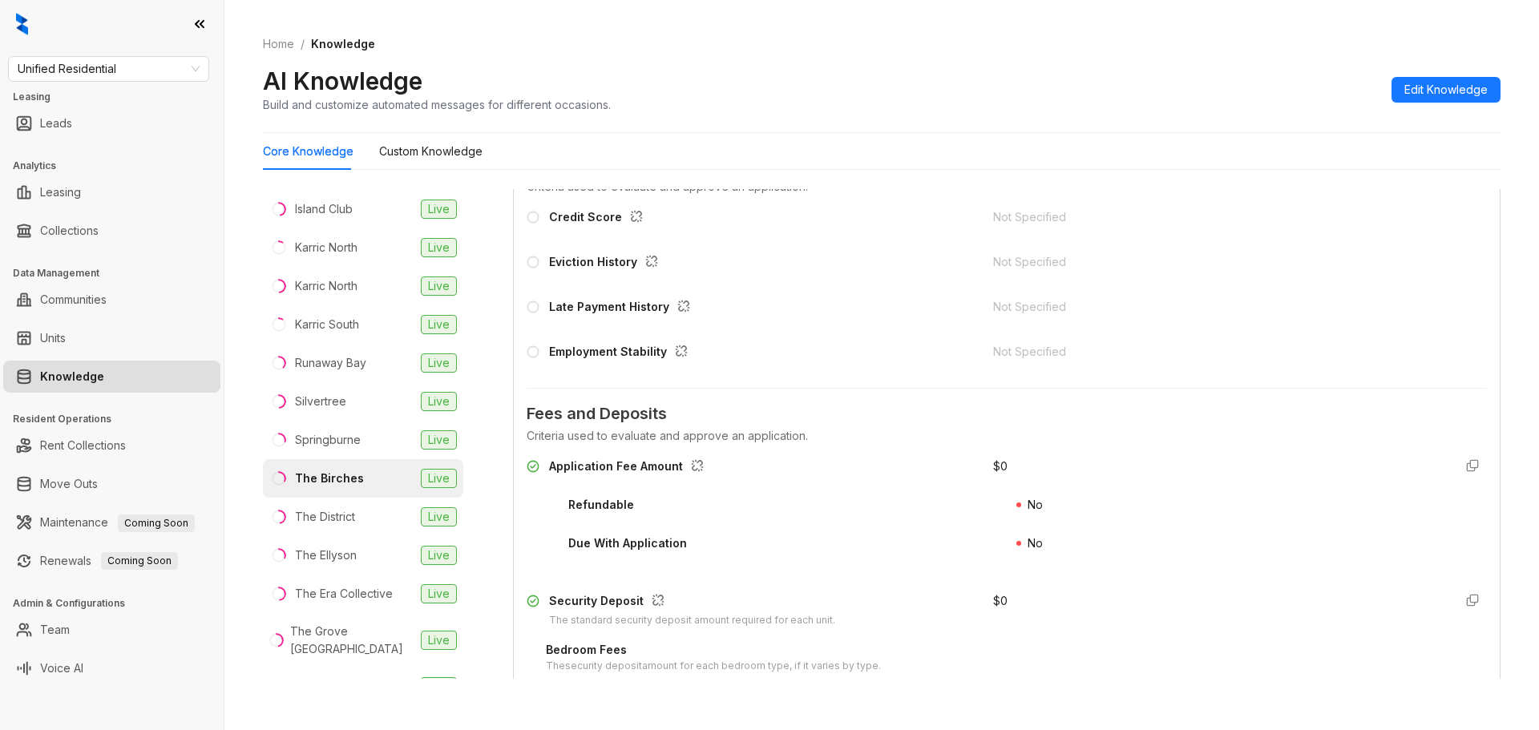
scroll to position [1389, 0]
